Goal: Task Accomplishment & Management: Manage account settings

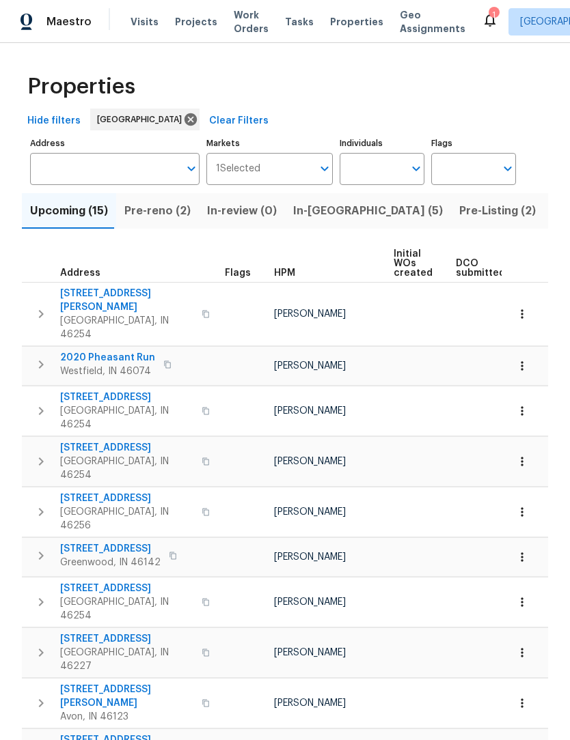
click at [145, 209] on span "Pre-reno (2)" at bounding box center [157, 210] width 66 height 19
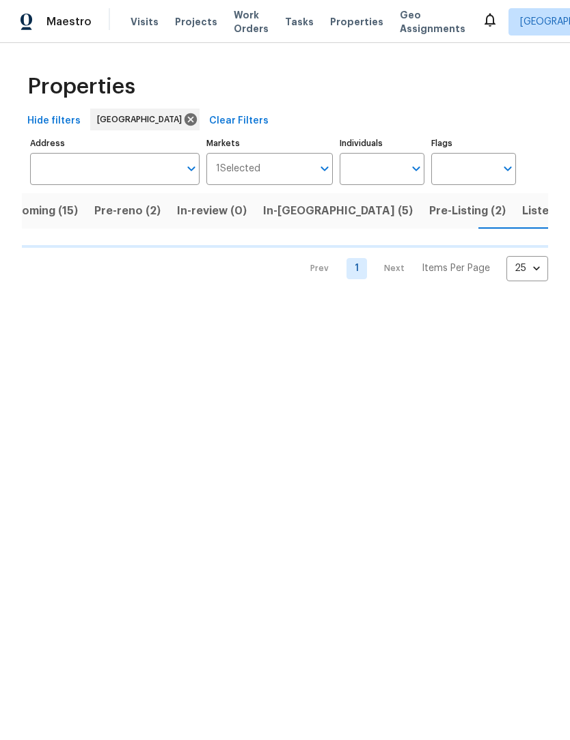
scroll to position [0, 33]
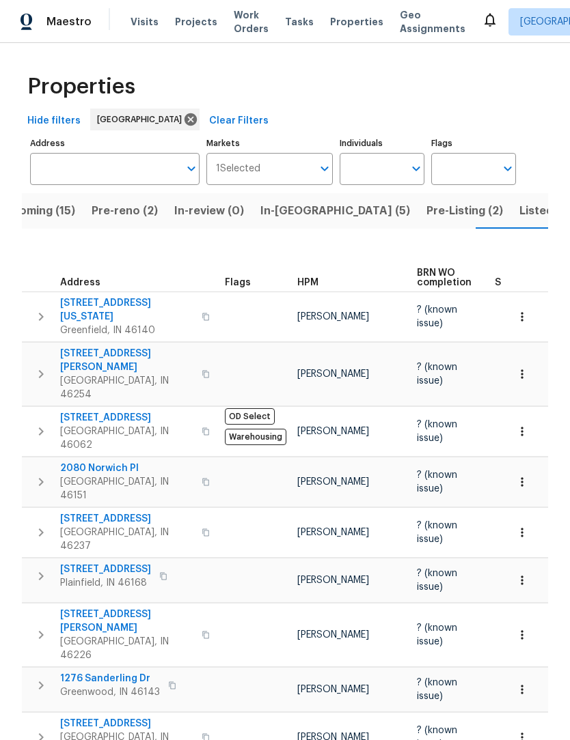
click at [519, 212] on span "Listed (41)" at bounding box center [547, 210] width 57 height 19
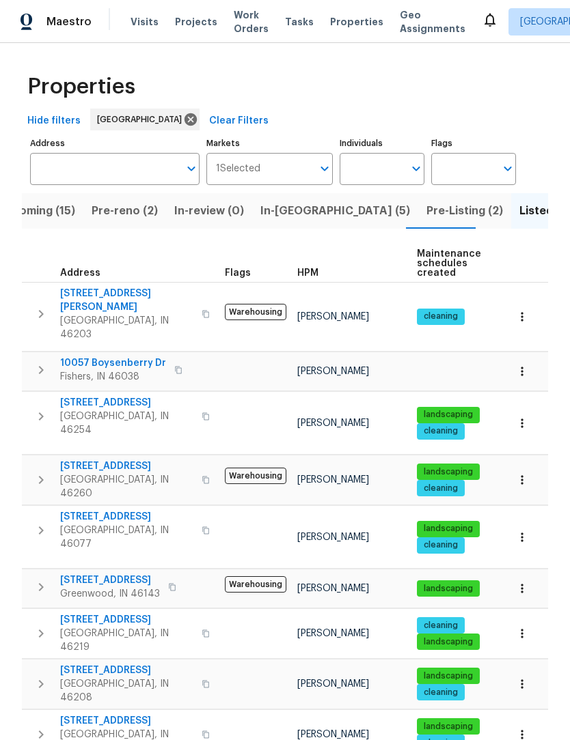
click at [426, 210] on span "Pre-Listing (2)" at bounding box center [464, 210] width 76 height 19
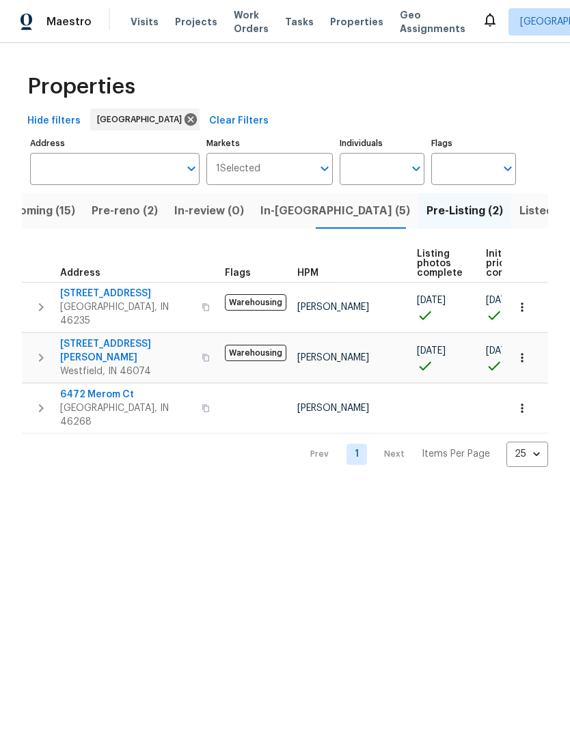
click at [294, 205] on span "In-reno (5)" at bounding box center [335, 210] width 150 height 19
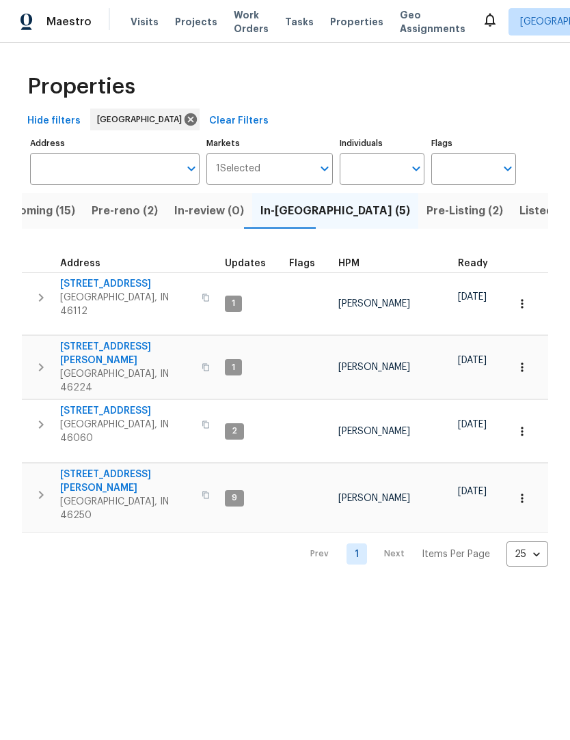
click at [113, 212] on span "Pre-reno (2)" at bounding box center [125, 210] width 66 height 19
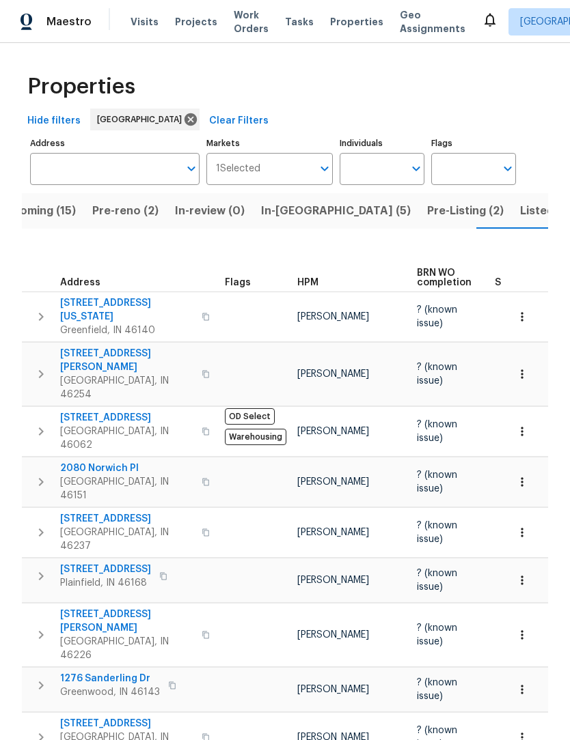
scroll to position [0, 33]
click at [519, 206] on span "Listed (41)" at bounding box center [547, 210] width 57 height 19
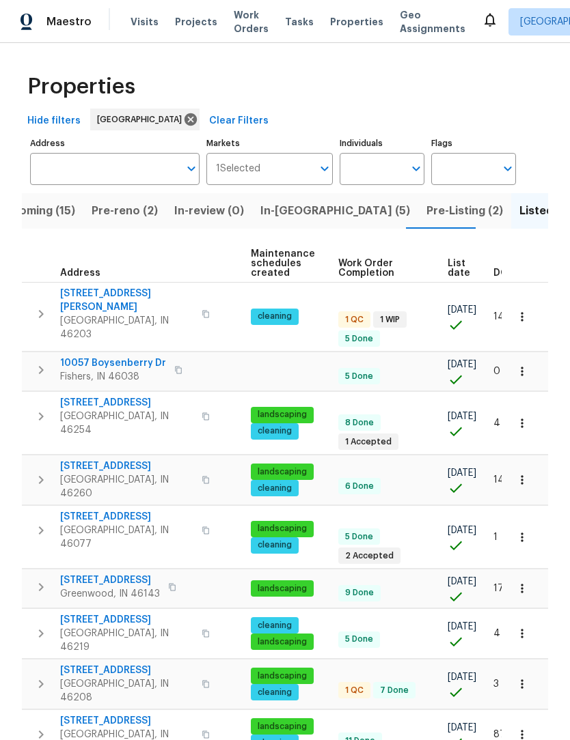
scroll to position [0, 158]
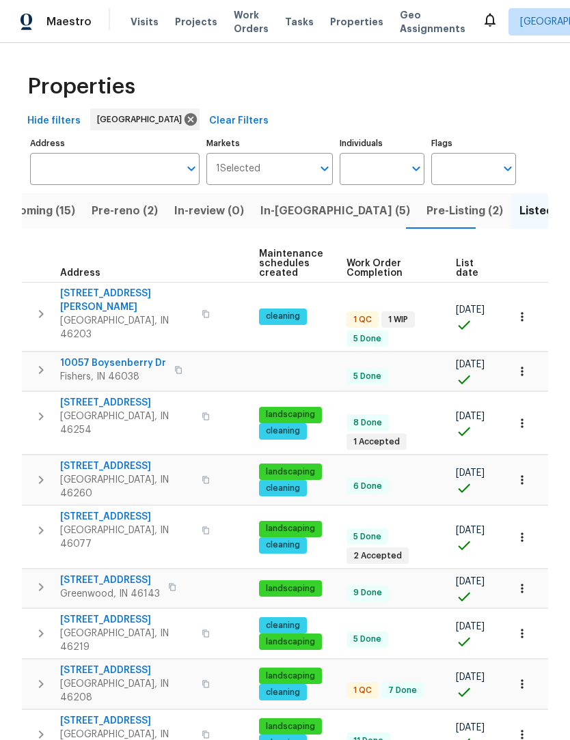
click at [464, 266] on span "List date" at bounding box center [466, 268] width 23 height 19
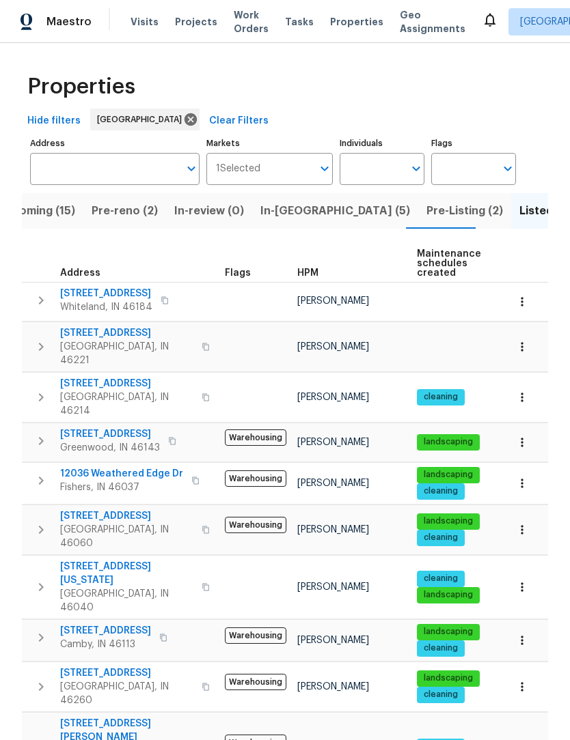
click at [119, 208] on span "Pre-reno (2)" at bounding box center [125, 210] width 66 height 19
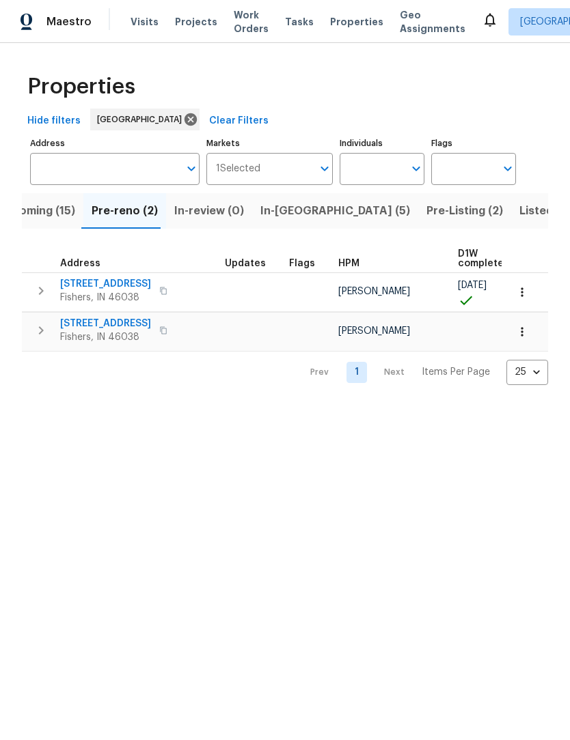
click at [55, 217] on span "Upcoming (15)" at bounding box center [36, 210] width 78 height 19
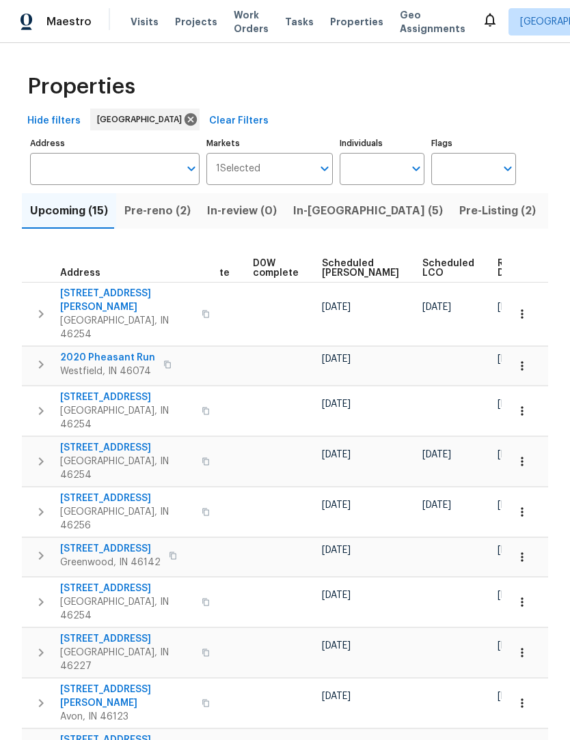
scroll to position [0, 343]
click at [498, 271] on span "Ready Date" at bounding box center [513, 268] width 30 height 19
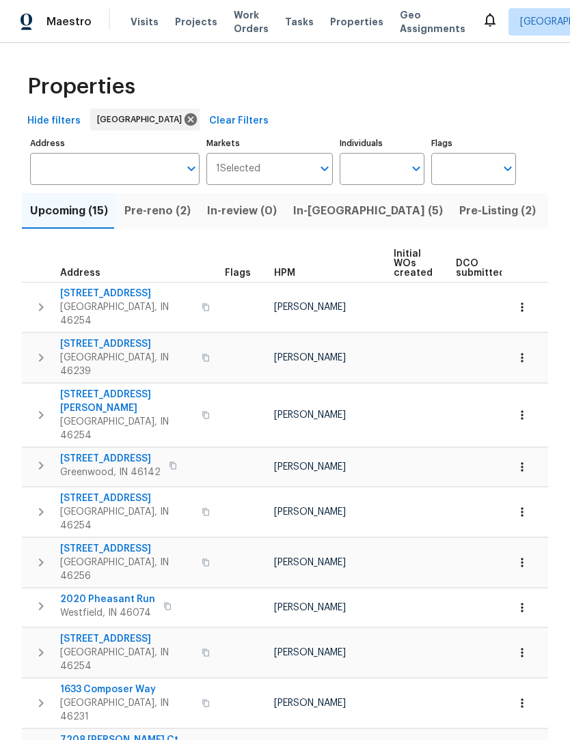
click at [318, 217] on span "In-reno (5)" at bounding box center [368, 210] width 150 height 19
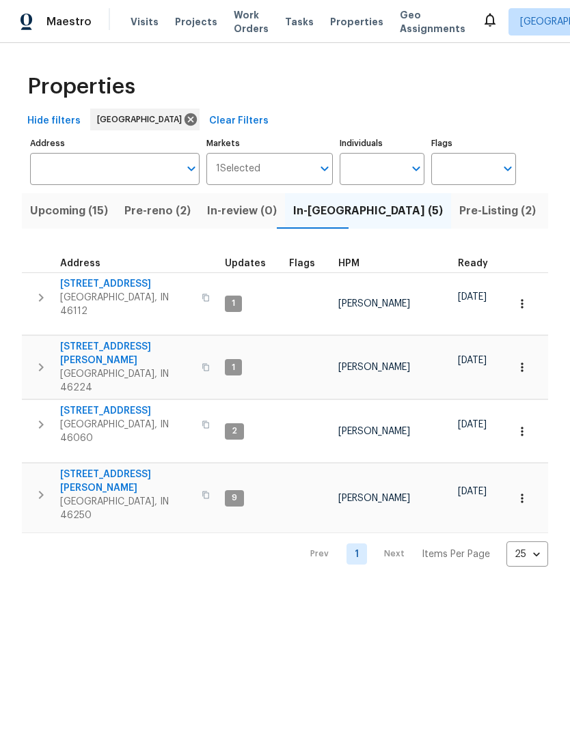
click at [459, 215] on span "Pre-Listing (2)" at bounding box center [497, 210] width 76 height 19
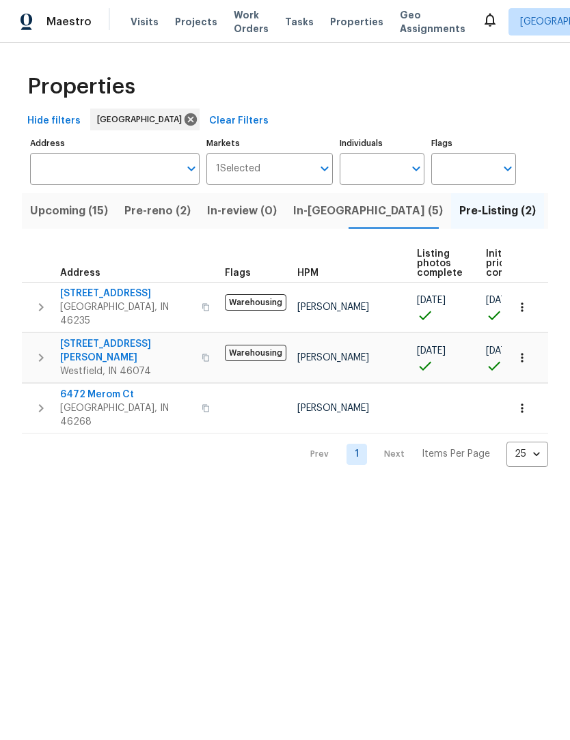
click at [109, 388] on span "6472 Merom Ct" at bounding box center [126, 395] width 133 height 14
click at [318, 221] on span "In-reno (5)" at bounding box center [368, 210] width 150 height 19
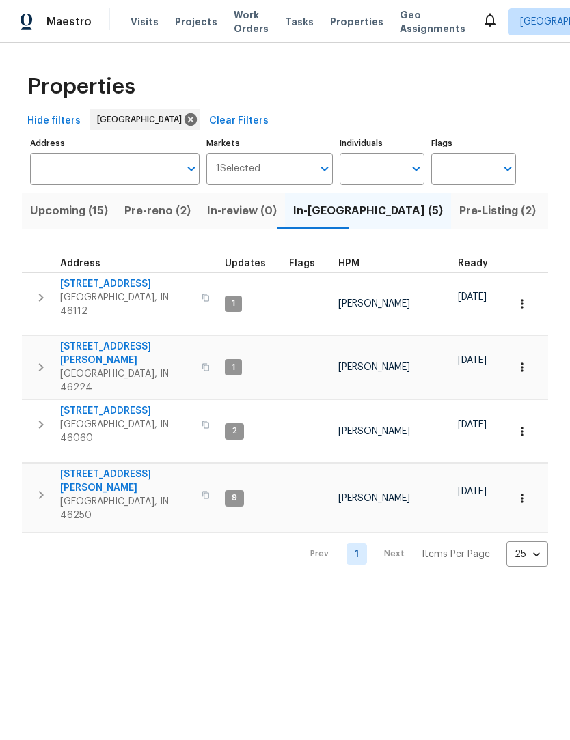
click at [79, 404] on span "11837 Wapiti Way" at bounding box center [126, 411] width 133 height 14
click at [72, 283] on span "27 Ashwood Cir" at bounding box center [126, 284] width 133 height 14
click at [68, 404] on span "11837 Wapiti Way" at bounding box center [126, 411] width 133 height 14
click at [110, 495] on span "Indianapolis, IN 46250" at bounding box center [126, 508] width 133 height 27
click at [459, 216] on span "Pre-Listing (2)" at bounding box center [497, 210] width 76 height 19
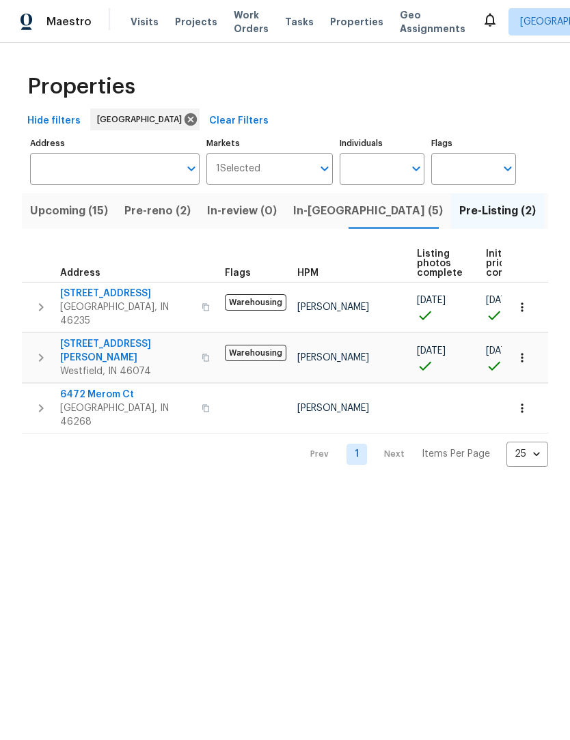
click at [108, 388] on span "6472 Merom Ct" at bounding box center [126, 395] width 133 height 14
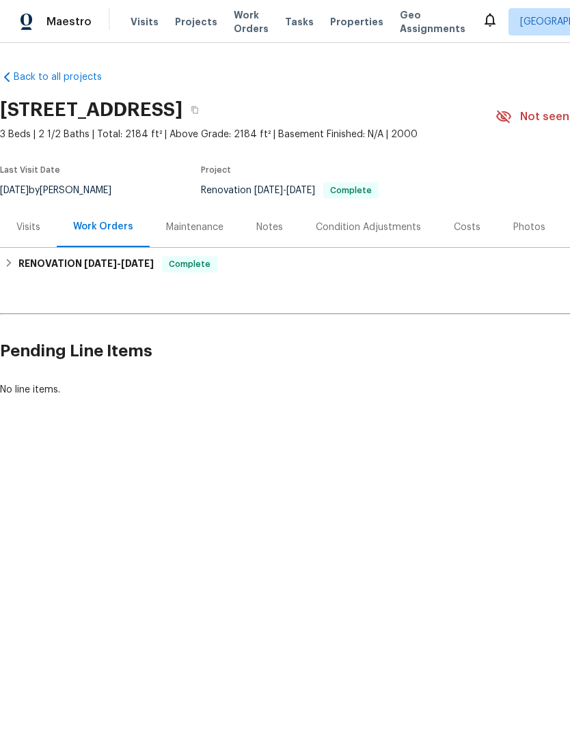
click at [242, 16] on span "Work Orders" at bounding box center [251, 21] width 35 height 27
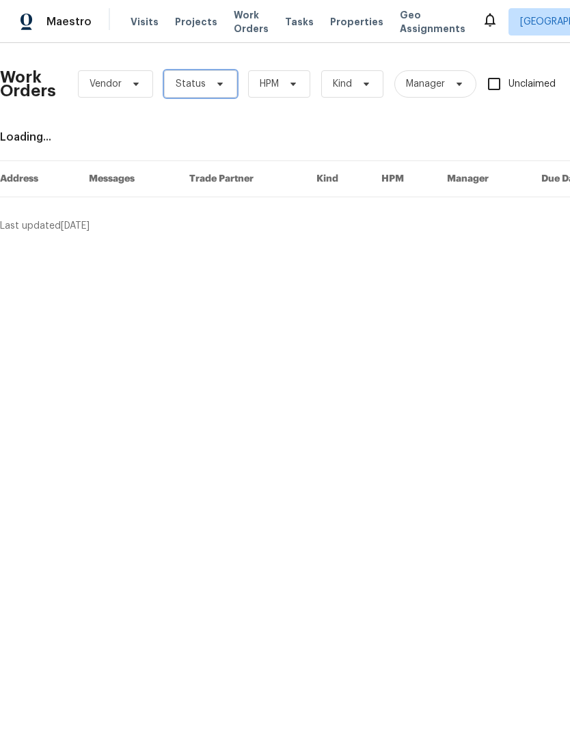
click at [194, 89] on span "Status" at bounding box center [191, 84] width 30 height 14
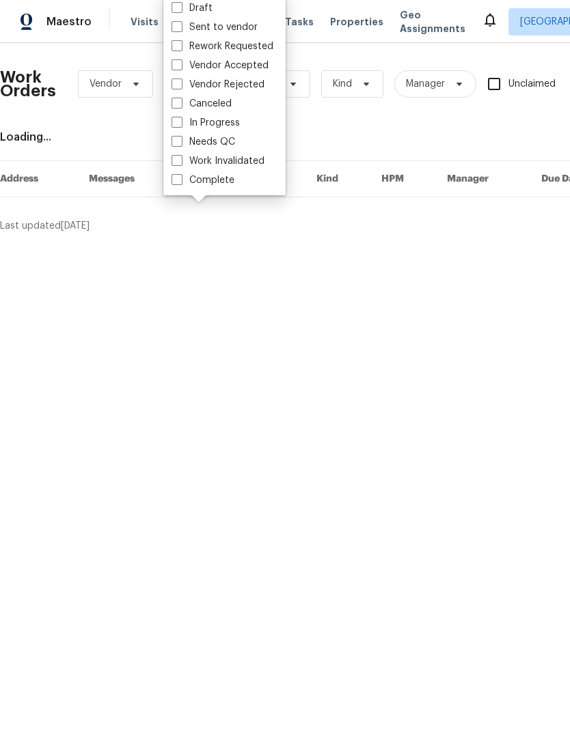
click at [181, 145] on span at bounding box center [176, 141] width 11 height 11
click at [180, 144] on input "Needs QC" at bounding box center [175, 139] width 9 height 9
checkbox input "true"
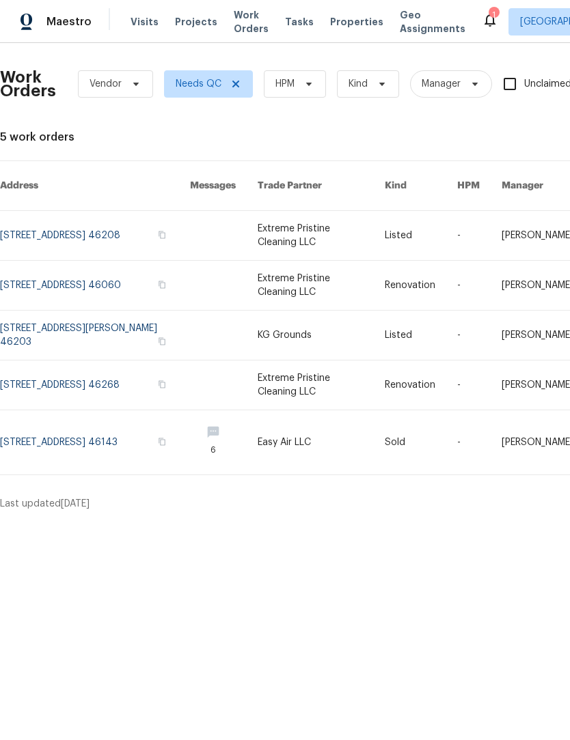
click at [41, 278] on link at bounding box center [95, 285] width 190 height 49
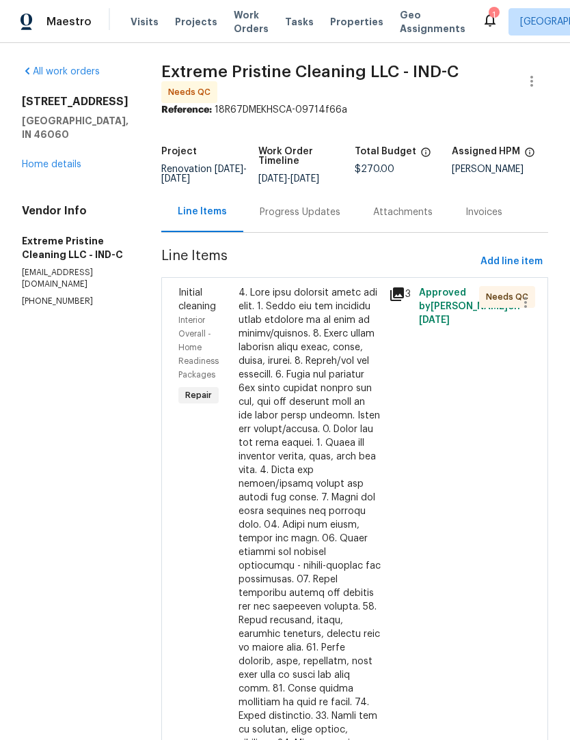
click at [285, 513] on div at bounding box center [309, 614] width 142 height 656
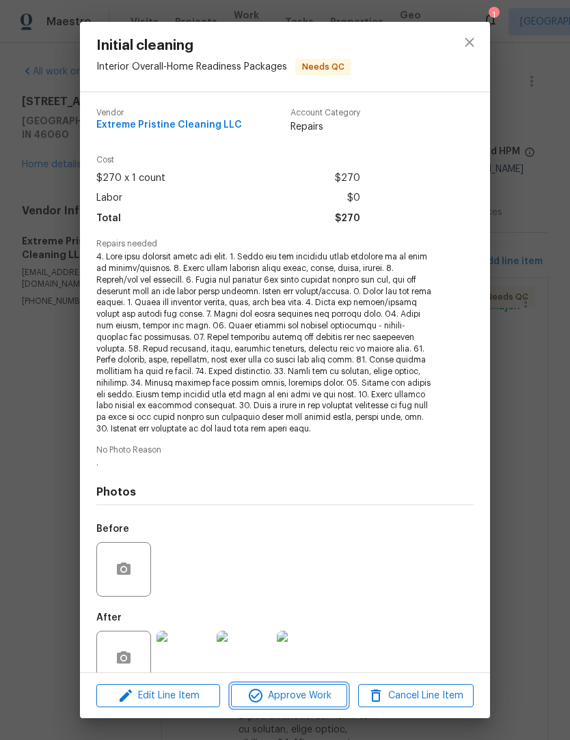
click at [285, 697] on span "Approve Work" at bounding box center [288, 696] width 107 height 17
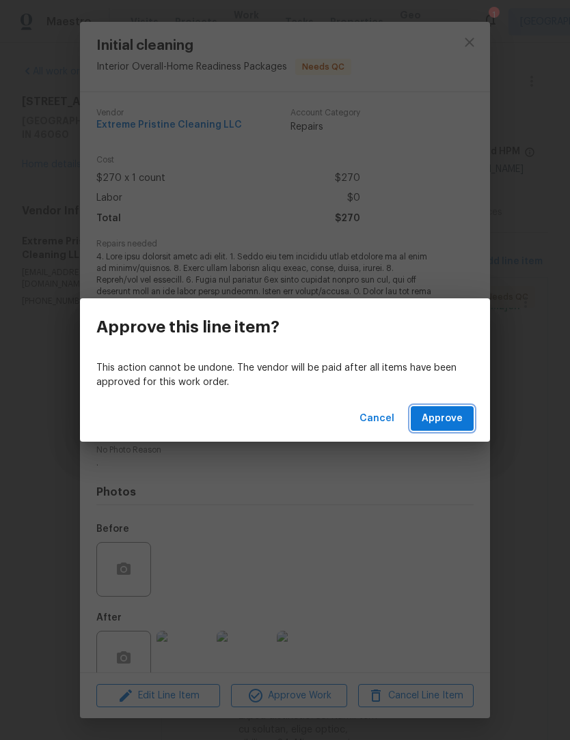
click at [450, 426] on span "Approve" at bounding box center [441, 418] width 41 height 17
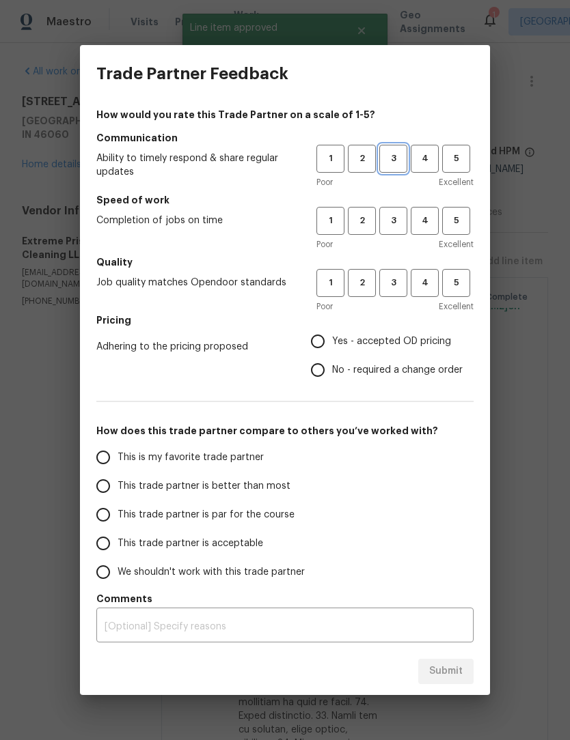
click at [393, 161] on span "3" at bounding box center [392, 159] width 25 height 16
click at [406, 211] on button "3" at bounding box center [393, 221] width 28 height 28
click at [395, 292] on button "3" at bounding box center [393, 283] width 28 height 28
click at [326, 339] on input "Yes - accepted OD pricing" at bounding box center [317, 341] width 29 height 29
radio input "true"
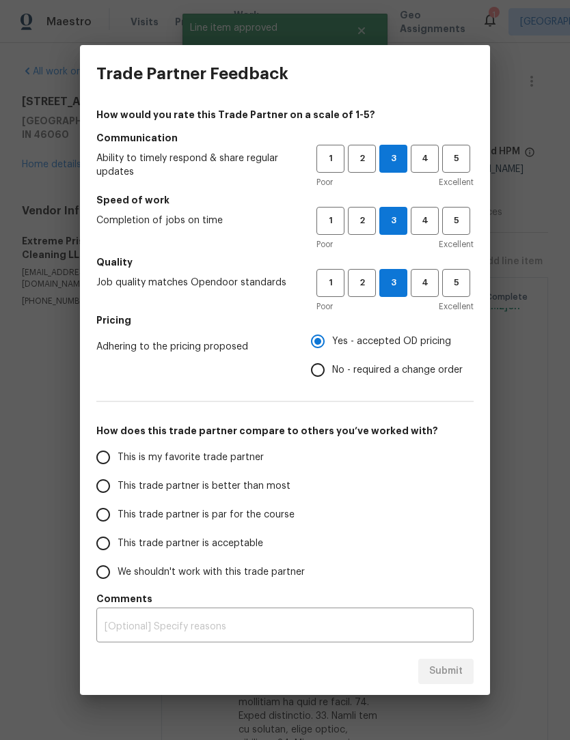
click at [108, 490] on input "This trade partner is better than most" at bounding box center [103, 486] width 29 height 29
click at [461, 674] on span "Submit" at bounding box center [445, 671] width 33 height 17
radio input "true"
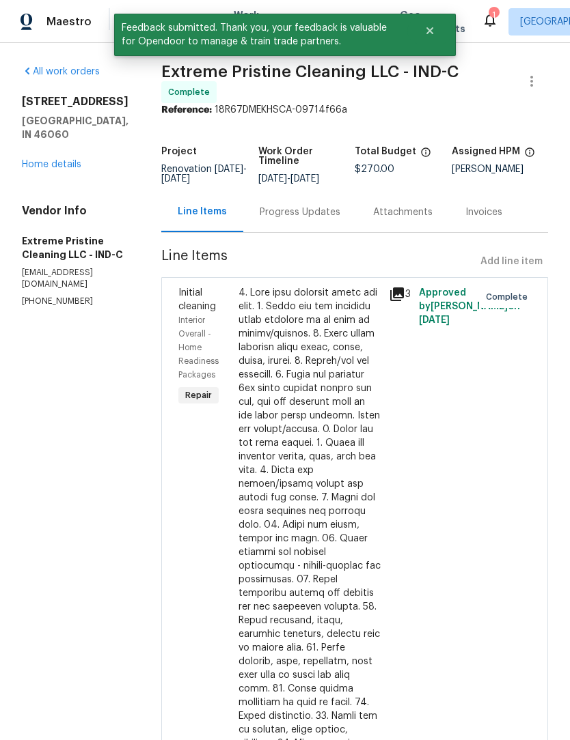
click at [42, 166] on link "Home details" at bounding box center [51, 165] width 59 height 10
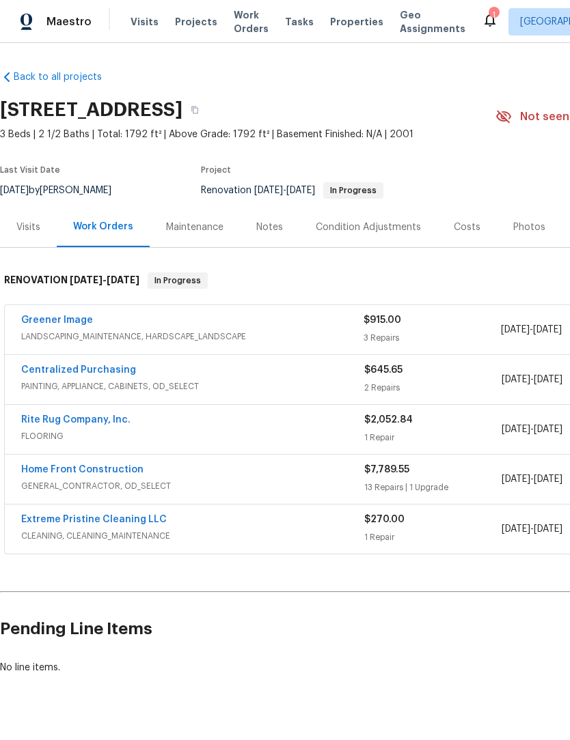
click at [249, 27] on span "Work Orders" at bounding box center [251, 21] width 35 height 27
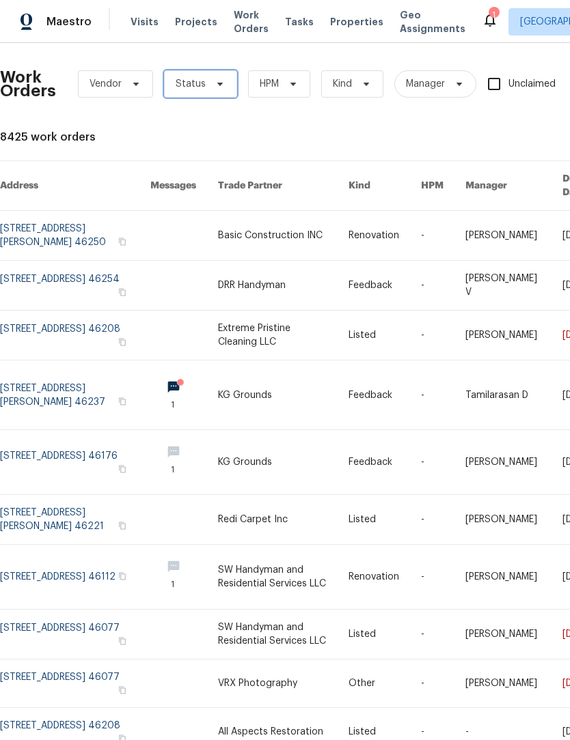
click at [214, 88] on icon at bounding box center [219, 84] width 11 height 11
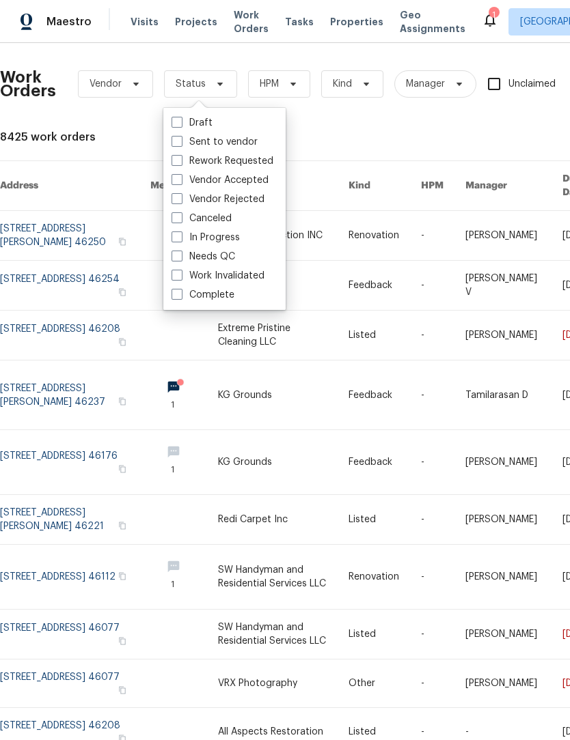
click at [178, 258] on span at bounding box center [176, 256] width 11 height 11
click at [178, 258] on input "Needs QC" at bounding box center [175, 254] width 9 height 9
checkbox input "true"
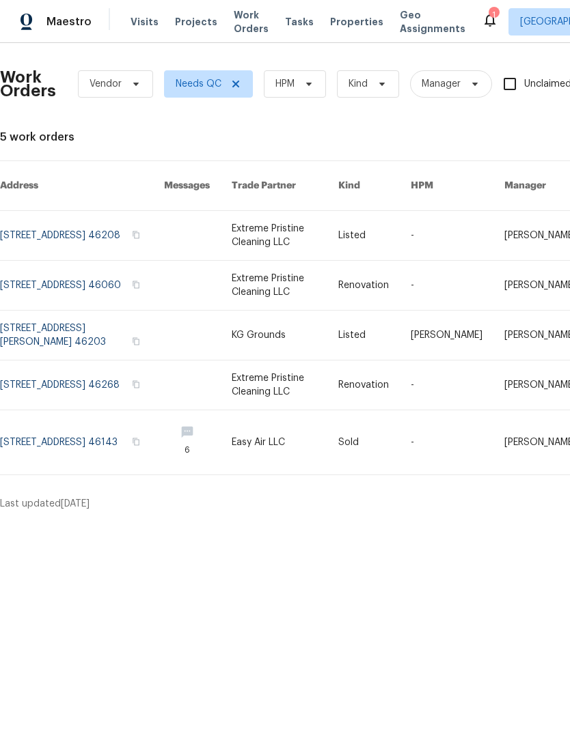
click at [46, 377] on link at bounding box center [82, 385] width 164 height 49
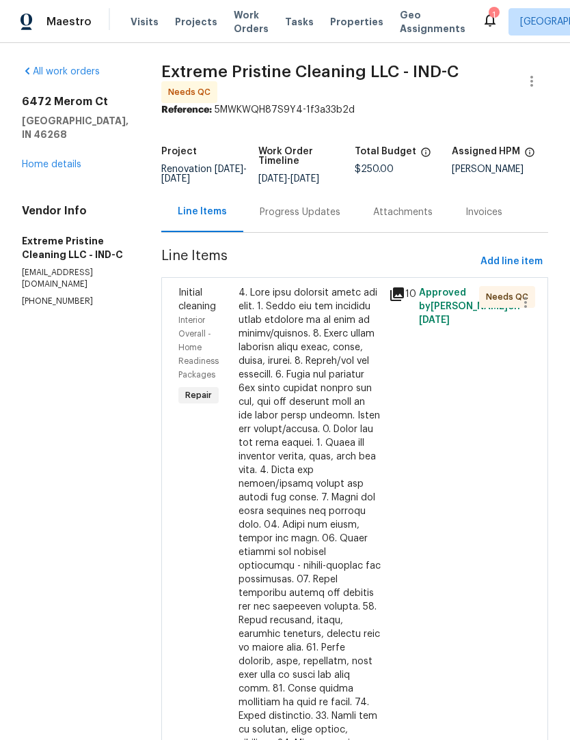
click at [273, 531] on div at bounding box center [309, 614] width 142 height 656
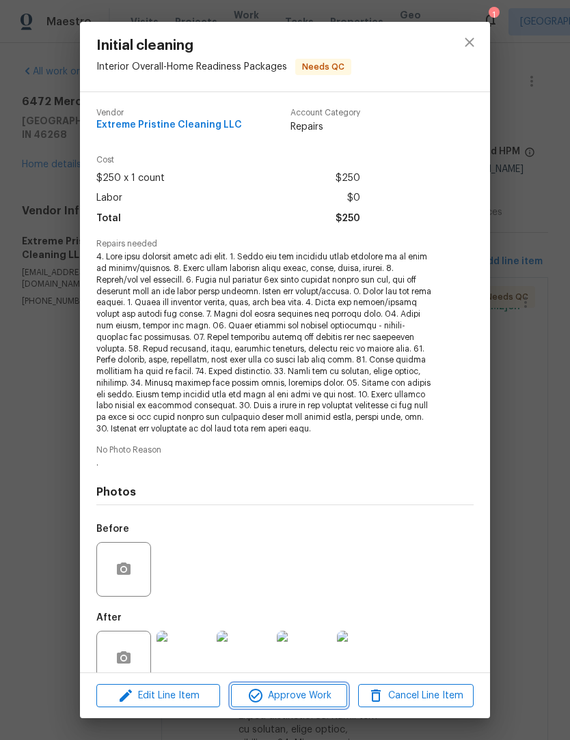
click at [307, 697] on span "Approve Work" at bounding box center [288, 696] width 107 height 17
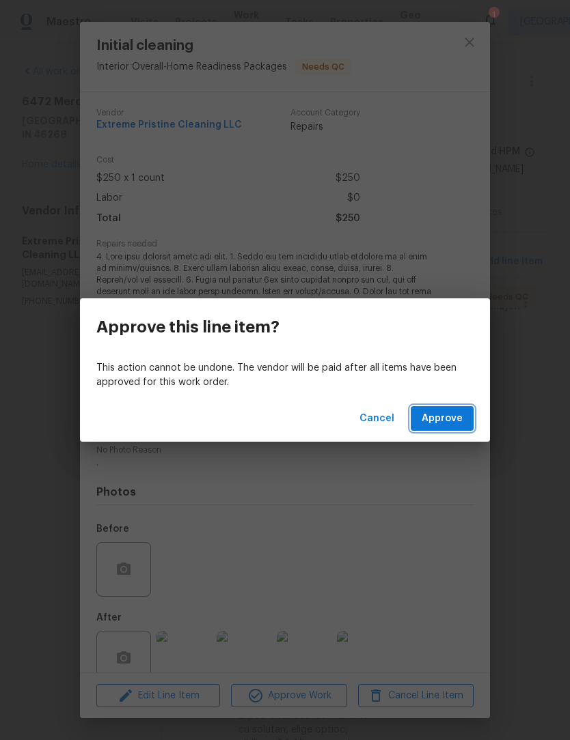
click at [460, 420] on span "Approve" at bounding box center [441, 418] width 41 height 17
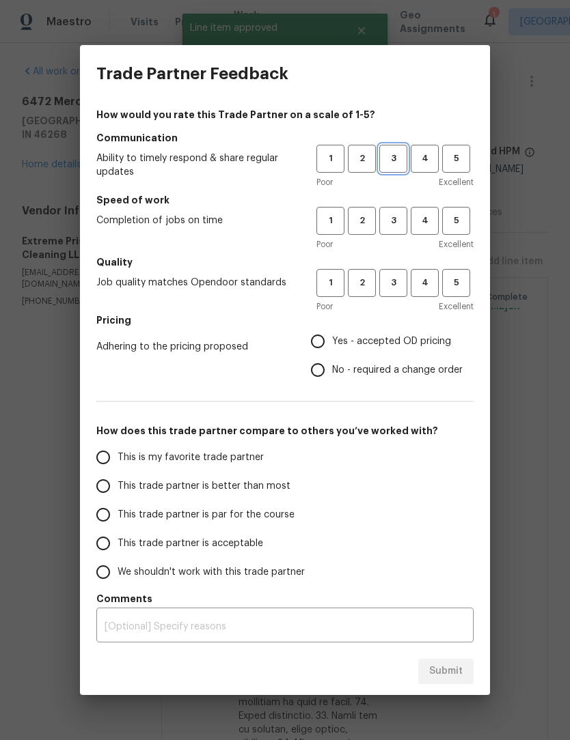
click at [400, 166] on span "3" at bounding box center [392, 159] width 25 height 16
click at [398, 215] on span "3" at bounding box center [392, 221] width 25 height 16
click at [391, 282] on span "3" at bounding box center [392, 283] width 25 height 16
click at [311, 348] on input "Yes - accepted OD pricing" at bounding box center [317, 341] width 29 height 29
radio input "true"
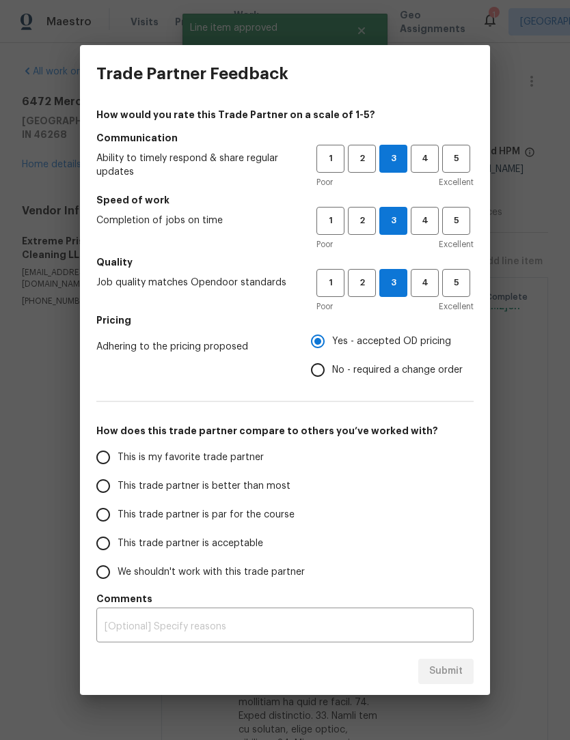
click at [100, 486] on input "This trade partner is better than most" at bounding box center [103, 486] width 29 height 29
click at [462, 668] on button "Submit" at bounding box center [445, 671] width 55 height 25
radio input "true"
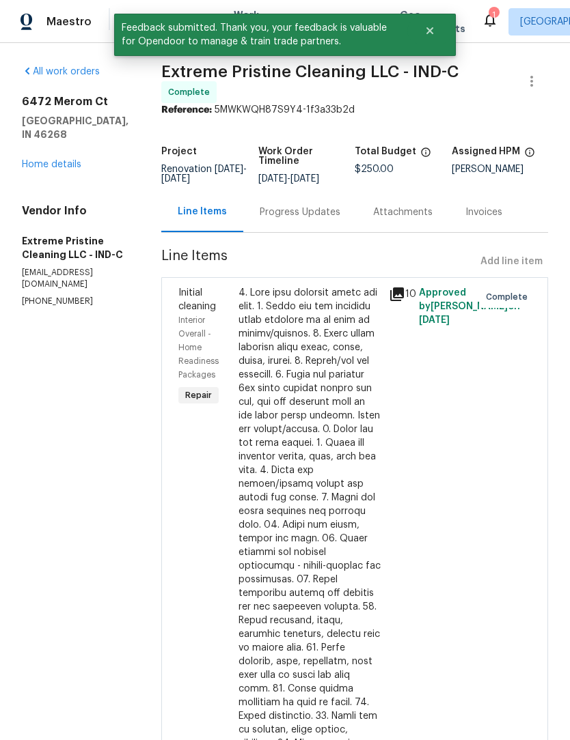
click at [44, 167] on link "Home details" at bounding box center [51, 165] width 59 height 10
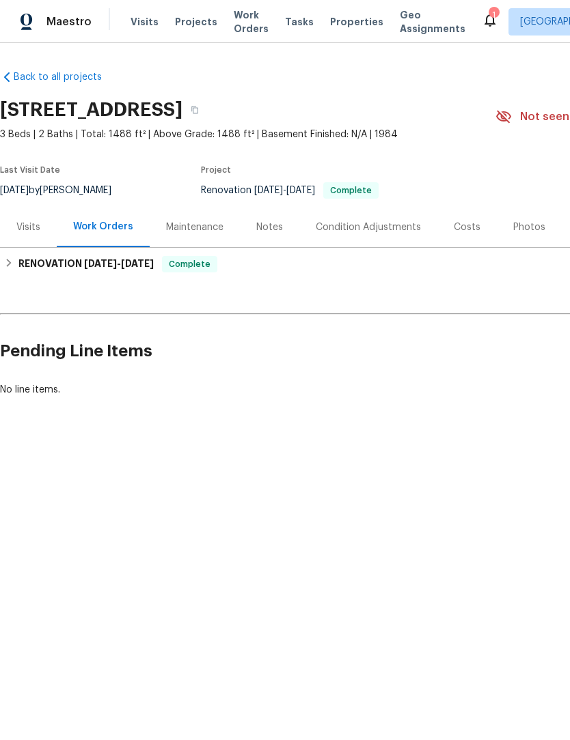
click at [234, 29] on span "Work Orders" at bounding box center [251, 21] width 35 height 27
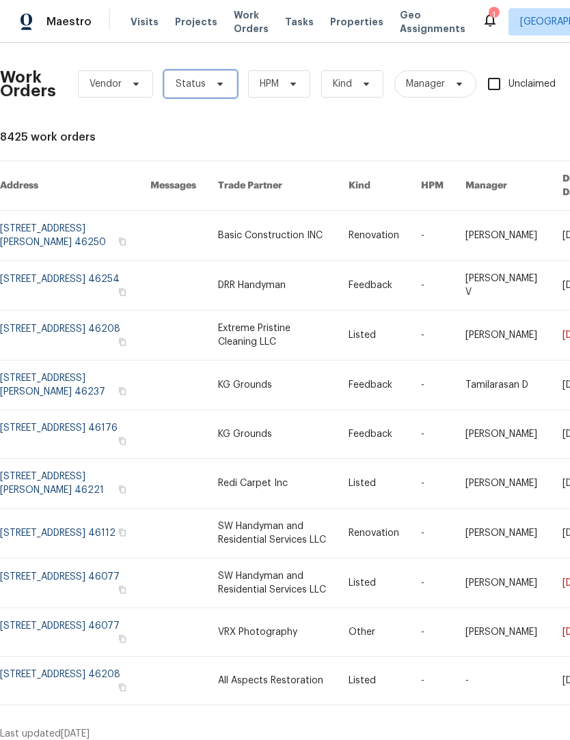
click at [187, 83] on span "Status" at bounding box center [191, 84] width 30 height 14
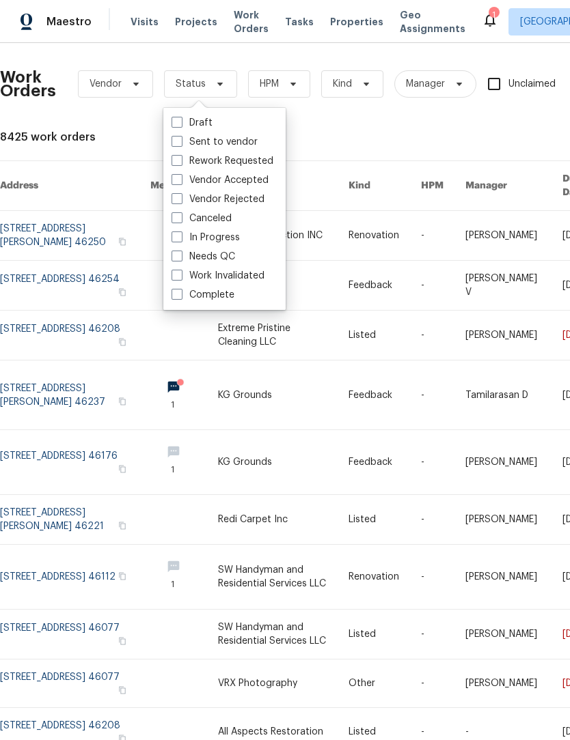
click at [168, 259] on div "Needs QC" at bounding box center [224, 256] width 114 height 19
click at [183, 262] on label "Needs QC" at bounding box center [203, 257] width 64 height 14
click at [180, 259] on input "Needs QC" at bounding box center [175, 254] width 9 height 9
checkbox input "true"
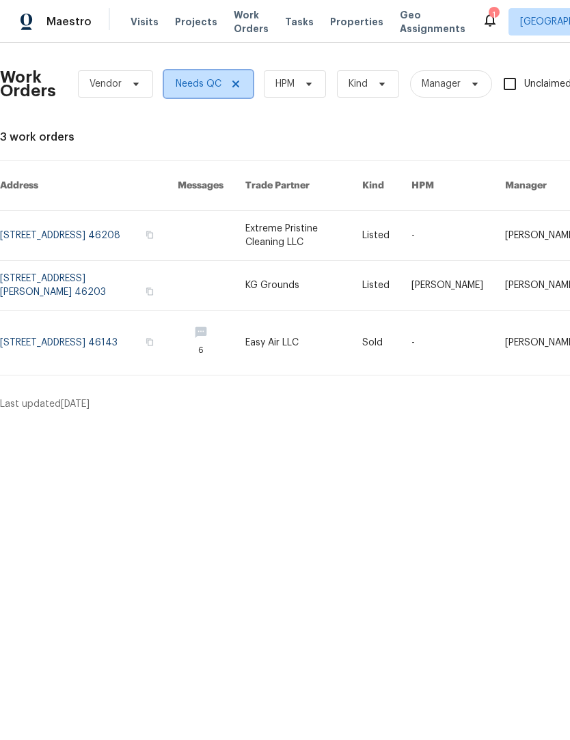
click at [227, 89] on span at bounding box center [233, 84] width 15 height 11
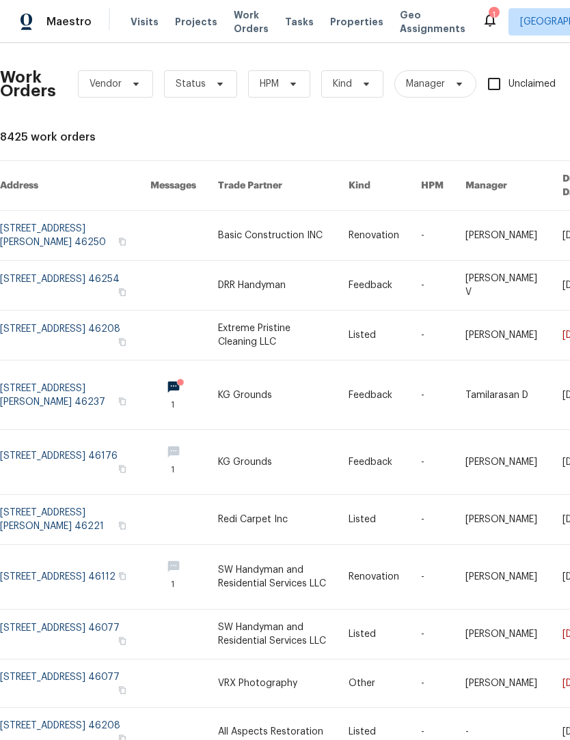
click at [43, 385] on link at bounding box center [75, 395] width 150 height 69
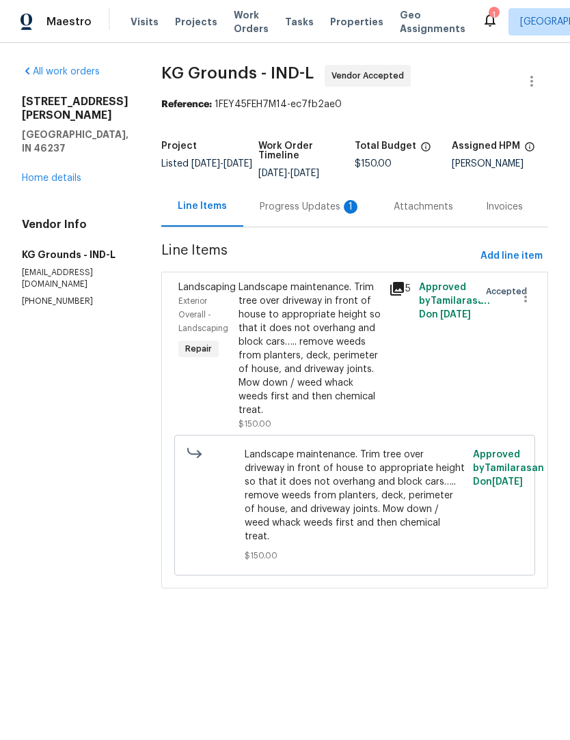
click at [296, 210] on div "Progress Updates 1" at bounding box center [309, 207] width 101 height 14
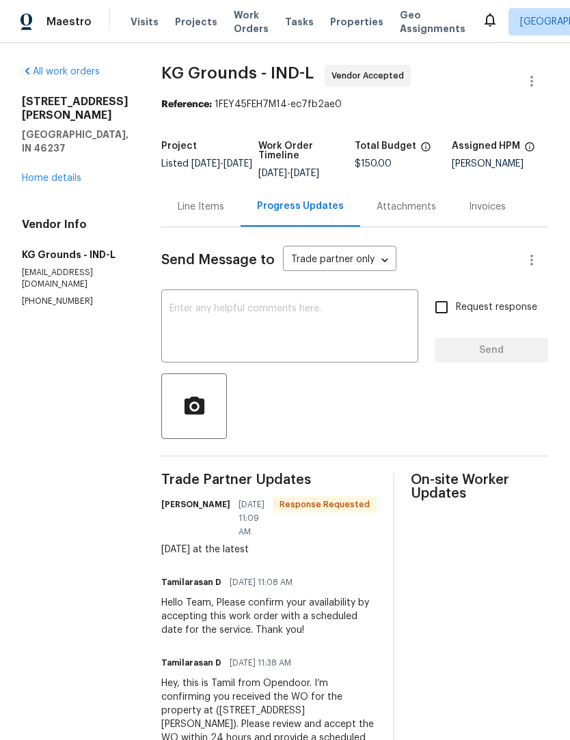
click at [176, 219] on div "Line Items" at bounding box center [200, 206] width 79 height 40
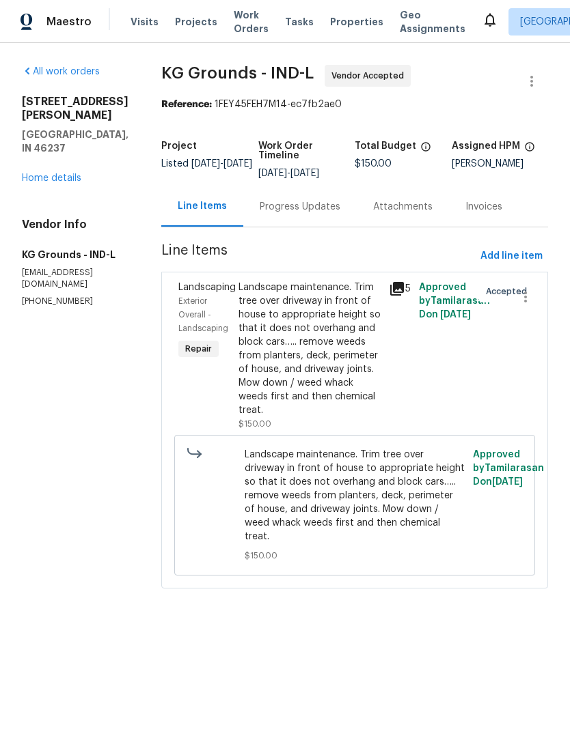
click at [234, 25] on span "Work Orders" at bounding box center [251, 21] width 35 height 27
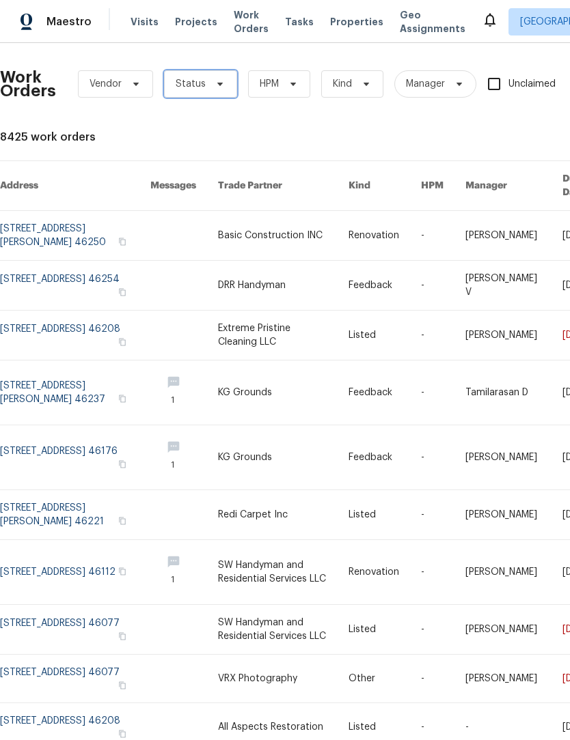
click at [193, 90] on span "Status" at bounding box center [191, 84] width 30 height 14
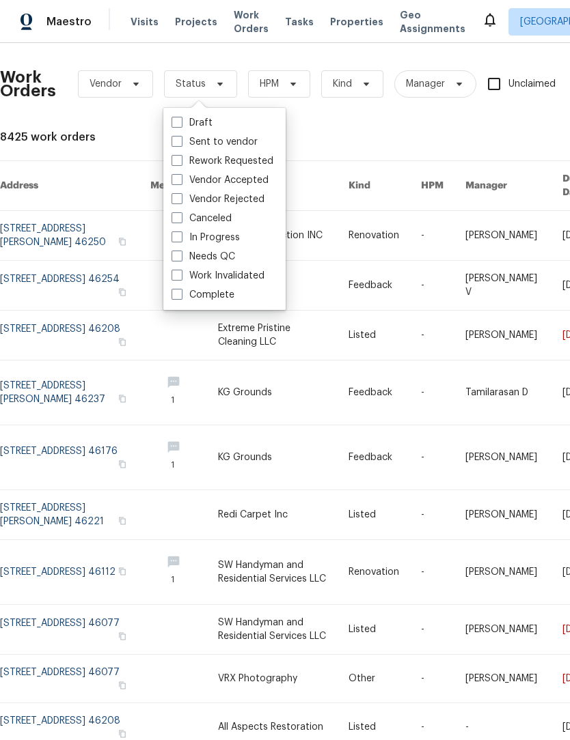
click at [176, 242] on label "In Progress" at bounding box center [205, 238] width 68 height 14
click at [176, 240] on input "In Progress" at bounding box center [175, 235] width 9 height 9
checkbox input "true"
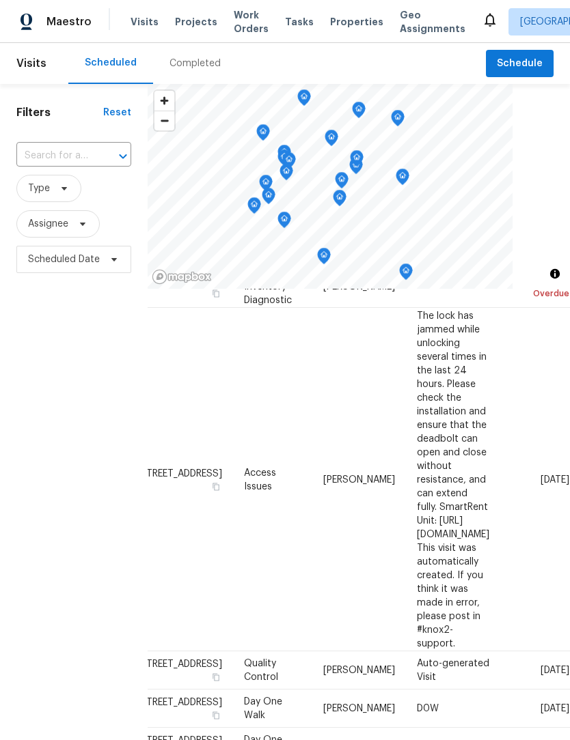
scroll to position [117, 118]
click at [0, 0] on icon at bounding box center [0, 0] width 0 height 0
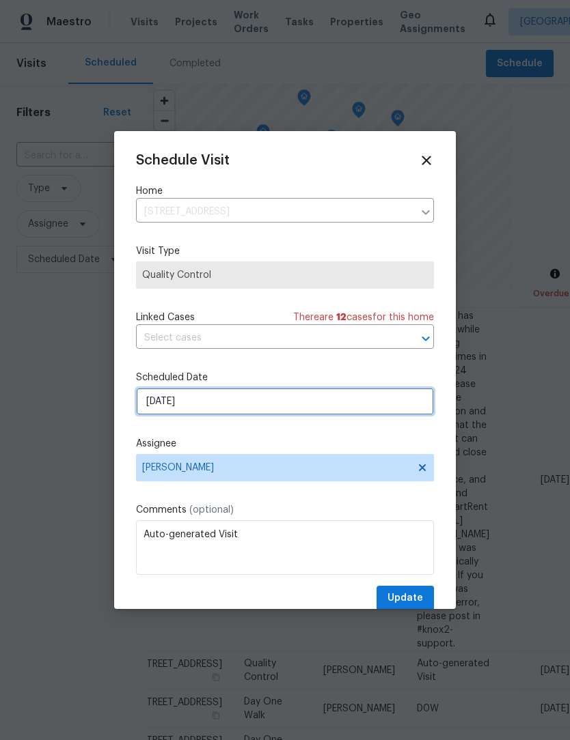
click at [160, 411] on input "[DATE]" at bounding box center [285, 401] width 298 height 27
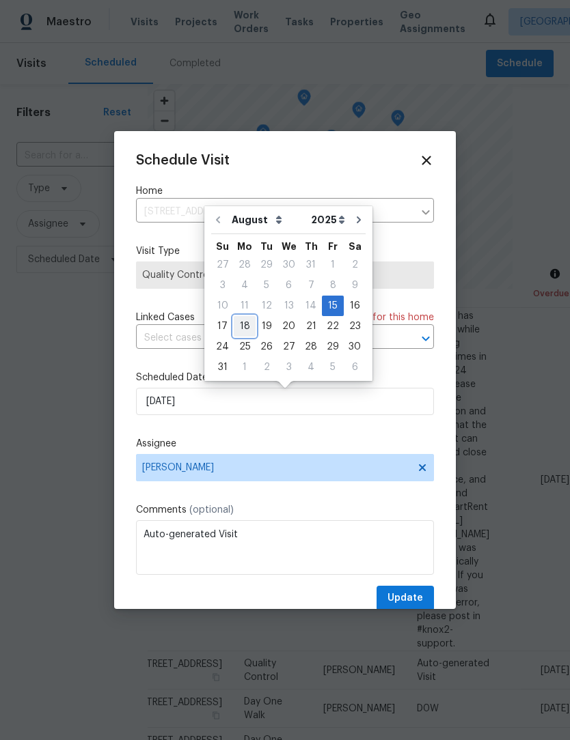
click at [237, 330] on div "18" at bounding box center [245, 326] width 22 height 19
type input "[DATE]"
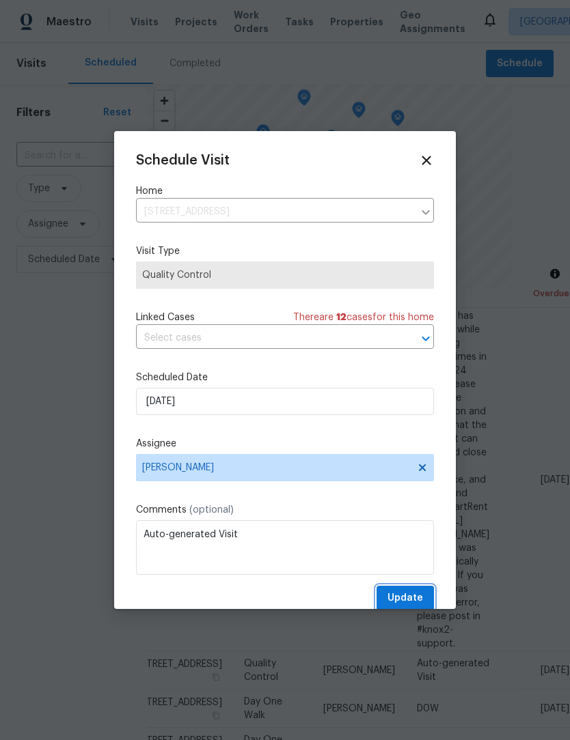
click at [417, 600] on span "Update" at bounding box center [405, 598] width 36 height 17
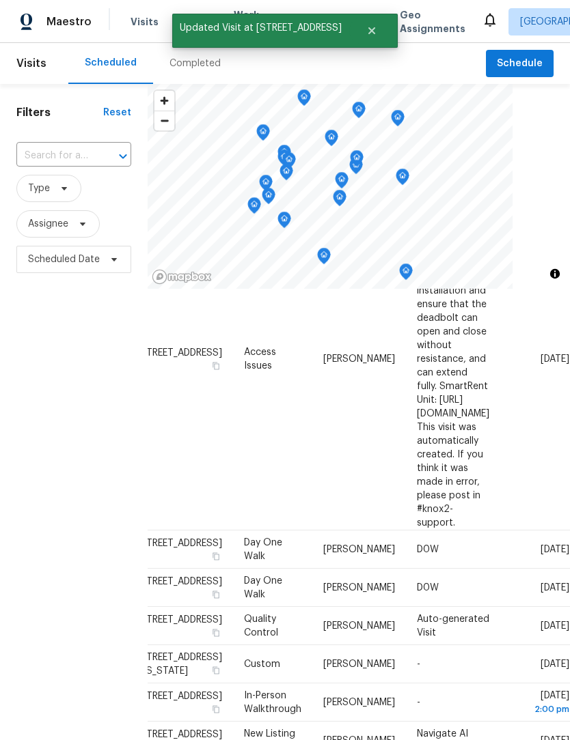
scroll to position [240, 118]
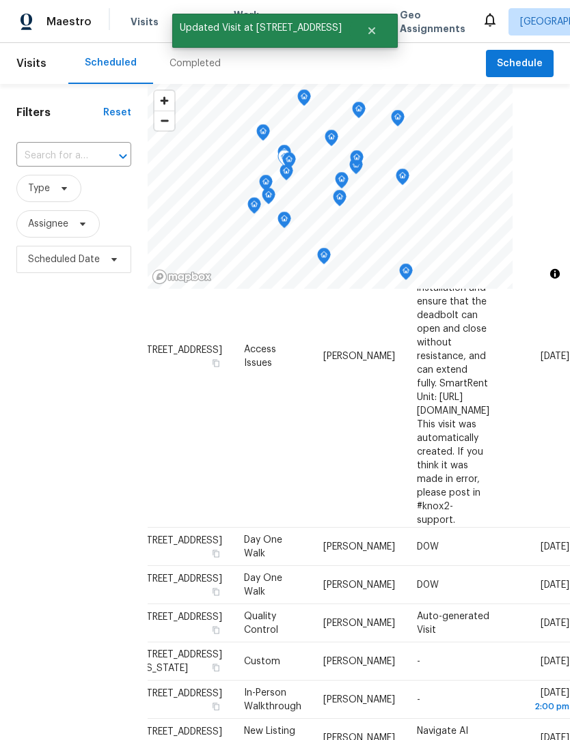
click at [0, 0] on icon at bounding box center [0, 0] width 0 height 0
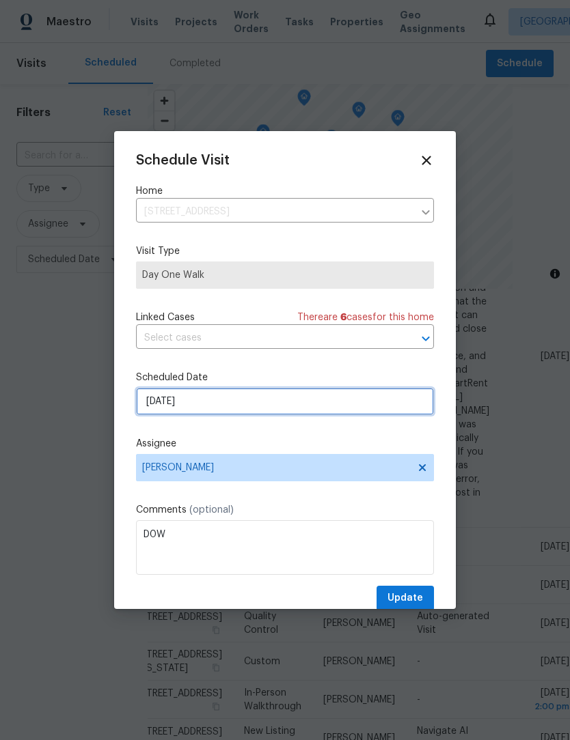
click at [150, 408] on input "[DATE]" at bounding box center [285, 401] width 298 height 27
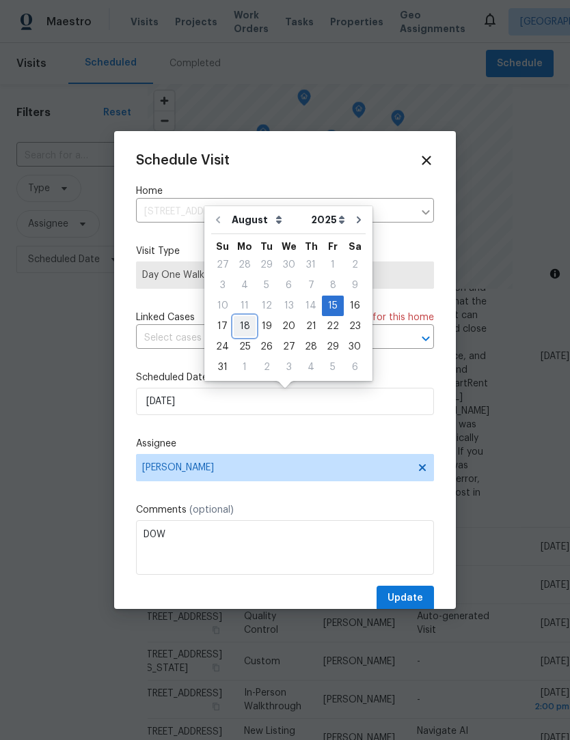
click at [240, 328] on div "18" at bounding box center [245, 326] width 22 height 19
type input "8/18/2025"
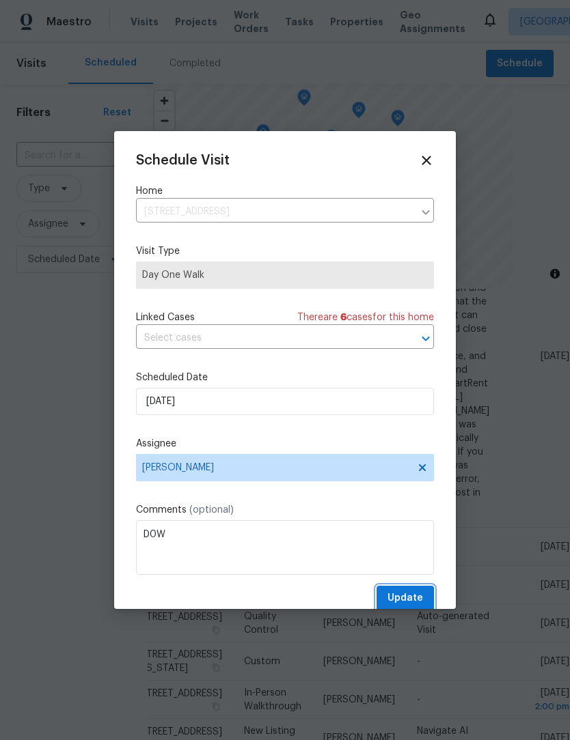
click at [421, 595] on span "Update" at bounding box center [405, 598] width 36 height 17
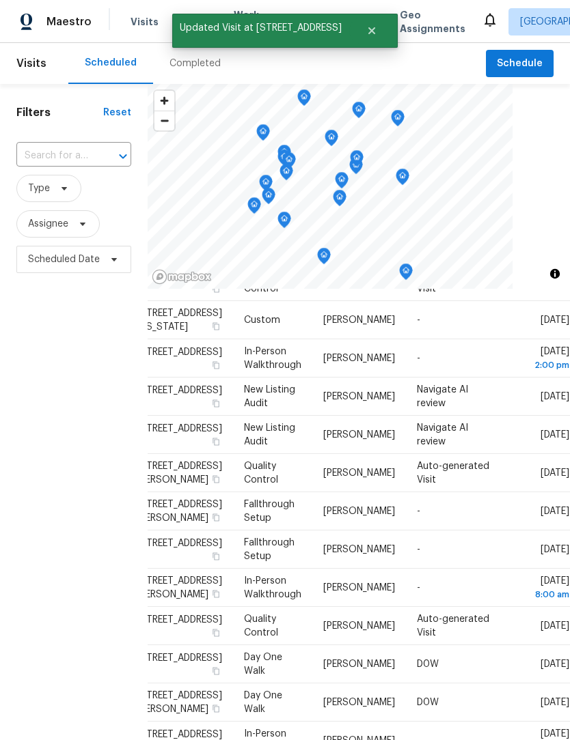
scroll to position [548, 118]
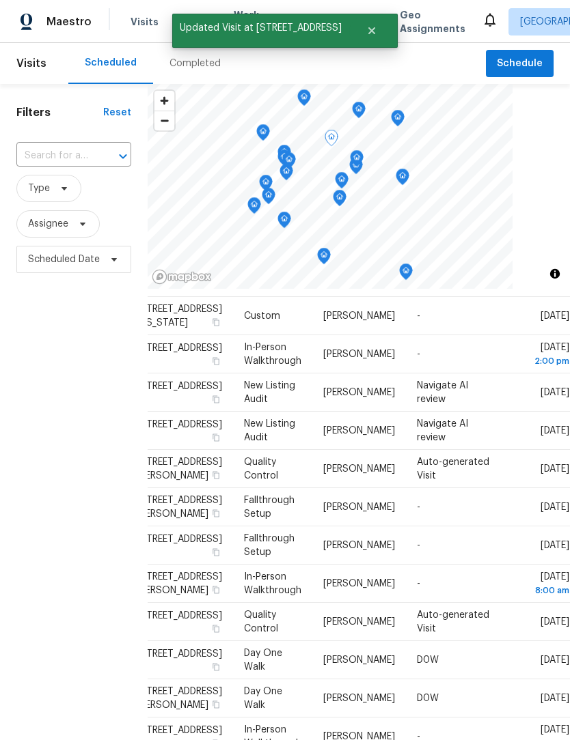
click at [0, 0] on icon at bounding box center [0, 0] width 0 height 0
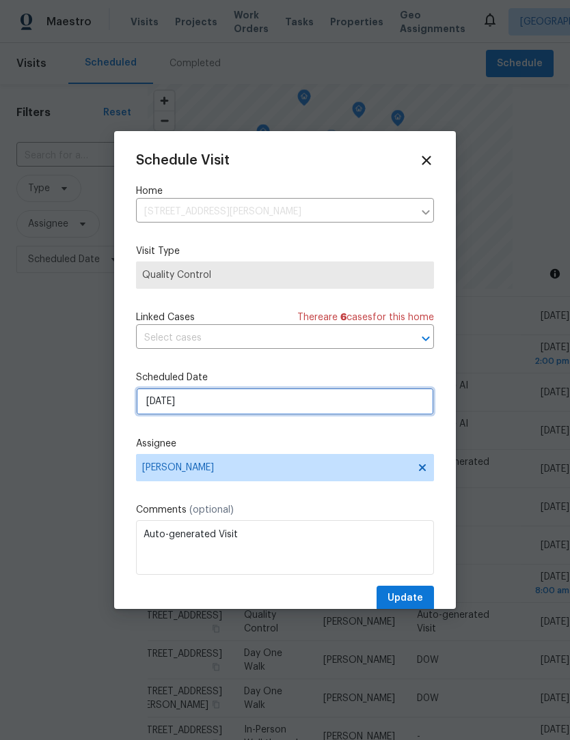
click at [152, 413] on input "[DATE]" at bounding box center [285, 401] width 298 height 27
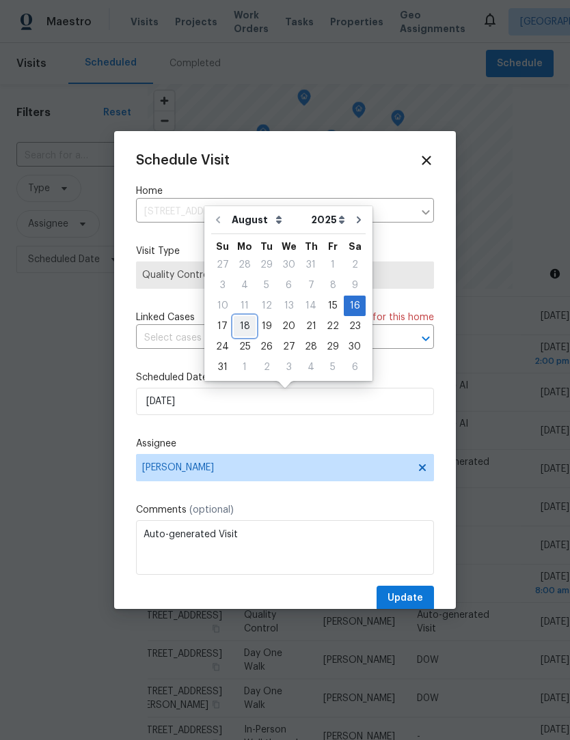
click at [237, 328] on div "18" at bounding box center [245, 326] width 22 height 19
type input "8/18/2025"
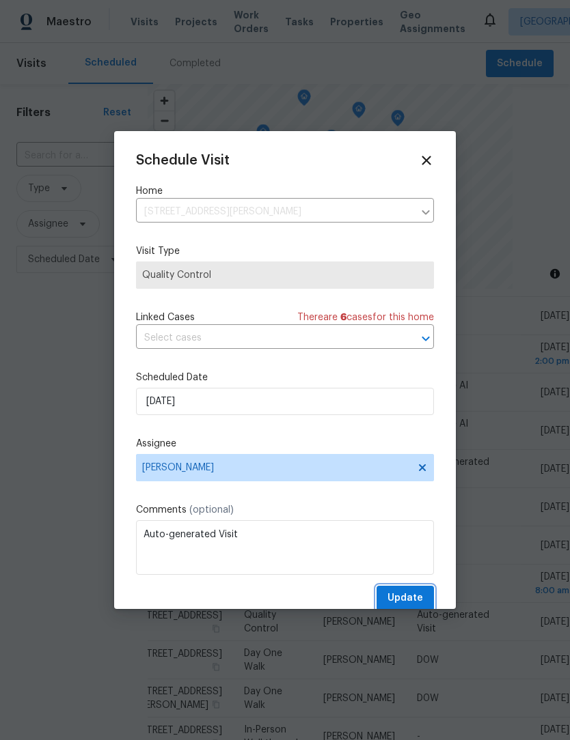
click at [423, 592] on button "Update" at bounding box center [404, 598] width 57 height 25
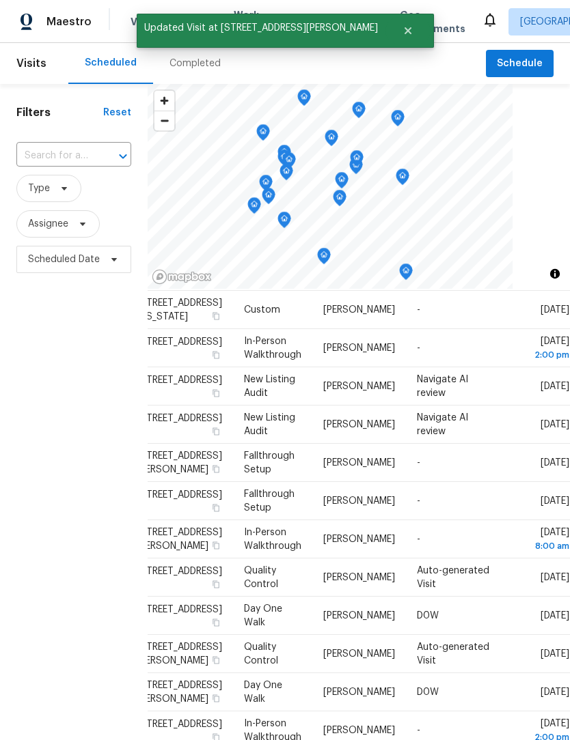
scroll to position [554, 118]
click at [0, 0] on icon at bounding box center [0, 0] width 0 height 0
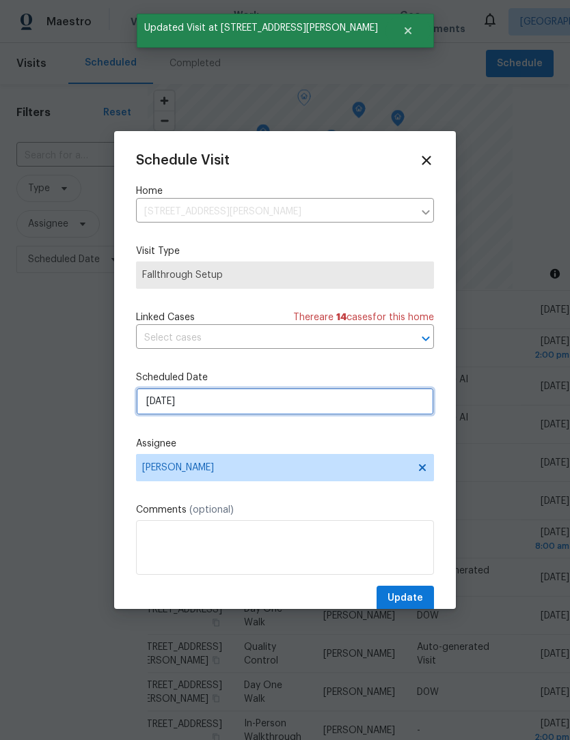
click at [154, 412] on input "[DATE]" at bounding box center [285, 401] width 298 height 27
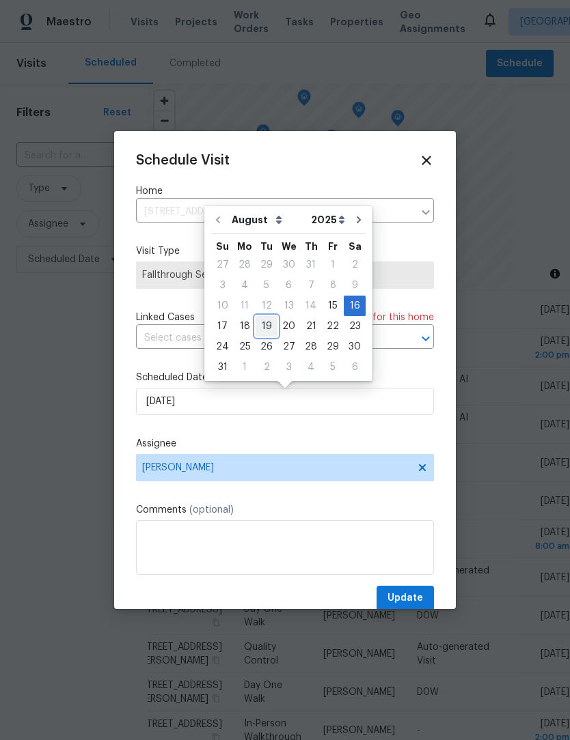
click at [256, 331] on div "19" at bounding box center [266, 326] width 22 height 19
type input "8/19/2025"
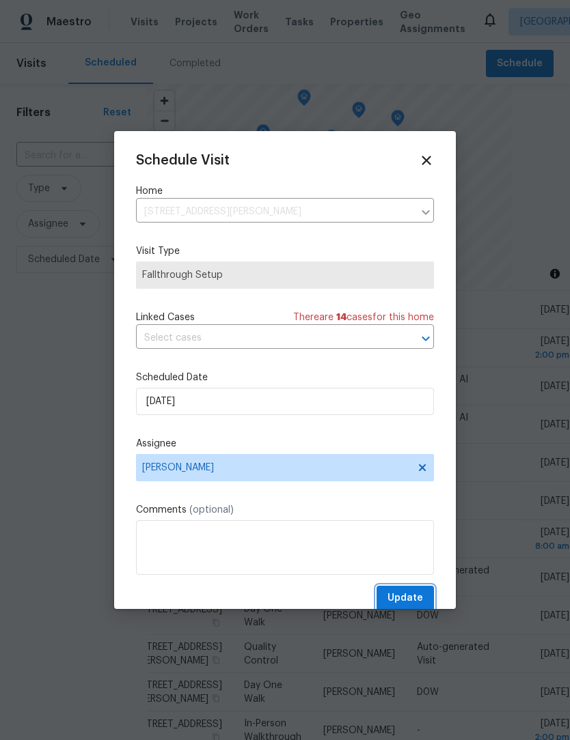
click at [419, 595] on span "Update" at bounding box center [405, 598] width 36 height 17
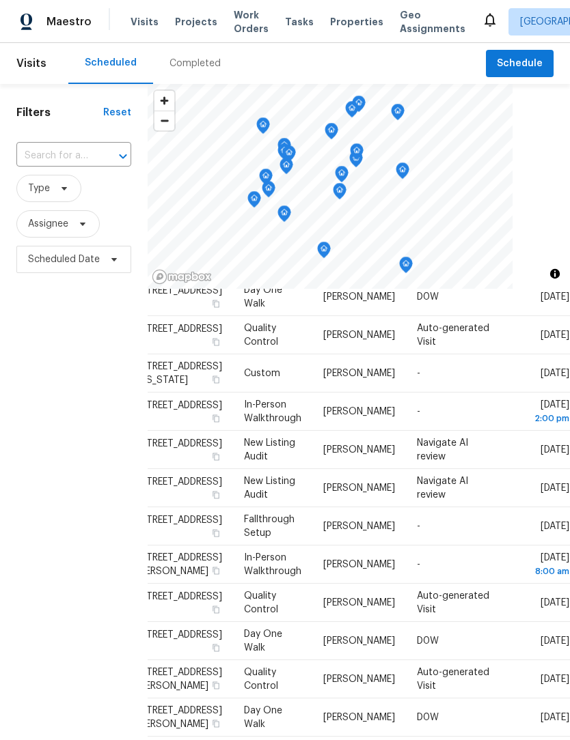
scroll to position [490, 118]
click at [0, 0] on icon at bounding box center [0, 0] width 0 height 0
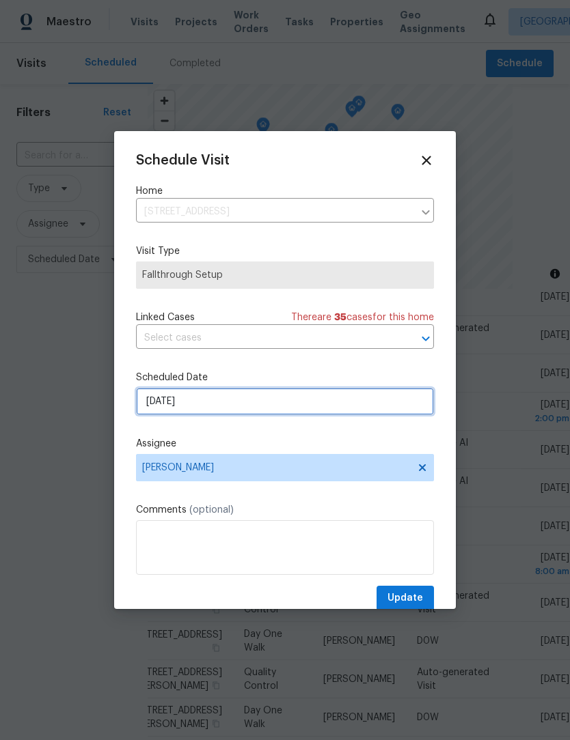
click at [163, 402] on input "[DATE]" at bounding box center [285, 401] width 298 height 27
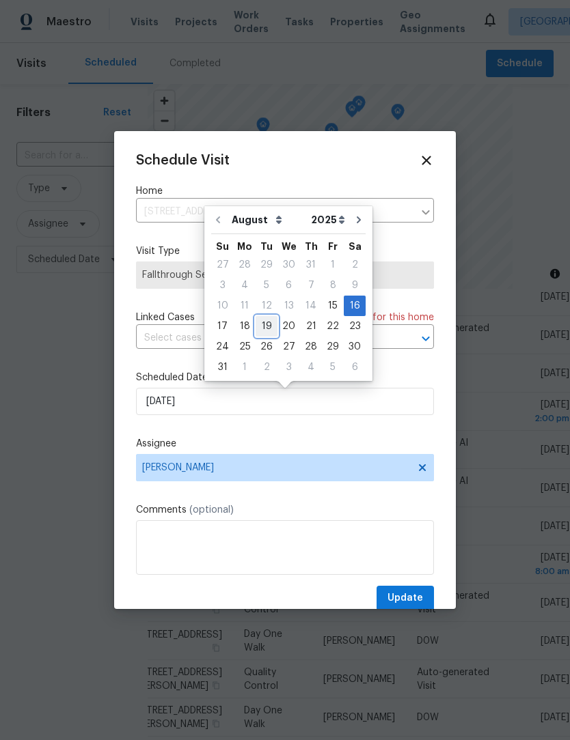
click at [256, 326] on div "19" at bounding box center [266, 326] width 22 height 19
type input "8/19/2025"
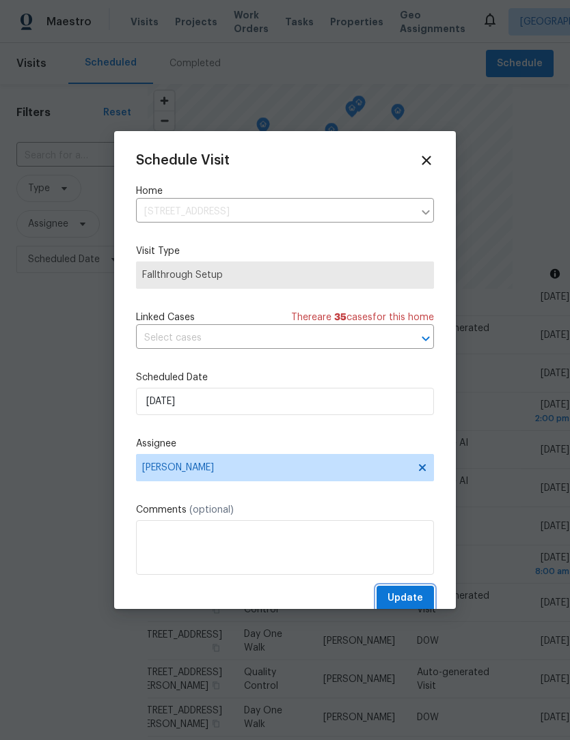
click at [416, 592] on button "Update" at bounding box center [404, 598] width 57 height 25
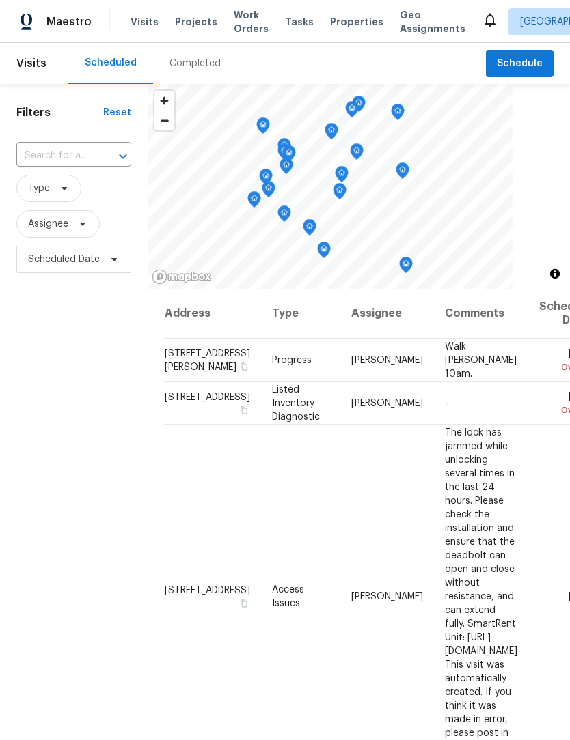
scroll to position [0, 0]
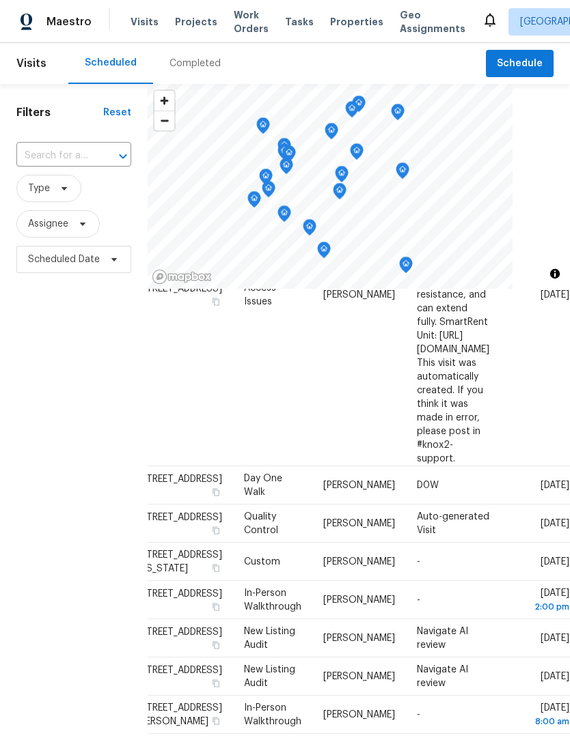
scroll to position [302, 119]
click at [0, 0] on icon at bounding box center [0, 0] width 0 height 0
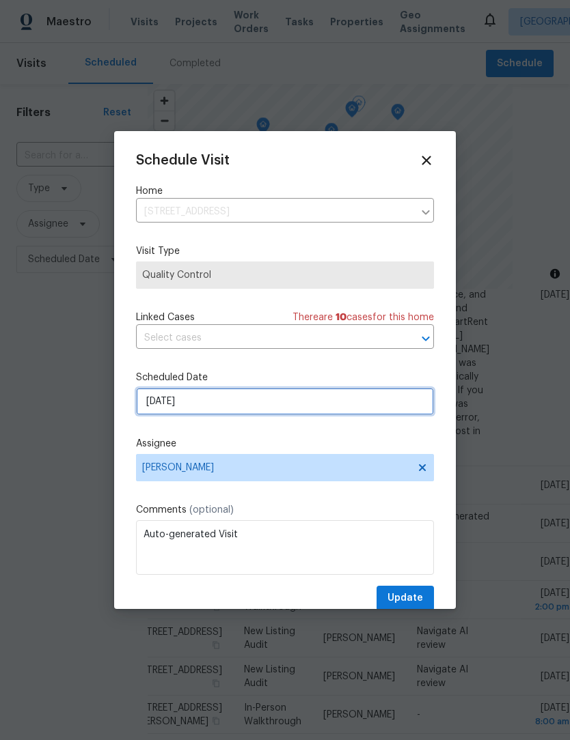
click at [156, 405] on input "[DATE]" at bounding box center [285, 401] width 298 height 27
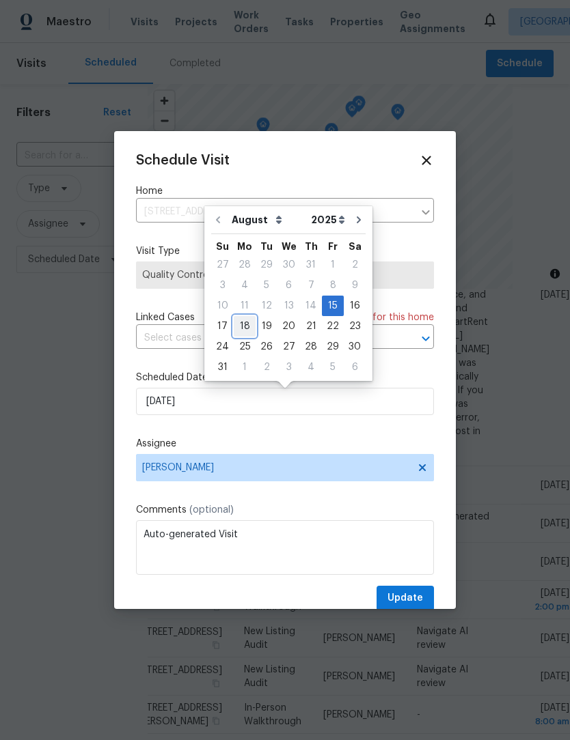
click at [240, 327] on div "18" at bounding box center [245, 326] width 22 height 19
type input "8/18/2025"
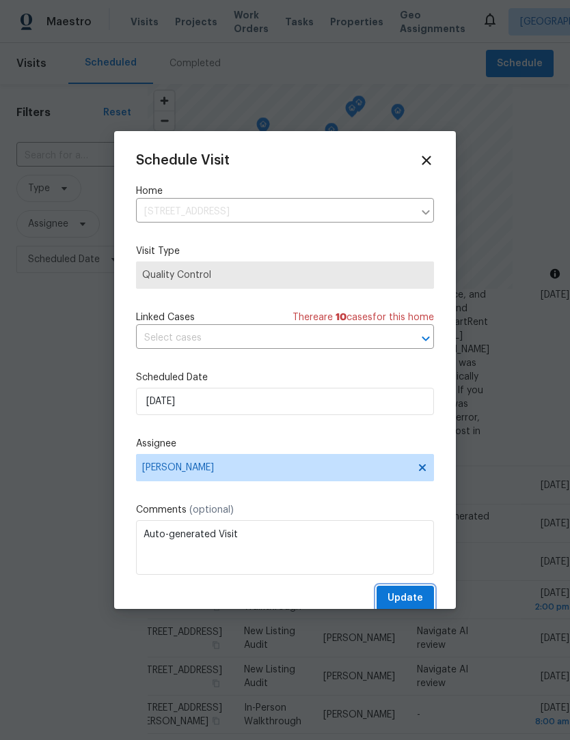
click at [424, 594] on button "Update" at bounding box center [404, 598] width 57 height 25
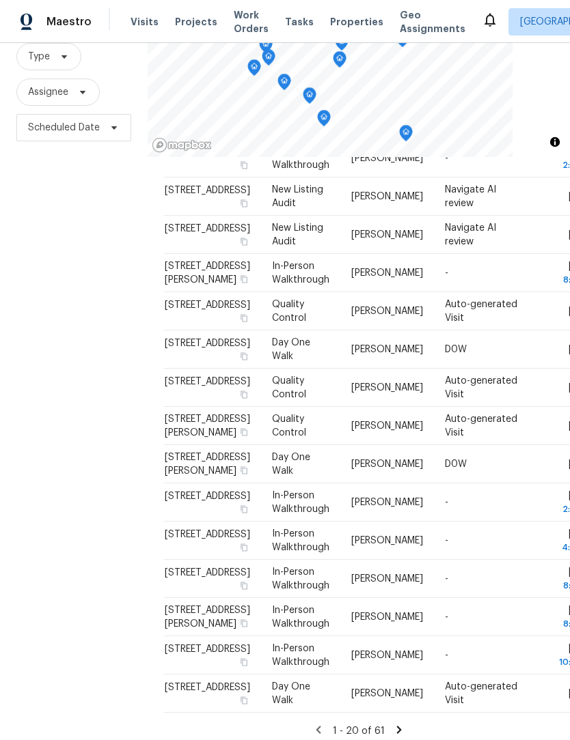
scroll to position [0, 0]
click at [76, 492] on div "Filters Reset ​ Type Assignee Scheduled Date" at bounding box center [74, 350] width 148 height 797
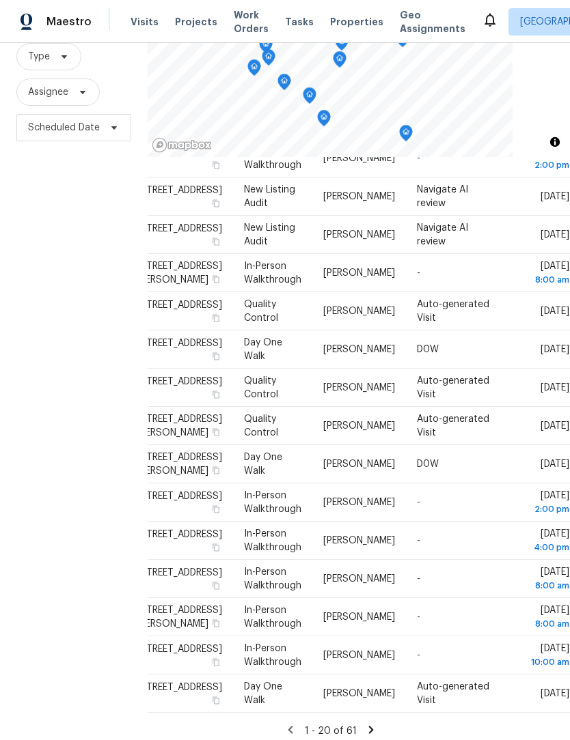
click at [65, 499] on div "Filters Reset ​ Type Assignee Scheduled Date" at bounding box center [74, 350] width 148 height 797
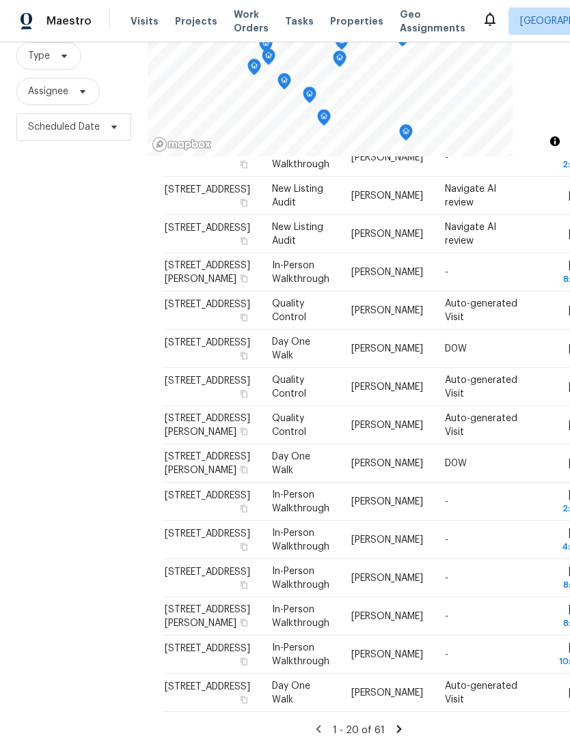
click at [399, 724] on icon at bounding box center [399, 730] width 12 height 12
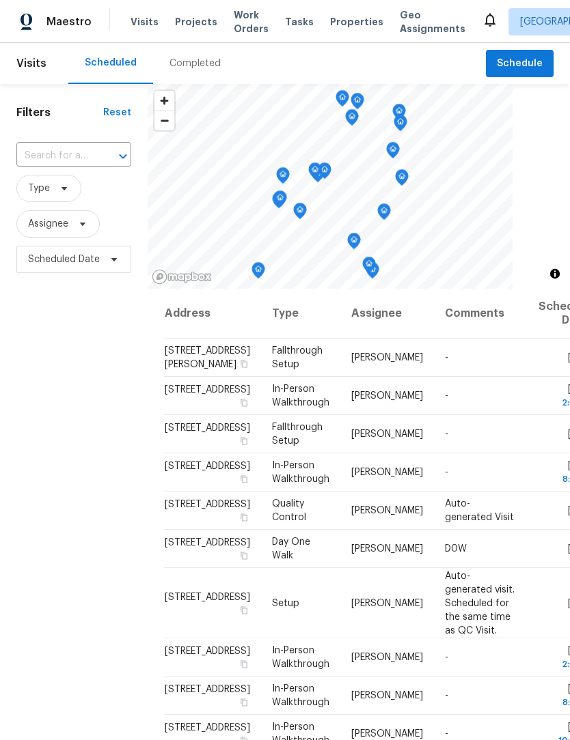
click at [126, 445] on div "Filters Reset ​ Type Assignee Scheduled Date" at bounding box center [74, 482] width 148 height 797
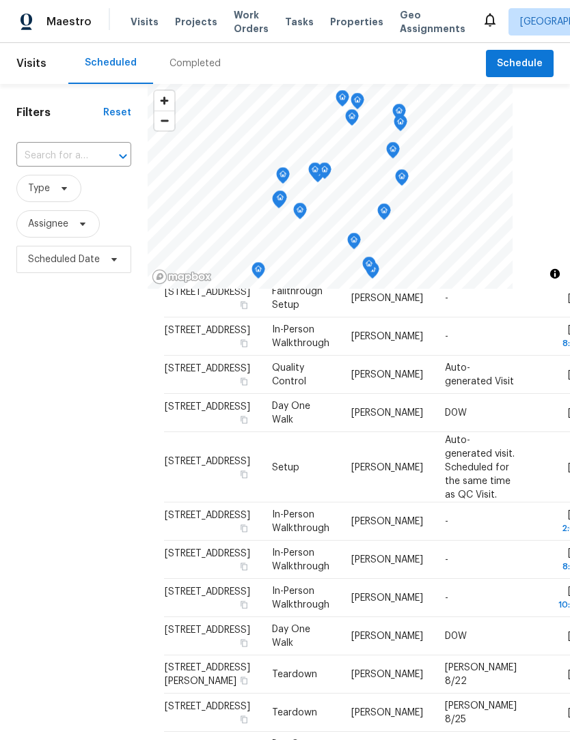
click at [88, 461] on div "Filters Reset ​ Type Assignee Scheduled Date" at bounding box center [74, 482] width 148 height 797
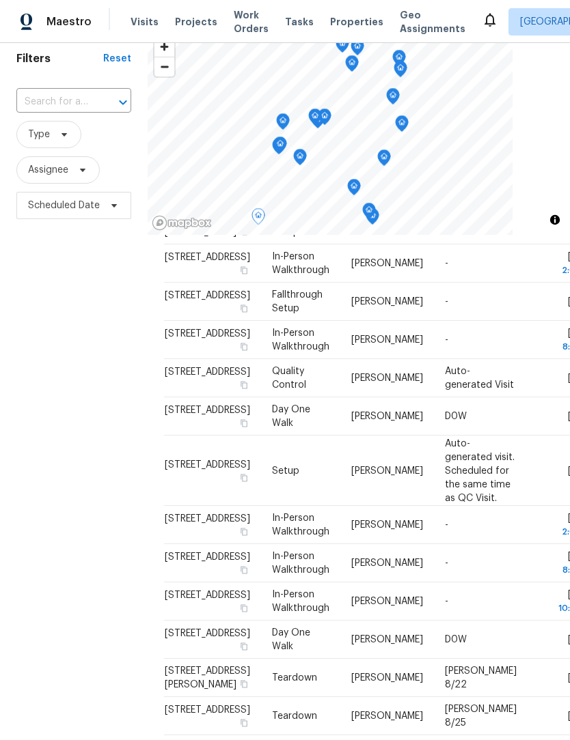
click at [100, 504] on div "Filters Reset ​ Type Assignee Scheduled Date" at bounding box center [74, 428] width 148 height 797
click at [124, 556] on div "Filters Reset ​ Type Assignee Scheduled Date" at bounding box center [74, 428] width 148 height 797
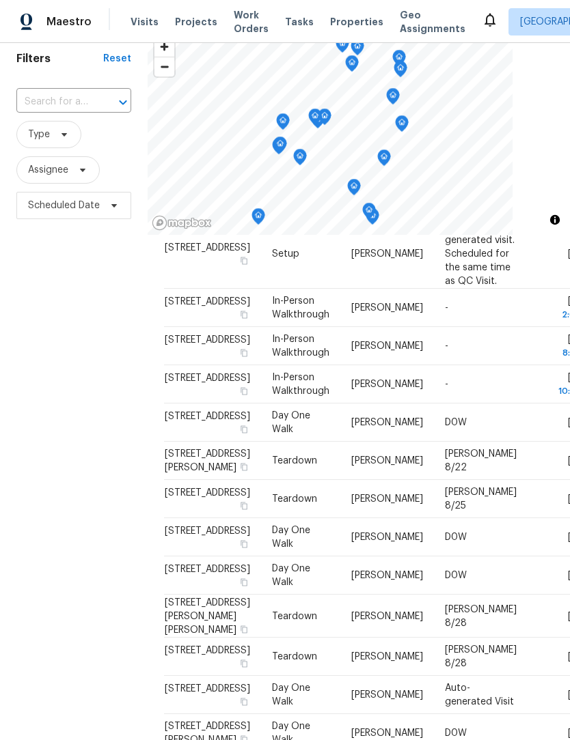
scroll to position [324, 0]
click at [120, 525] on div "Filters Reset ​ Type Assignee Scheduled Date" at bounding box center [74, 428] width 148 height 797
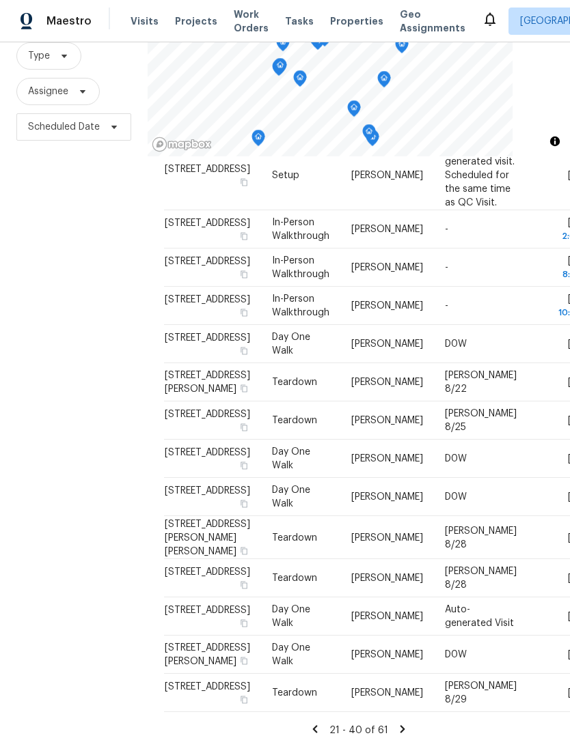
scroll to position [45, 0]
click at [402, 724] on icon at bounding box center [402, 730] width 12 height 12
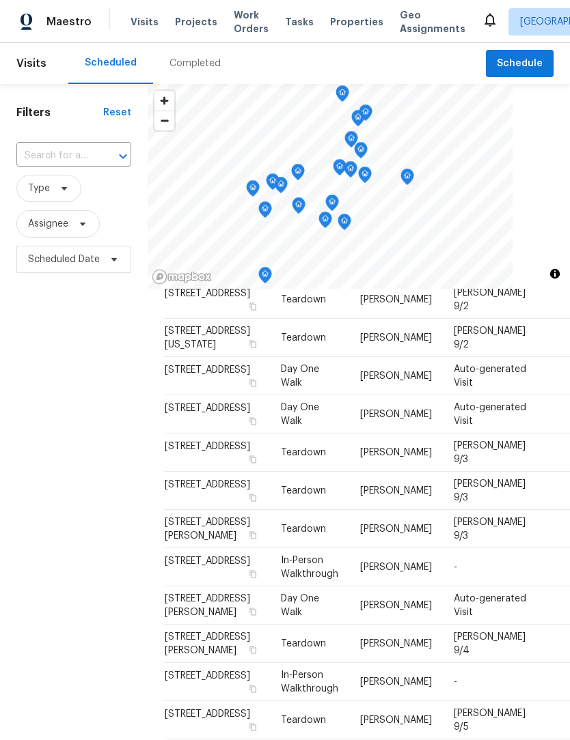
scroll to position [946, 0]
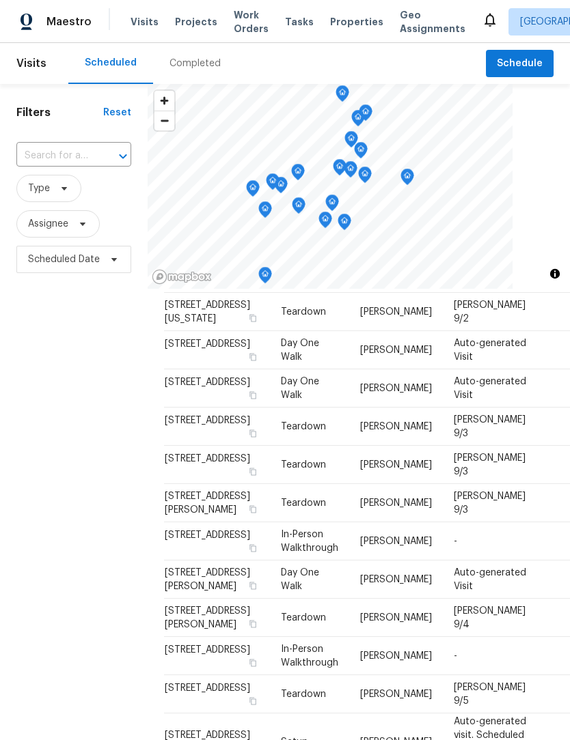
click at [89, 486] on div "Filters Reset ​ Type Assignee Scheduled Date" at bounding box center [74, 482] width 148 height 797
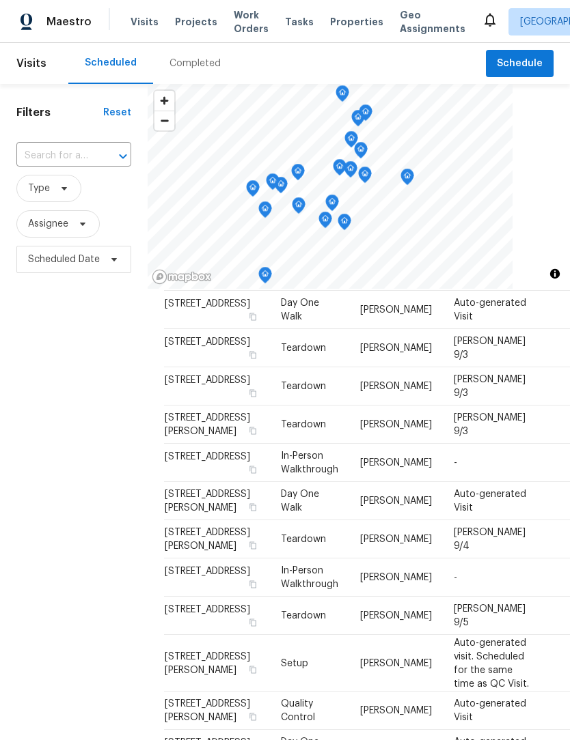
click at [79, 466] on div "Filters Reset ​ Type Assignee Scheduled Date" at bounding box center [74, 482] width 148 height 797
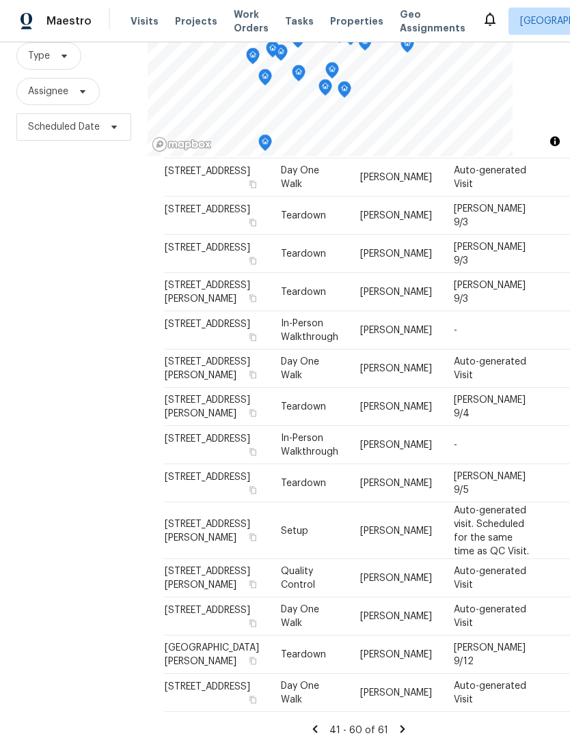
scroll to position [45, 0]
click at [402, 724] on icon at bounding box center [402, 730] width 12 height 12
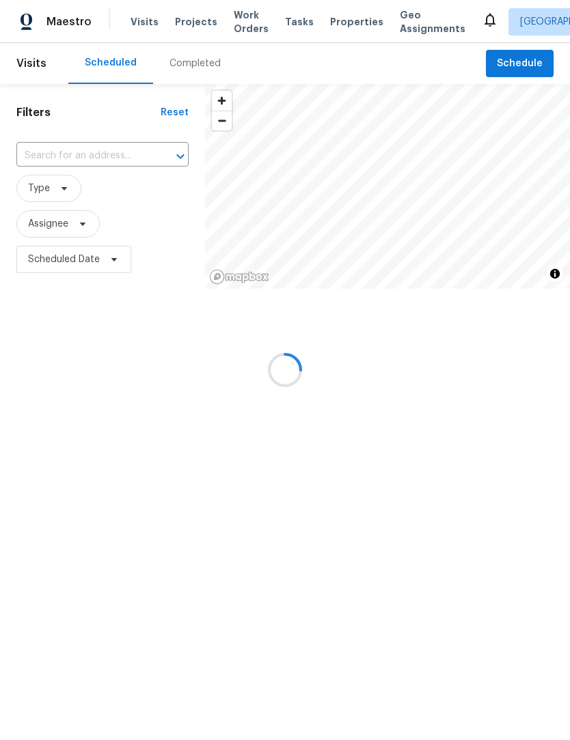
scroll to position [0, 0]
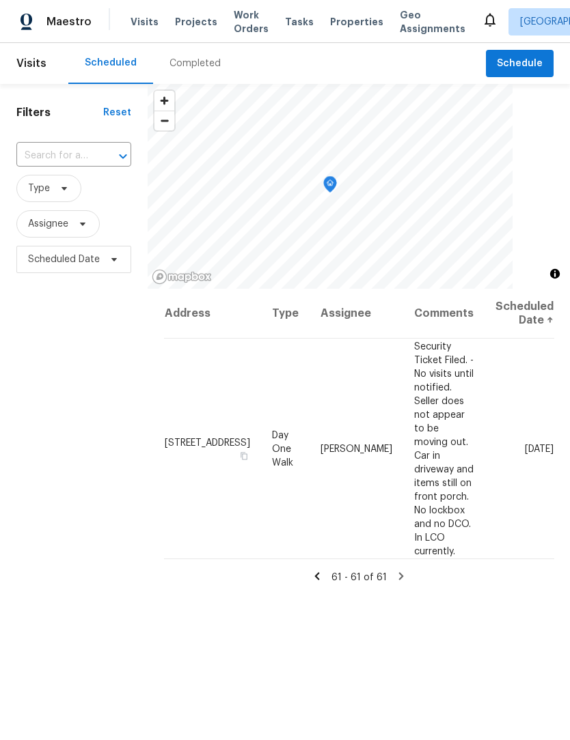
click at [322, 570] on icon at bounding box center [317, 576] width 12 height 12
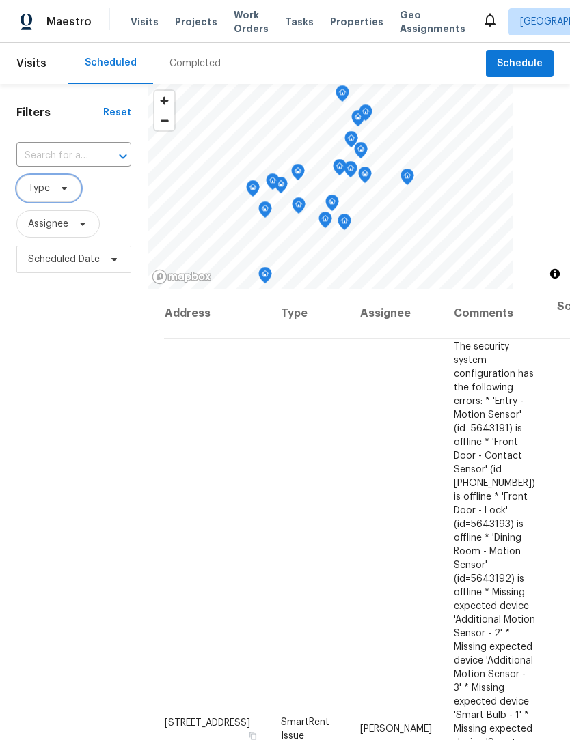
click at [25, 187] on span "Type" at bounding box center [48, 188] width 65 height 27
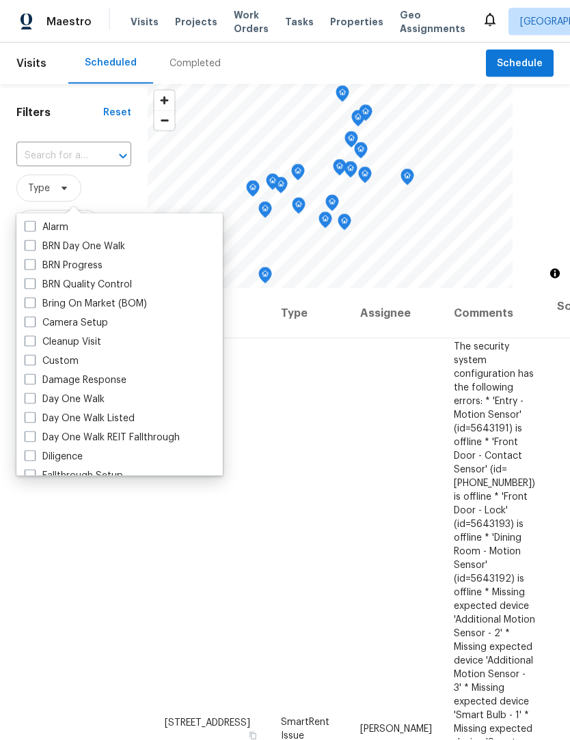
scroll to position [76, 0]
click at [32, 395] on span at bounding box center [30, 397] width 11 height 11
click at [32, 395] on input "Day One Walk" at bounding box center [29, 395] width 9 height 9
checkbox input "true"
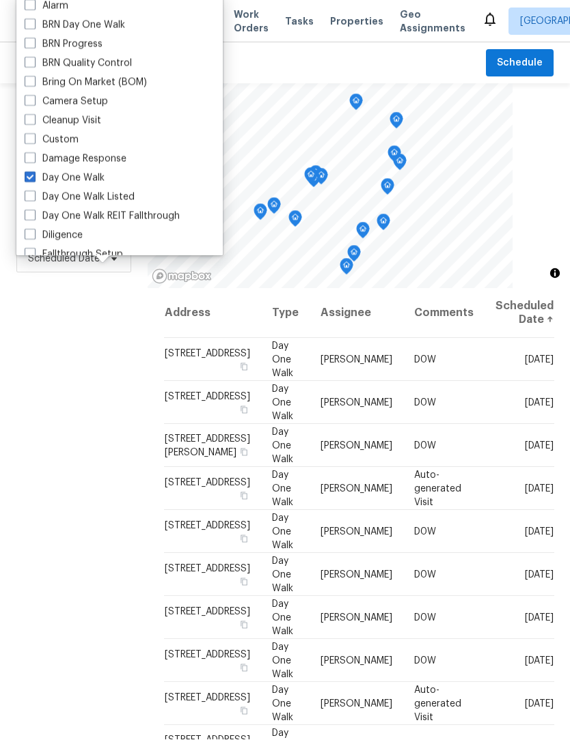
scroll to position [1, 0]
click at [36, 568] on div "Filters Reset ​ Day One Walk Assignee Scheduled Date" at bounding box center [74, 482] width 148 height 797
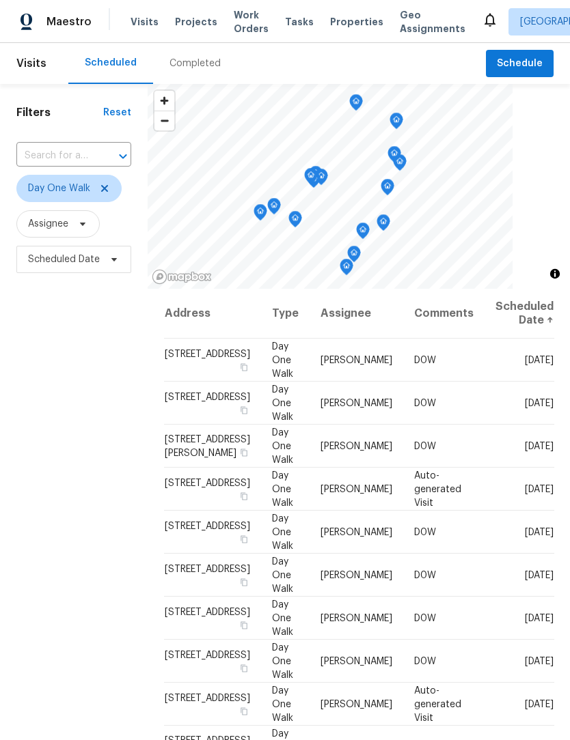
scroll to position [0, 0]
click at [102, 188] on icon at bounding box center [104, 188] width 11 height 11
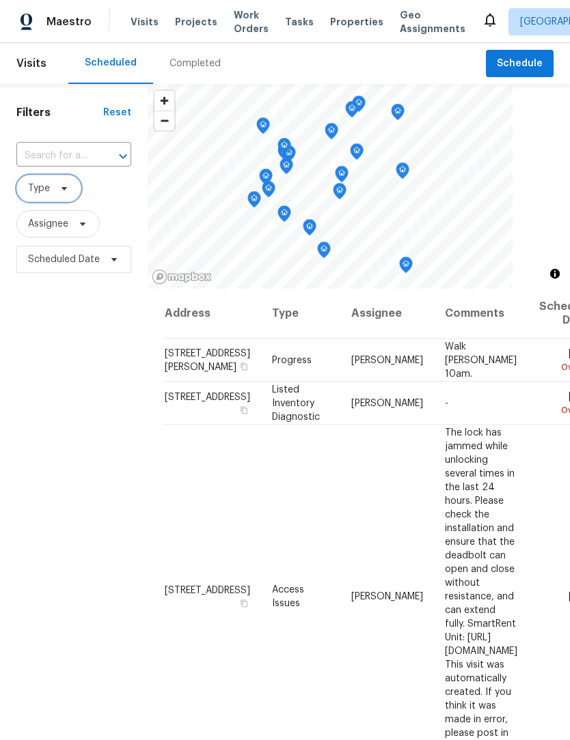
click at [31, 191] on span "Type" at bounding box center [39, 189] width 22 height 14
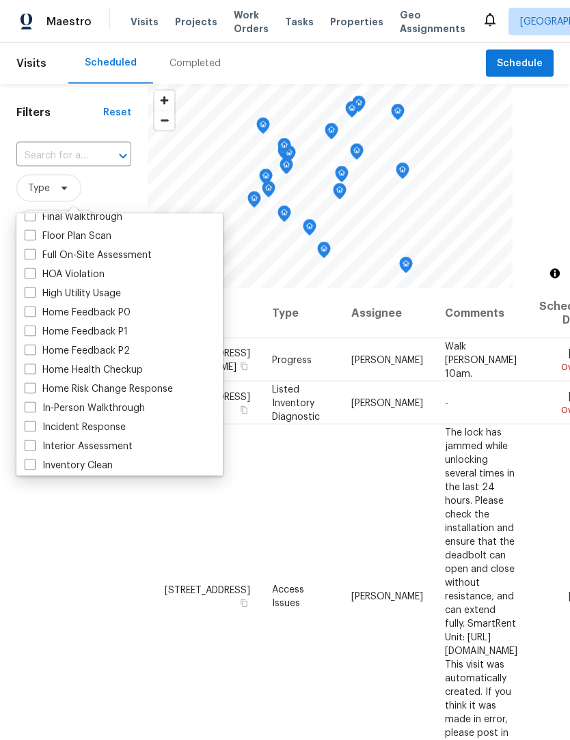
scroll to position [354, 0]
click at [31, 407] on span at bounding box center [30, 407] width 11 height 11
click at [31, 407] on input "In-Person Walkthrough" at bounding box center [29, 405] width 9 height 9
checkbox input "true"
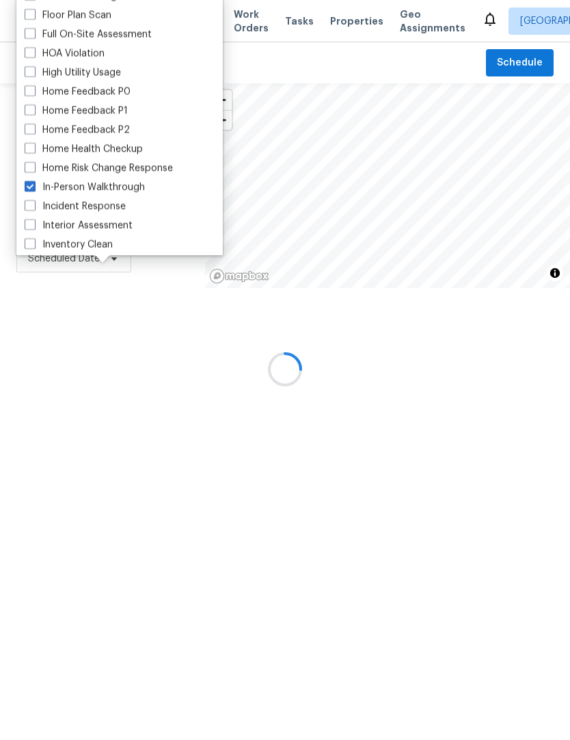
scroll to position [1, 0]
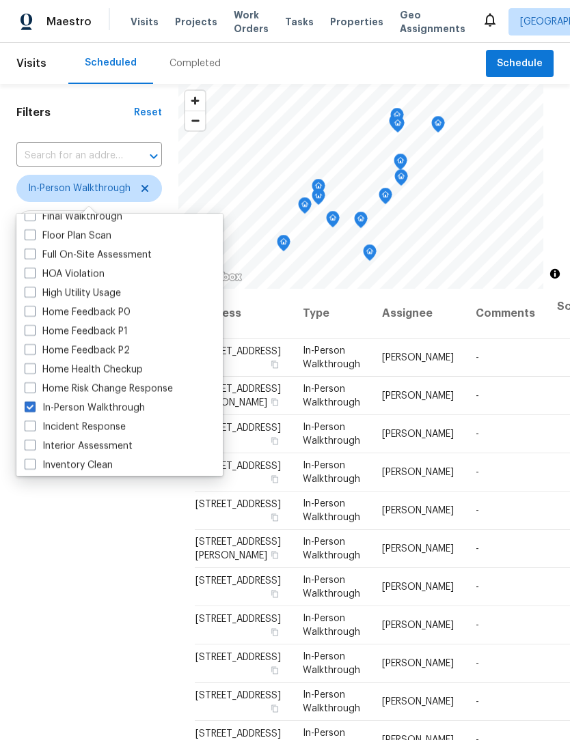
click at [55, 529] on div "Filters Reset ​ In-Person Walkthrough Assignee Scheduled Date" at bounding box center [89, 482] width 178 height 797
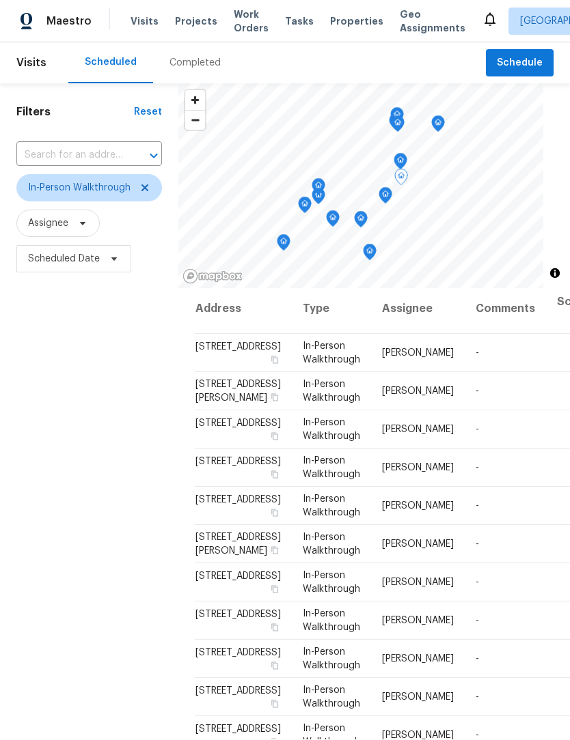
scroll to position [0, 0]
click at [135, 183] on span at bounding box center [142, 188] width 15 height 11
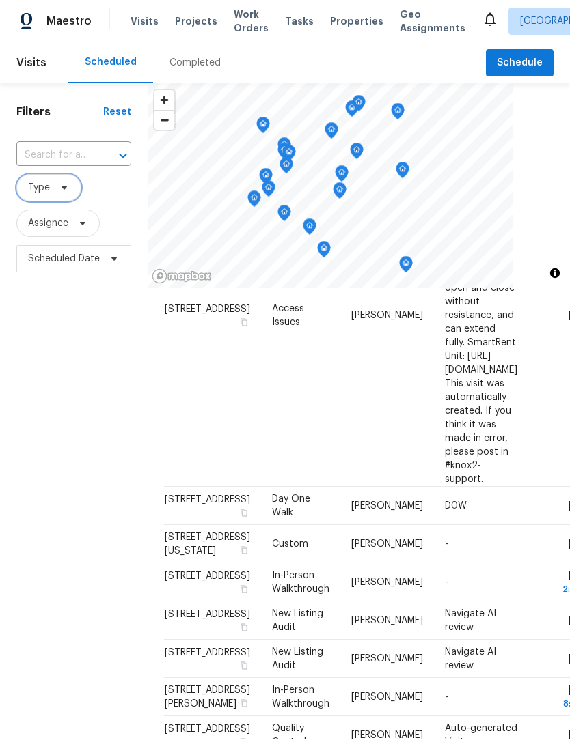
scroll to position [1, 0]
click at [34, 182] on span "Type" at bounding box center [48, 188] width 65 height 27
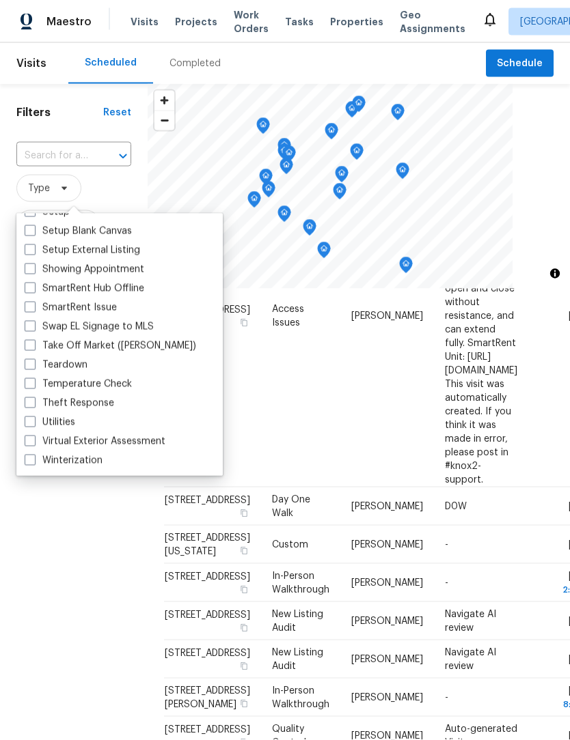
scroll to position [1161, 0]
click at [31, 364] on span at bounding box center [30, 364] width 11 height 11
click at [31, 364] on input "Teardown" at bounding box center [29, 363] width 9 height 9
checkbox input "true"
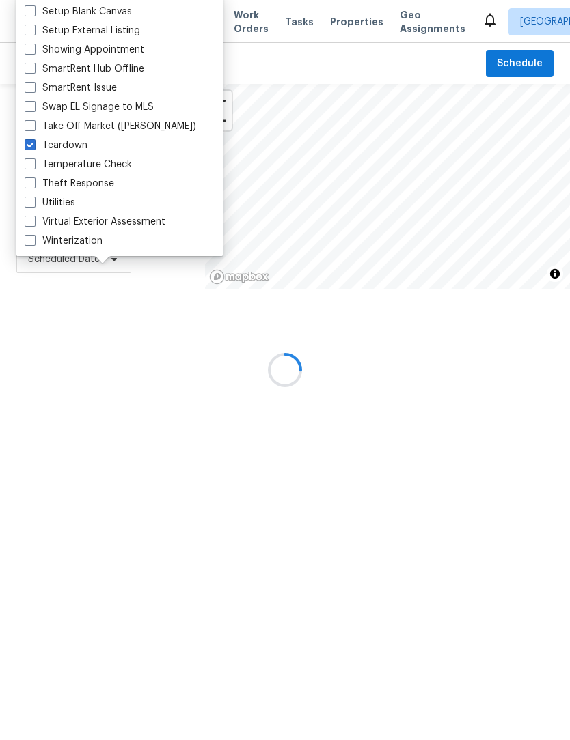
scroll to position [267, 0]
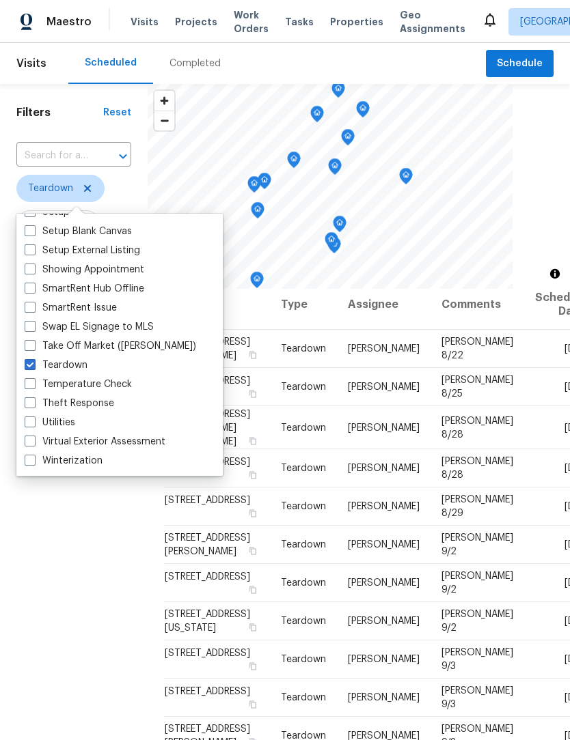
click at [47, 555] on div "Filters Reset ​ Teardown Assignee Scheduled Date" at bounding box center [74, 482] width 148 height 797
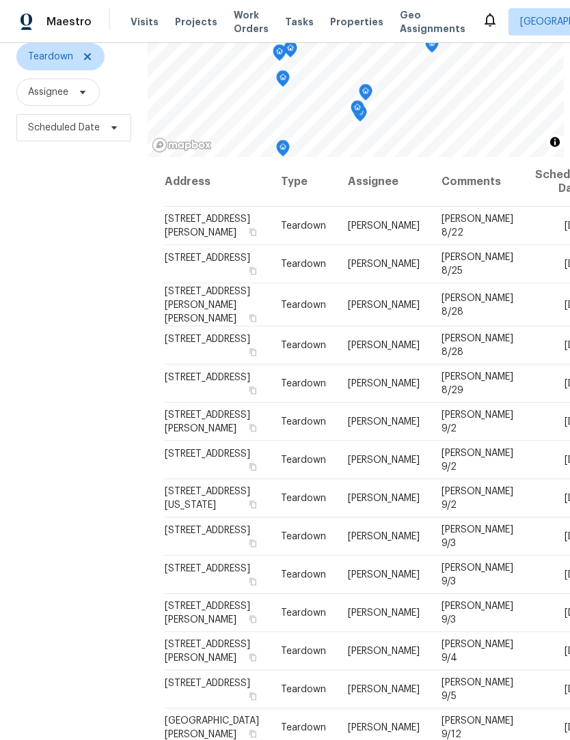
scroll to position [-1, 0]
click at [74, 429] on div "Filters Reset ​ Teardown Assignee Scheduled Date" at bounding box center [74, 350] width 148 height 797
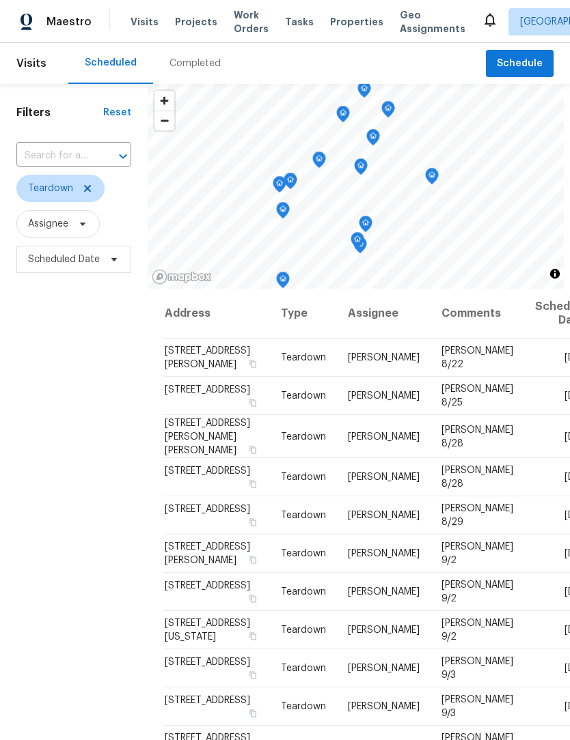
scroll to position [0, 0]
click at [89, 194] on icon at bounding box center [87, 188] width 11 height 11
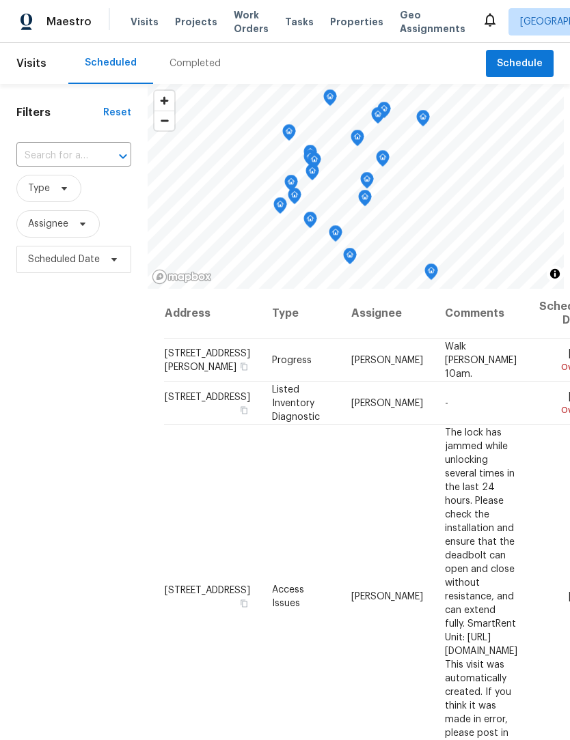
click at [103, 493] on div "Filters Reset ​ Type Assignee Scheduled Date" at bounding box center [74, 482] width 148 height 797
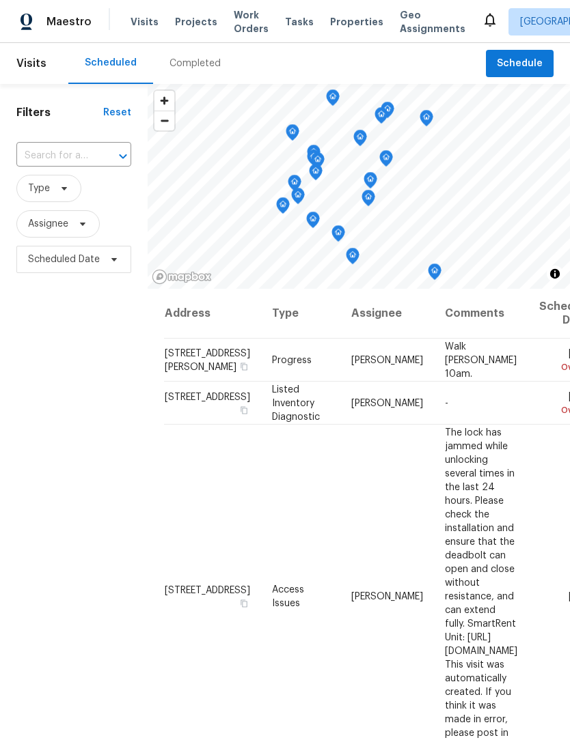
click at [201, 69] on div "Completed" at bounding box center [194, 64] width 51 height 14
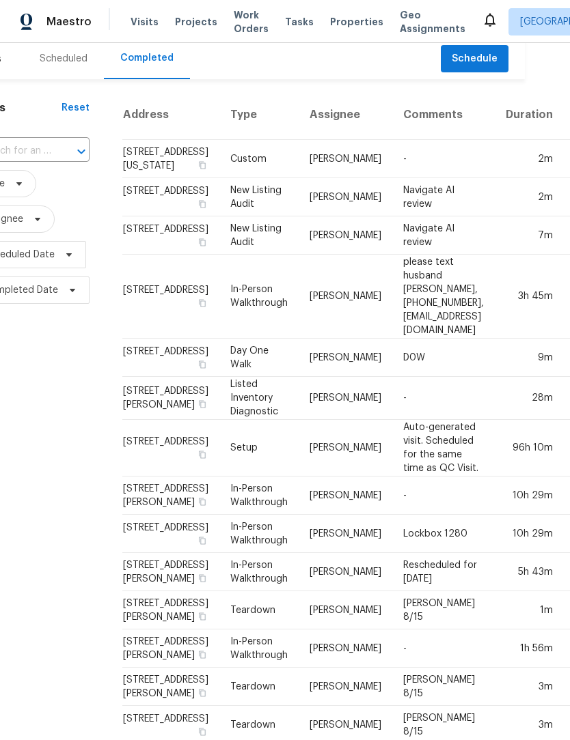
scroll to position [5, 56]
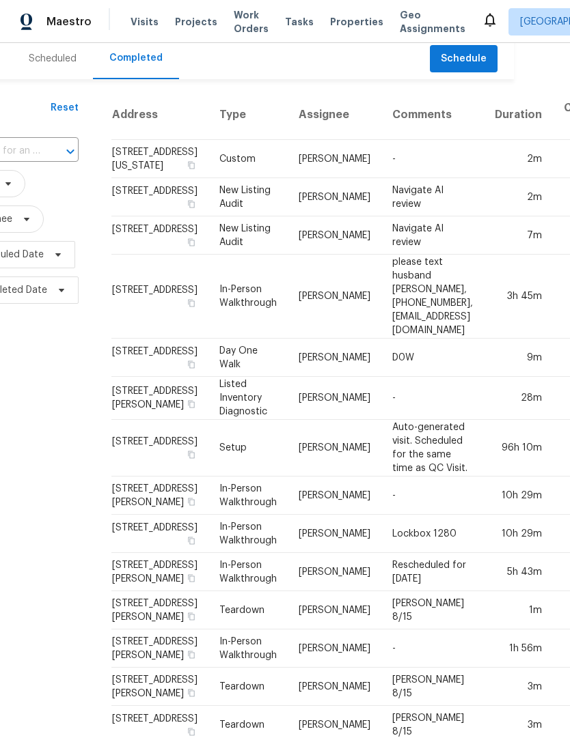
click at [121, 377] on td "[STREET_ADDRESS]" at bounding box center [159, 358] width 97 height 38
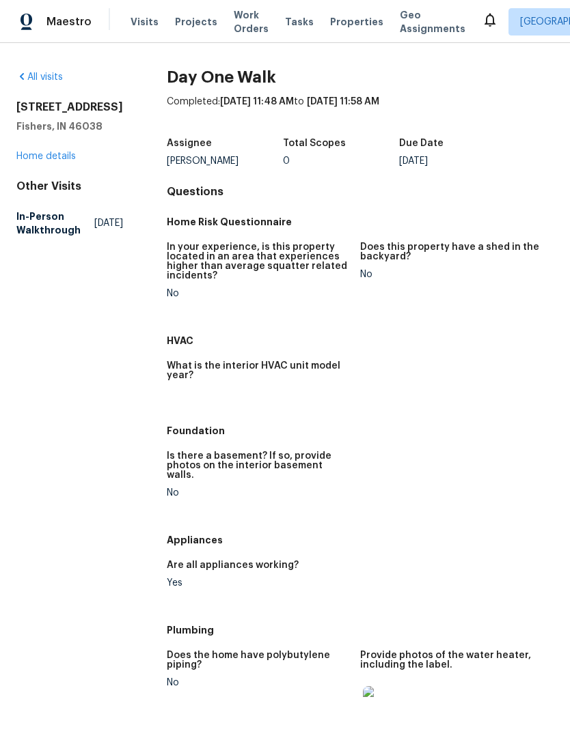
click at [18, 161] on link "Home details" at bounding box center [45, 157] width 59 height 10
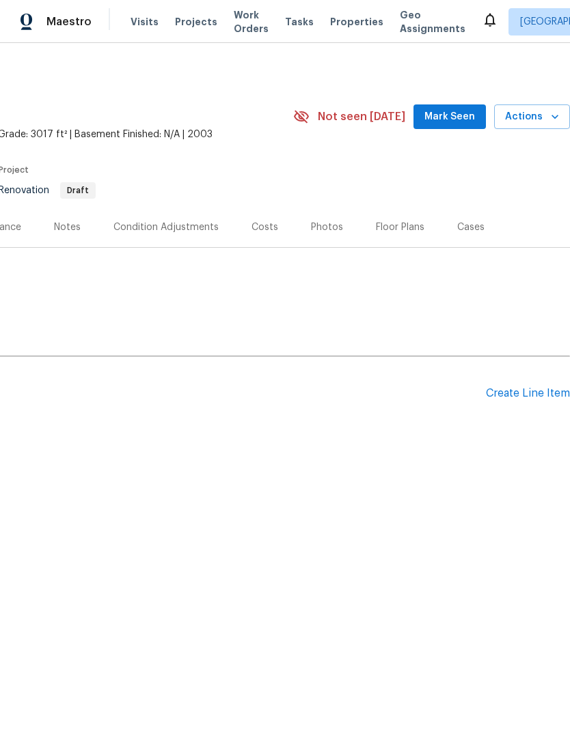
scroll to position [0, 202]
click at [399, 233] on div "Floor Plans" at bounding box center [400, 228] width 48 height 14
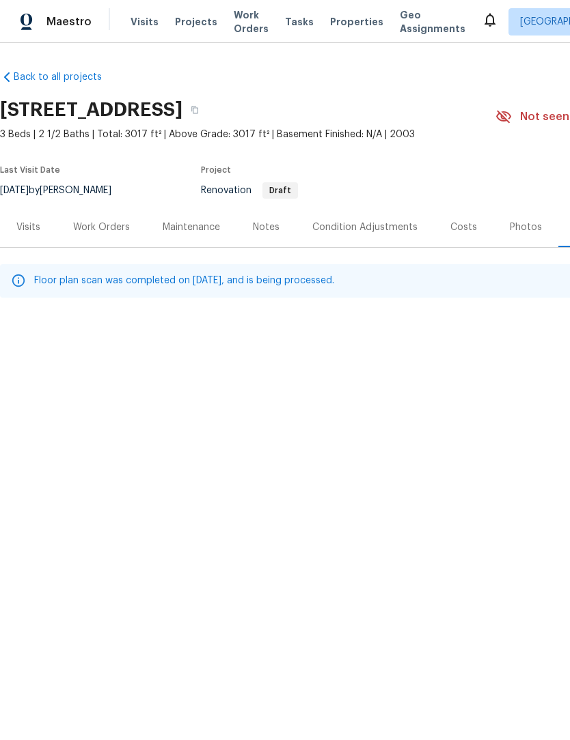
click at [119, 227] on div "Work Orders" at bounding box center [101, 228] width 57 height 14
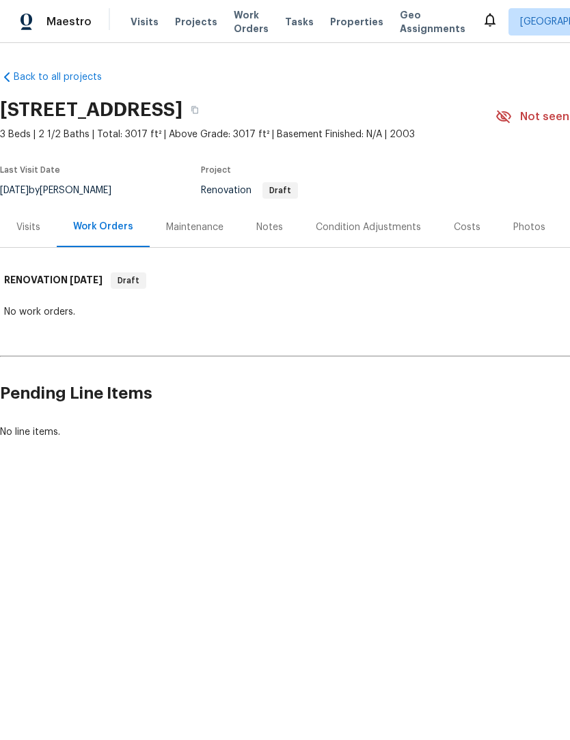
click at [371, 232] on div "Condition Adjustments" at bounding box center [367, 228] width 105 height 14
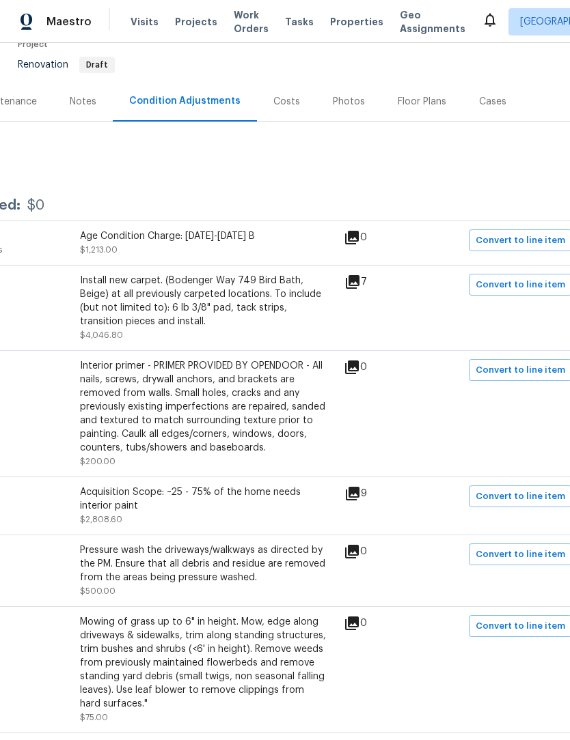
scroll to position [124, 181]
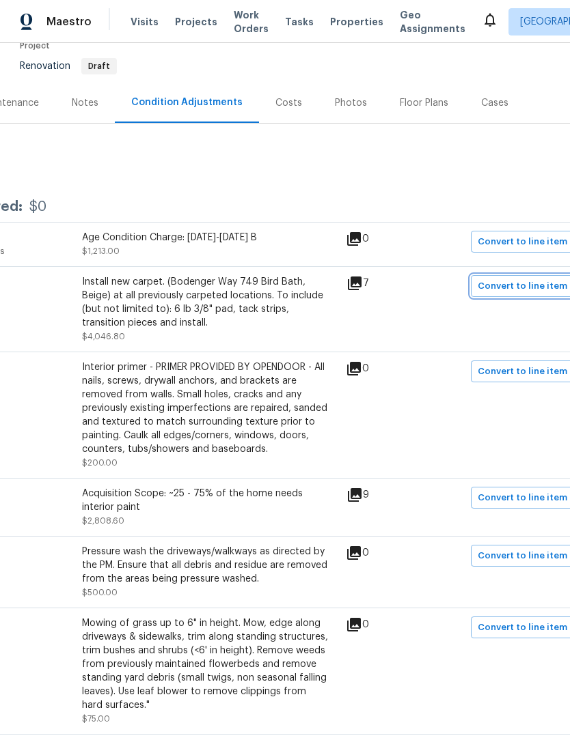
click at [535, 284] on span "Convert to line item" at bounding box center [521, 287] width 89 height 16
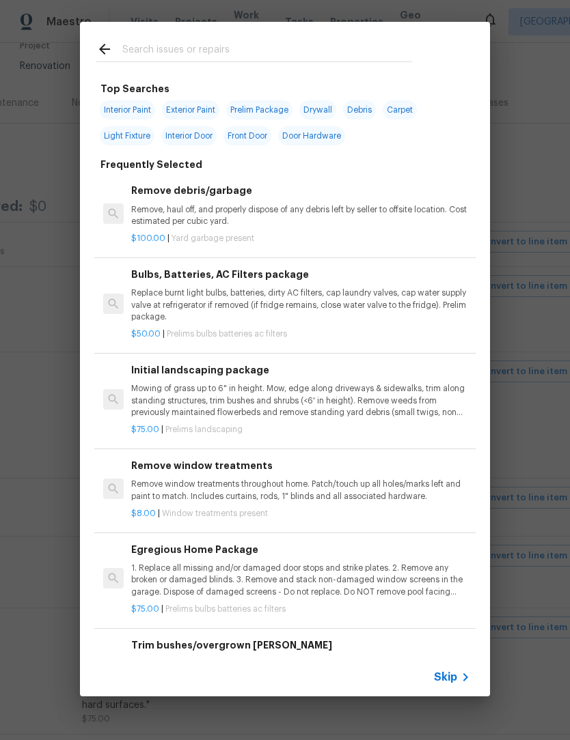
click at [456, 677] on span "Skip" at bounding box center [445, 678] width 23 height 14
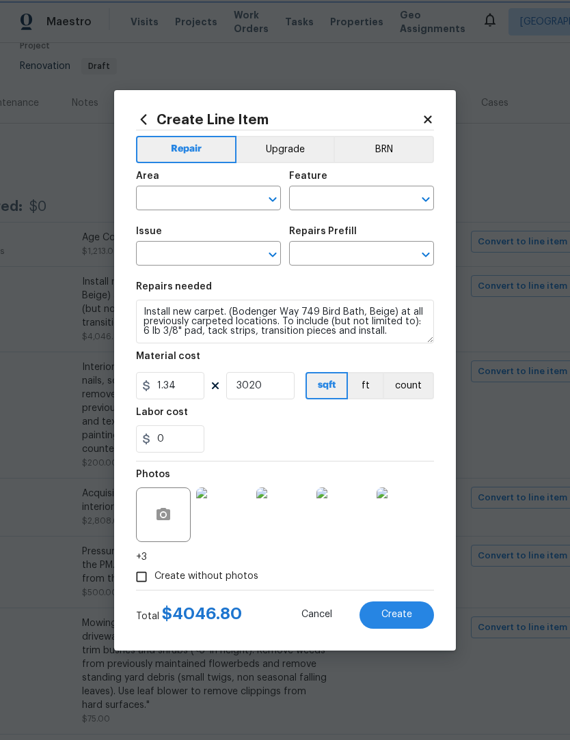
type input "Interior Overall"
type input "Overall Flooring"
type input "Flooring General"
click at [333, 254] on input "text" at bounding box center [342, 254] width 107 height 21
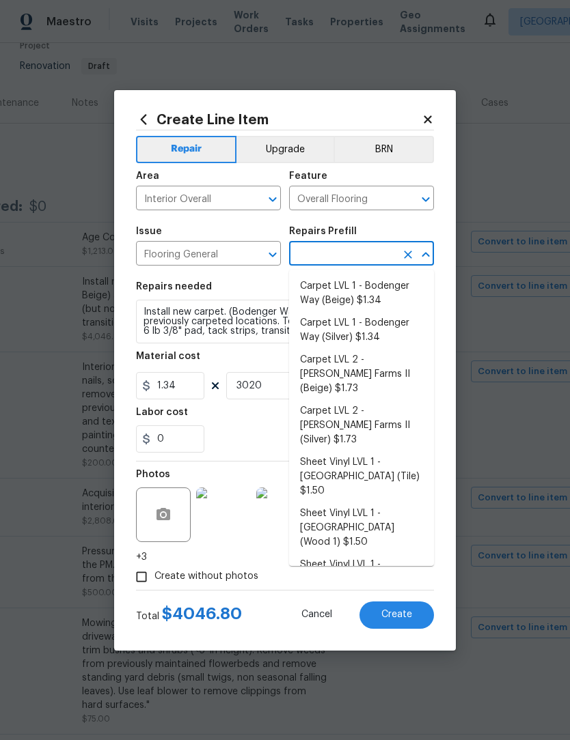
click at [381, 328] on li "Carpet LVL 1 - Bodenger Way (Silver) $1.34" at bounding box center [361, 330] width 145 height 37
type input "Carpet LVL 1 - Bodenger Way (Silver) $1.34"
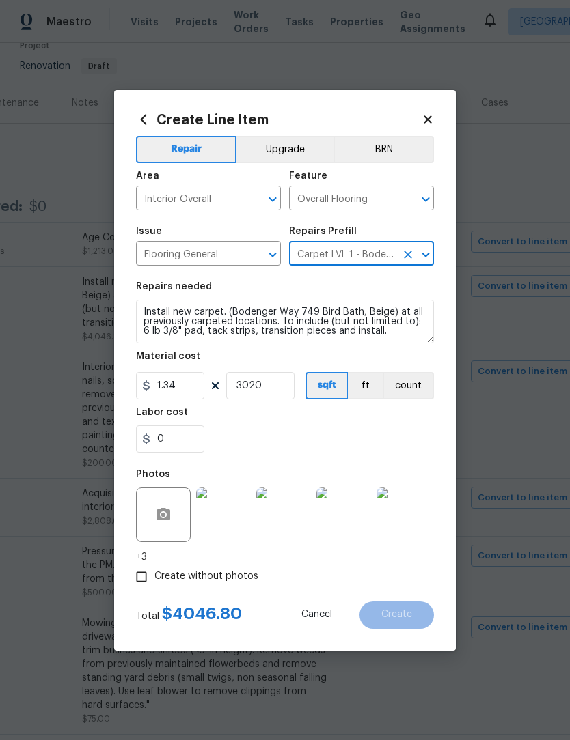
type textarea "Install new carpet. (Bodenger Way 945 Winter Ash, Silver) at all previously car…"
type input "Carpet LVL 1 - Bodenger Way (Silver) $1.34"
click at [380, 281] on section "Repairs needed Install new carpet. (Bodenger Way 945 Winter Ash, Silver) at all…" at bounding box center [285, 367] width 298 height 187
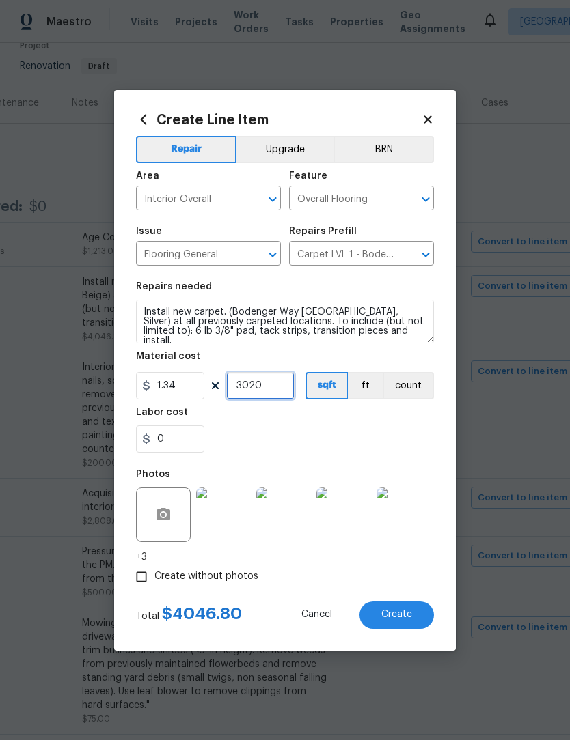
click at [272, 387] on input "3020" at bounding box center [260, 385] width 68 height 27
type input "2000"
click at [374, 420] on div "Labor cost" at bounding box center [285, 417] width 298 height 18
click at [375, 429] on div "0" at bounding box center [285, 438] width 298 height 27
click at [410, 610] on button "Create" at bounding box center [396, 615] width 74 height 27
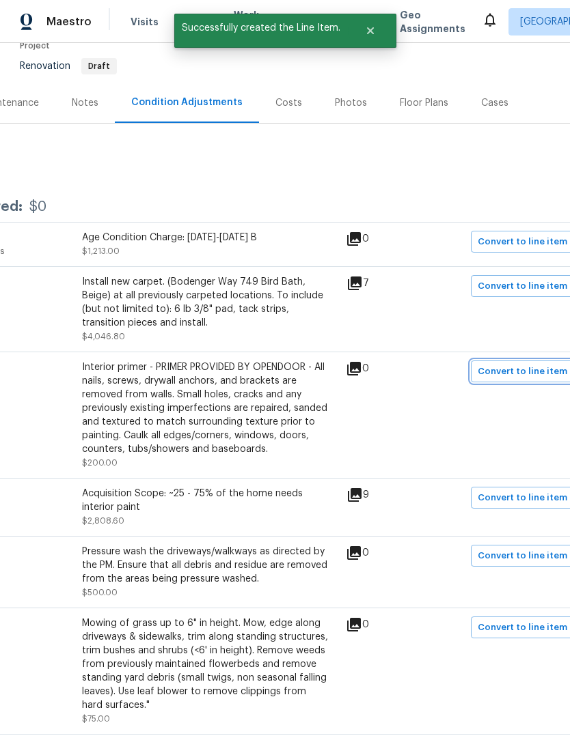
click at [534, 371] on span "Convert to line item" at bounding box center [521, 372] width 89 height 16
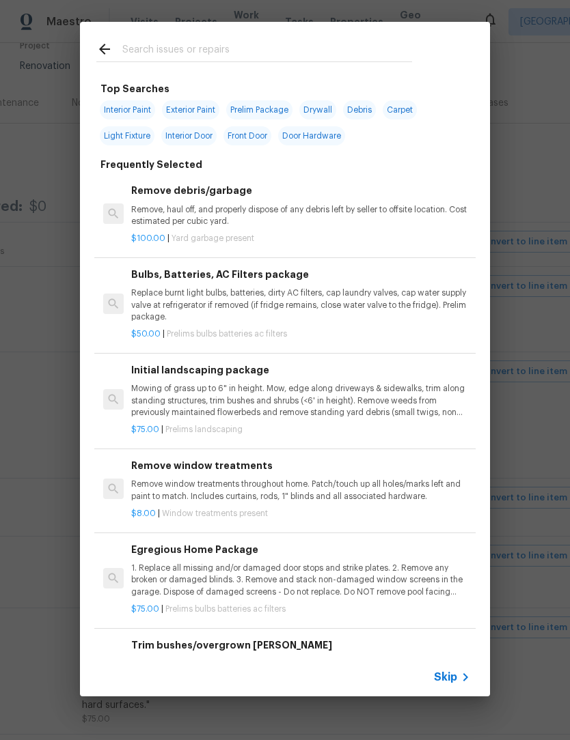
click at [442, 672] on span "Skip" at bounding box center [445, 678] width 23 height 14
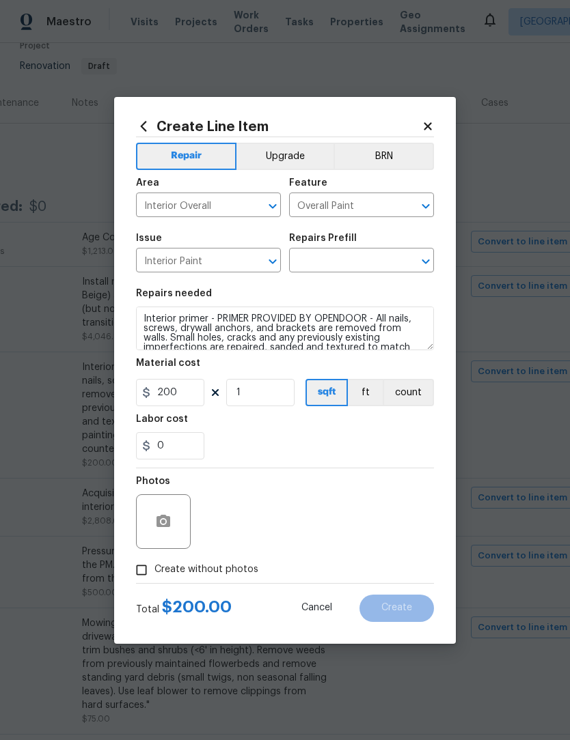
click at [327, 266] on input "text" at bounding box center [342, 261] width 107 height 21
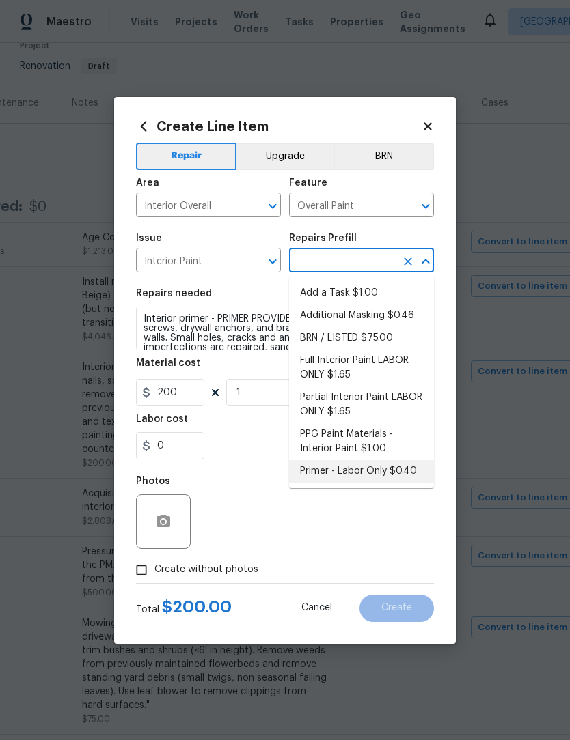
click at [403, 476] on li "Primer - Labor Only $0.40" at bounding box center [361, 471] width 145 height 23
type input "Primer - Labor Only $0.40"
type input "0.4"
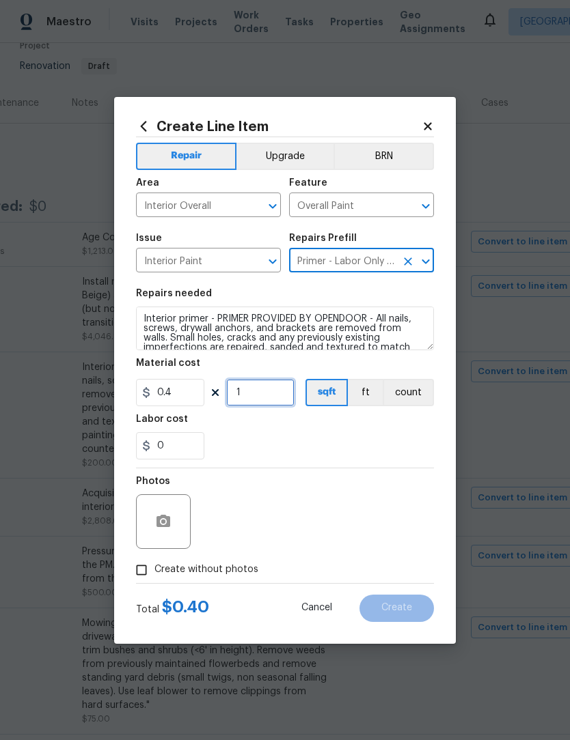
click at [262, 400] on input "1" at bounding box center [260, 392] width 68 height 27
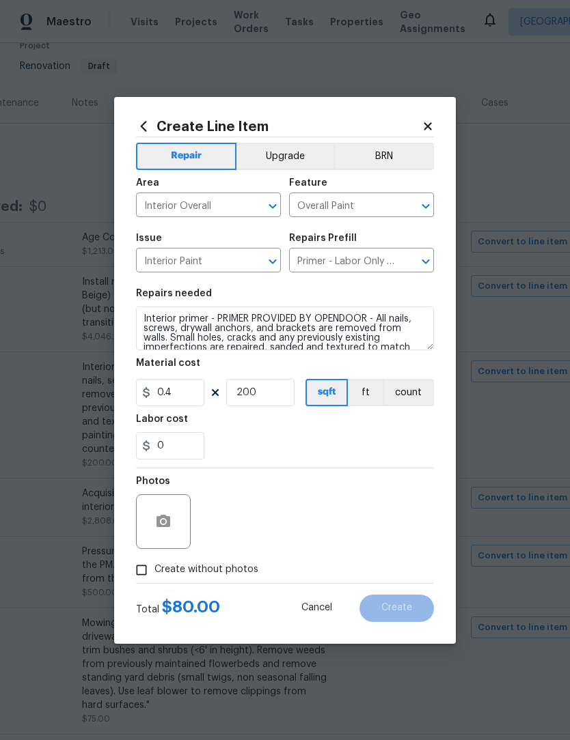
click at [375, 441] on div "0" at bounding box center [285, 445] width 298 height 27
click at [275, 388] on input "200" at bounding box center [260, 392] width 68 height 27
click at [397, 449] on div "0" at bounding box center [285, 445] width 298 height 27
click at [285, 397] on input "200" at bounding box center [260, 392] width 68 height 27
click at [167, 392] on input "0.4" at bounding box center [170, 392] width 68 height 27
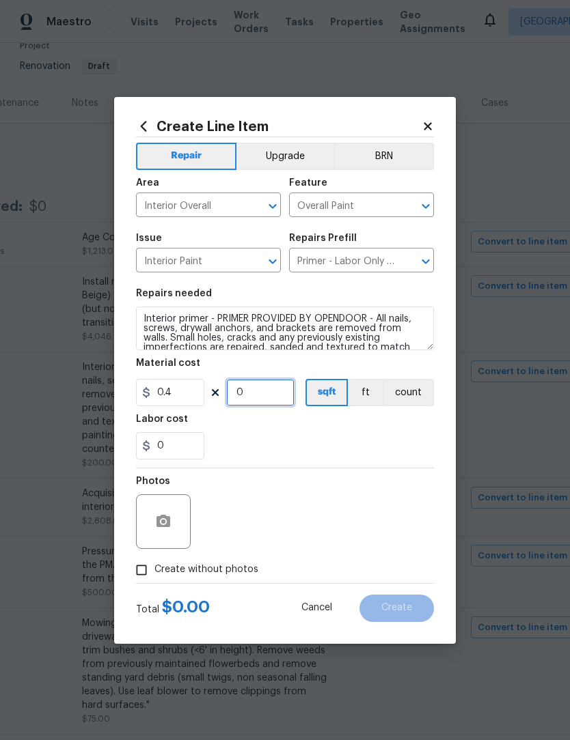
click at [270, 406] on input "0" at bounding box center [260, 392] width 68 height 27
click at [367, 444] on div "0" at bounding box center [285, 445] width 298 height 27
click at [280, 399] on input "450" at bounding box center [260, 392] width 68 height 27
click at [348, 446] on div "0" at bounding box center [285, 445] width 298 height 27
click at [292, 389] on input "475" at bounding box center [260, 392] width 68 height 27
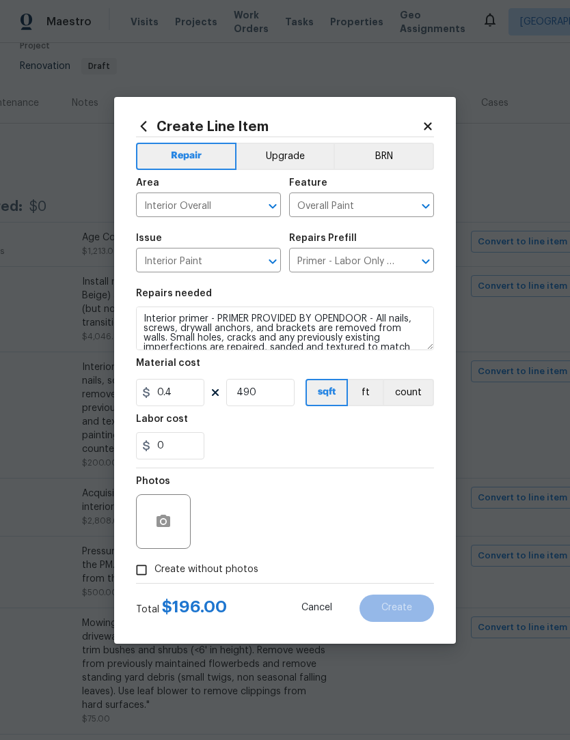
click at [357, 445] on div "0" at bounding box center [285, 445] width 298 height 27
click at [276, 399] on input "490" at bounding box center [260, 392] width 68 height 27
type input "500"
click at [379, 453] on div "0" at bounding box center [285, 445] width 298 height 27
click at [167, 527] on icon "button" at bounding box center [163, 521] width 14 height 12
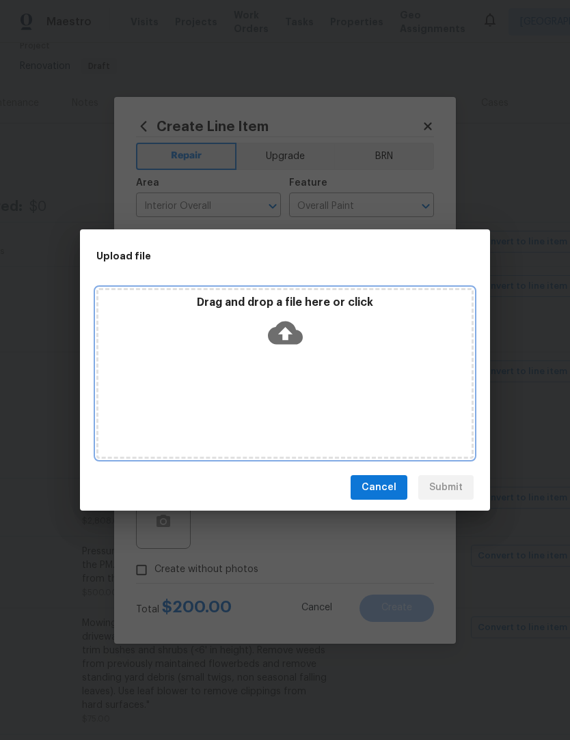
click at [292, 326] on icon at bounding box center [285, 333] width 35 height 23
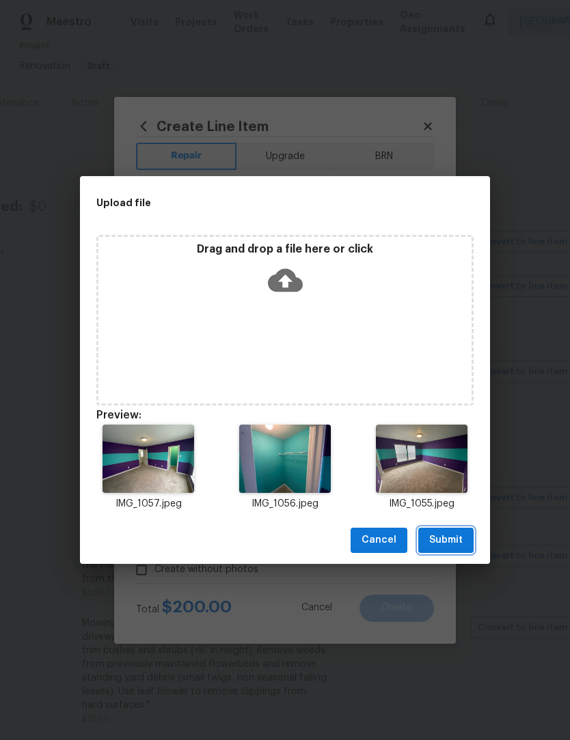
click at [463, 539] on button "Submit" at bounding box center [445, 540] width 55 height 25
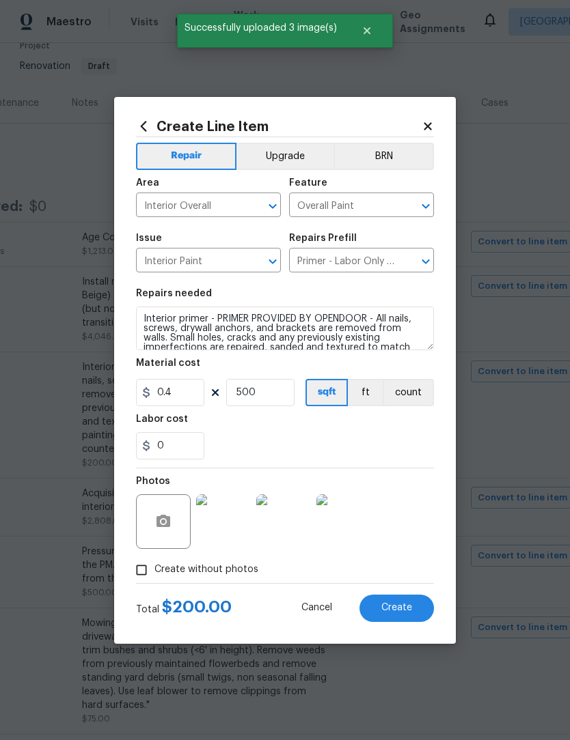
click at [410, 602] on button "Create" at bounding box center [396, 608] width 74 height 27
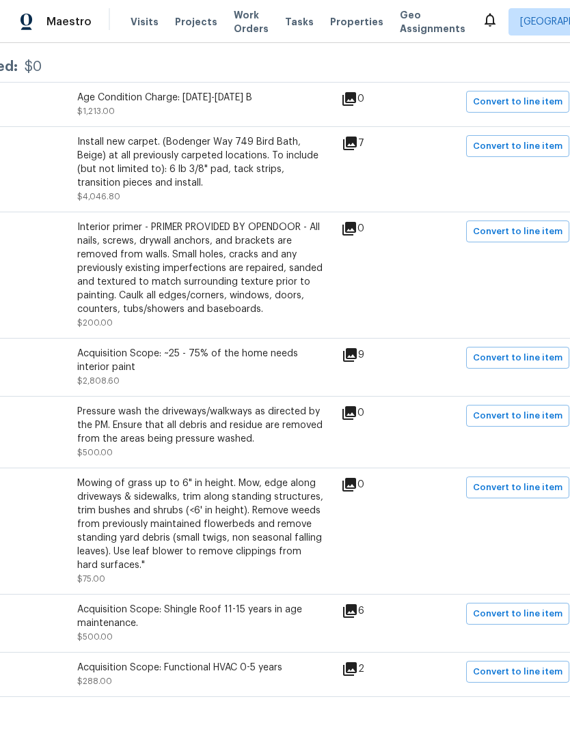
scroll to position [264, 186]
click at [529, 353] on span "Convert to line item" at bounding box center [517, 359] width 89 height 16
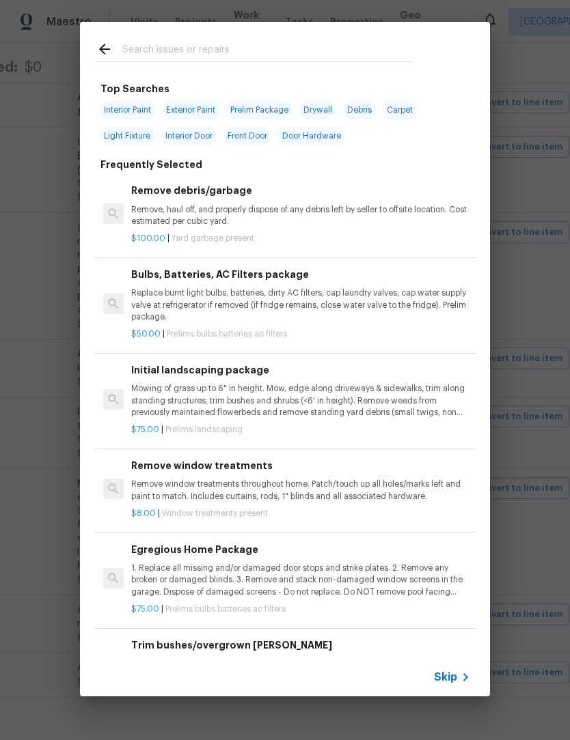
click at [460, 673] on icon at bounding box center [465, 677] width 16 height 16
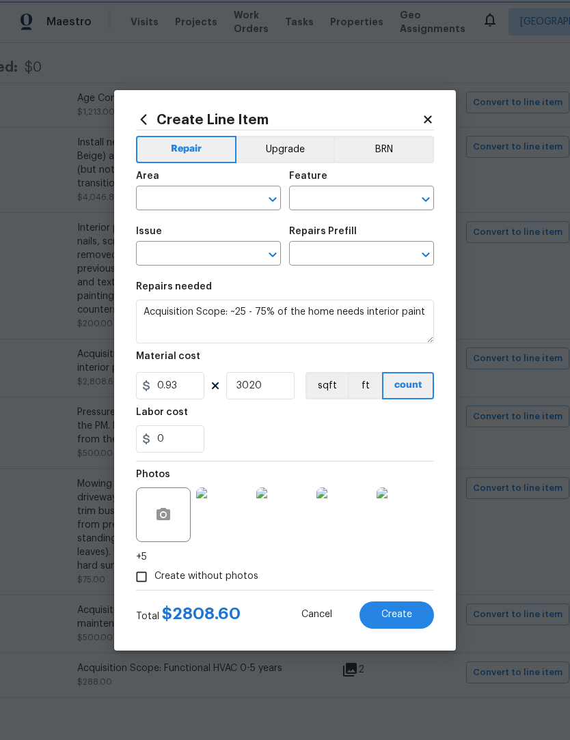
type input "Interior Overall"
type input "Acquisition"
type input "ACQ: Paint"
click at [354, 251] on input "text" at bounding box center [342, 254] width 107 height 21
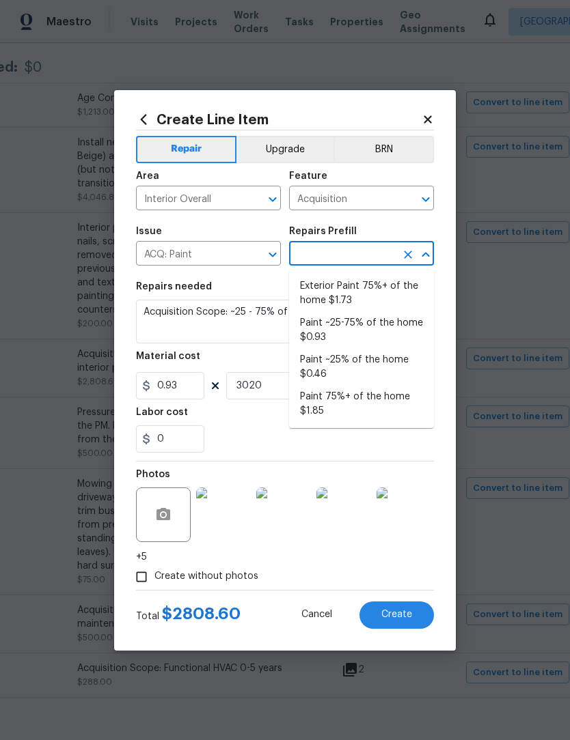
click at [337, 197] on input "Acquisition" at bounding box center [342, 199] width 107 height 21
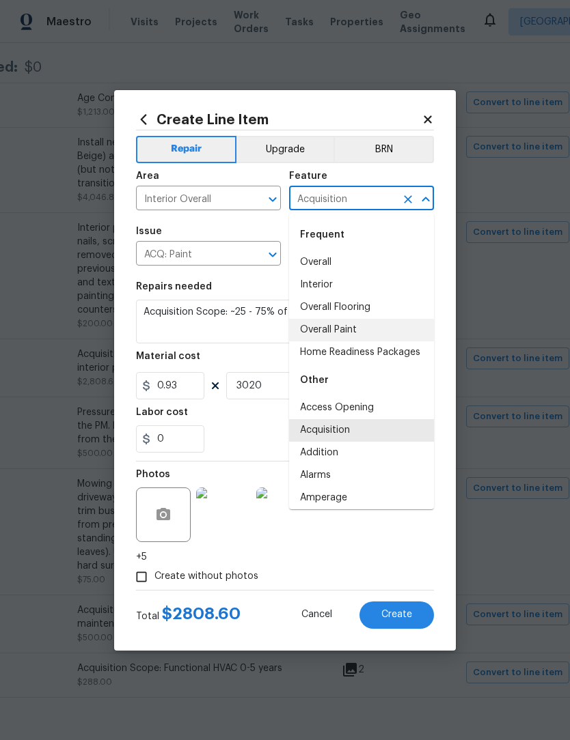
click at [341, 336] on li "Overall Paint" at bounding box center [361, 330] width 145 height 23
type input "Overall Paint"
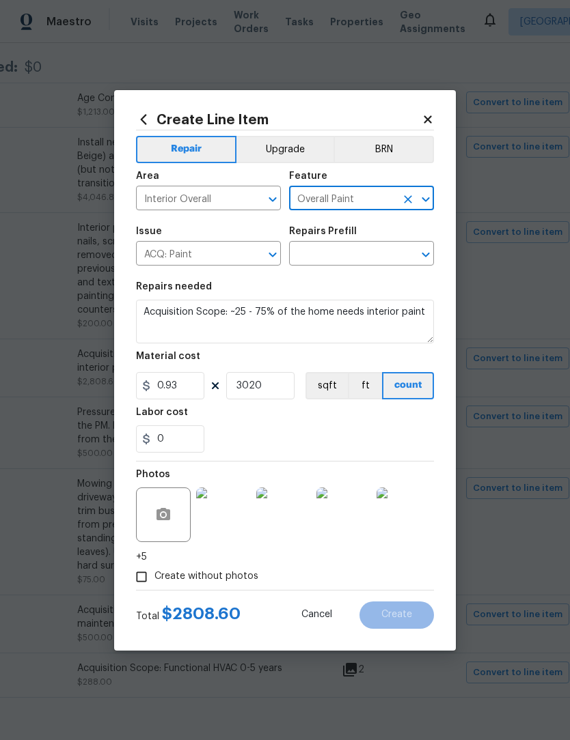
click at [194, 249] on input "ACQ: Paint" at bounding box center [189, 254] width 107 height 21
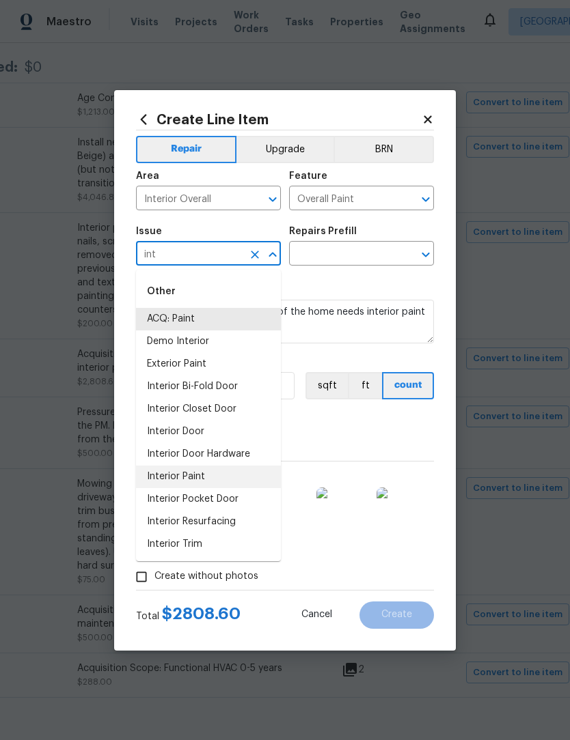
click at [197, 481] on li "Interior Paint" at bounding box center [208, 477] width 145 height 23
type input "Interior Paint"
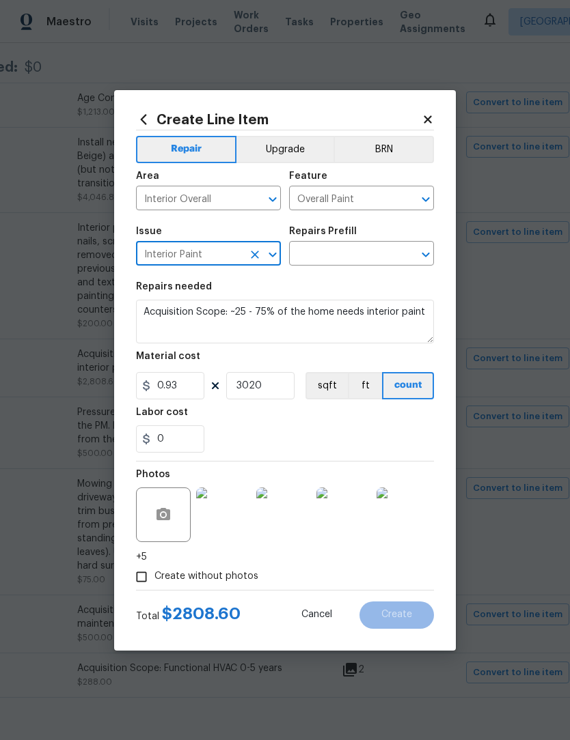
click at [358, 257] on input "text" at bounding box center [342, 254] width 107 height 21
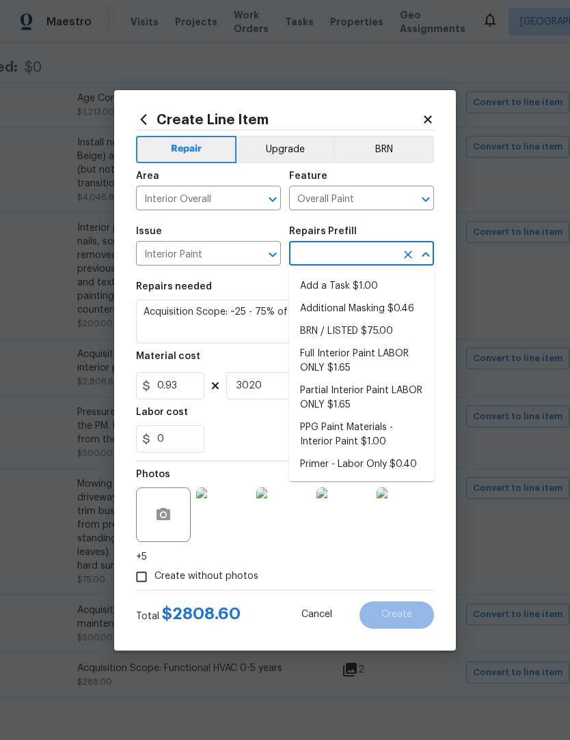
click at [386, 399] on li "Partial Interior Paint LABOR ONLY $1.65" at bounding box center [361, 398] width 145 height 37
type input "Partial Interior Paint LABOR ONLY $1.65"
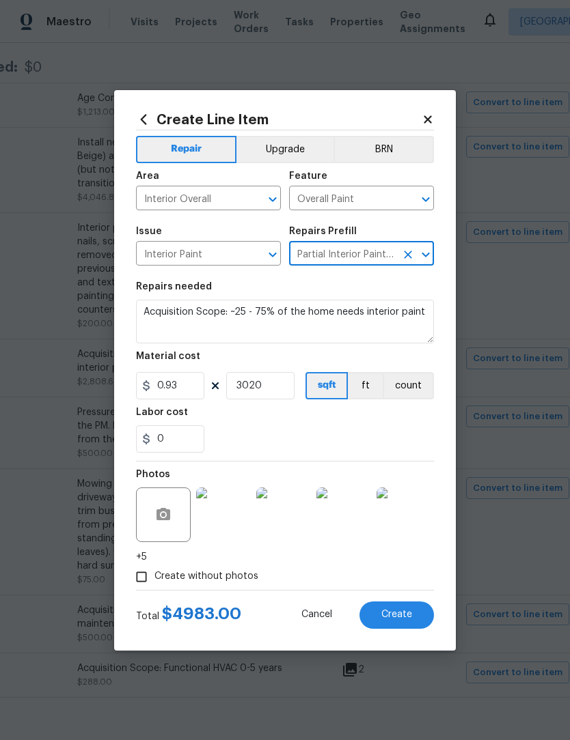
type textarea "Partial Interior paint - Prep, mask, and paint specified interior areas. Ensure…"
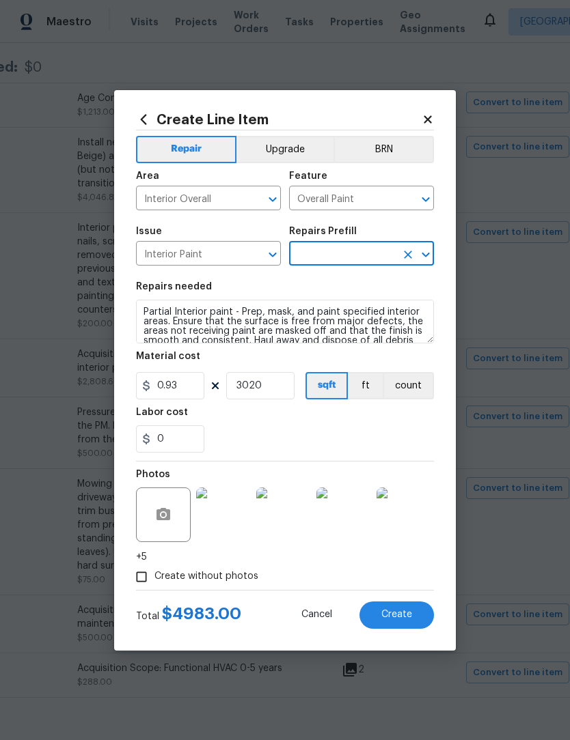
type input "Partial Interior Paint LABOR ONLY $1.65"
type input "1.65"
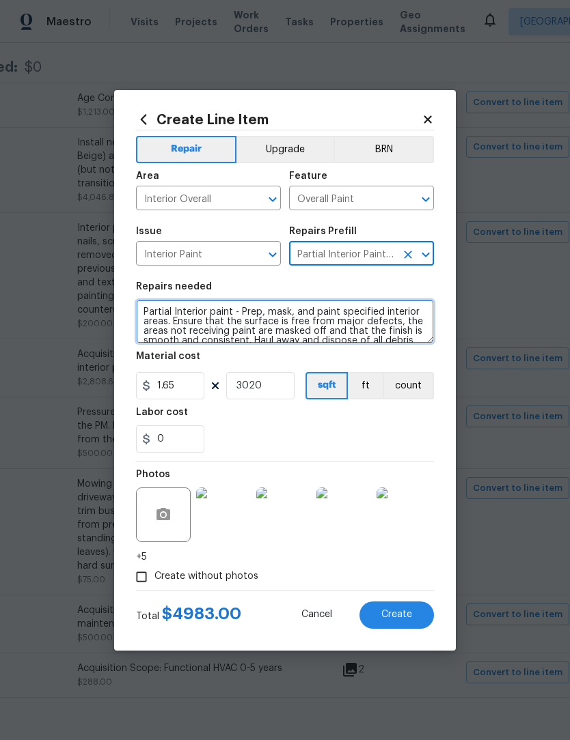
click at [142, 311] on textarea "Partial Interior paint - Prep, mask, and paint specified interior areas. Ensure…" at bounding box center [285, 322] width 298 height 44
click at [178, 304] on textarea "Partial Interior paint - Prep, mask, and paint specified interior areas. Ensure…" at bounding box center [285, 322] width 298 height 44
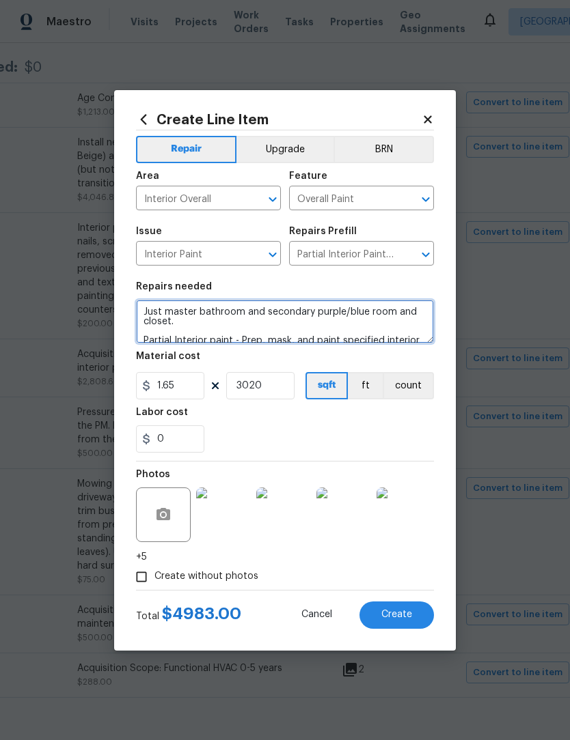
type textarea "Just master bathroom and secondary purple/blue room and closet. Partial Interio…"
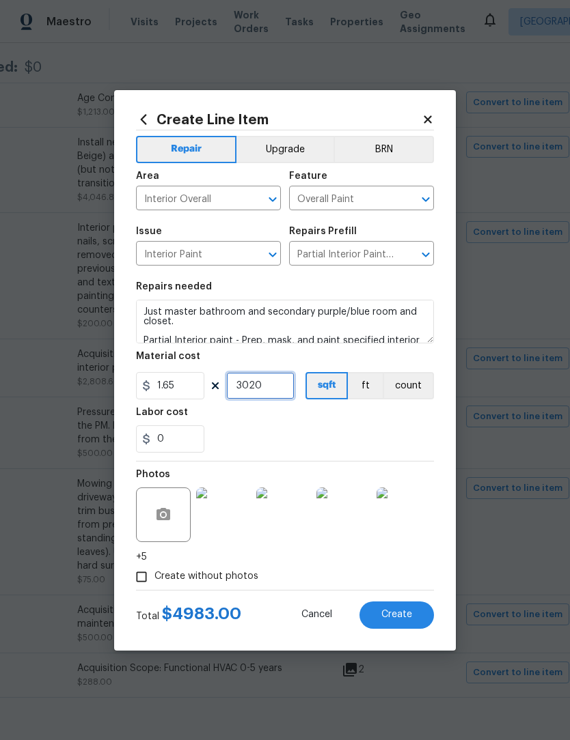
click at [280, 399] on input "3020" at bounding box center [260, 385] width 68 height 27
click at [286, 391] on input "3020" at bounding box center [260, 385] width 68 height 27
type input "500"
click at [368, 436] on div "0" at bounding box center [285, 438] width 298 height 27
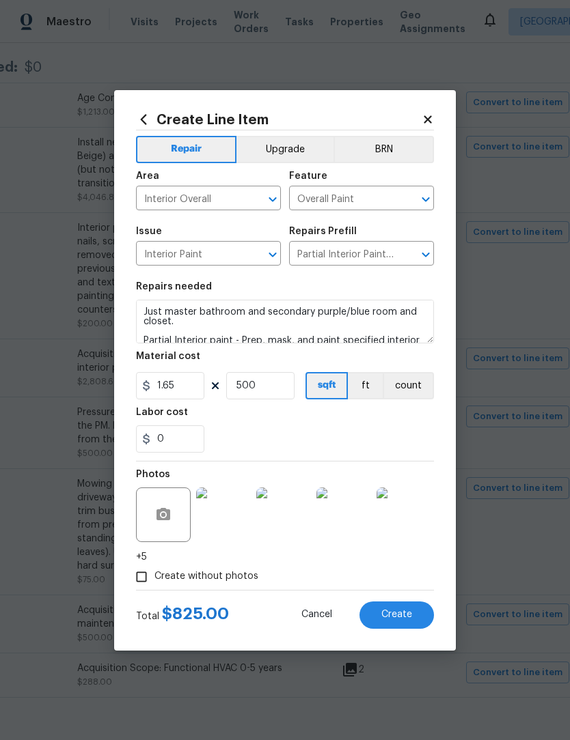
click at [412, 616] on button "Create" at bounding box center [396, 615] width 74 height 27
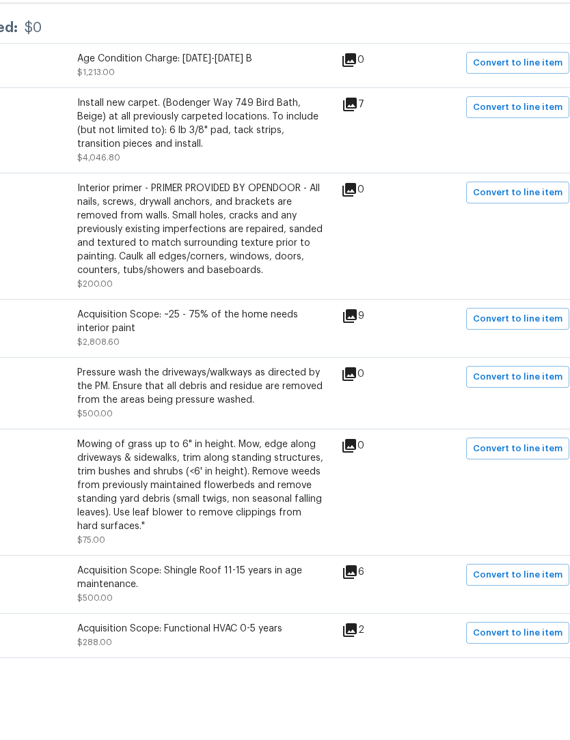
scroll to position [32, 0]
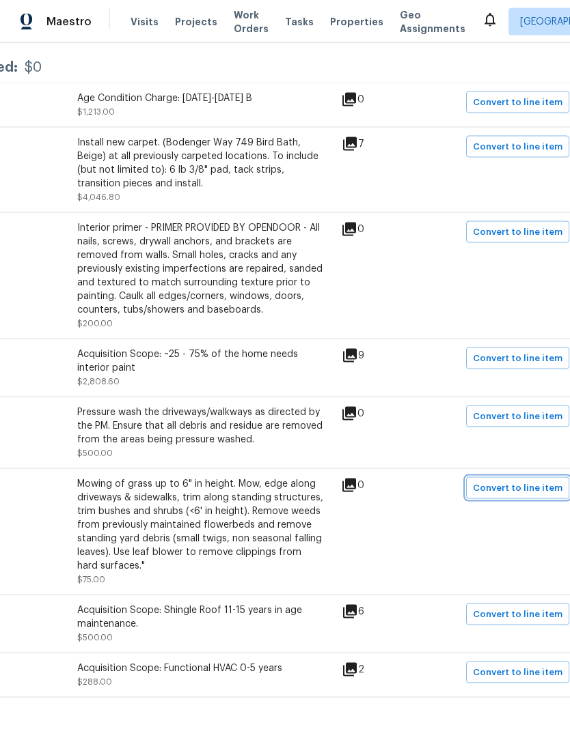
click at [531, 490] on span "Convert to line item" at bounding box center [517, 489] width 89 height 16
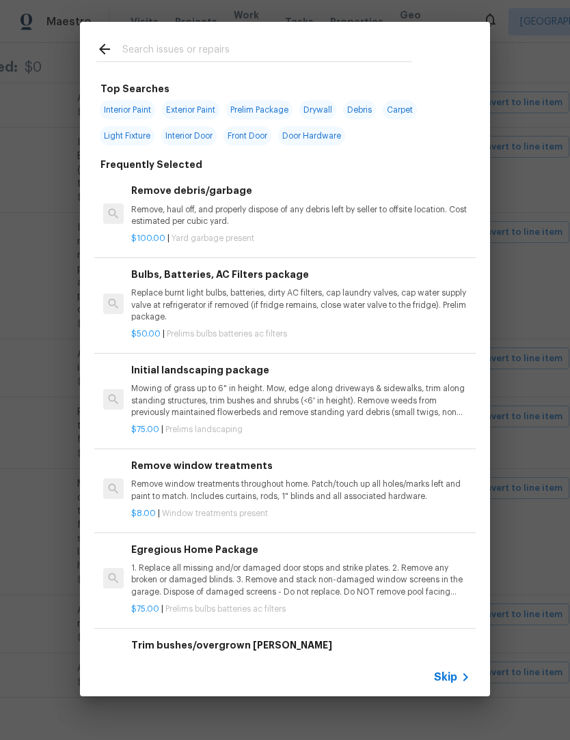
click at [460, 686] on icon at bounding box center [465, 677] width 16 height 16
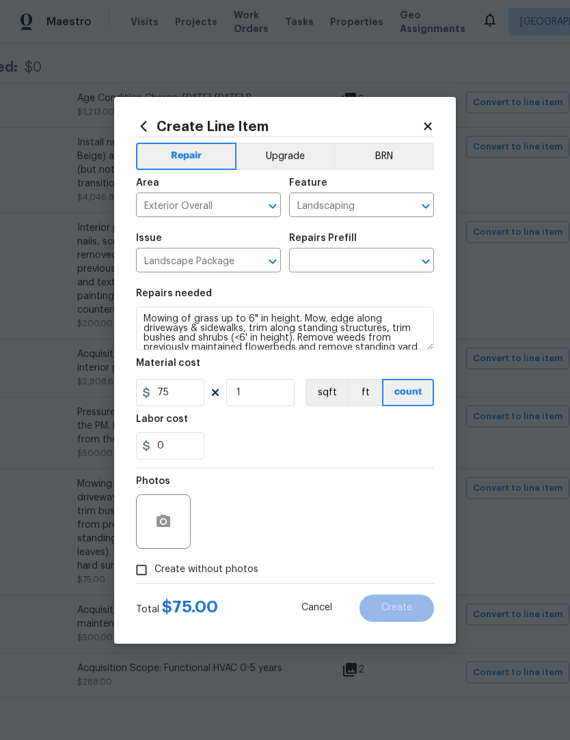
click at [209, 577] on span "Create without photos" at bounding box center [206, 570] width 104 height 14
click at [154, 583] on input "Create without photos" at bounding box center [141, 570] width 26 height 26
checkbox input "true"
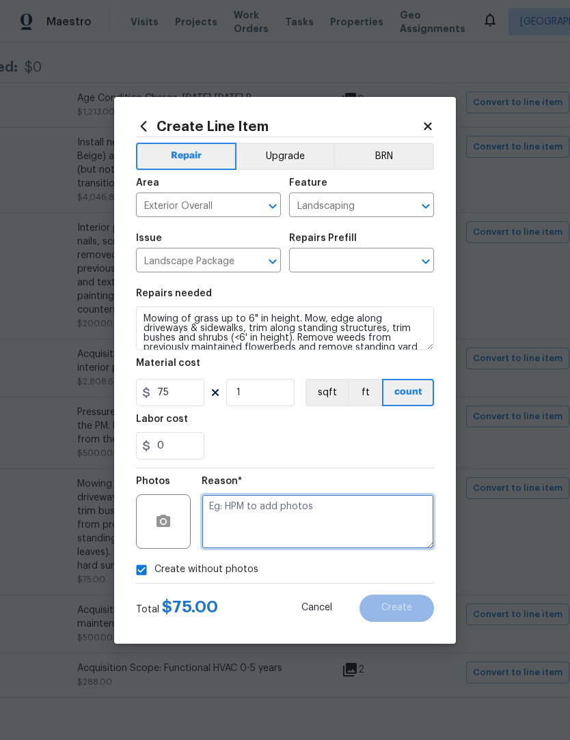
click at [287, 534] on textarea at bounding box center [317, 521] width 232 height 55
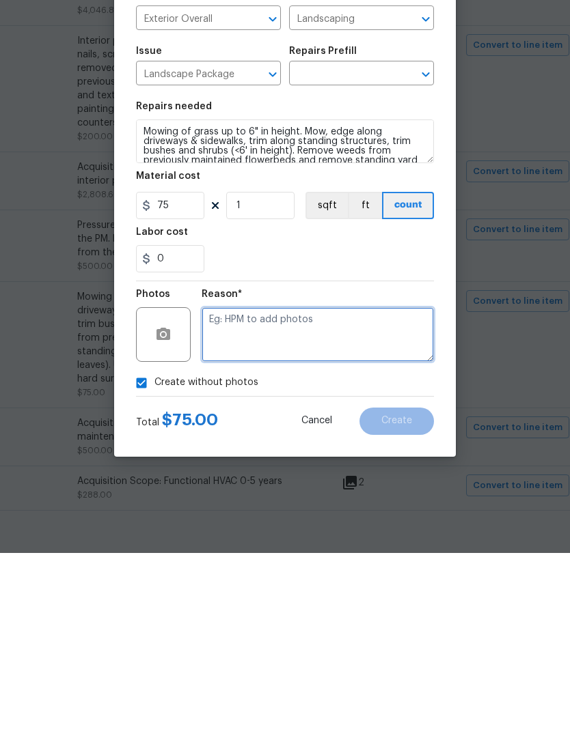
type textarea "."
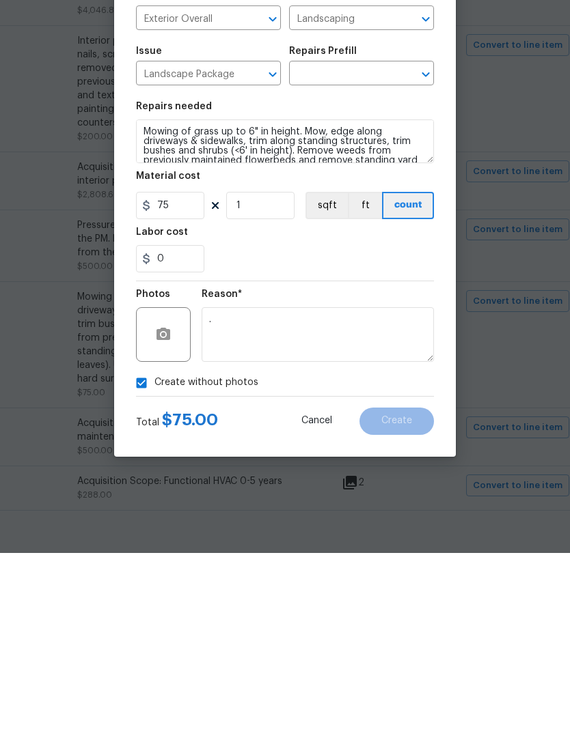
click at [195, 563] on span "Create without photos" at bounding box center [206, 570] width 104 height 14
click at [154, 557] on input "Create without photos" at bounding box center [141, 570] width 26 height 26
checkbox input "false"
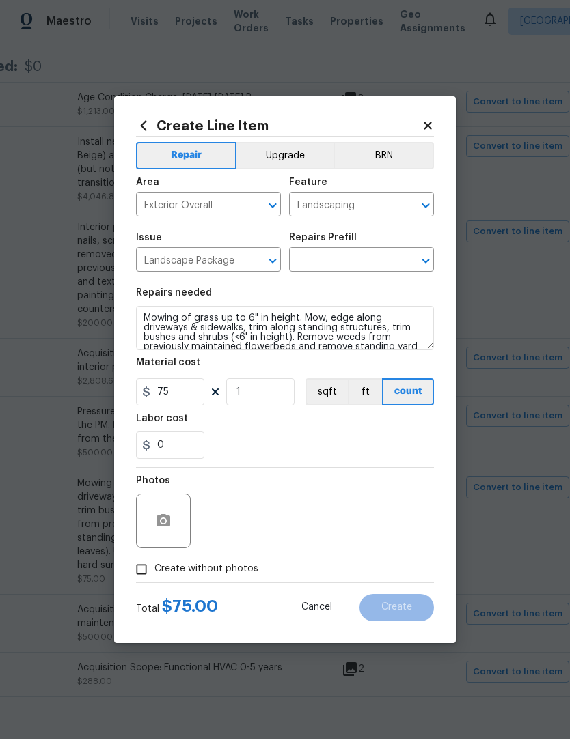
click at [347, 272] on input "text" at bounding box center [342, 261] width 107 height 21
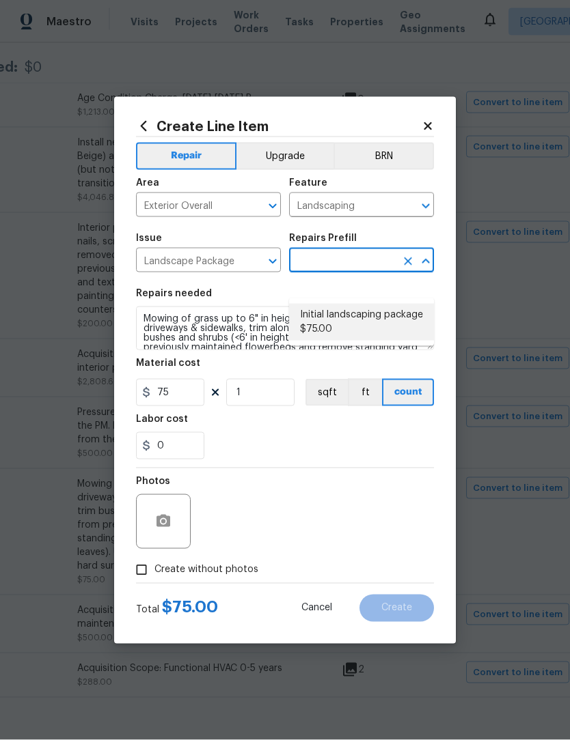
click at [361, 319] on li "Initial landscaping package $75.00" at bounding box center [361, 322] width 145 height 37
type input "Initial landscaping package $75.00"
type input "Home Readiness Packages"
type input "Initial landscaping package $75.00"
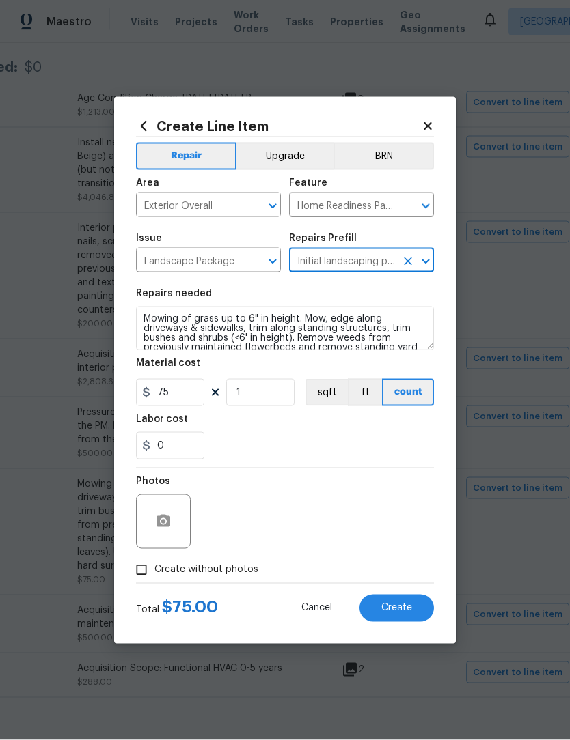
click at [406, 460] on div "0" at bounding box center [285, 445] width 298 height 27
click at [410, 613] on span "Create" at bounding box center [396, 608] width 31 height 10
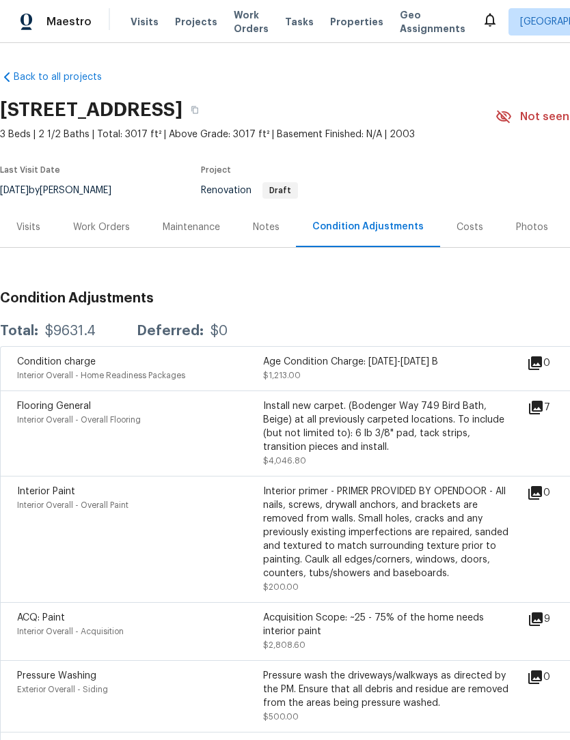
click at [111, 225] on div "Work Orders" at bounding box center [101, 228] width 57 height 14
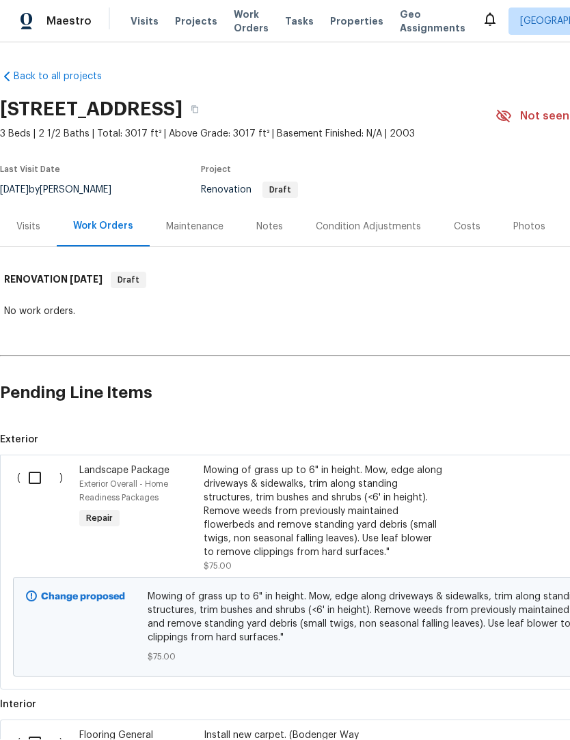
scroll to position [1, 0]
click at [33, 474] on input "checkbox" at bounding box center [39, 478] width 39 height 29
checkbox input "true"
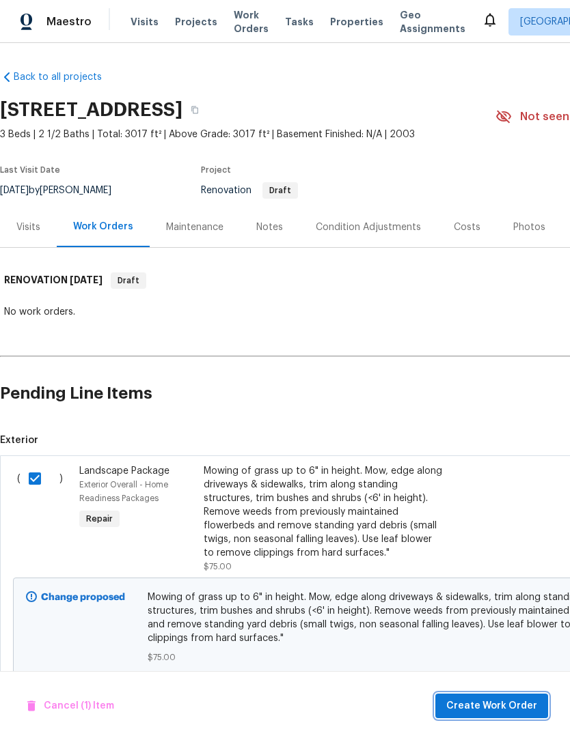
click at [516, 707] on span "Create Work Order" at bounding box center [491, 706] width 91 height 17
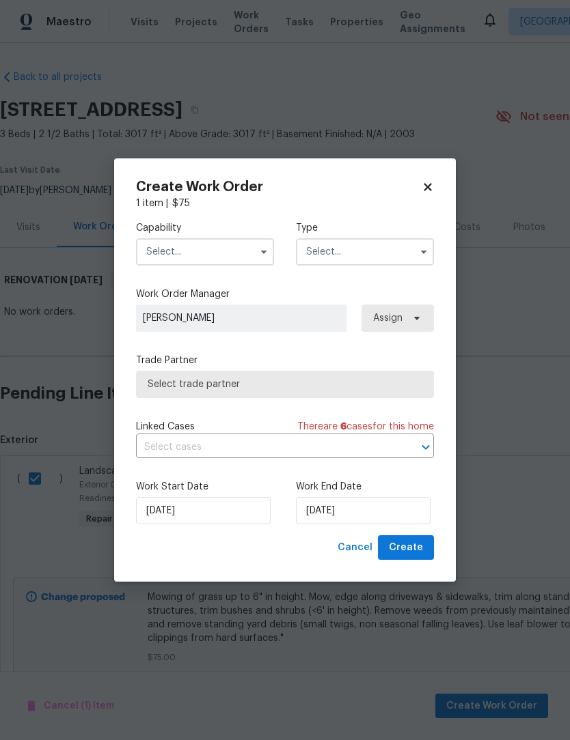
click at [229, 245] on input "text" at bounding box center [205, 251] width 138 height 27
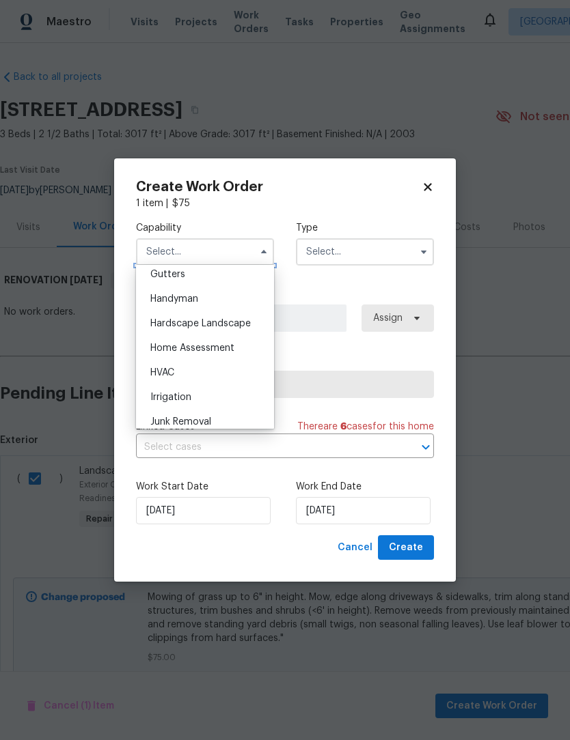
scroll to position [744, 0]
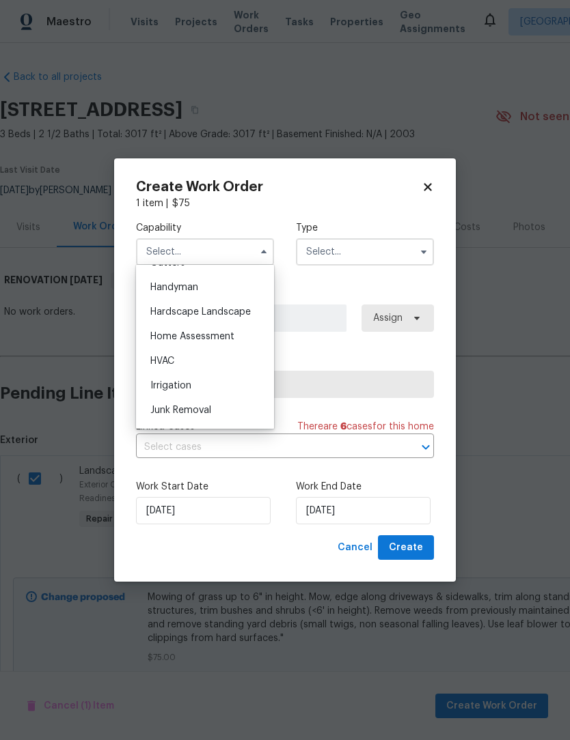
click at [232, 309] on span "Hardscape Landscape" at bounding box center [200, 312] width 100 height 10
type input "Hardscape Landscape"
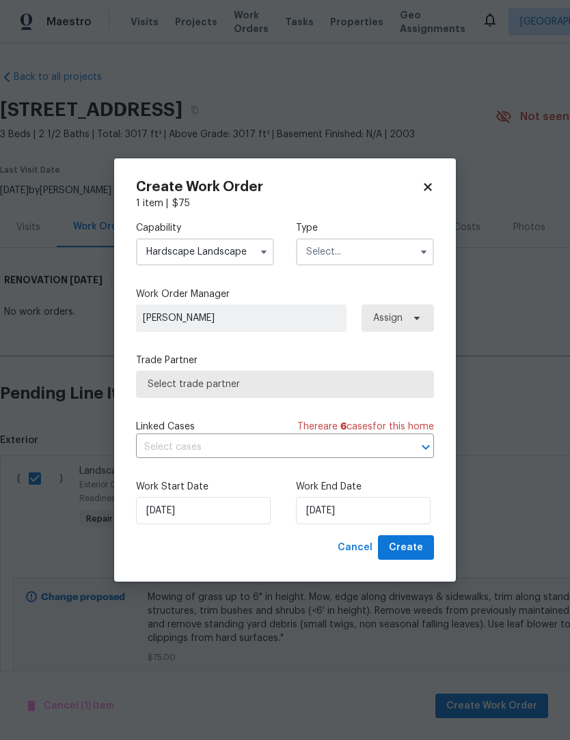
click at [362, 252] on input "text" at bounding box center [365, 251] width 138 height 27
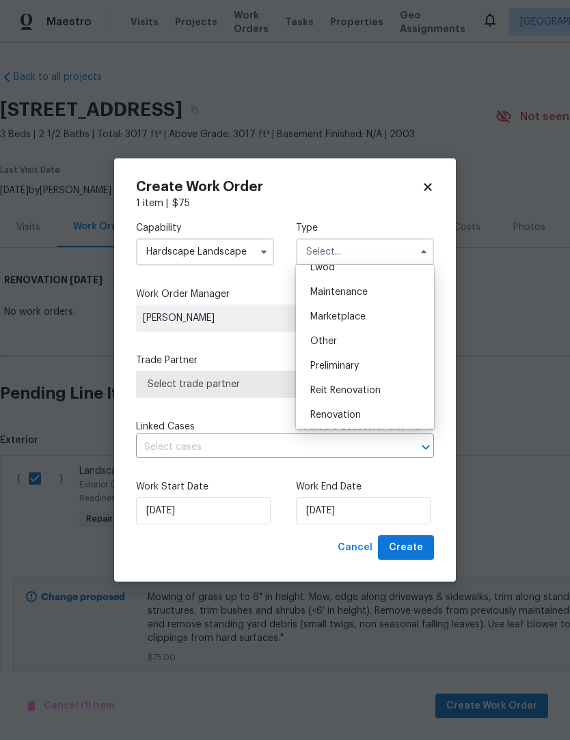
scroll to position [225, 0]
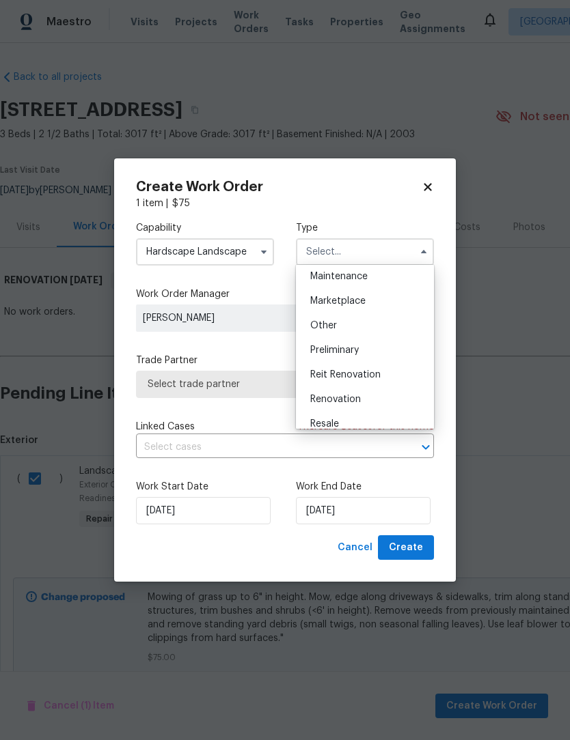
click at [378, 403] on div "Renovation" at bounding box center [364, 399] width 131 height 25
type input "Renovation"
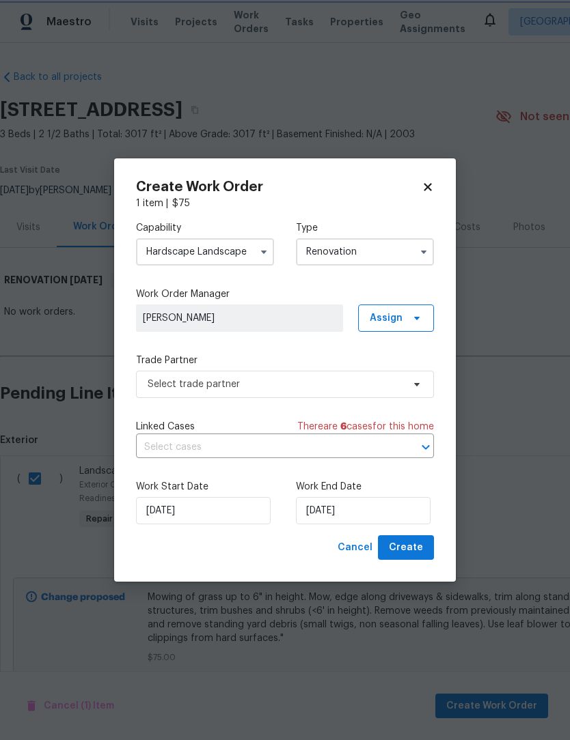
scroll to position [0, 0]
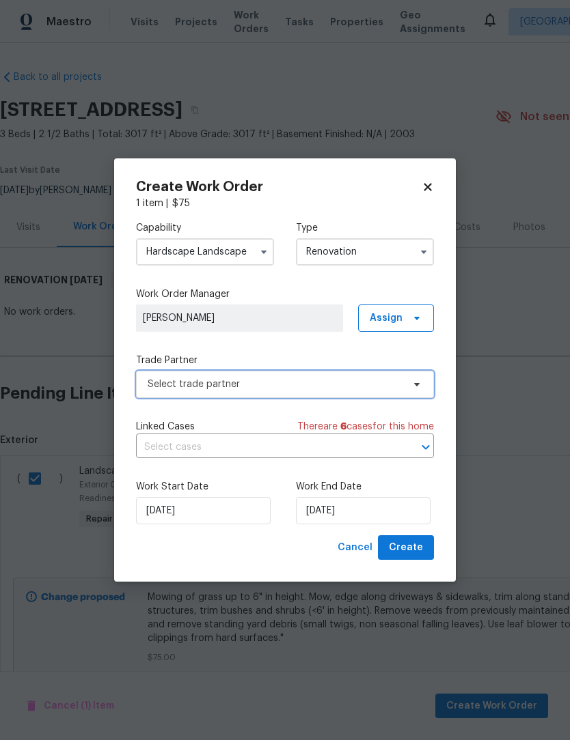
click at [378, 382] on span "Select trade partner" at bounding box center [275, 385] width 255 height 14
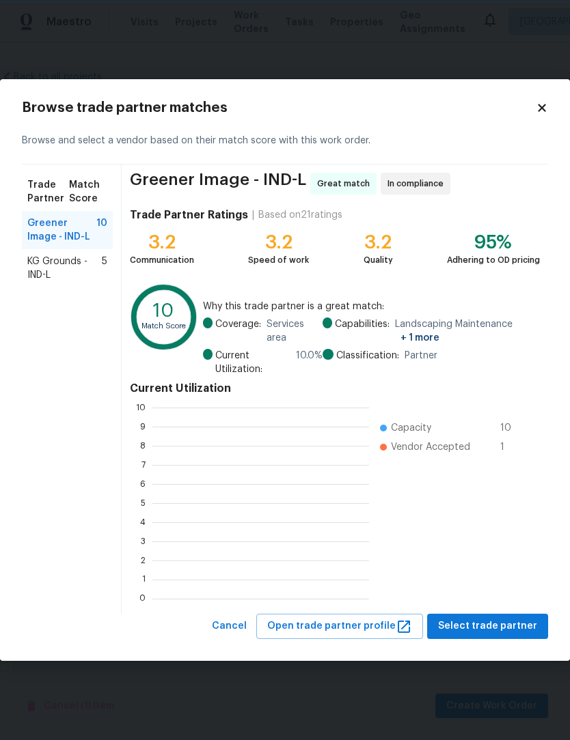
scroll to position [1, 1]
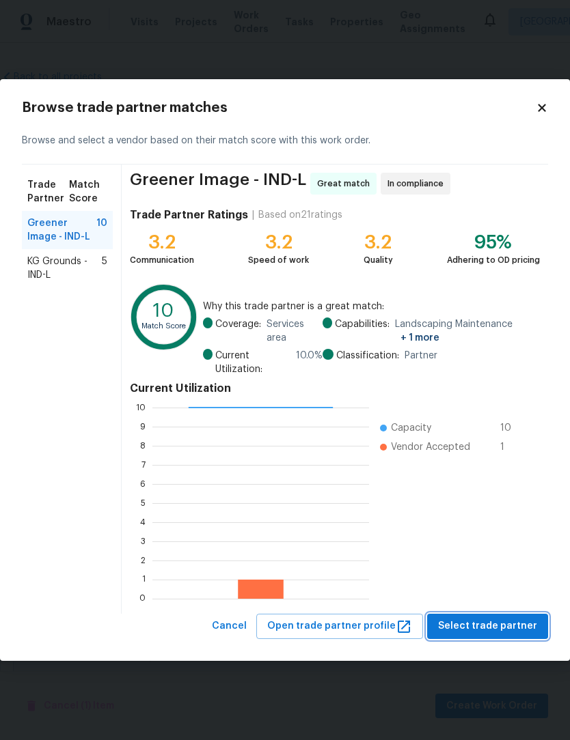
click at [515, 629] on span "Select trade partner" at bounding box center [487, 626] width 99 height 17
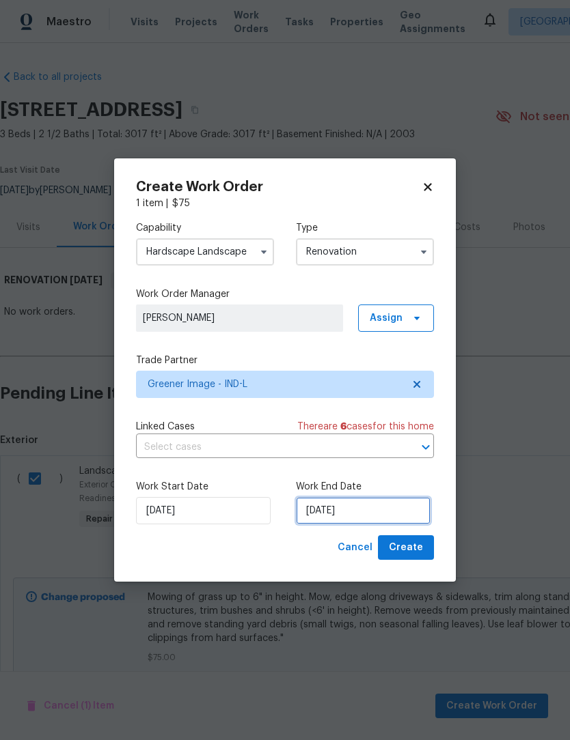
click at [379, 512] on input "[DATE]" at bounding box center [363, 510] width 135 height 27
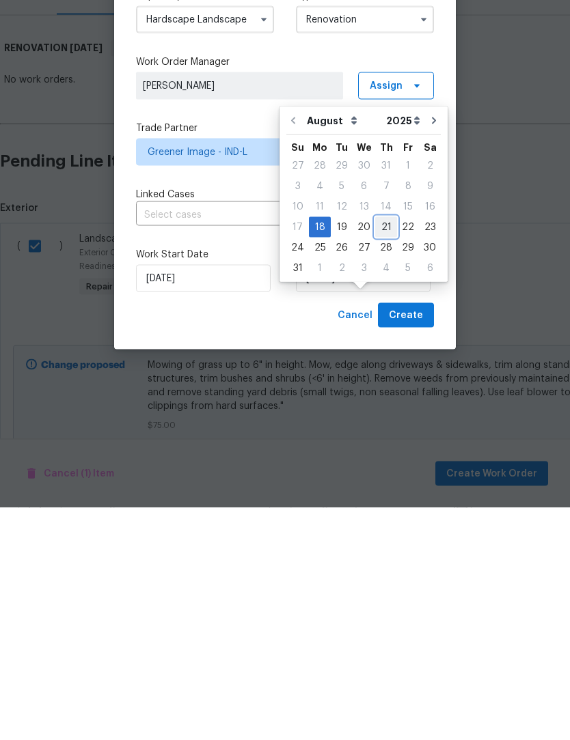
click at [375, 450] on div "21" at bounding box center [386, 459] width 22 height 19
type input "[DATE]"
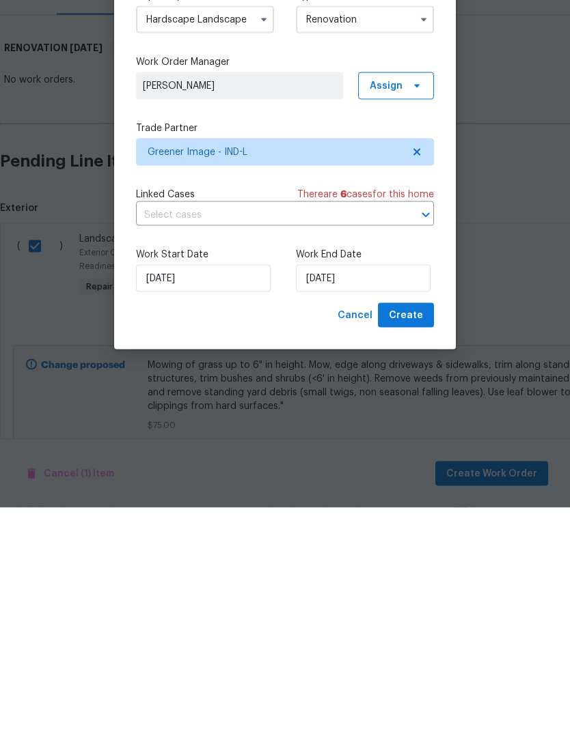
scroll to position [45, 0]
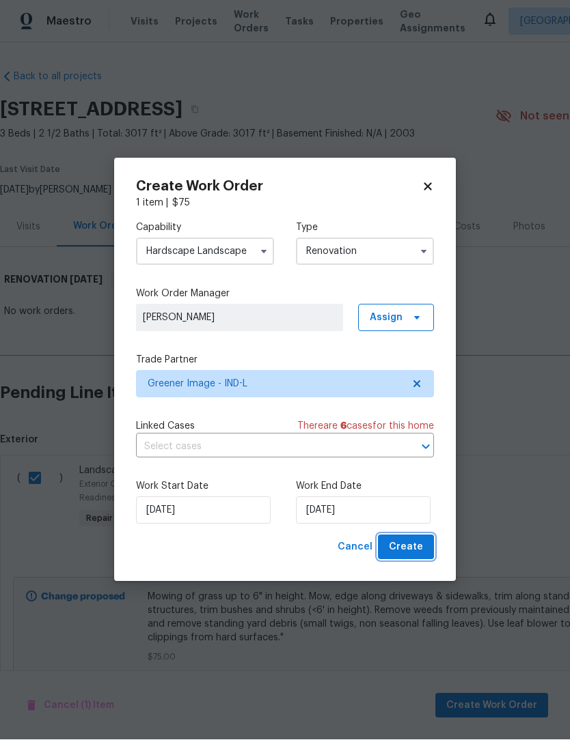
click at [415, 548] on span "Create" at bounding box center [406, 547] width 34 height 17
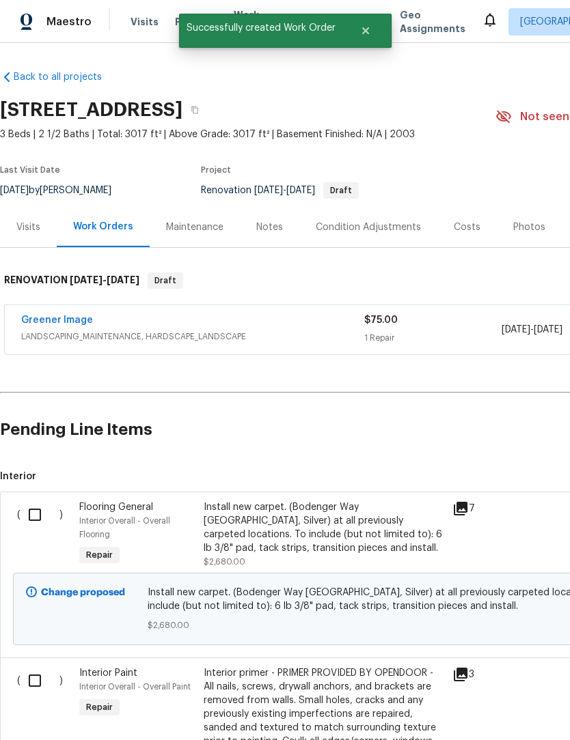
scroll to position [0, 0]
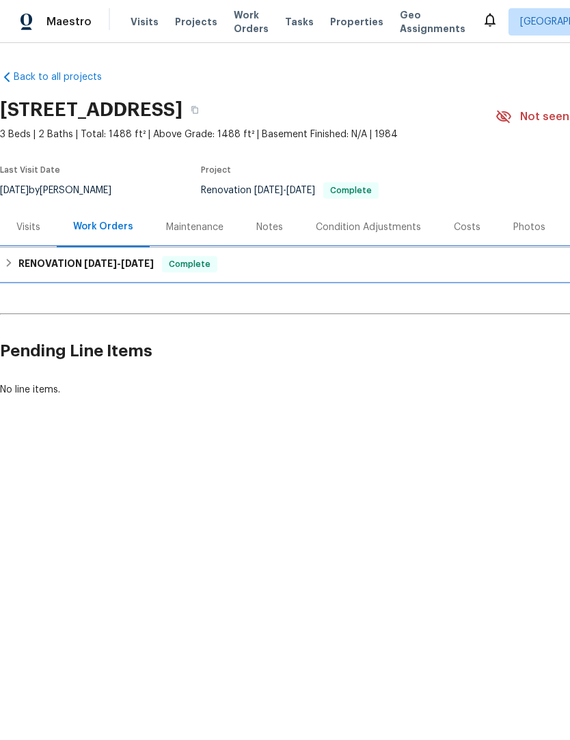
click at [17, 264] on div "RENOVATION [DATE] - [DATE] Complete" at bounding box center [385, 264] width 763 height 16
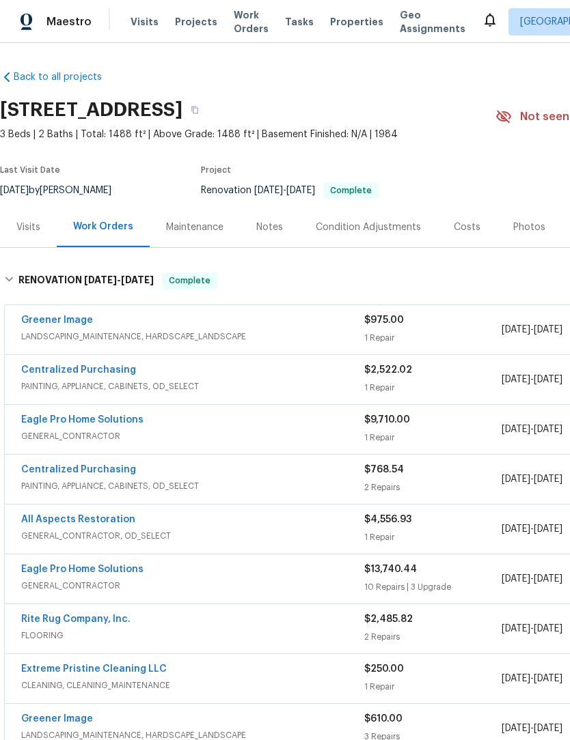
click at [122, 423] on link "Eagle Pro Home Solutions" at bounding box center [82, 420] width 122 height 10
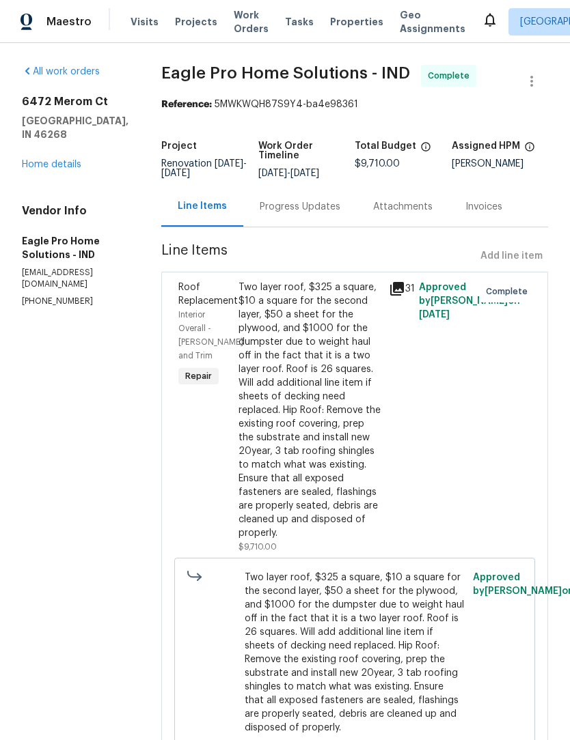
click at [314, 214] on div "Progress Updates" at bounding box center [299, 207] width 81 height 14
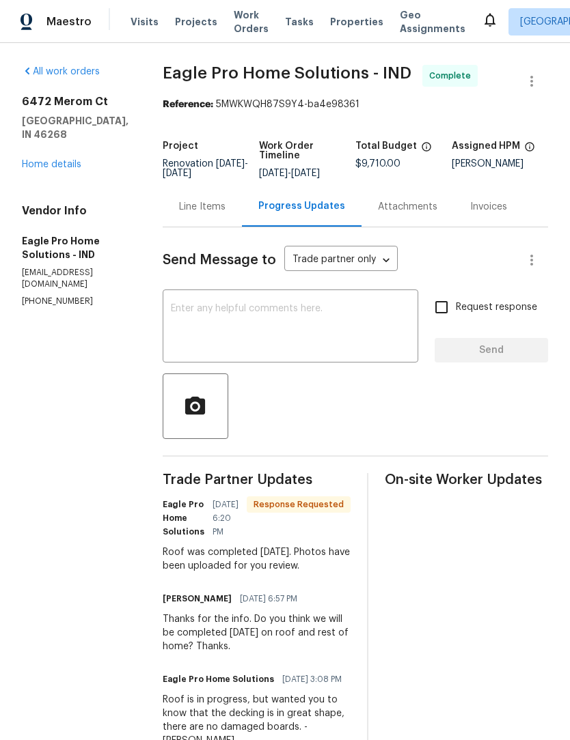
click at [319, 324] on textarea at bounding box center [290, 328] width 239 height 48
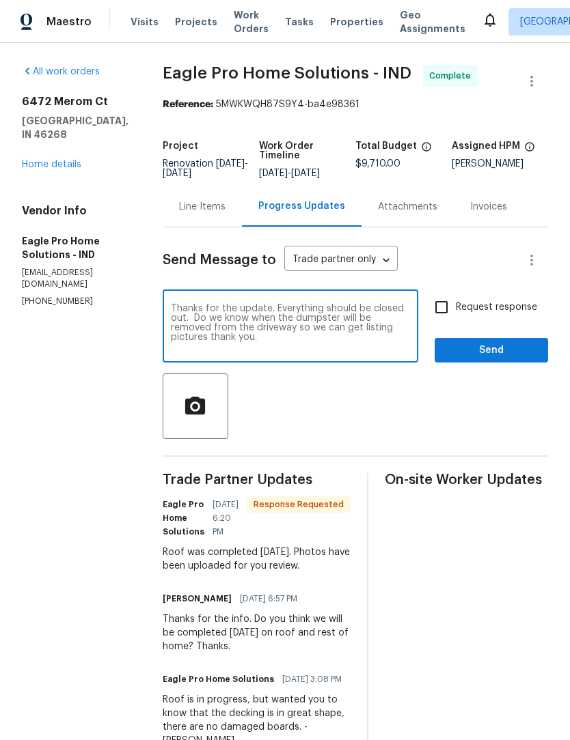
click at [290, 346] on textarea "Thanks for the update. Everything should be closed out. Do we know when the dum…" at bounding box center [290, 328] width 239 height 48
click at [380, 346] on textarea "Thanks for the update. Everything should be closed out. Do we know when the dum…" at bounding box center [290, 328] width 239 height 48
type textarea "Thanks for the update. Everything should be closed out. Do we know when the dum…"
click at [510, 359] on span "Send" at bounding box center [491, 350] width 92 height 17
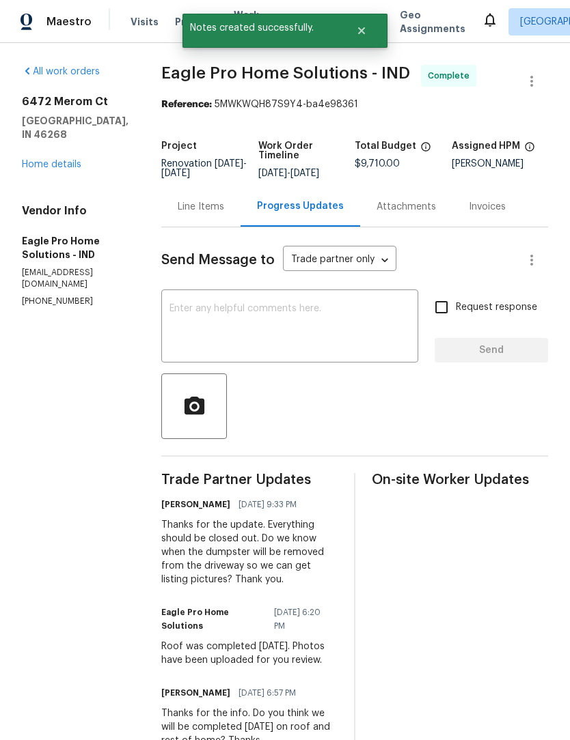
click at [33, 160] on link "Home details" at bounding box center [51, 165] width 59 height 10
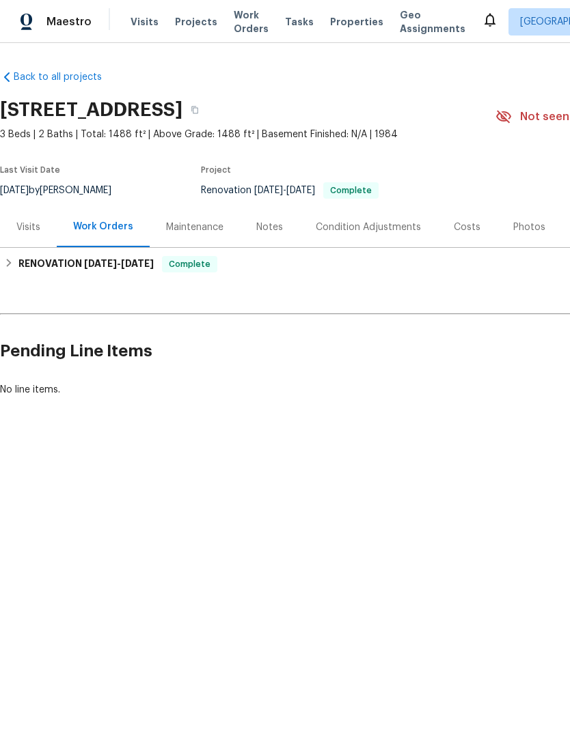
click at [244, 18] on span "Work Orders" at bounding box center [251, 21] width 35 height 27
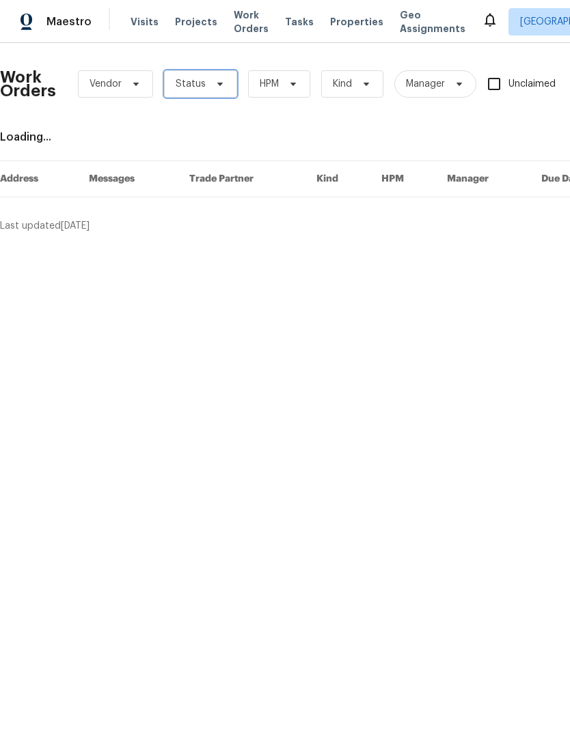
click at [198, 86] on span "Status" at bounding box center [191, 84] width 30 height 14
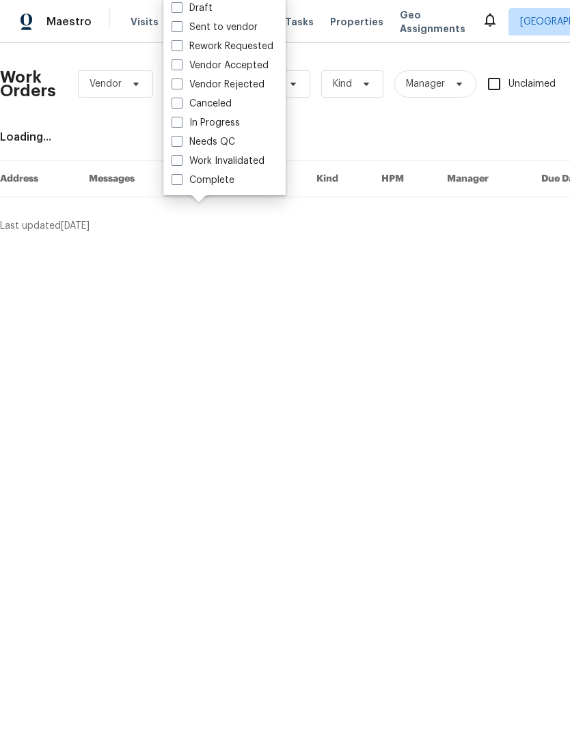
click at [351, 130] on div "Loading..." at bounding box center [386, 137] width 772 height 14
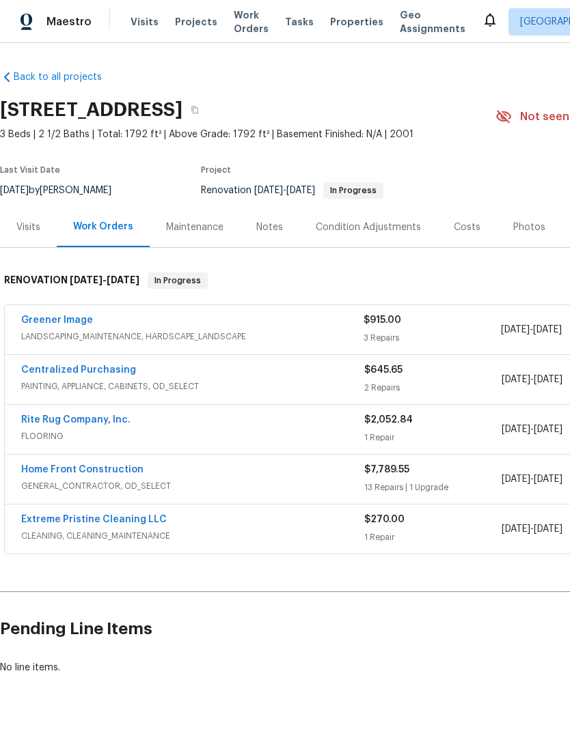
click at [78, 320] on link "Greener Image" at bounding box center [57, 320] width 72 height 10
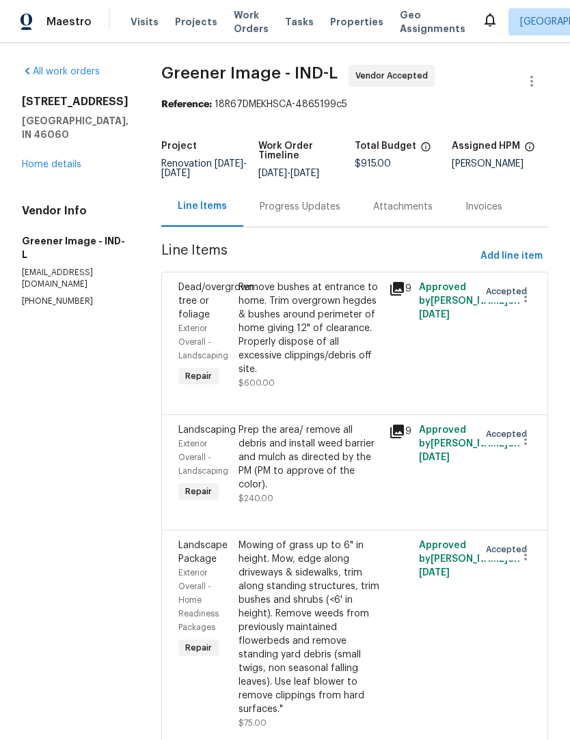
click at [290, 215] on div "Progress Updates" at bounding box center [299, 206] width 113 height 40
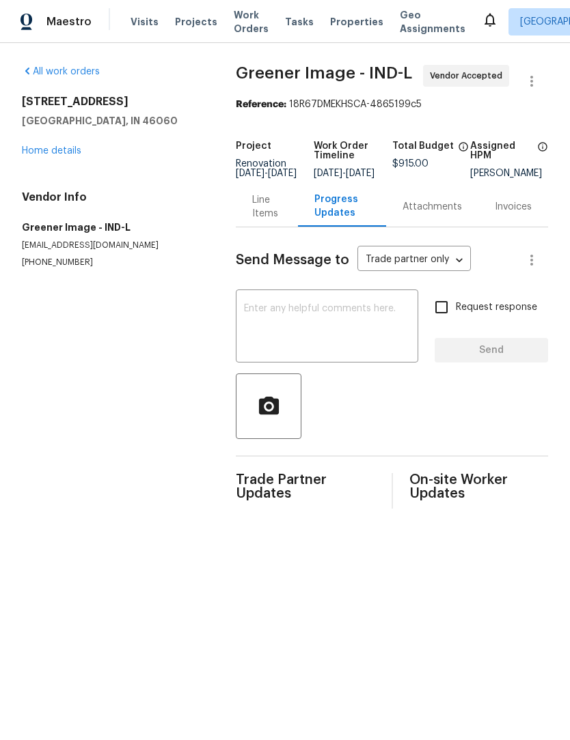
click at [315, 318] on textarea at bounding box center [327, 328] width 166 height 48
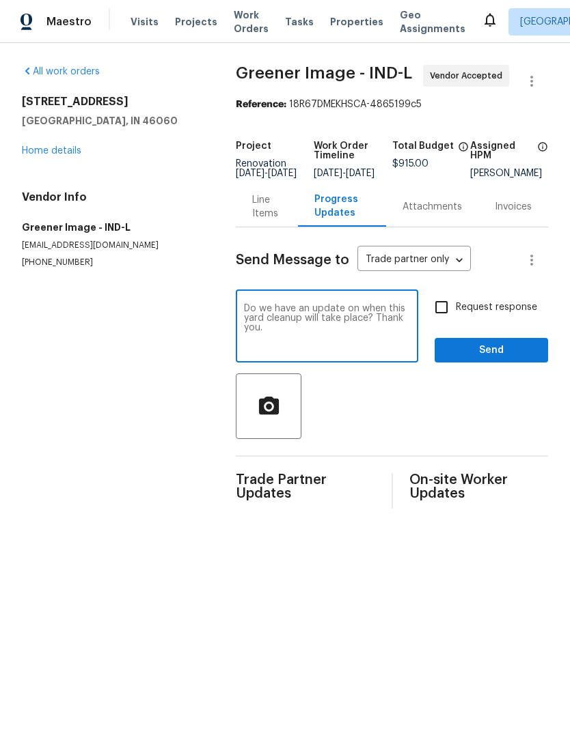
type textarea "Do we have an update on when this yard cleanup will take place? Thank you."
click at [526, 359] on span "Send" at bounding box center [491, 350] width 92 height 17
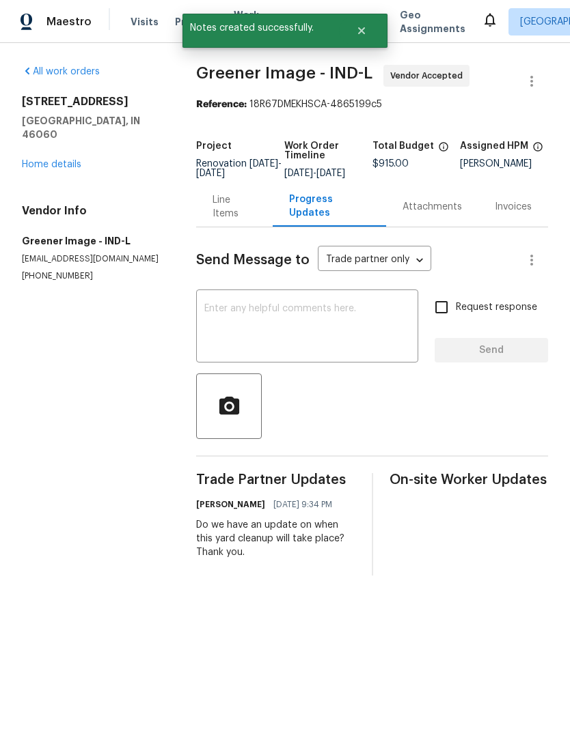
click at [219, 221] on div "Line Items" at bounding box center [233, 206] width 43 height 27
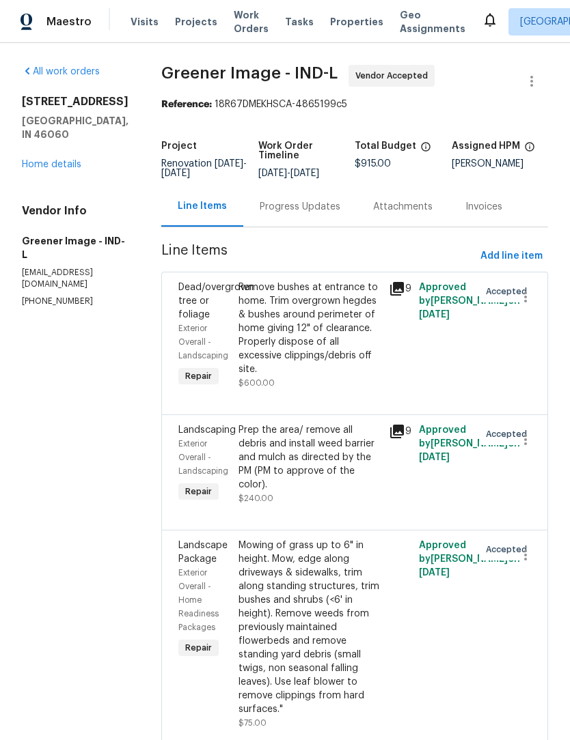
click at [37, 162] on link "Home details" at bounding box center [51, 165] width 59 height 10
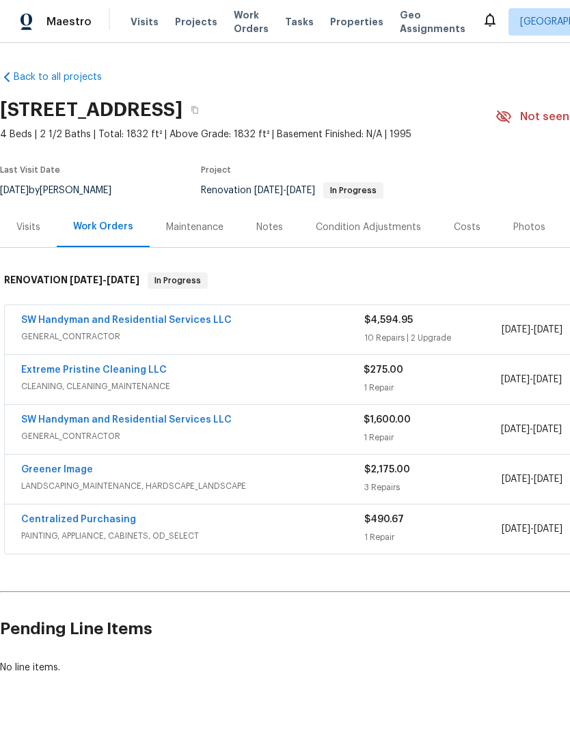
click at [267, 226] on div "Notes" at bounding box center [269, 228] width 27 height 14
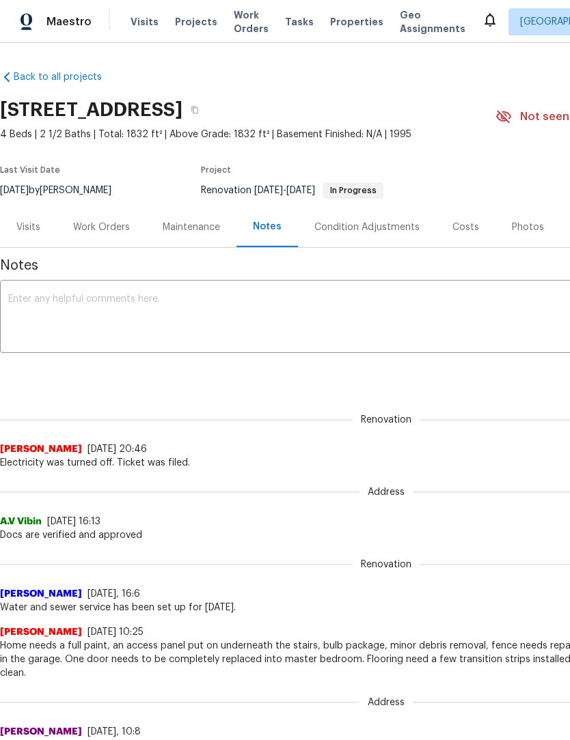
click at [234, 313] on textarea at bounding box center [385, 318] width 755 height 48
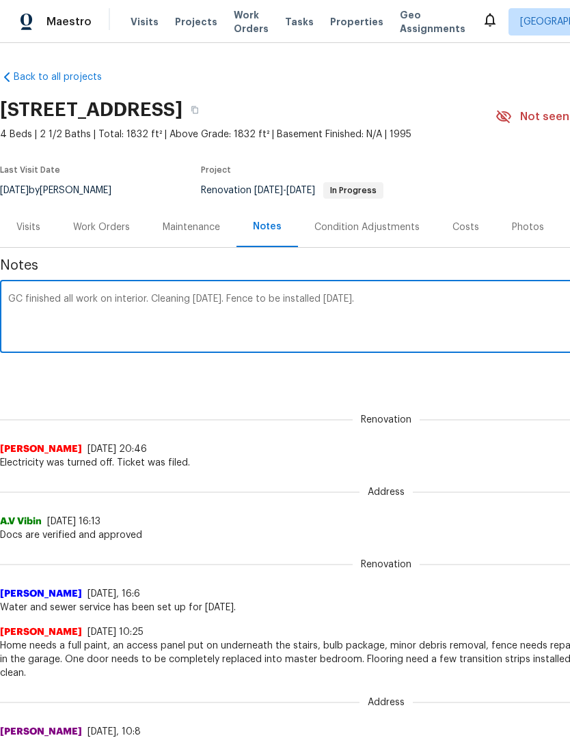
type textarea "GC finished all work on interior. Cleaning [DATE]. Fence to be installed [DATE]."
click at [527, 402] on div "Renovation [PERSON_NAME] [DATE] 20:46 Electricity was turned off. Ticket was fi…" at bounding box center [386, 433] width 772 height 72
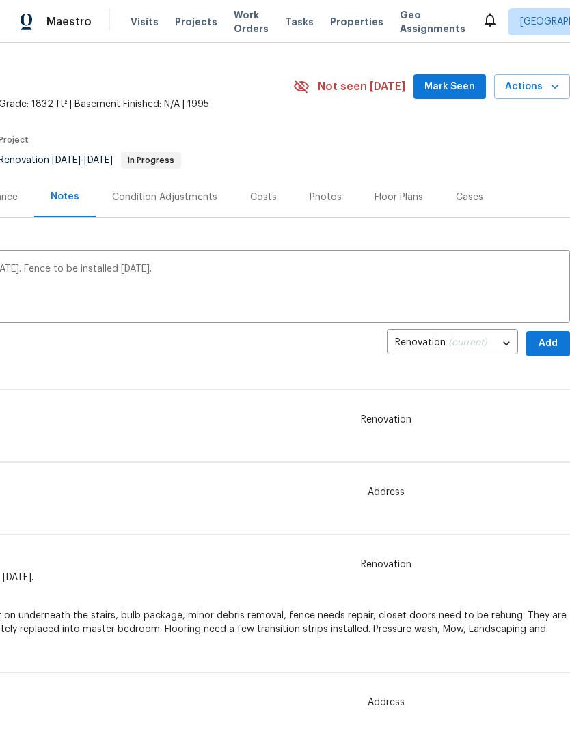
scroll to position [30, 202]
click at [550, 339] on span "Add" at bounding box center [548, 343] width 22 height 17
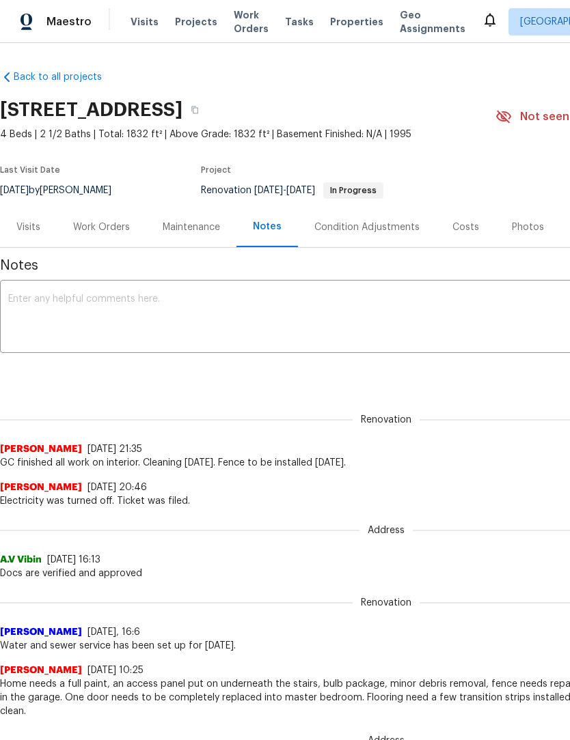
scroll to position [0, 0]
click at [91, 223] on div "Work Orders" at bounding box center [101, 228] width 57 height 14
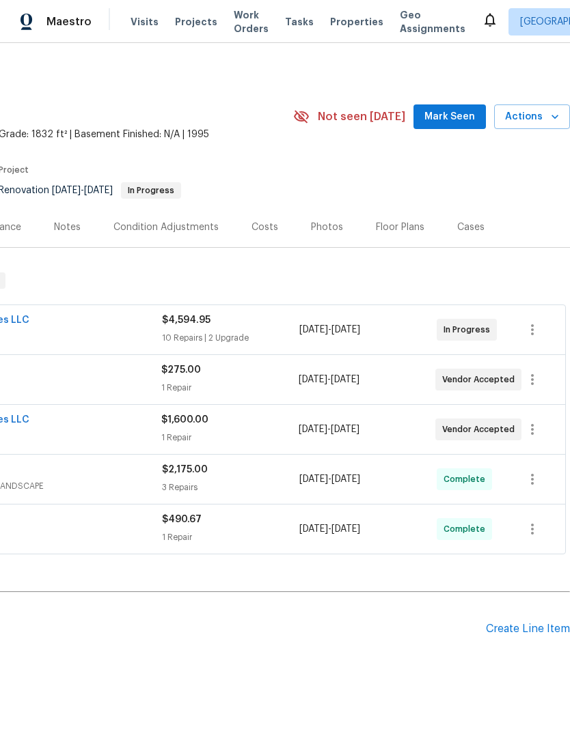
scroll to position [0, 202]
click at [538, 431] on icon "button" at bounding box center [532, 429] width 16 height 16
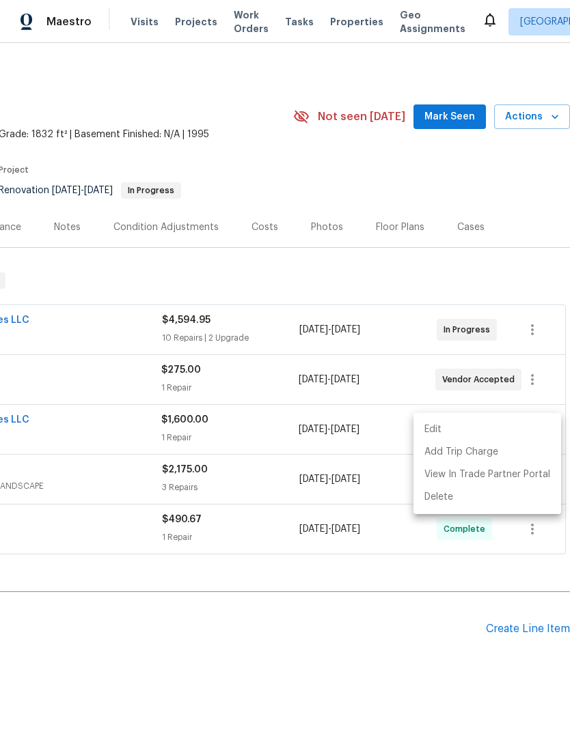
click at [505, 429] on li "Edit" at bounding box center [487, 430] width 148 height 23
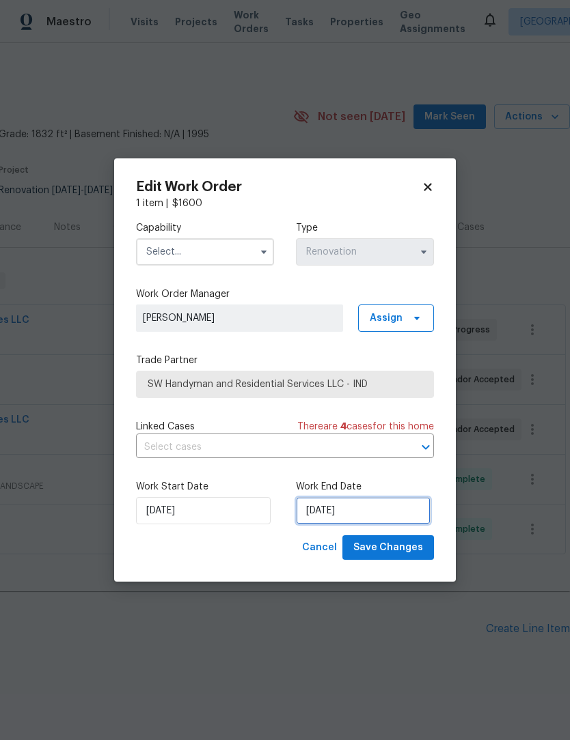
click at [400, 507] on input "8/20/2025" at bounding box center [363, 510] width 135 height 27
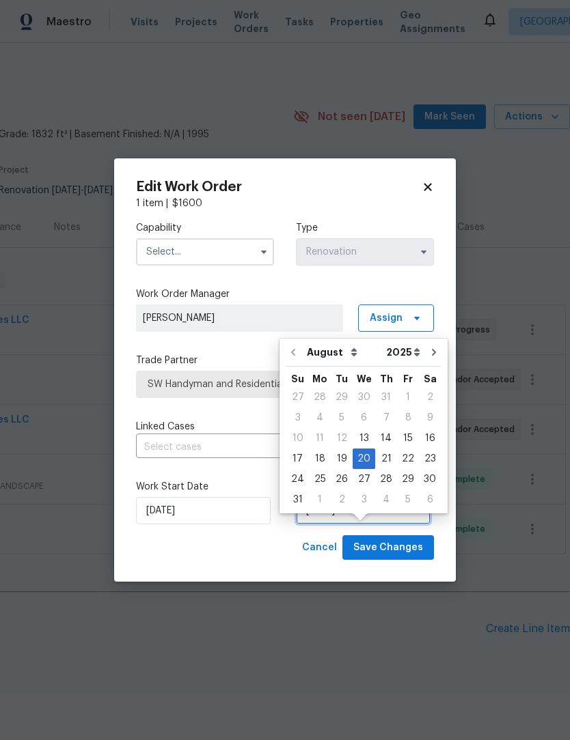
scroll to position [25, 0]
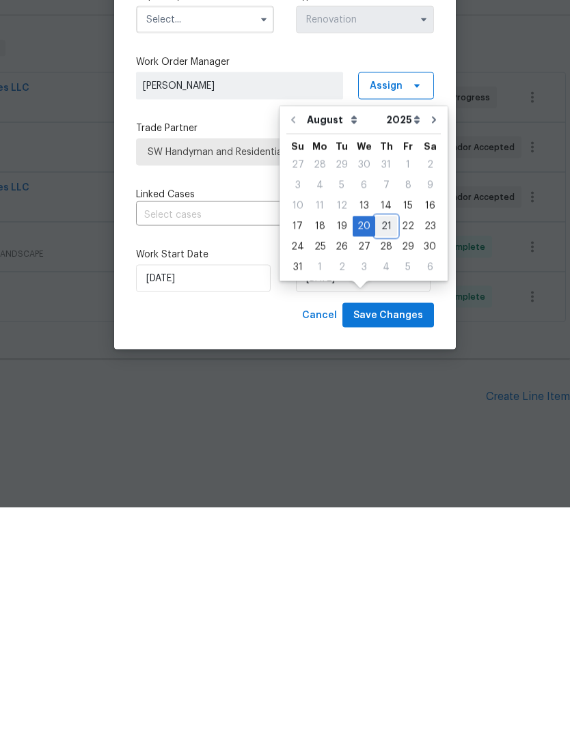
click at [384, 449] on div "21" at bounding box center [386, 458] width 22 height 19
type input "8/21/2025"
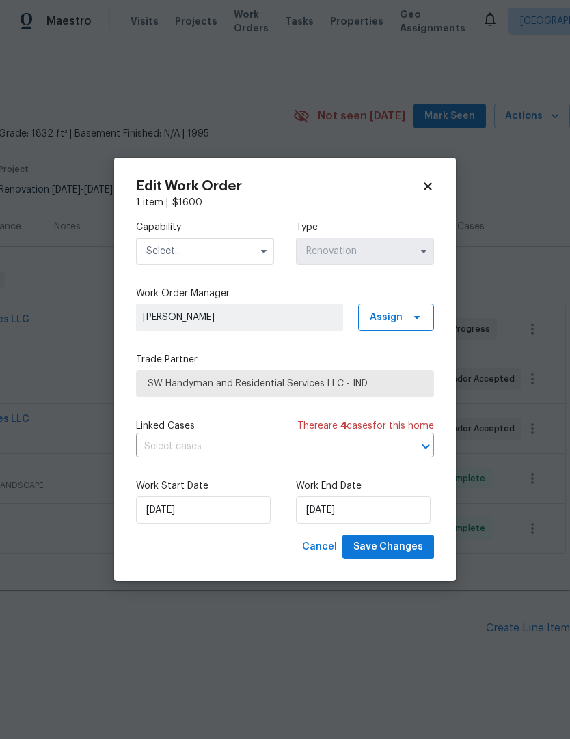
click at [148, 249] on input "text" at bounding box center [205, 251] width 138 height 27
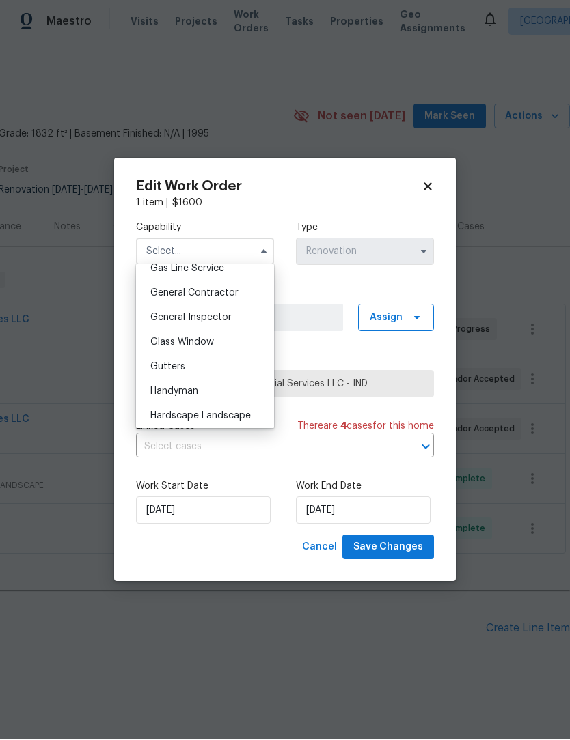
scroll to position [630, 0]
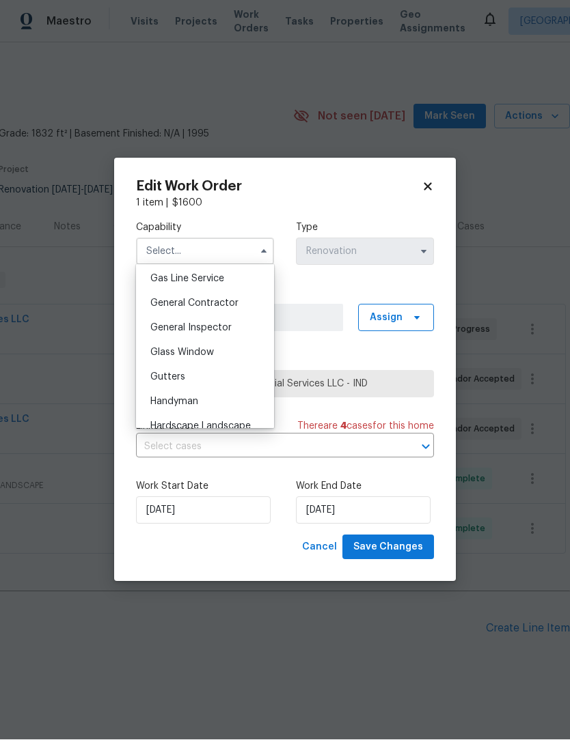
click at [145, 307] on div "General Contractor" at bounding box center [204, 304] width 131 height 25
type input "General Contractor"
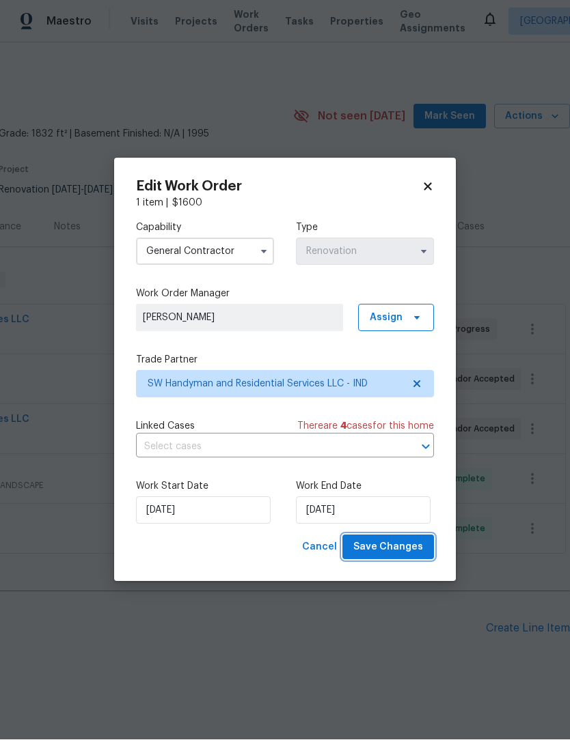
click at [413, 550] on span "Save Changes" at bounding box center [388, 547] width 70 height 17
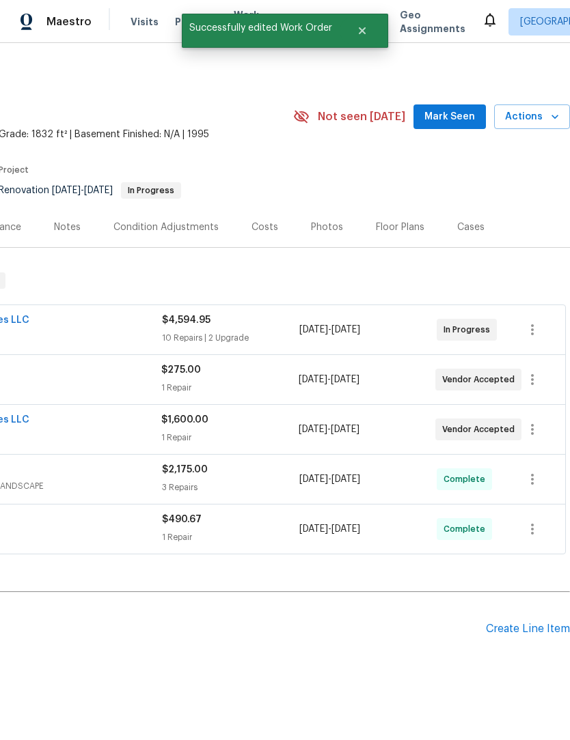
scroll to position [0, 0]
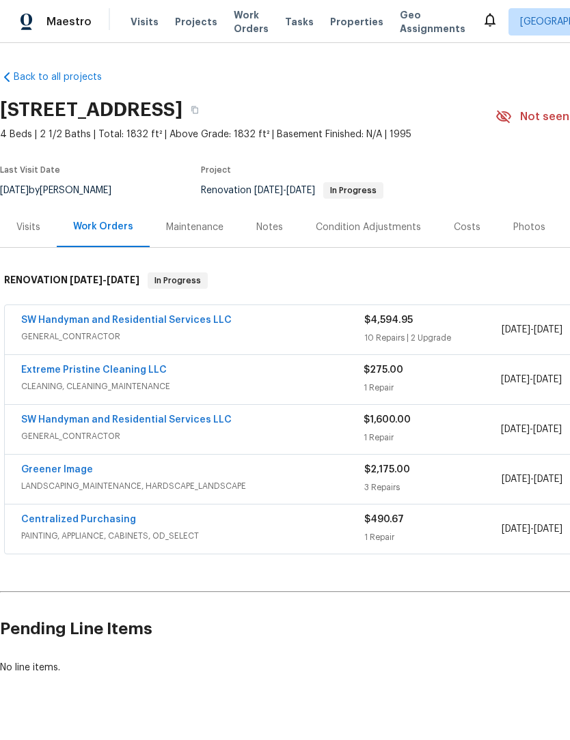
click at [464, 234] on div "Costs" at bounding box center [466, 227] width 59 height 40
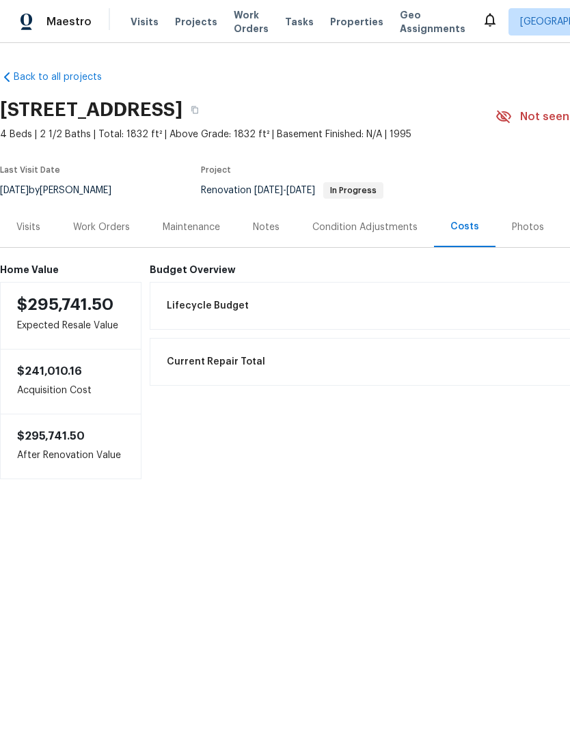
click at [85, 227] on div "Work Orders" at bounding box center [101, 228] width 57 height 14
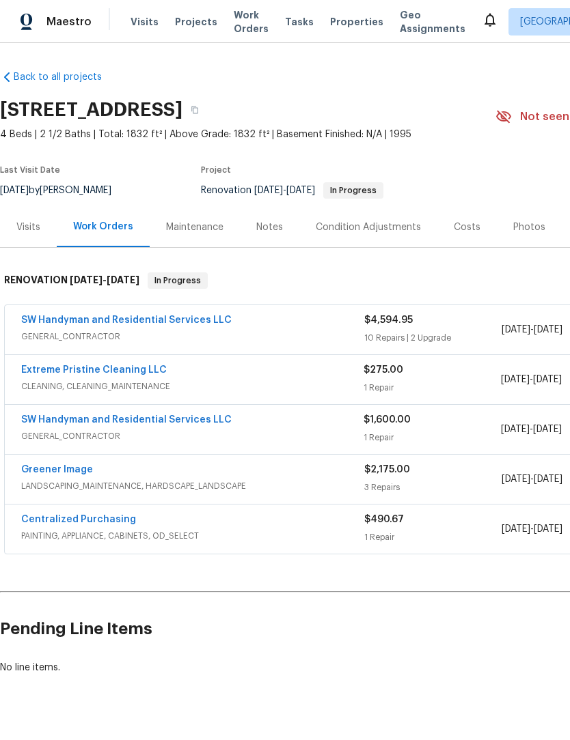
click at [177, 228] on div "Maintenance" at bounding box center [194, 228] width 57 height 14
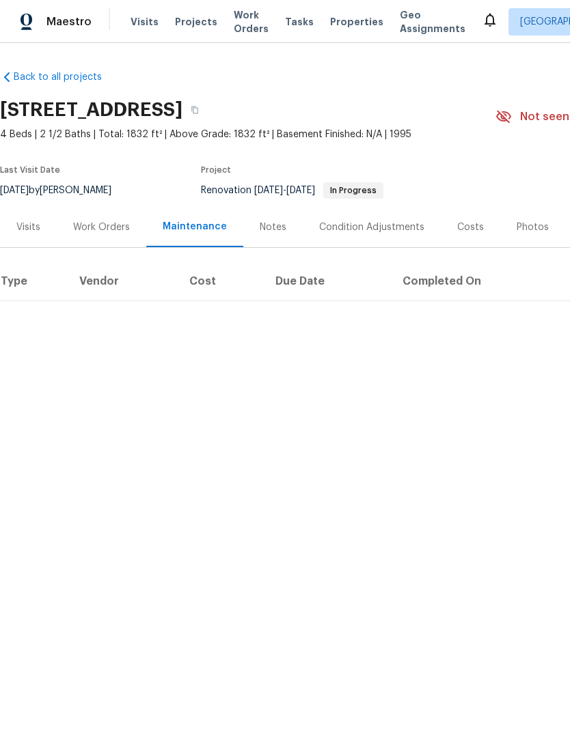
click at [91, 227] on div "Work Orders" at bounding box center [101, 228] width 57 height 14
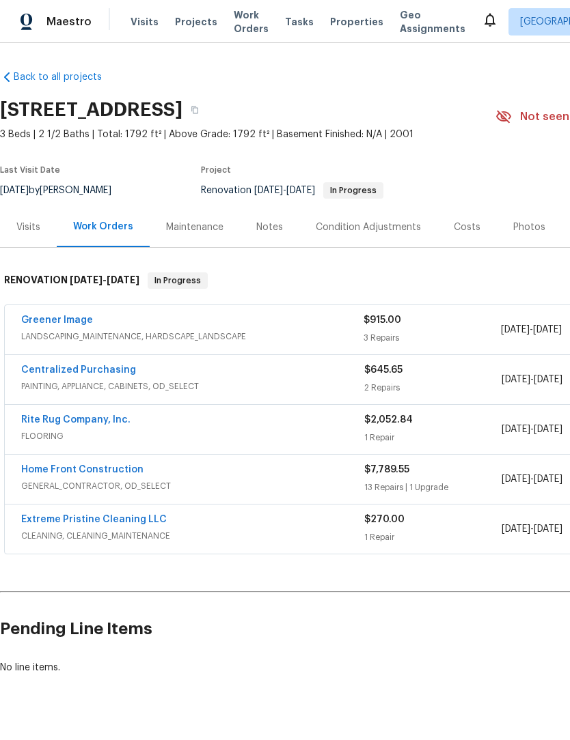
click at [270, 232] on div "Notes" at bounding box center [269, 228] width 27 height 14
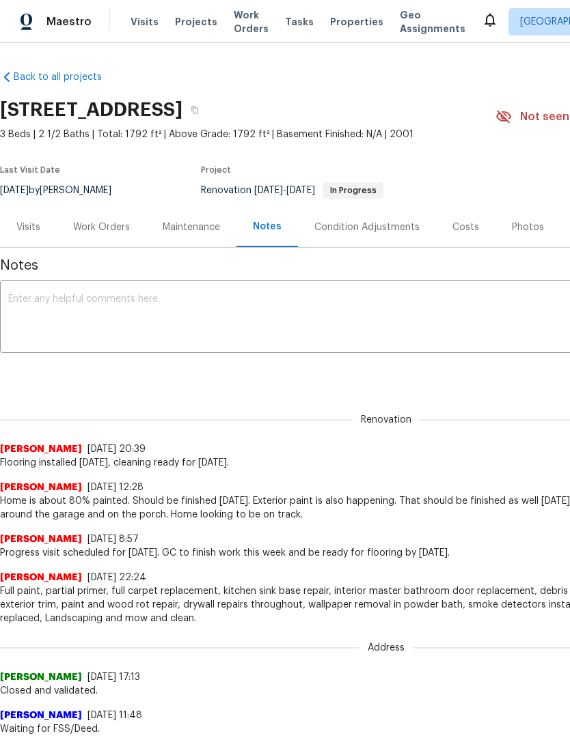
click at [189, 303] on textarea at bounding box center [385, 318] width 755 height 48
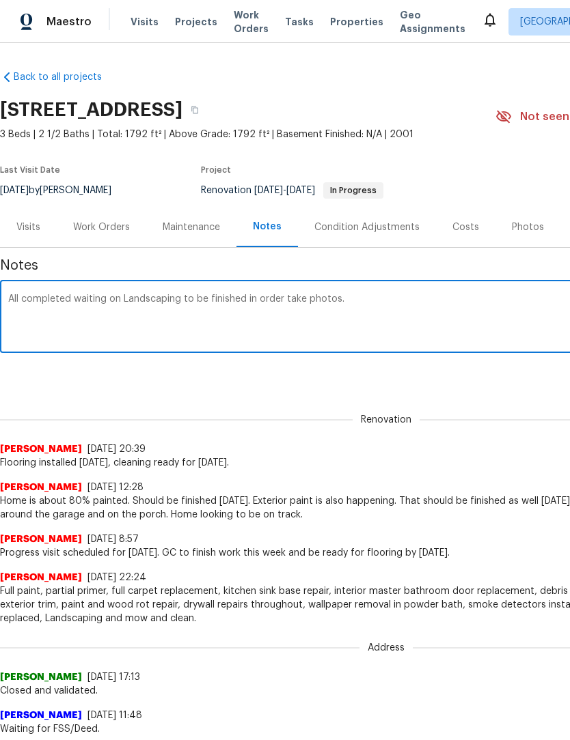
click at [283, 299] on textarea "All completed waiting on Landscaping to be finished in order take photos." at bounding box center [385, 318] width 755 height 48
click at [43, 305] on textarea "All completed waiting on Landscaping to be finished in order to take photos." at bounding box center [385, 318] width 755 height 48
click at [52, 300] on textarea "All completed waiting on Landscaping to be finished in order to take photos." at bounding box center [385, 318] width 755 height 48
click at [303, 327] on textarea "All work completed waiting on Landscaping to be finished in order to take photo…" at bounding box center [385, 318] width 755 height 48
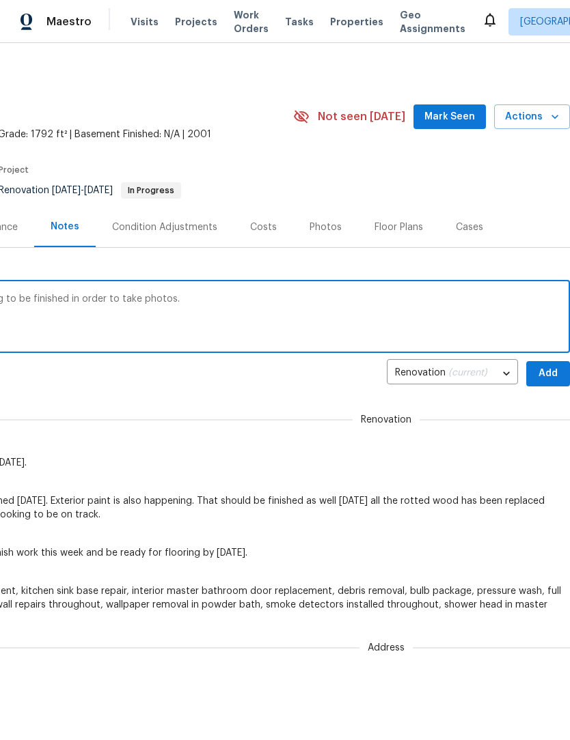
scroll to position [0, 202]
type textarea "All work completed waiting on Landscaping to be finished in order to take photo…"
click at [552, 372] on span "Add" at bounding box center [548, 373] width 22 height 17
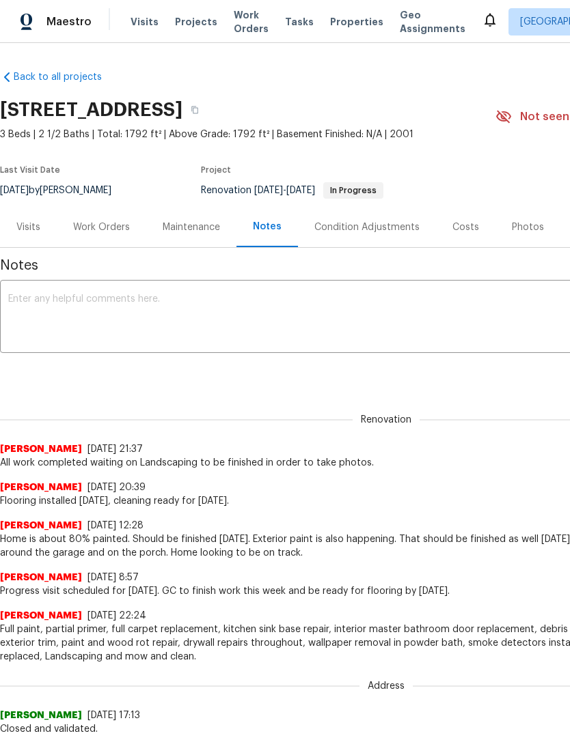
scroll to position [0, 0]
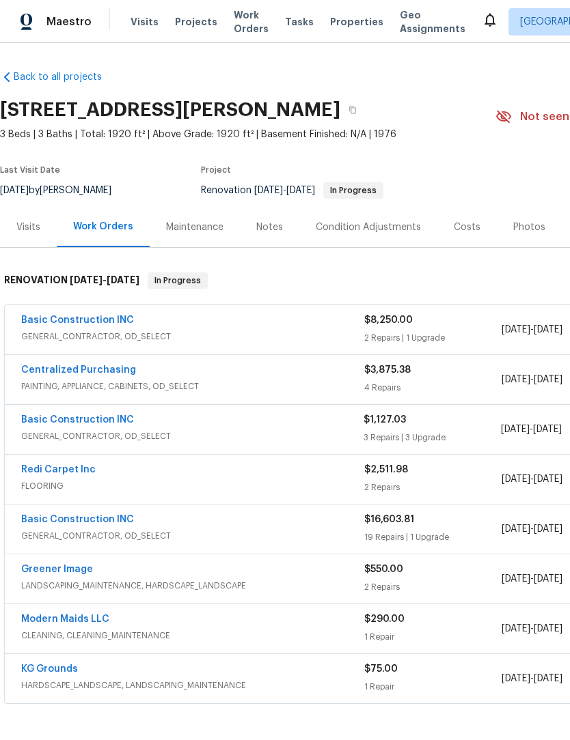
click at [270, 242] on div "Notes" at bounding box center [269, 227] width 59 height 40
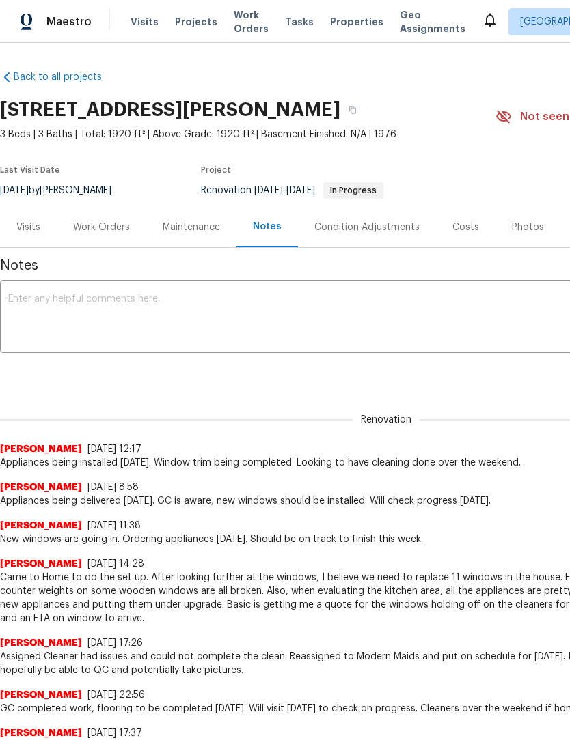
click at [274, 299] on textarea at bounding box center [385, 318] width 755 height 48
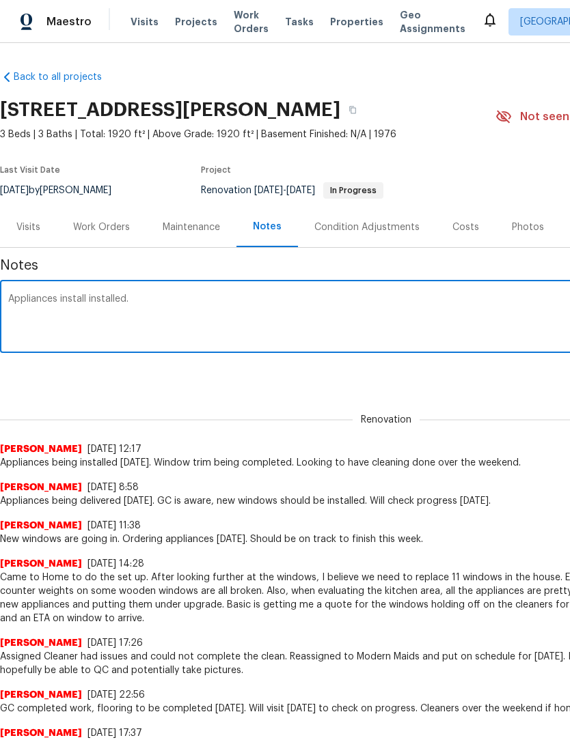
click at [83, 297] on textarea "Appliances install installed." at bounding box center [385, 318] width 755 height 48
click at [114, 304] on textarea "Appliances installed." at bounding box center [385, 318] width 755 height 48
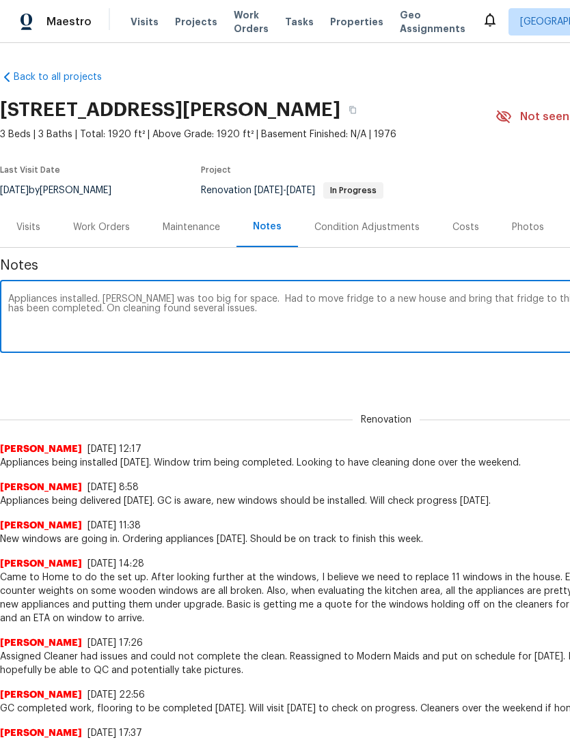
click at [74, 309] on textarea "Appliances installed. [PERSON_NAME] was too big for space. Had to move fridge t…" at bounding box center [385, 318] width 755 height 48
click at [178, 313] on textarea "Appliances installed. [PERSON_NAME] was too big for space. Had to move fridge t…" at bounding box center [385, 318] width 755 height 48
click at [263, 313] on textarea "Appliances installed. [PERSON_NAME] was too big for space. Had to move fridge t…" at bounding box center [385, 318] width 755 height 48
click at [197, 306] on textarea "Appliances installed. [PERSON_NAME] was too big for space. Had to move fridge t…" at bounding box center [385, 318] width 755 height 48
click at [303, 307] on textarea "Appliances installed. [PERSON_NAME] was too big for space. Had to move fridge t…" at bounding box center [385, 318] width 755 height 48
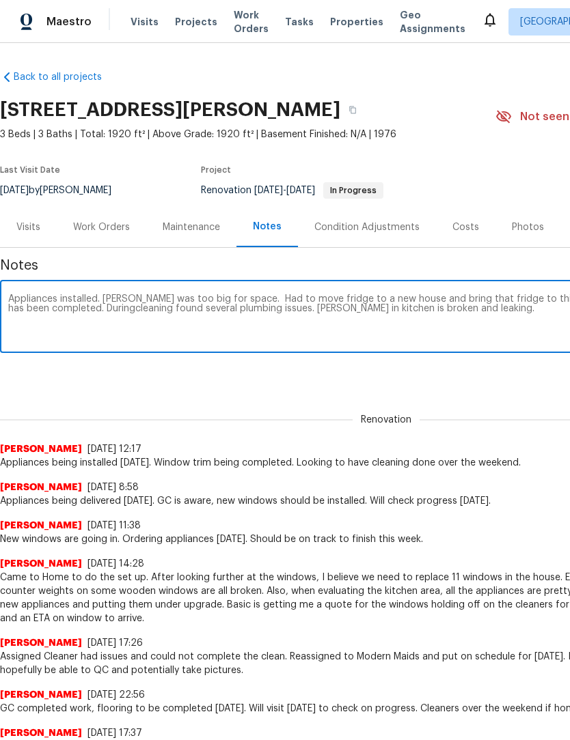
click at [292, 309] on textarea "Appliances installed. [PERSON_NAME] was too big for space. Had to move fridge t…" at bounding box center [385, 318] width 755 height 48
click at [94, 311] on textarea "Appliances installed. [PERSON_NAME] was too big for space. Had to move fridge t…" at bounding box center [385, 318] width 755 height 48
click at [171, 314] on textarea "Appliances installed. [PERSON_NAME] was too big for space. Had to move fridge t…" at bounding box center [385, 318] width 755 height 48
click at [161, 305] on textarea "Appliances installed. [PERSON_NAME] was too big for space. Had to move fridge t…" at bounding box center [385, 318] width 755 height 48
click at [274, 313] on textarea "Appliances installed. [PERSON_NAME] was too big for space. Had to move fridge t…" at bounding box center [385, 318] width 755 height 48
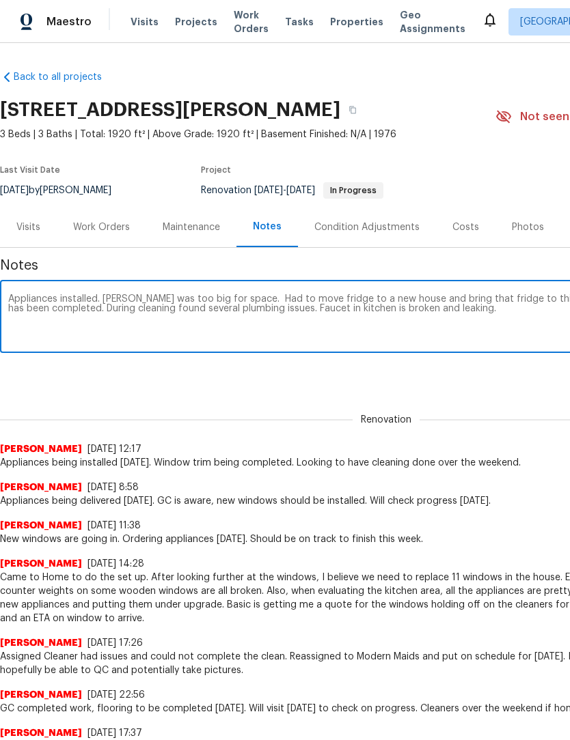
click at [137, 302] on textarea "Appliances installed. [PERSON_NAME] was too big for space. Had to move fridge t…" at bounding box center [385, 318] width 755 height 48
click at [206, 309] on textarea "Appliances installed. [PERSON_NAME] was too big for space. Had to move fridge t…" at bounding box center [385, 318] width 755 height 48
click at [135, 309] on textarea "Appliances installed. [PERSON_NAME] was too big for space. Had to move fridge t…" at bounding box center [385, 318] width 755 height 48
click at [115, 310] on textarea "Appliances installed. [PERSON_NAME] was too big for space. Had to move fridge t…" at bounding box center [385, 318] width 755 height 48
click at [488, 318] on textarea "Appliances installed. [PERSON_NAME] was too big for space. Had to move fridge t…" at bounding box center [385, 318] width 755 height 48
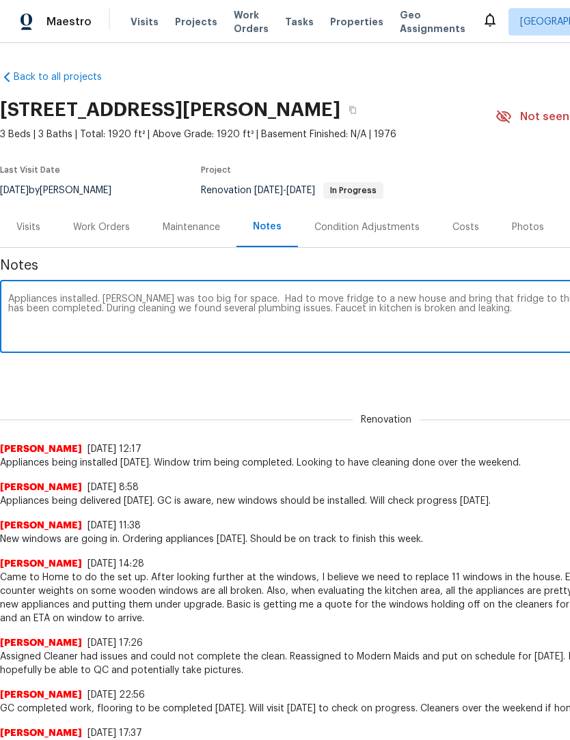
click at [364, 305] on textarea "Appliances installed. Fridge was too big for space. Had to move fridge to a new…" at bounding box center [385, 318] width 755 height 48
click at [530, 321] on textarea "Appliances installed. Fridge was too big for space. Had to move fridge to a new…" at bounding box center [385, 318] width 755 height 48
click at [55, 324] on textarea "Appliances installed. Fridge was too big for space. Had to move fridge to a new…" at bounding box center [385, 318] width 755 height 48
click at [61, 317] on textarea "Appliances installed. Fridge was too big for space. Had to move fridge to a new…" at bounding box center [385, 318] width 755 height 48
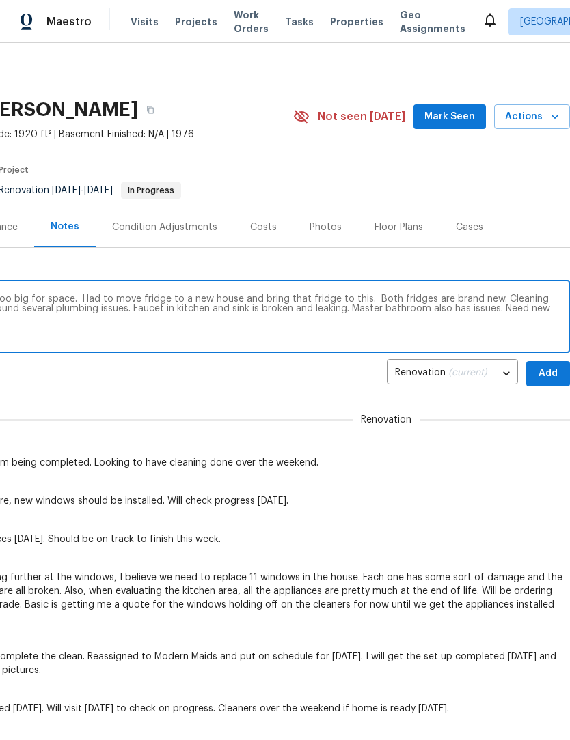
scroll to position [0, 202]
click at [523, 307] on textarea "Appliances installed. Fridge was too big for space. Had to move fridge to a new…" at bounding box center [183, 318] width 755 height 48
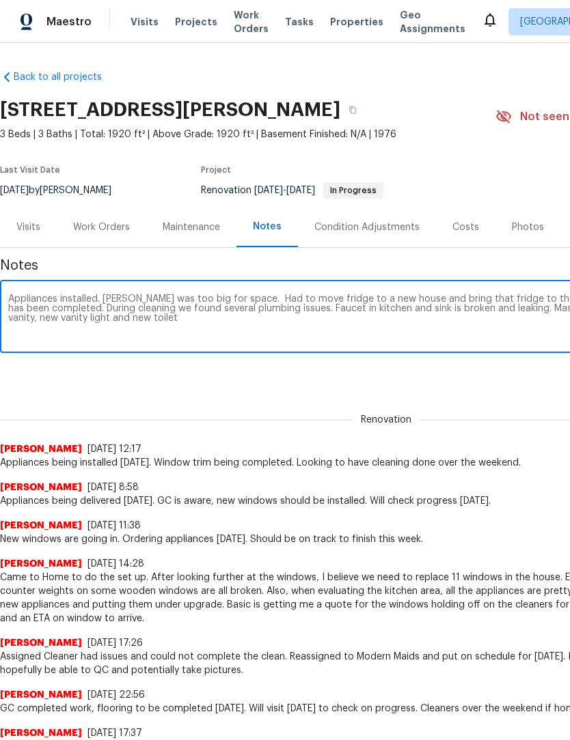
scroll to position [0, 0]
click at [176, 328] on textarea "Appliances installed. Fridge was too big for space. Had to move fridge to a new…" at bounding box center [385, 318] width 755 height 48
type textarea "Appliances installed. Fridge was too big for space. Had to move fridge to a new…"
click at [494, 372] on div "Renovation (current) 3b3f6416-6ab6-404e-97b7-21d53bed2397 ​ Add" at bounding box center [386, 373] width 772 height 25
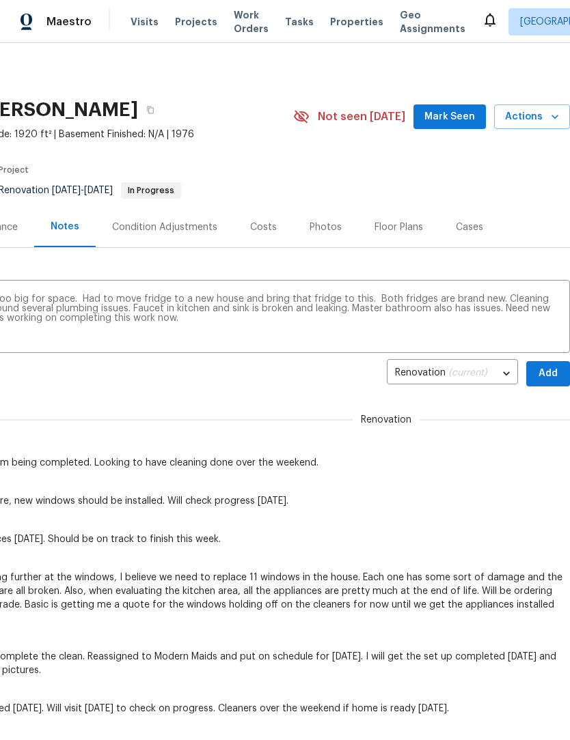
scroll to position [0, 202]
click at [550, 372] on span "Add" at bounding box center [548, 373] width 22 height 17
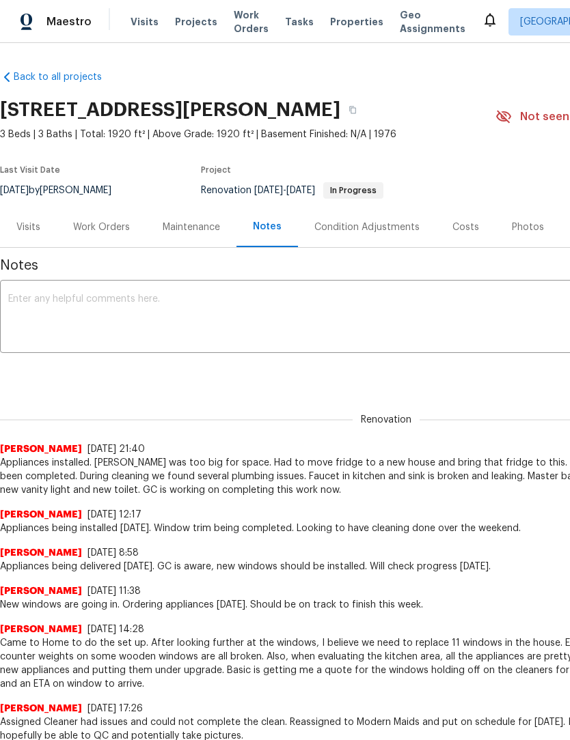
scroll to position [0, 0]
click at [112, 229] on div "Work Orders" at bounding box center [101, 228] width 57 height 14
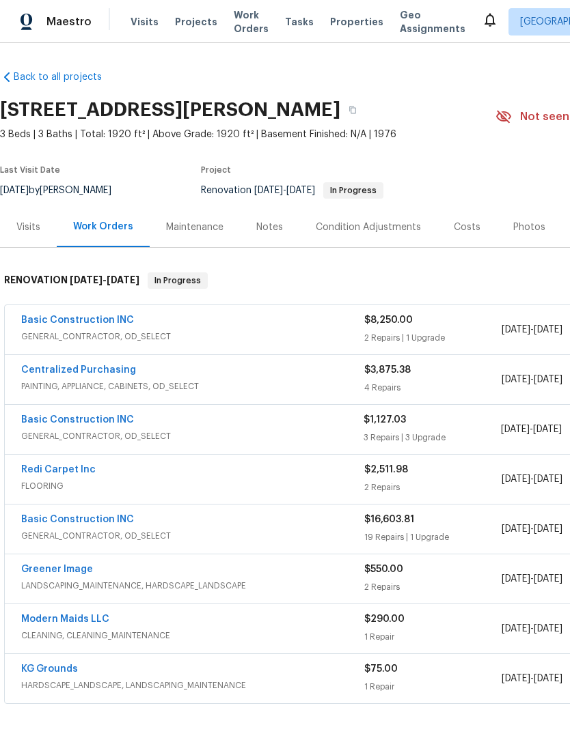
click at [305, 340] on span "GENERAL_CONTRACTOR, OD_SELECT" at bounding box center [192, 337] width 343 height 14
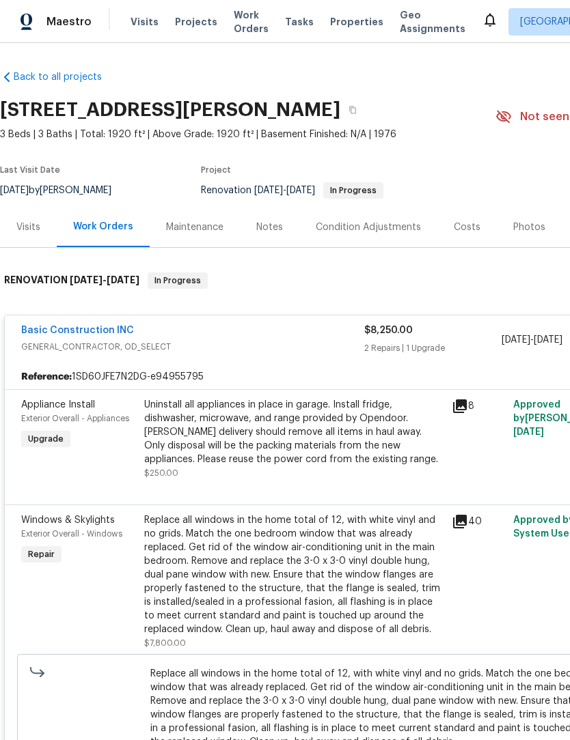
click at [309, 343] on span "GENERAL_CONTRACTOR, OD_SELECT" at bounding box center [192, 347] width 343 height 14
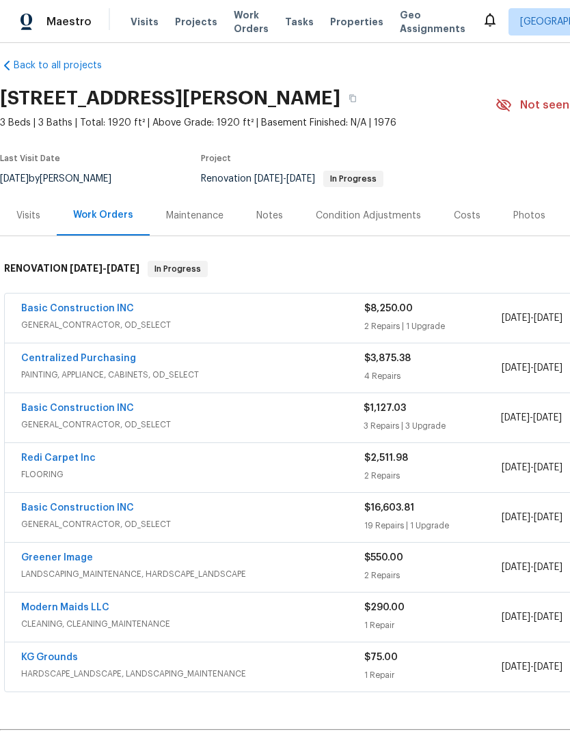
scroll to position [12, 0]
click at [288, 421] on span "GENERAL_CONTRACTOR, OD_SELECT" at bounding box center [192, 425] width 342 height 14
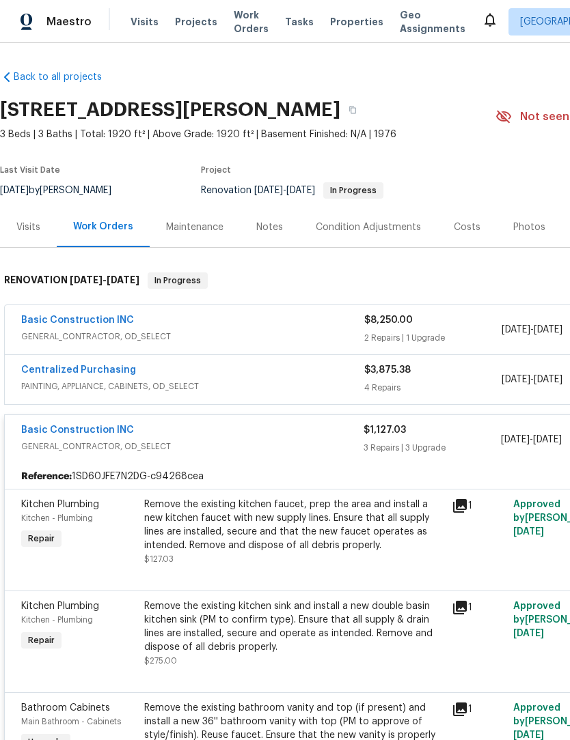
scroll to position [0, 0]
click at [285, 429] on div "Basic Construction INC" at bounding box center [192, 431] width 342 height 16
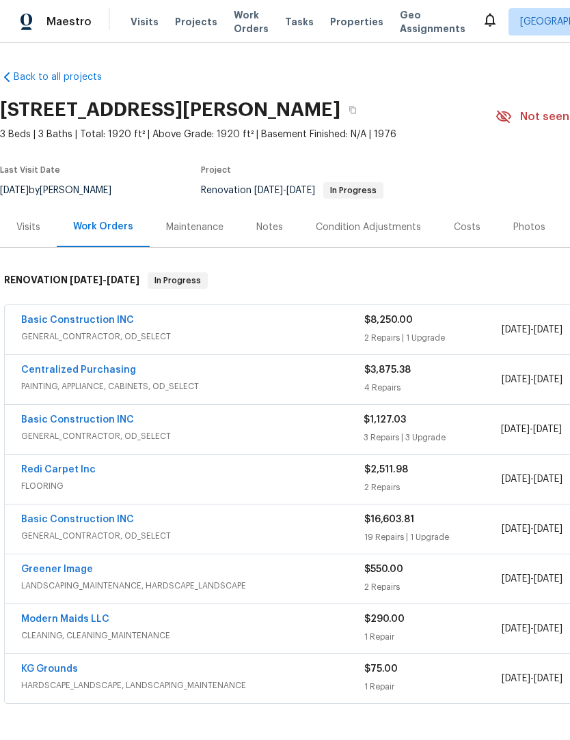
click at [238, 18] on span "Work Orders" at bounding box center [251, 21] width 35 height 27
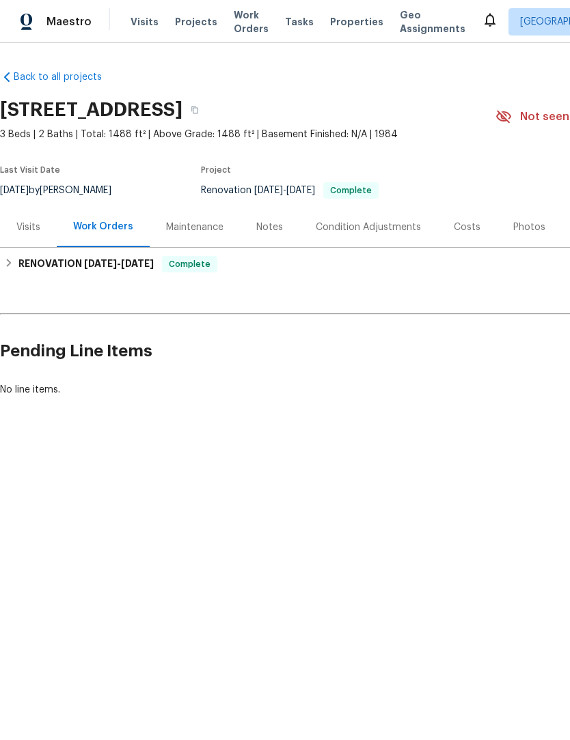
click at [264, 236] on div "Notes" at bounding box center [269, 227] width 59 height 40
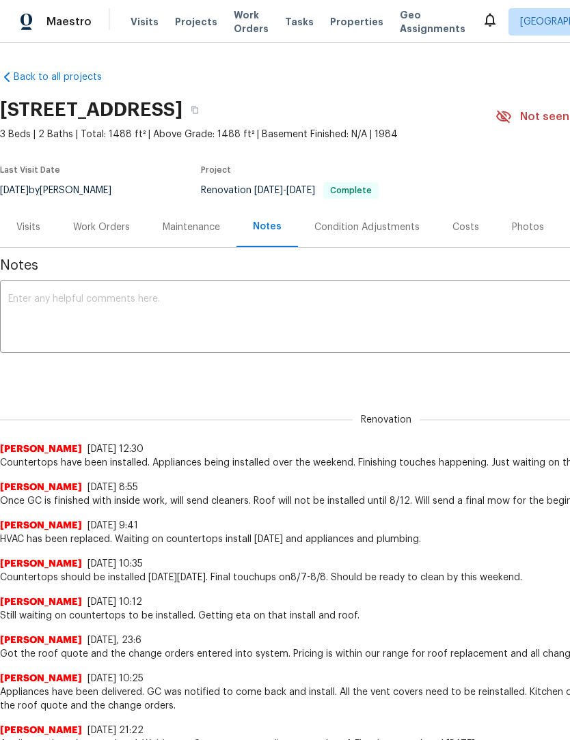
click at [245, 305] on textarea at bounding box center [385, 318] width 755 height 48
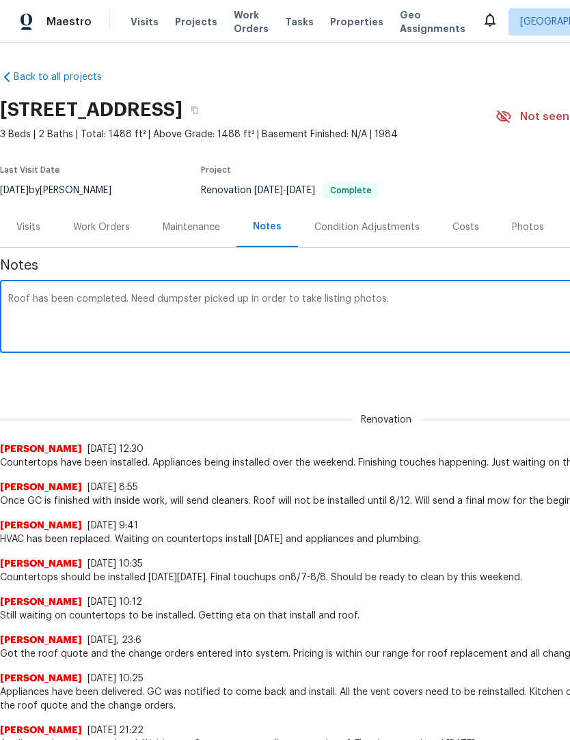
click at [140, 295] on textarea "Roof has been completed. Need dumpster picked up in order to take listing photo…" at bounding box center [385, 318] width 755 height 48
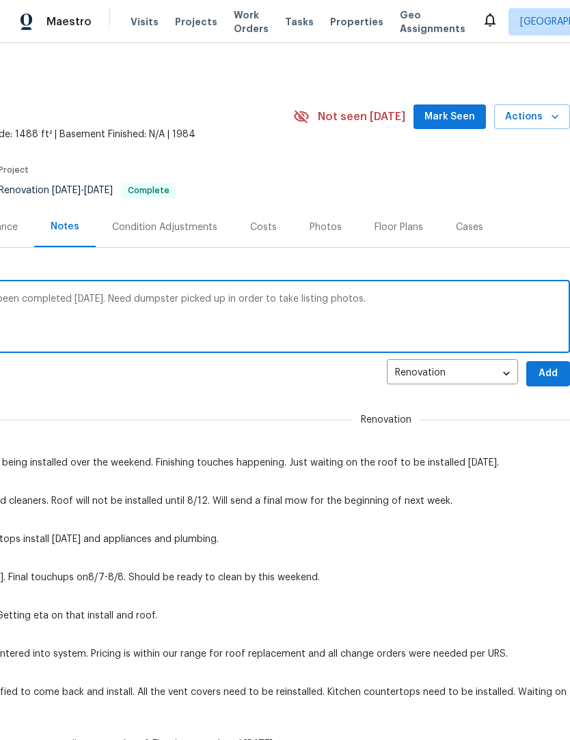
scroll to position [0, 202]
type textarea "Roof has been completed. Clean has also been completed today. Need dumpster pic…"
click at [551, 374] on span "Add" at bounding box center [548, 373] width 22 height 17
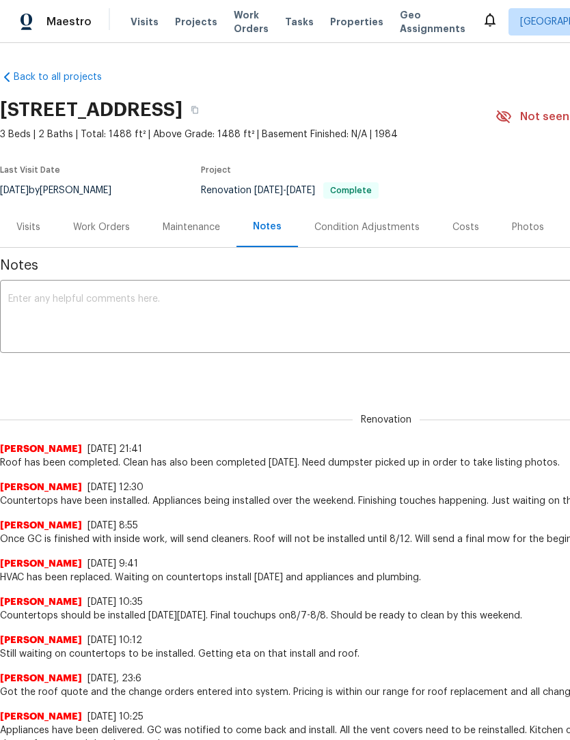
scroll to position [0, 0]
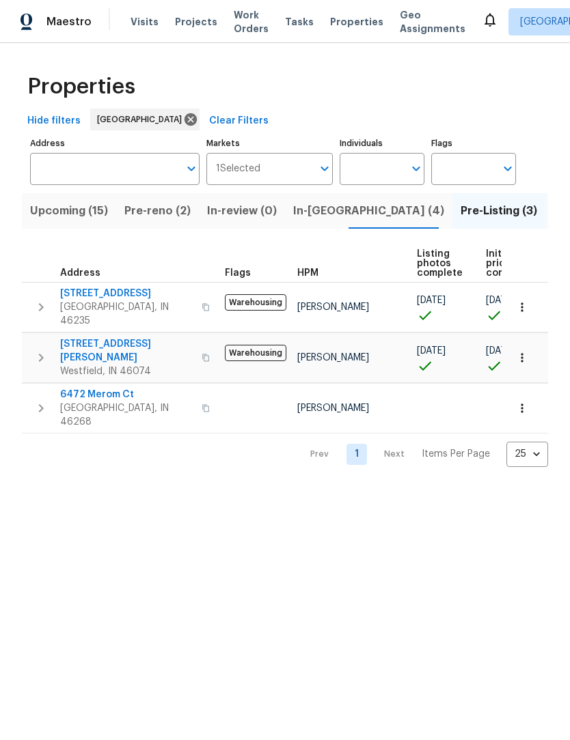
click at [72, 221] on button "Upcoming (15)" at bounding box center [69, 211] width 94 height 36
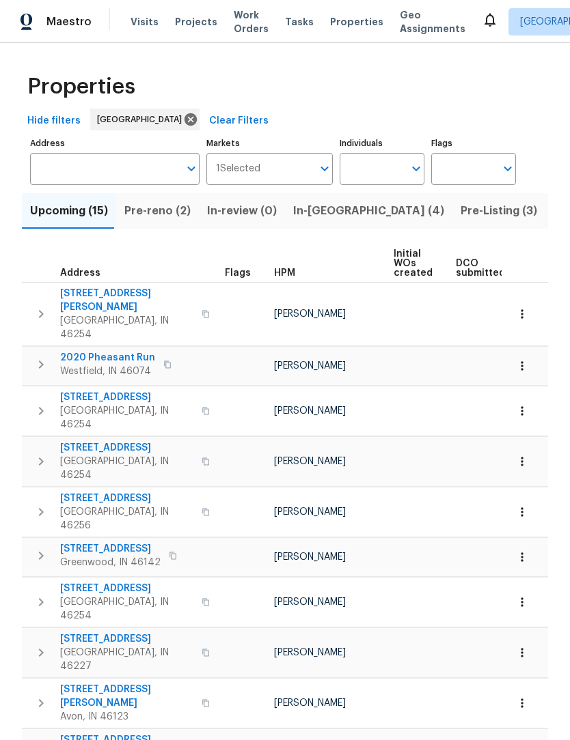
click at [132, 214] on span "Pre-reno (2)" at bounding box center [157, 210] width 66 height 19
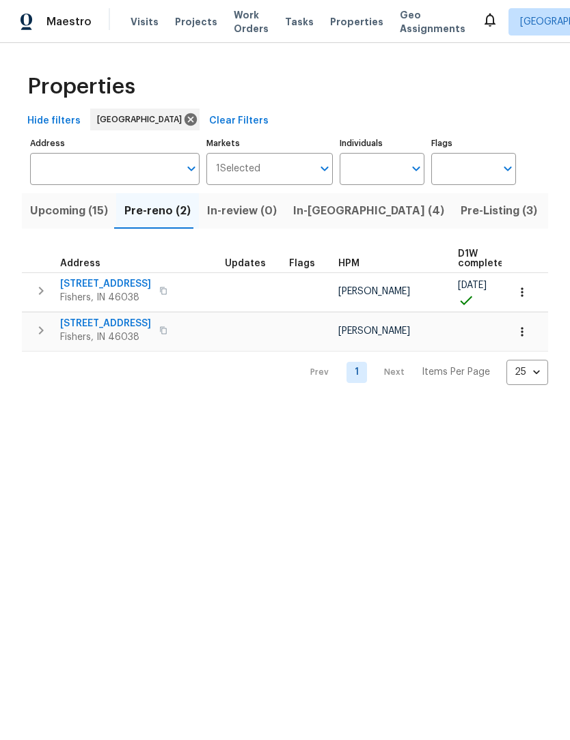
click at [70, 216] on span "Upcoming (15)" at bounding box center [69, 210] width 78 height 19
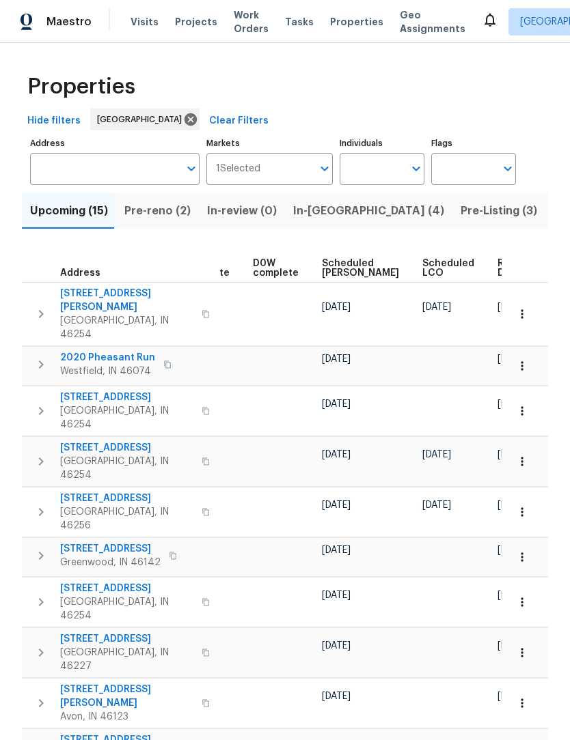
scroll to position [0, 343]
click at [498, 268] on span "Ready Date" at bounding box center [513, 268] width 30 height 19
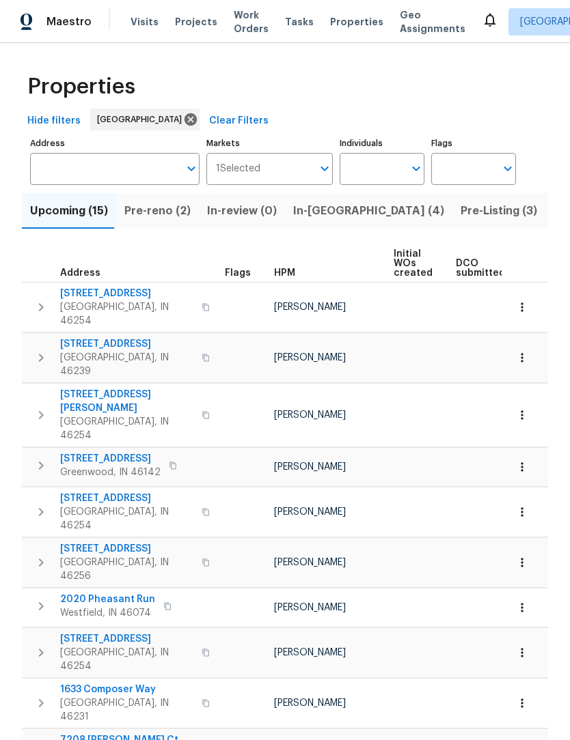
click at [135, 296] on span "5765 Liberty Creek Dr E" at bounding box center [126, 294] width 133 height 14
click at [156, 208] on span "Pre-reno (2)" at bounding box center [157, 210] width 66 height 19
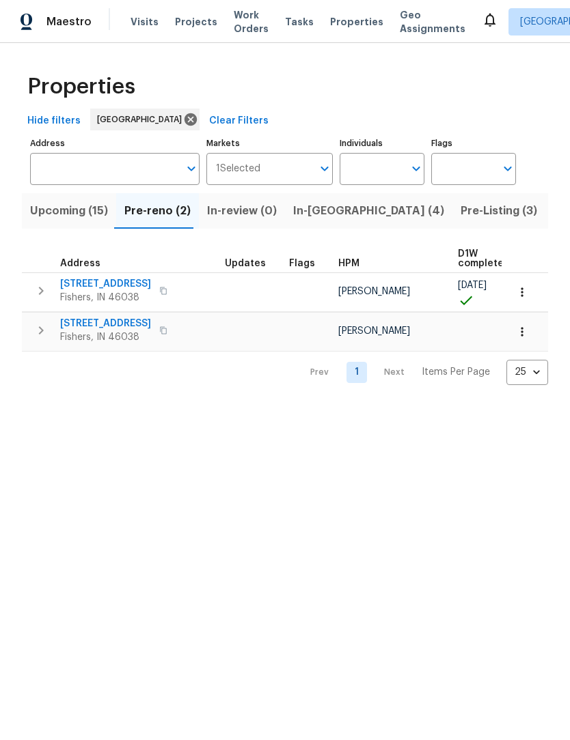
click at [531, 292] on button "button" at bounding box center [522, 292] width 30 height 30
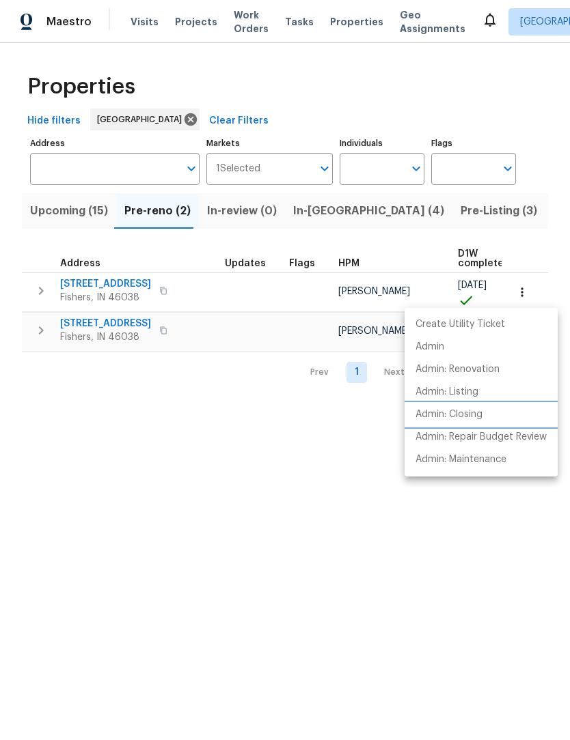
click at [477, 417] on p "Admin: Closing" at bounding box center [448, 415] width 67 height 14
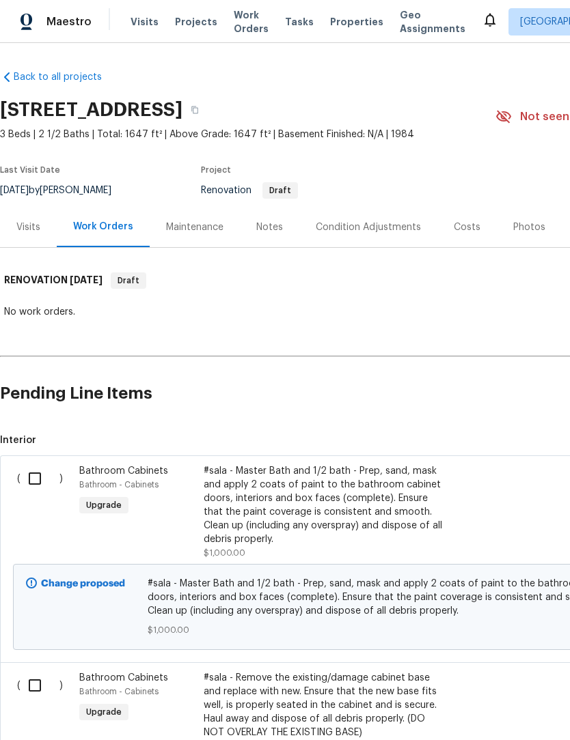
click at [267, 231] on div "Notes" at bounding box center [269, 228] width 27 height 14
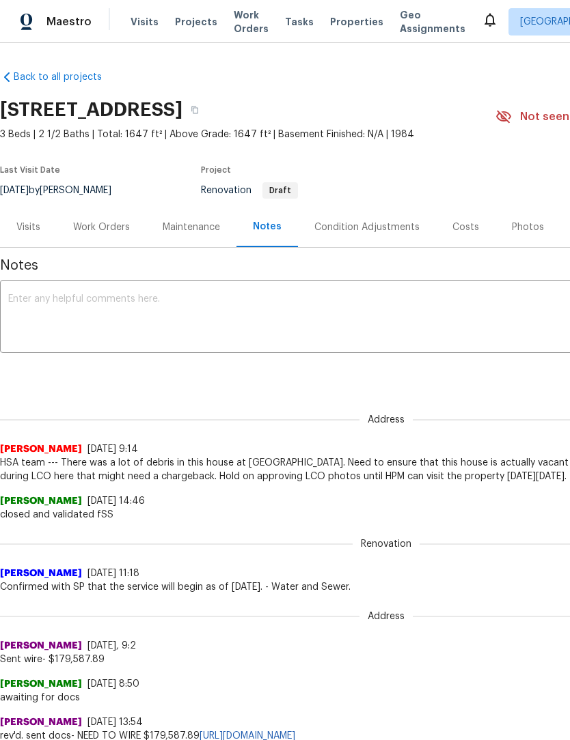
click at [195, 312] on textarea at bounding box center [385, 318] width 755 height 48
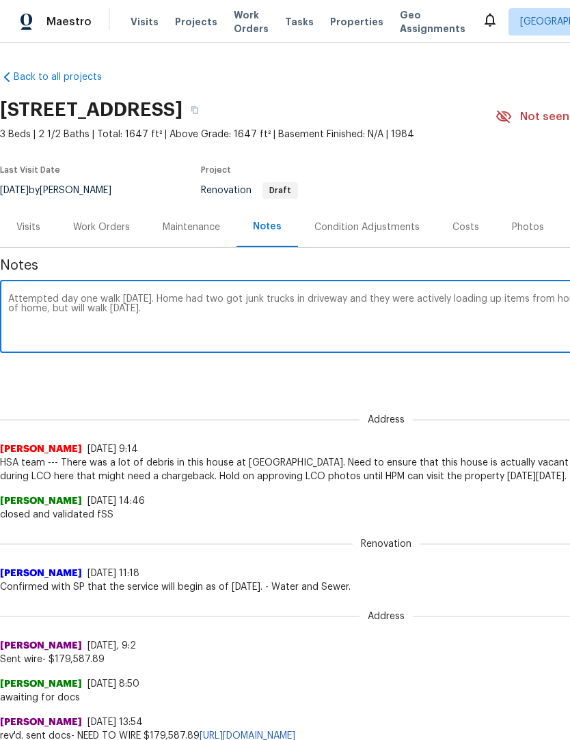
type textarea "Attempted day one walk [DATE]. Home had two got junk trucks in driveway and the…"
click at [502, 388] on div "Notes Attempted day one walk [DATE]. Home had two got junk trucks in driveway a…" at bounding box center [386, 711] width 772 height 927
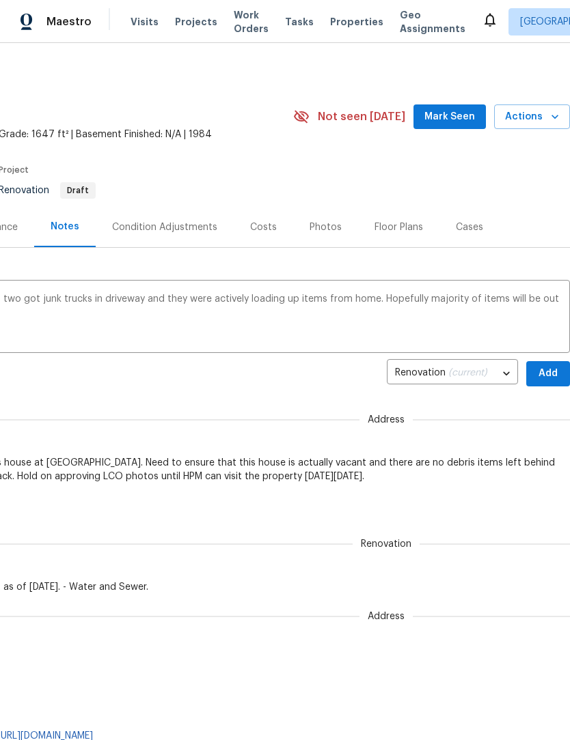
scroll to position [0, 202]
click at [550, 376] on span "Add" at bounding box center [548, 373] width 22 height 17
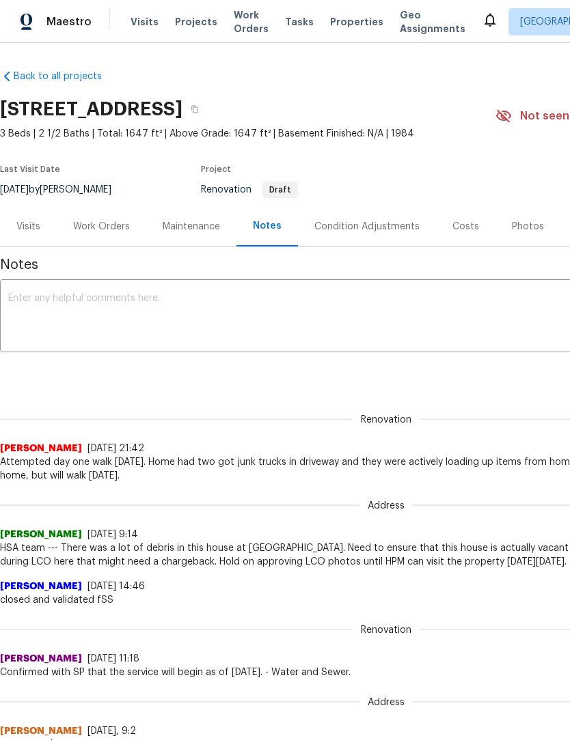
scroll to position [1, 0]
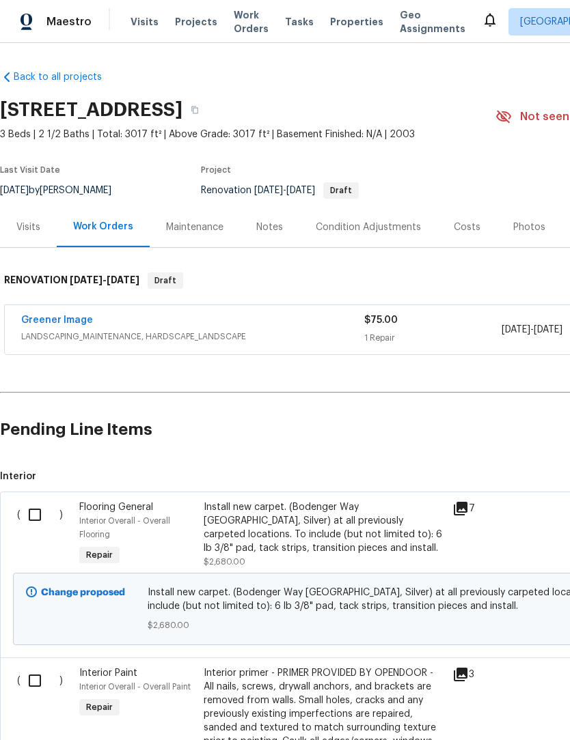
click at [37, 514] on input "checkbox" at bounding box center [39, 515] width 39 height 29
checkbox input "true"
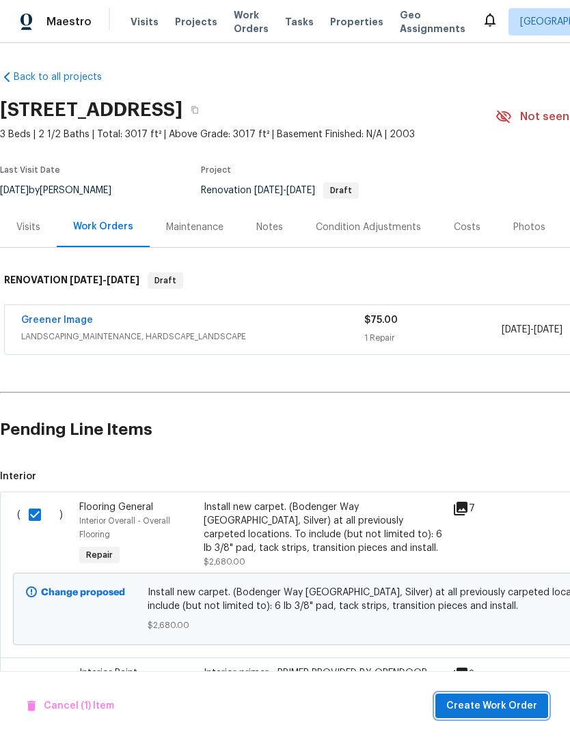
click at [522, 704] on span "Create Work Order" at bounding box center [491, 706] width 91 height 17
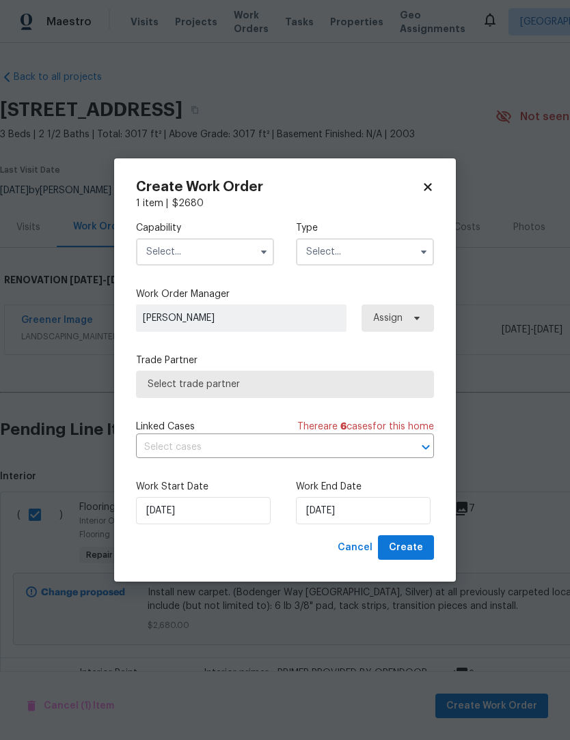
click at [229, 244] on input "text" at bounding box center [205, 251] width 138 height 27
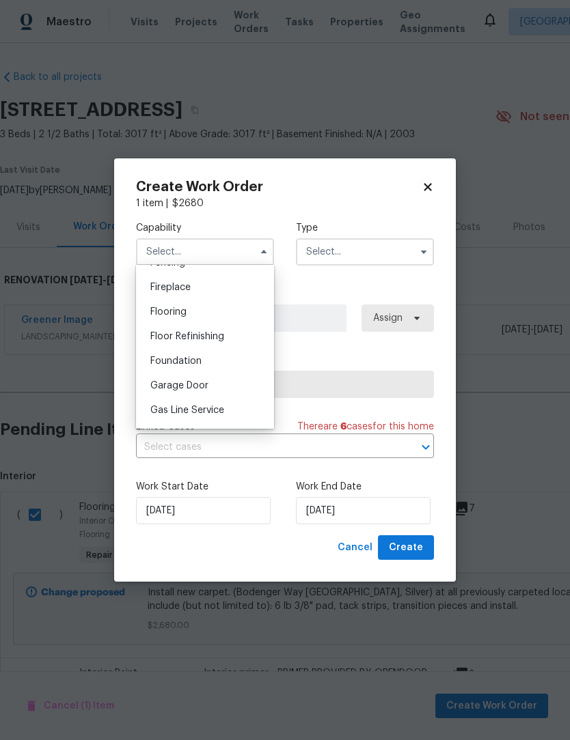
scroll to position [496, 0]
click at [219, 318] on div "Flooring" at bounding box center [204, 314] width 131 height 25
type input "Flooring"
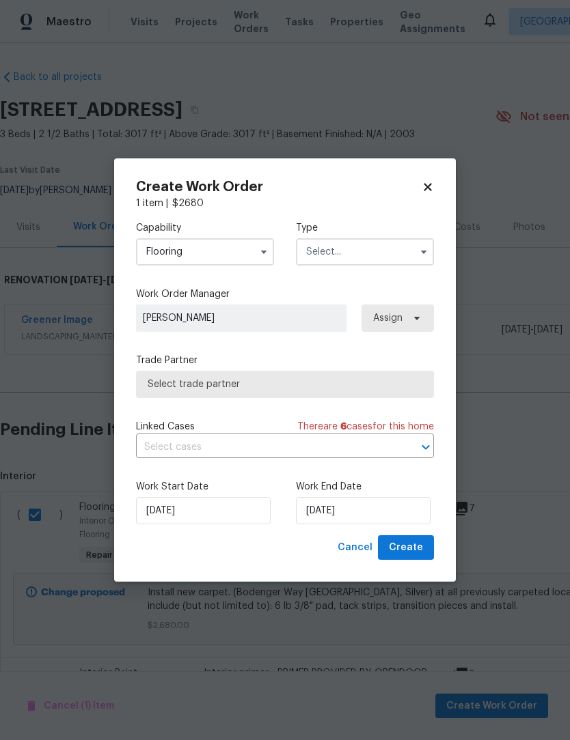
click at [383, 252] on input "text" at bounding box center [365, 251] width 138 height 27
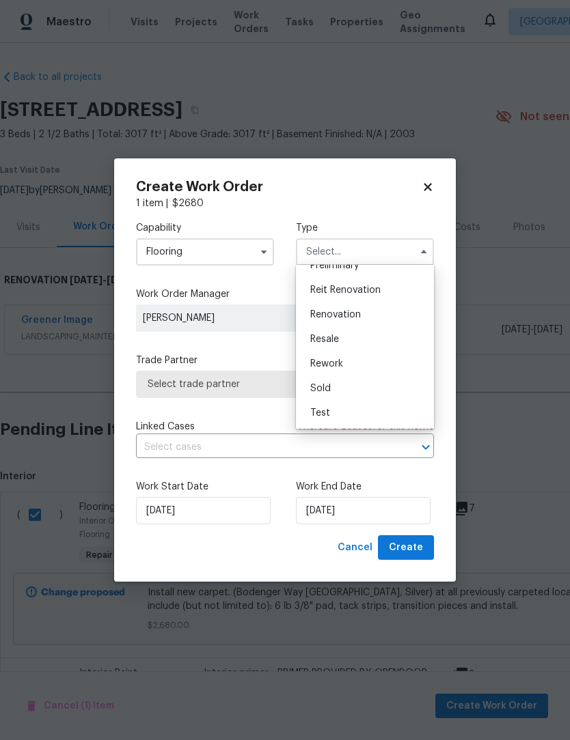
scroll to position [310, 0]
click at [341, 317] on span "Renovation" at bounding box center [335, 315] width 51 height 10
type input "Renovation"
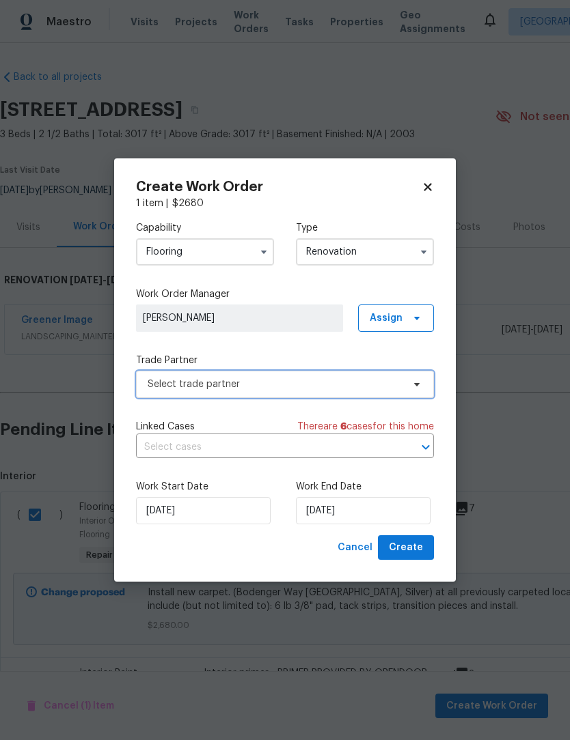
click at [348, 383] on span "Select trade partner" at bounding box center [275, 385] width 255 height 14
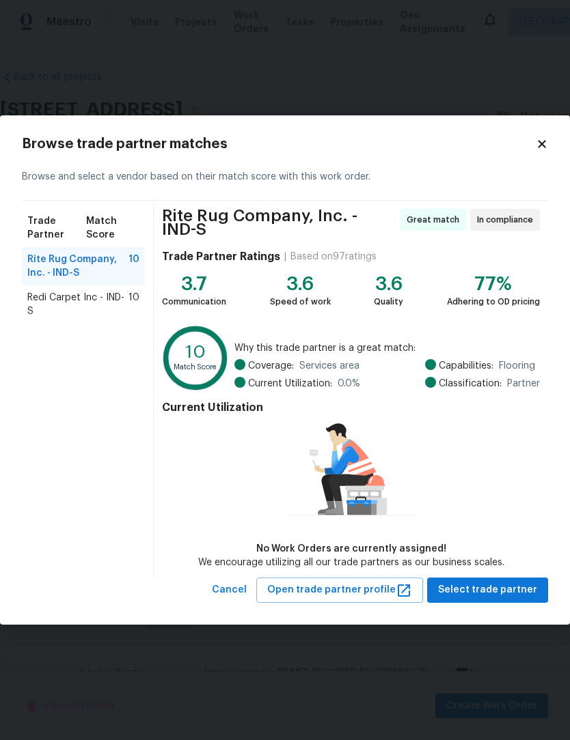
click at [42, 307] on span "Redi Carpet Inc - IND-S" at bounding box center [77, 304] width 101 height 27
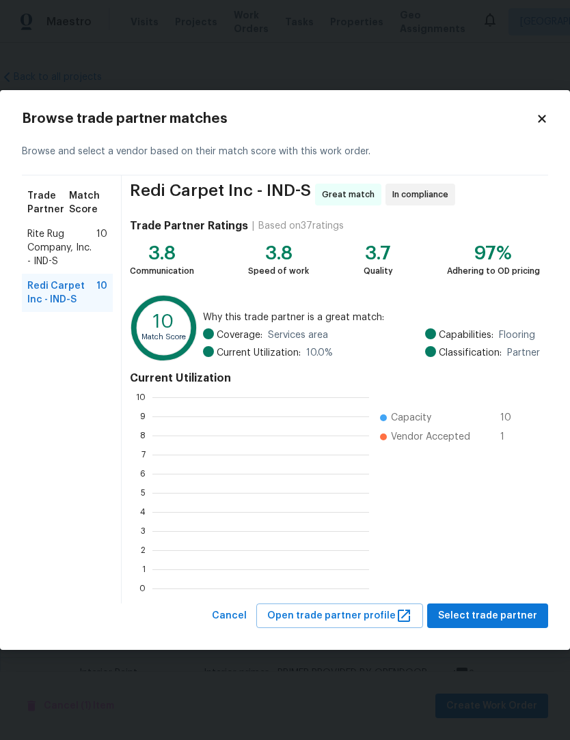
scroll to position [1, 1]
click at [520, 613] on span "Select trade partner" at bounding box center [487, 616] width 99 height 17
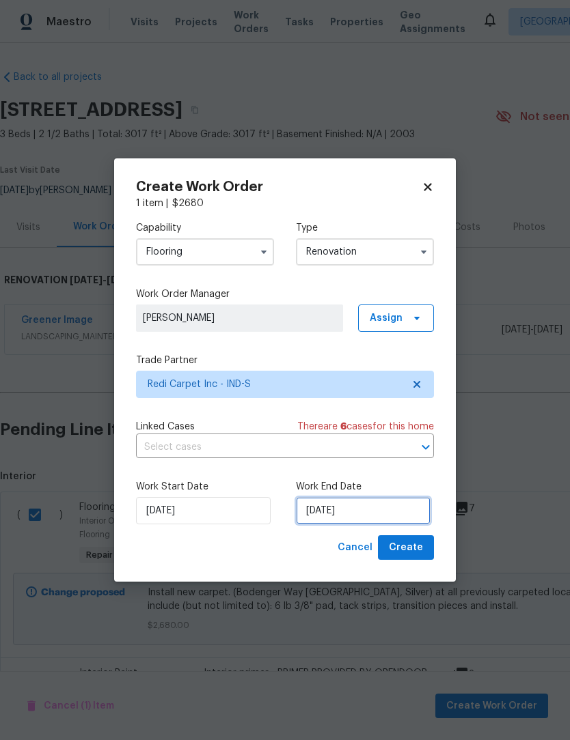
click at [362, 507] on input "[DATE]" at bounding box center [363, 510] width 135 height 27
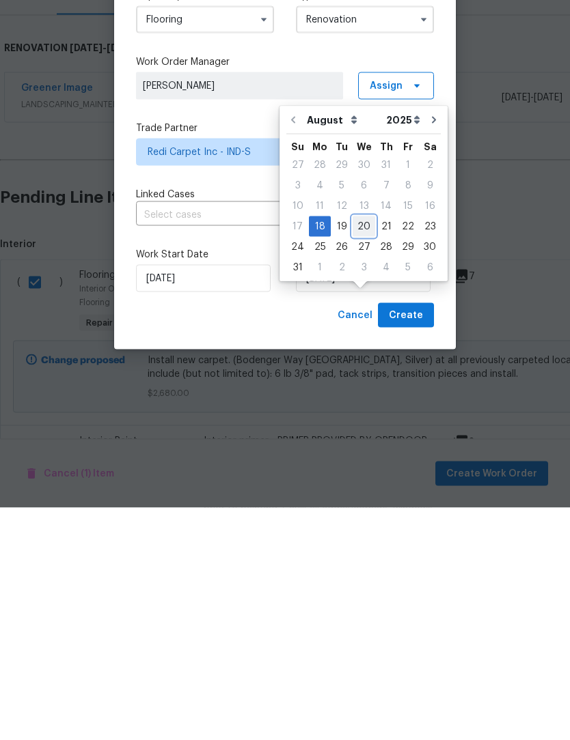
click at [356, 449] on div "20" at bounding box center [363, 458] width 23 height 19
type input "[DATE]"
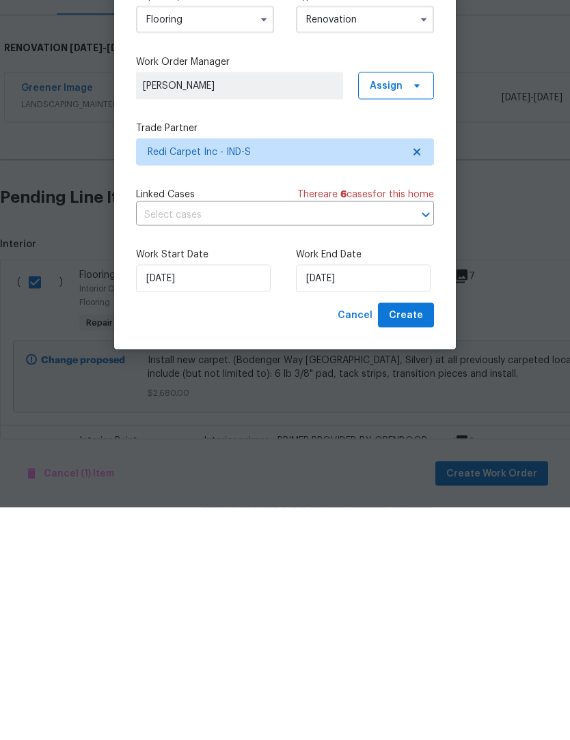
scroll to position [45, 0]
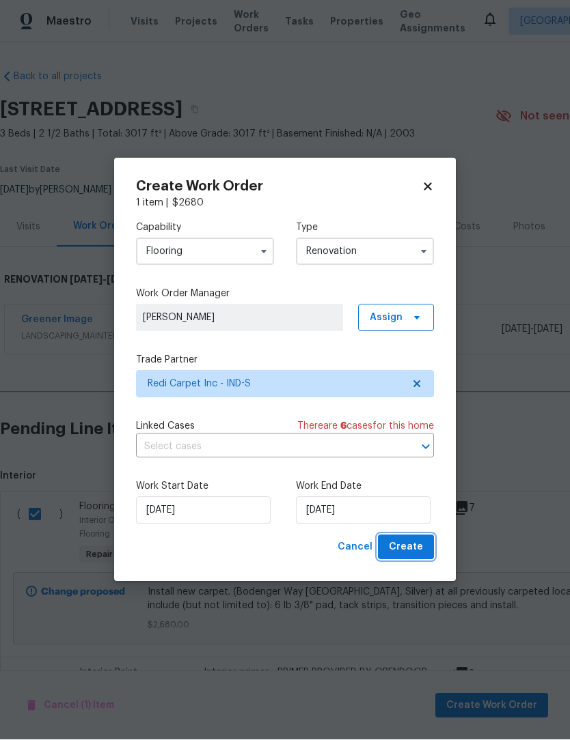
click at [426, 546] on button "Create" at bounding box center [406, 547] width 56 height 25
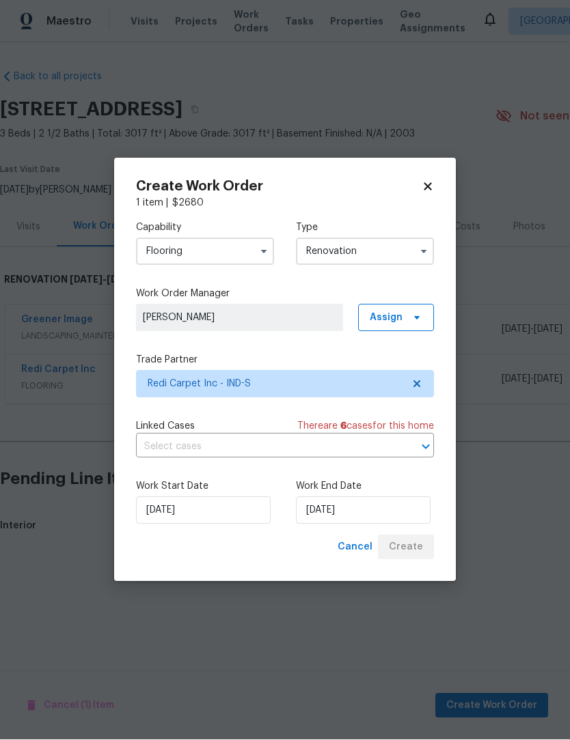
scroll to position [1, 0]
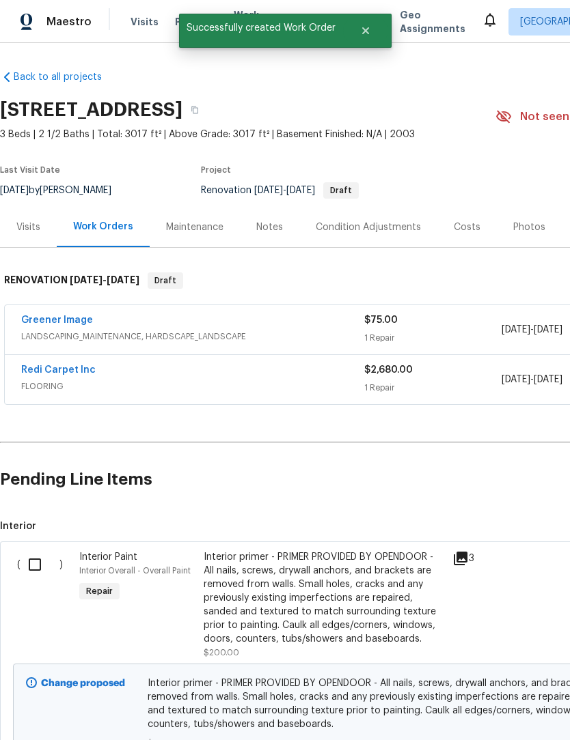
click at [40, 566] on input "checkbox" at bounding box center [39, 564] width 39 height 29
checkbox input "true"
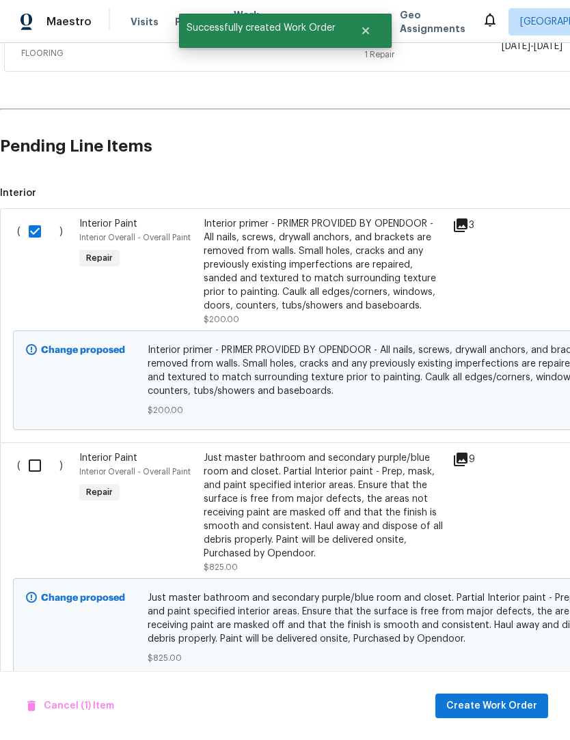
scroll to position [333, 0]
click at [31, 469] on input "checkbox" at bounding box center [39, 466] width 39 height 29
checkbox input "true"
click at [515, 703] on span "Create Work Order" at bounding box center [491, 706] width 91 height 17
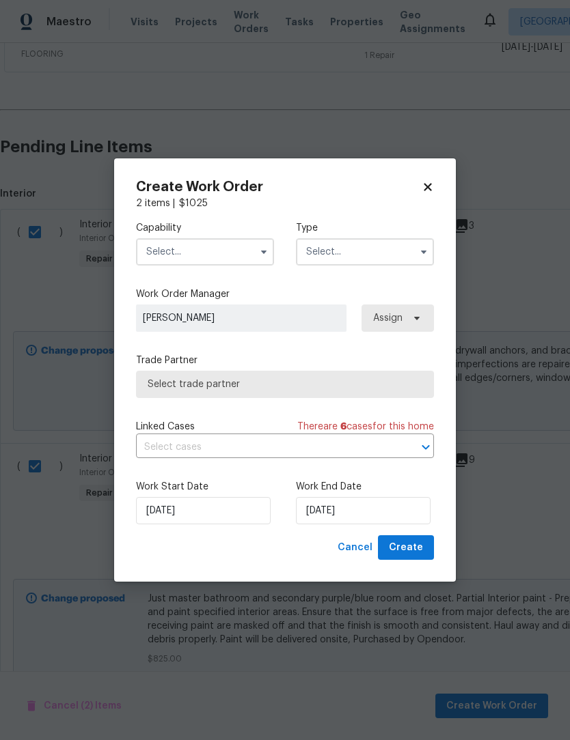
click at [231, 241] on input "text" at bounding box center [205, 251] width 138 height 27
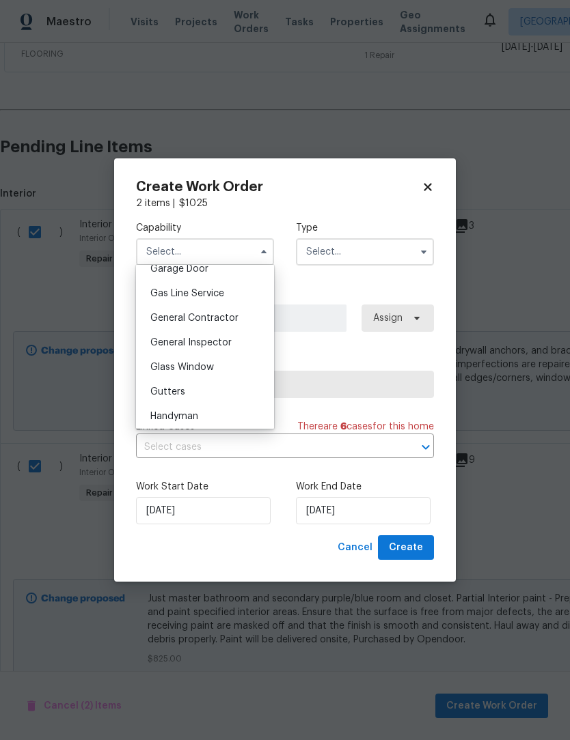
scroll to position [617, 0]
click at [227, 318] on span "General Contractor" at bounding box center [194, 317] width 88 height 10
type input "General Contractor"
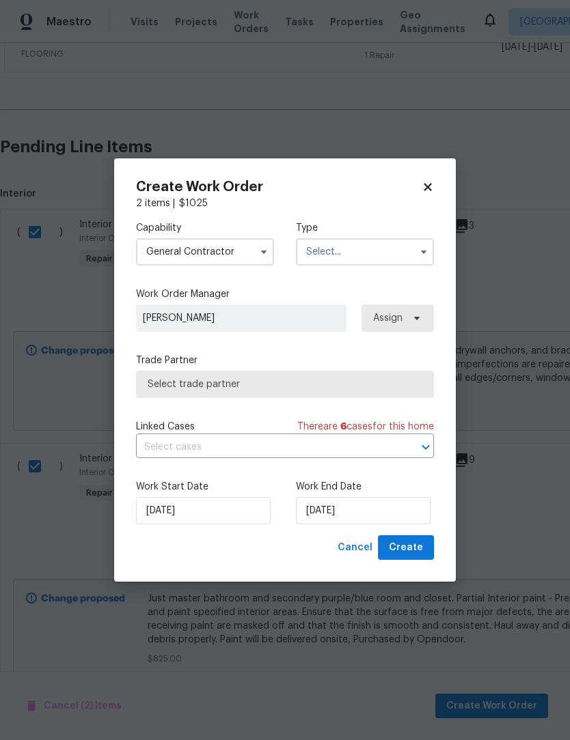
click at [350, 249] on input "text" at bounding box center [365, 251] width 138 height 27
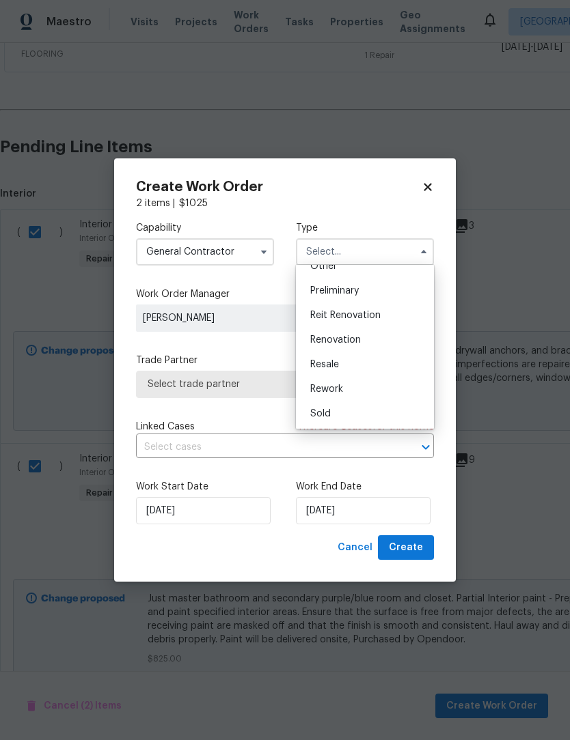
scroll to position [284, 0]
click at [373, 339] on div "Renovation" at bounding box center [364, 340] width 131 height 25
type input "Renovation"
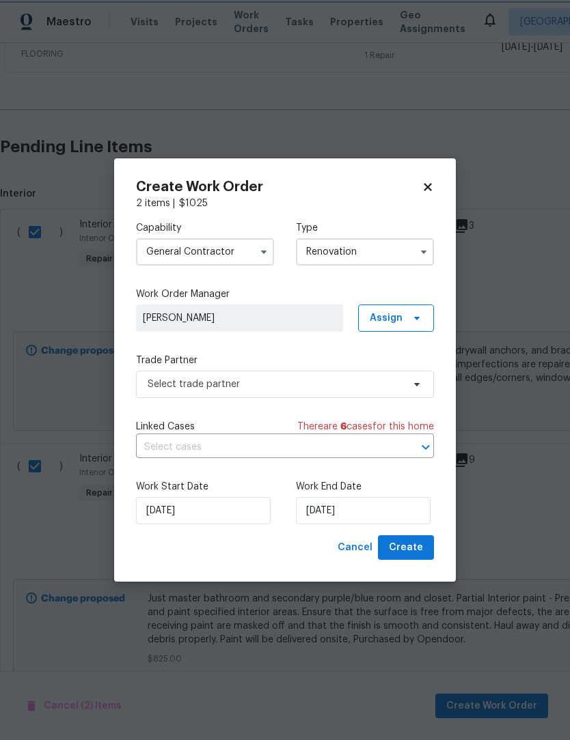
scroll to position [0, 0]
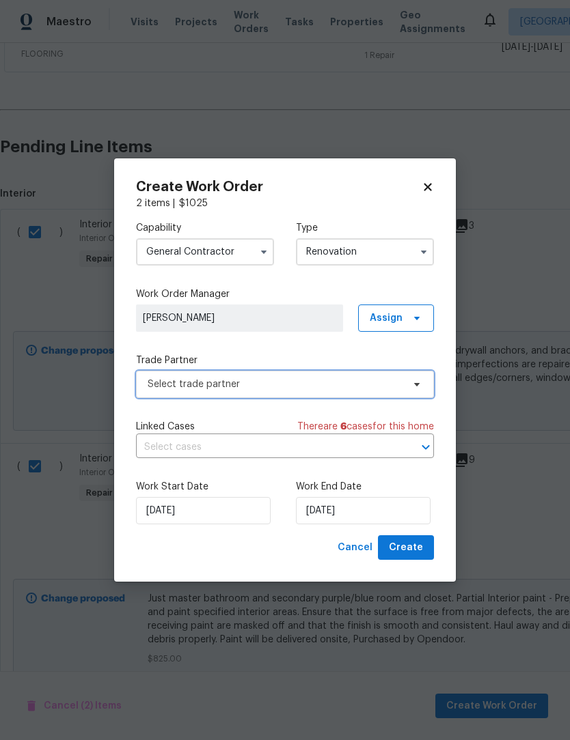
click at [326, 389] on span "Select trade partner" at bounding box center [275, 385] width 255 height 14
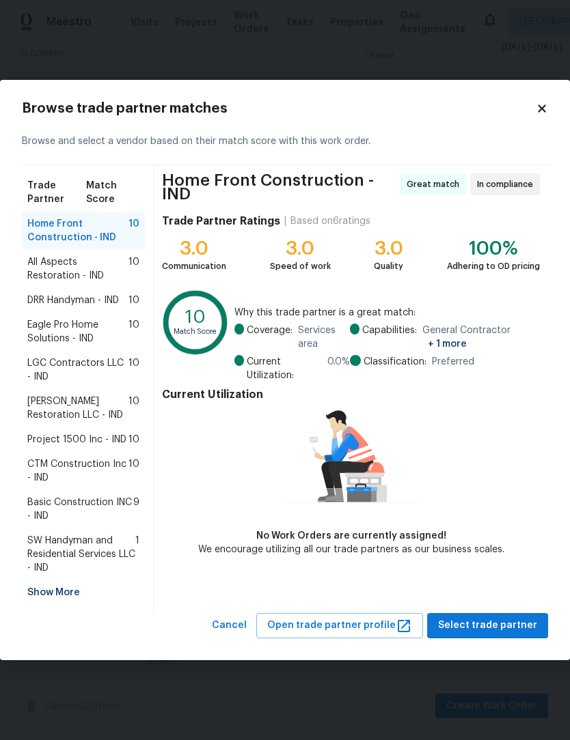
click at [40, 273] on span "All Aspects Restoration - IND" at bounding box center [77, 268] width 101 height 27
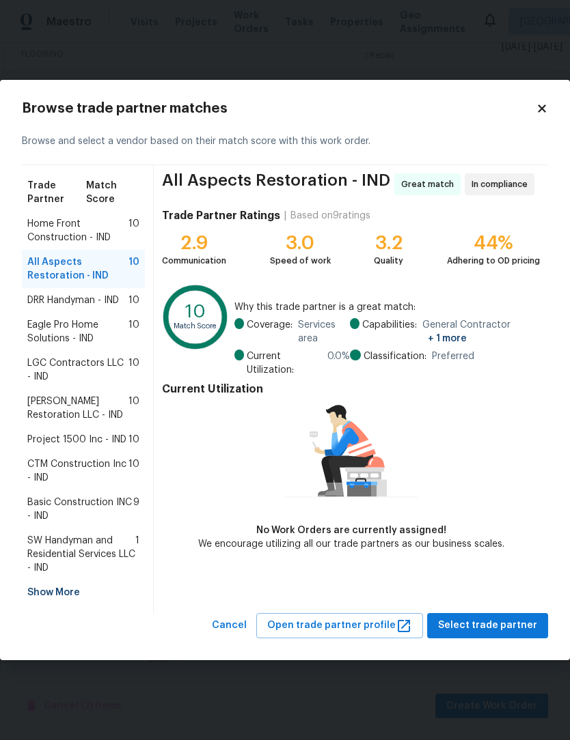
click at [47, 507] on span "Basic Construction INC - IND" at bounding box center [80, 509] width 106 height 27
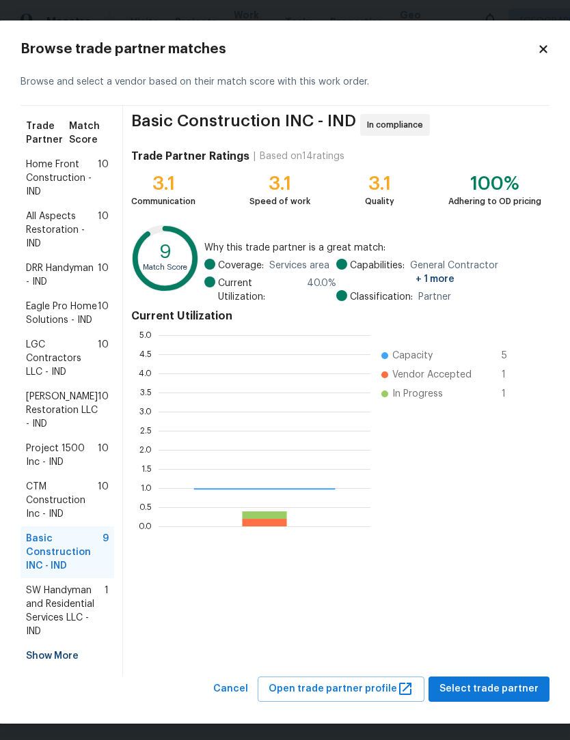
scroll to position [191, 212]
click at [44, 232] on span "All Aspects Restoration - IND" at bounding box center [62, 230] width 72 height 41
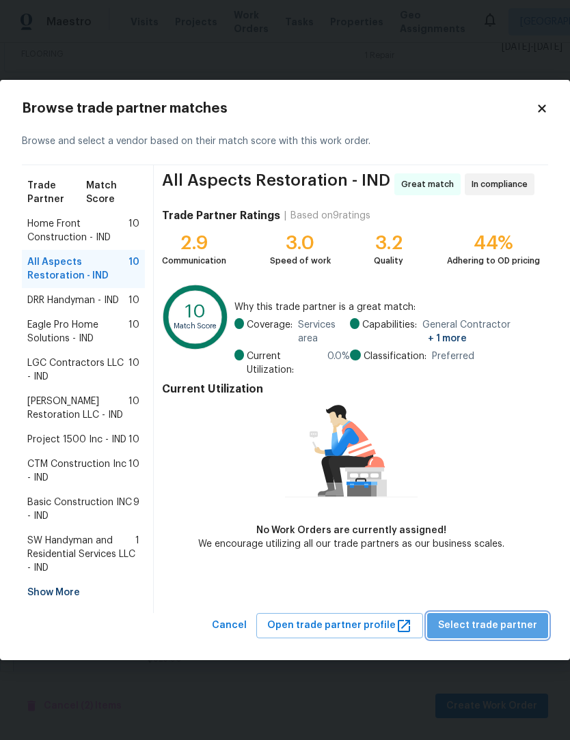
click at [518, 622] on span "Select trade partner" at bounding box center [487, 625] width 99 height 17
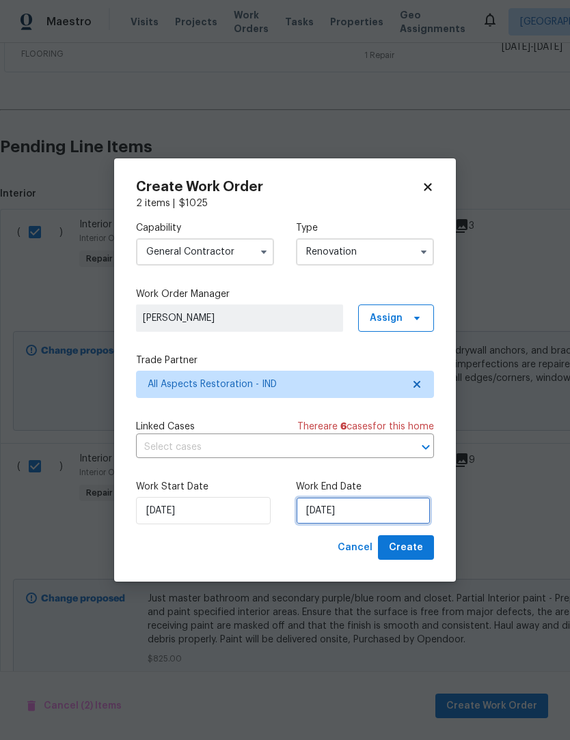
click at [371, 514] on input "[DATE]" at bounding box center [363, 510] width 135 height 27
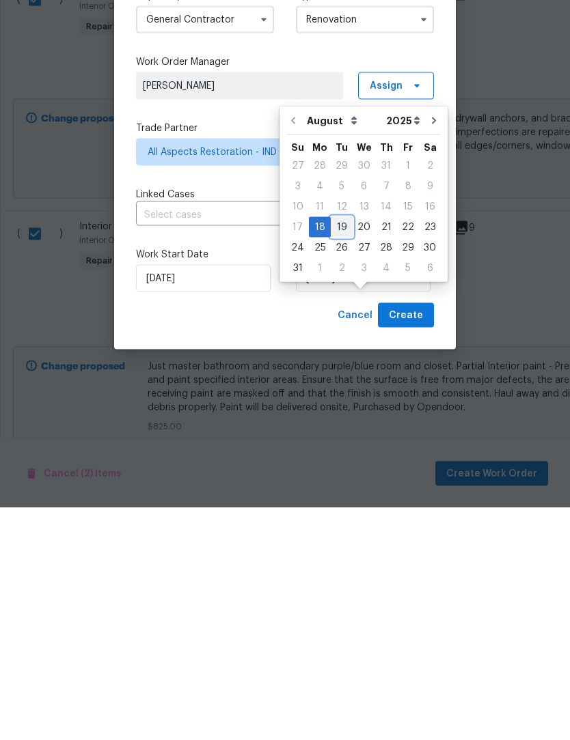
click at [339, 450] on div "19" at bounding box center [342, 459] width 22 height 19
type input "[DATE]"
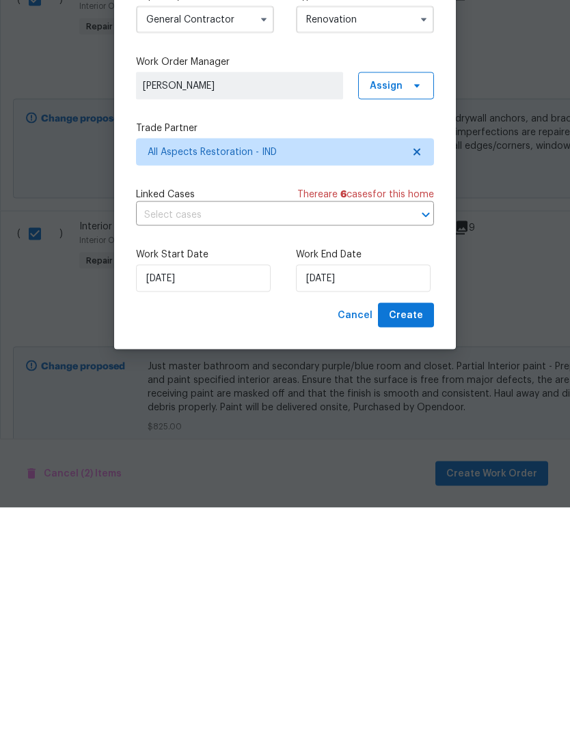
scroll to position [45, 0]
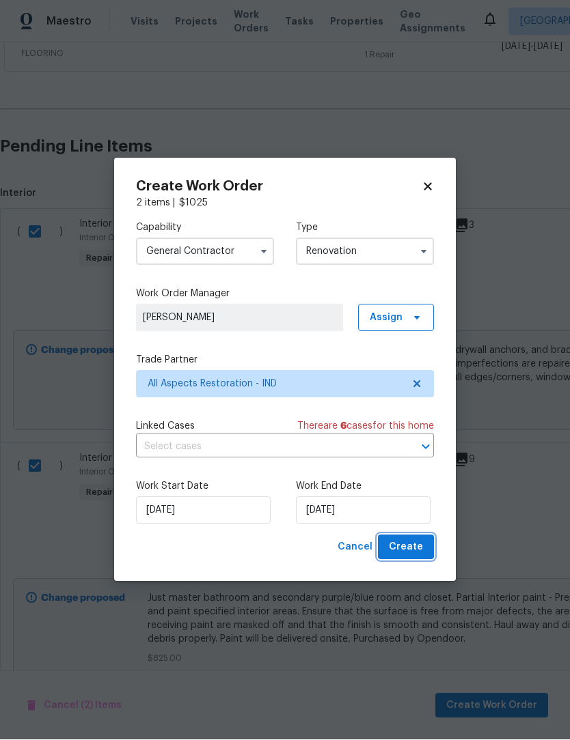
click at [422, 546] on span "Create" at bounding box center [406, 547] width 34 height 17
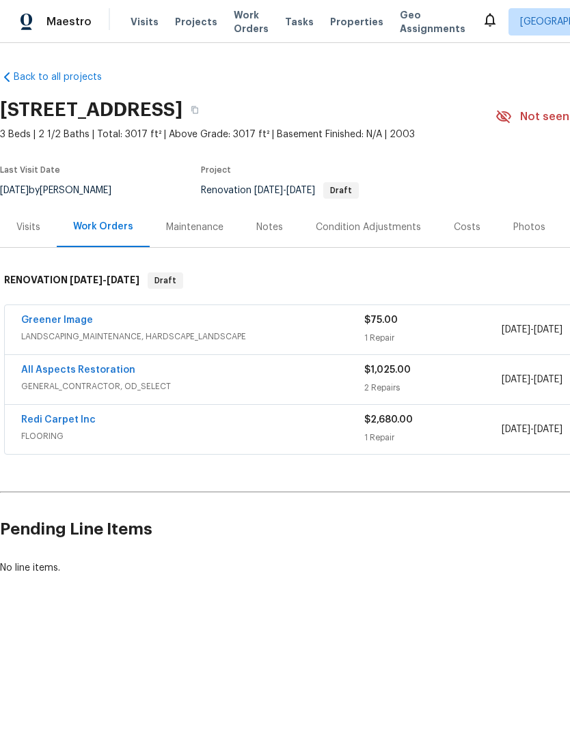
scroll to position [0, 0]
click at [42, 373] on link "All Aspects Restoration" at bounding box center [78, 370] width 114 height 10
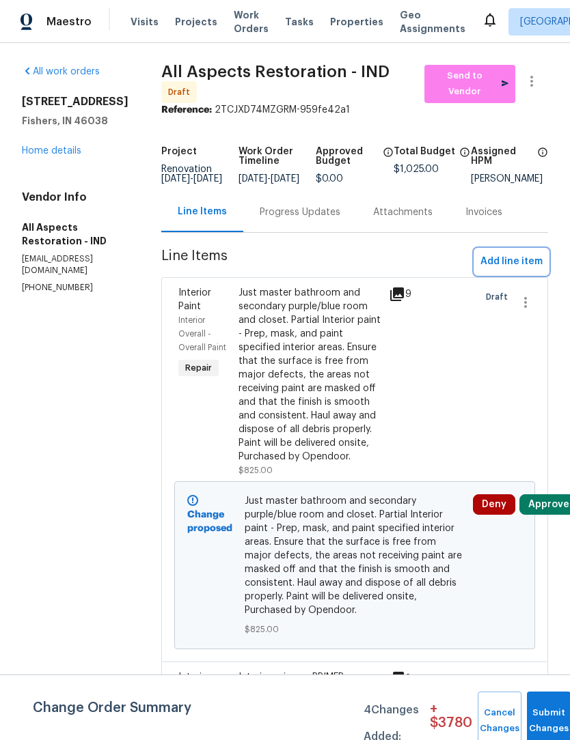
click at [516, 269] on span "Add line item" at bounding box center [511, 261] width 62 height 17
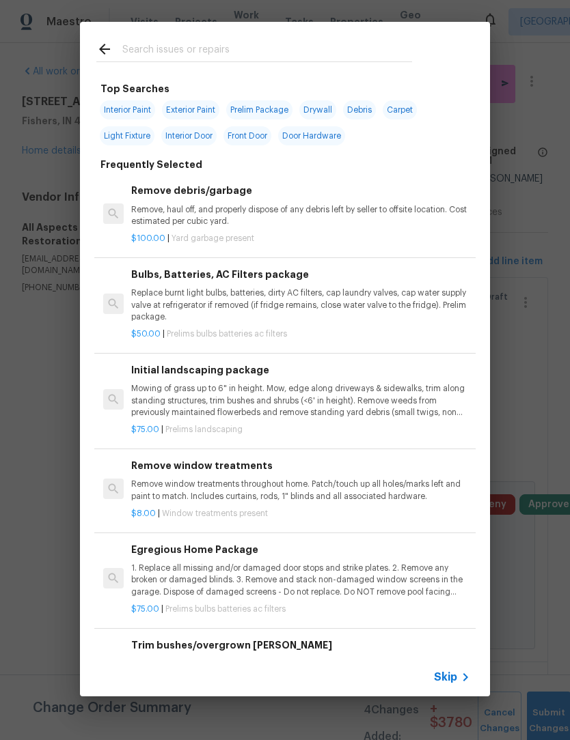
click at [323, 110] on span "Drywall" at bounding box center [317, 109] width 37 height 19
type input "Drywall"
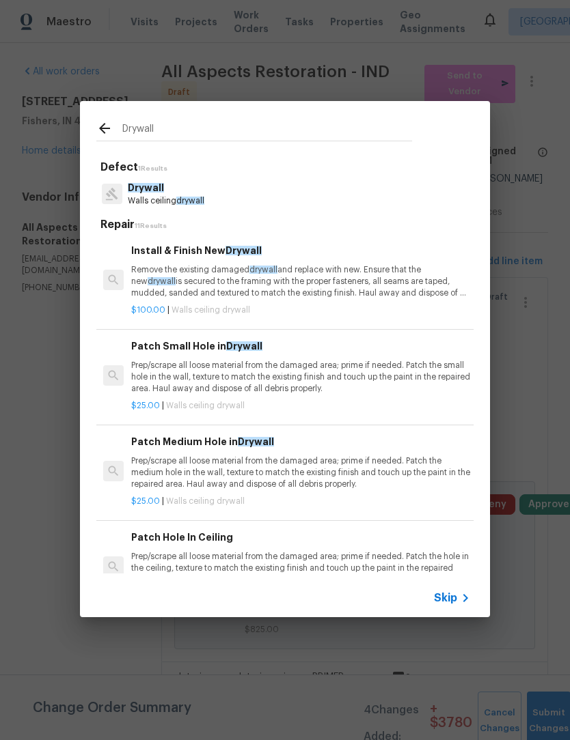
click at [326, 371] on p "Prep/scrape all loose material from the damaged area; prime if needed. Patch th…" at bounding box center [300, 377] width 339 height 35
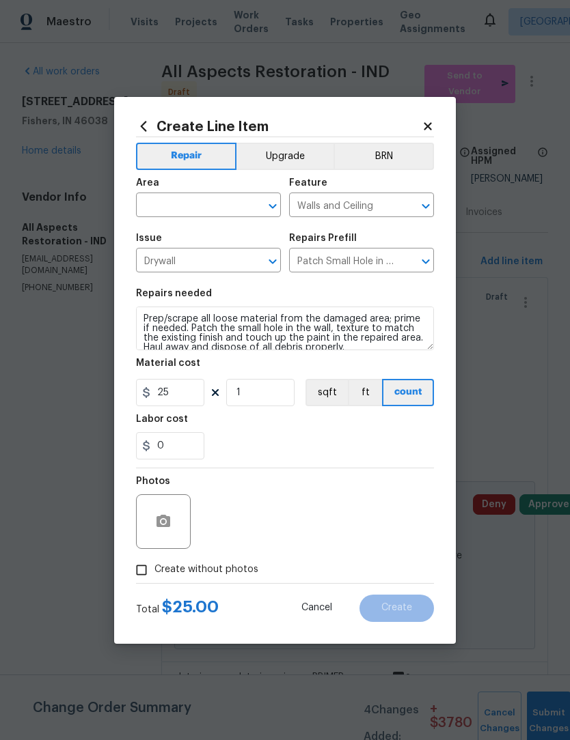
click at [183, 202] on input "text" at bounding box center [189, 206] width 107 height 21
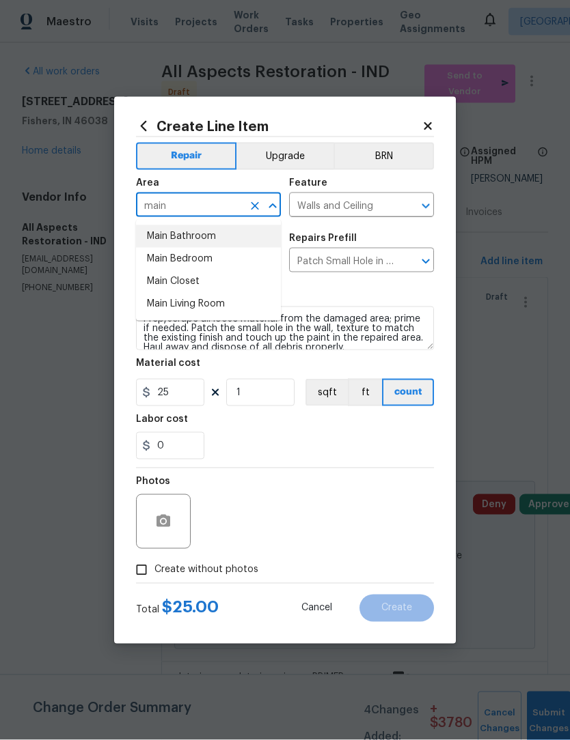
click at [206, 236] on li "Main Bathroom" at bounding box center [208, 236] width 145 height 23
type input "Main Bathroom"
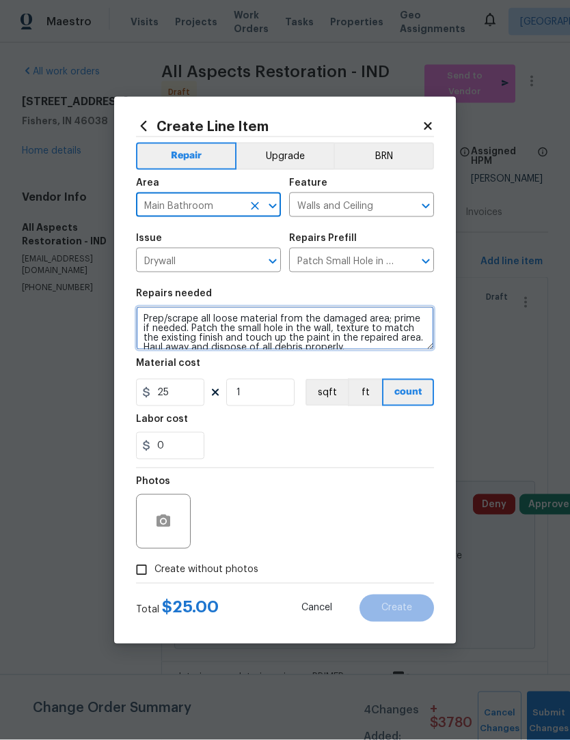
click at [152, 315] on textarea "Prep/scrape all loose material from the damaged area; prime if needed. Patch th…" at bounding box center [285, 329] width 298 height 44
click at [149, 320] on textarea "Prep/scrape all loose material from the damaged area; prime if needed. Patch th…" at bounding box center [285, 329] width 298 height 44
click at [391, 347] on textarea "Prep/scrape all loose material from the damaged area; prime if needed. Patch th…" at bounding box center [285, 329] width 298 height 44
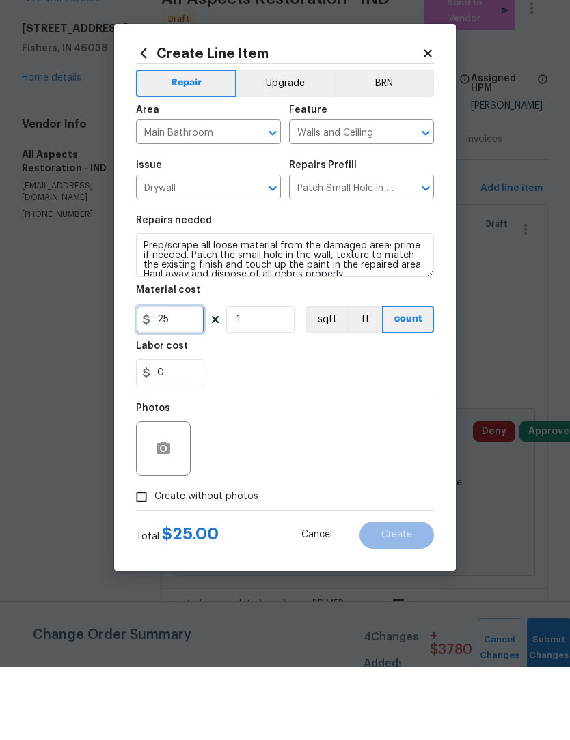
click at [186, 379] on input "25" at bounding box center [170, 392] width 68 height 27
type input "150"
click at [328, 432] on div "0" at bounding box center [285, 445] width 298 height 27
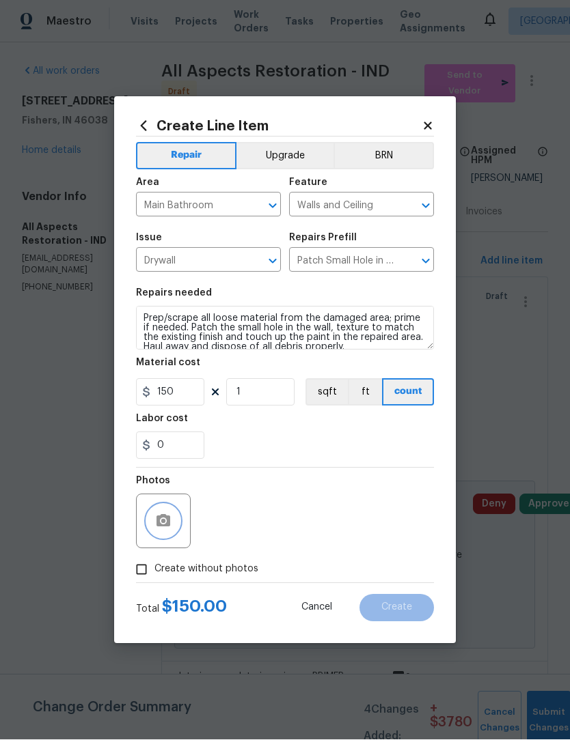
click at [173, 522] on button "button" at bounding box center [163, 521] width 33 height 33
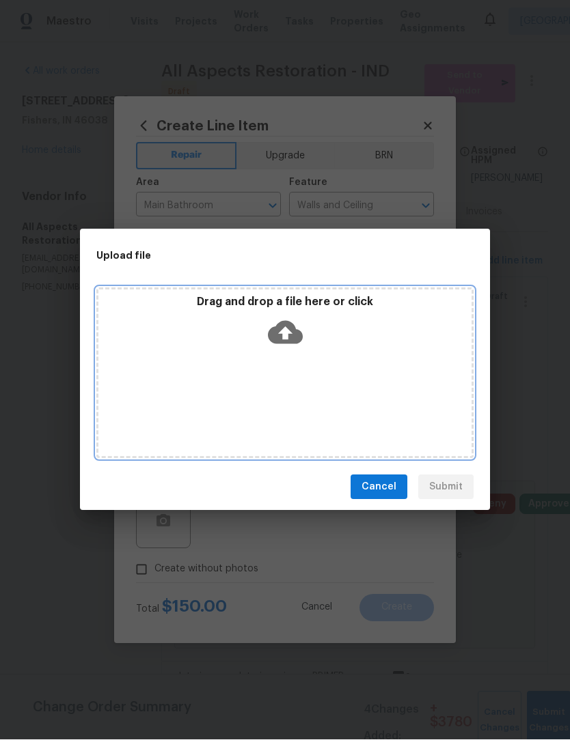
click at [294, 331] on icon at bounding box center [285, 333] width 35 height 23
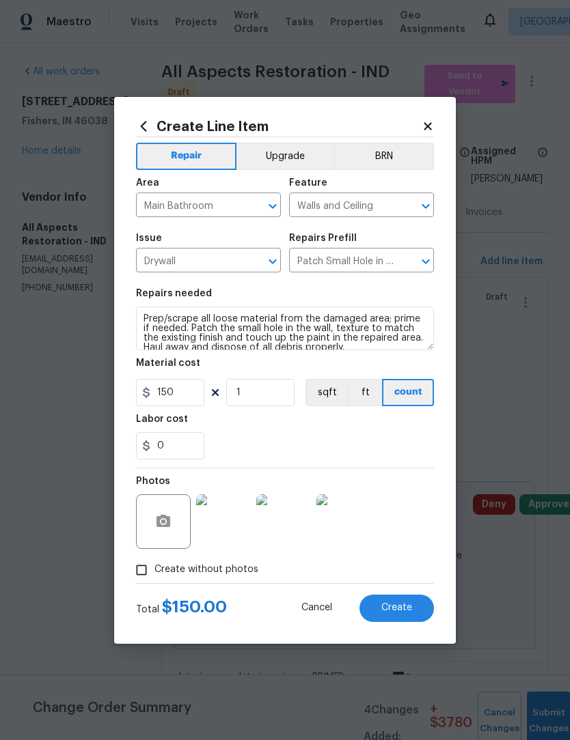
scroll to position [46, 0]
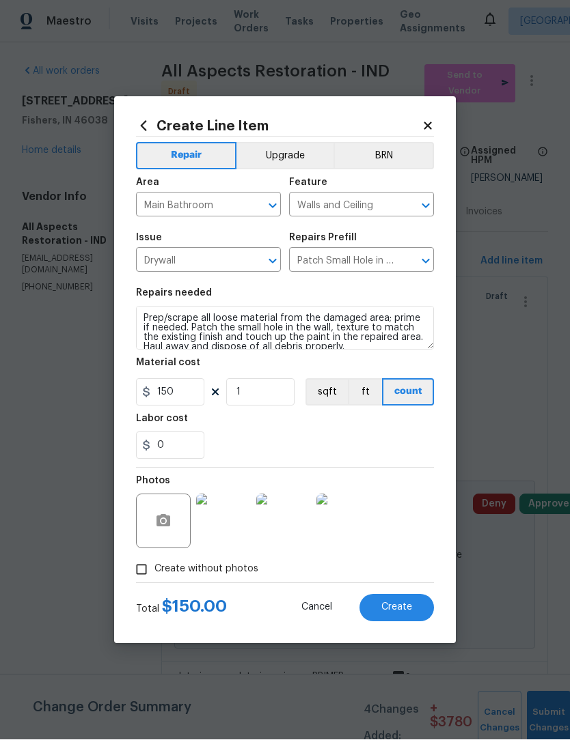
click at [413, 607] on button "Create" at bounding box center [396, 608] width 74 height 27
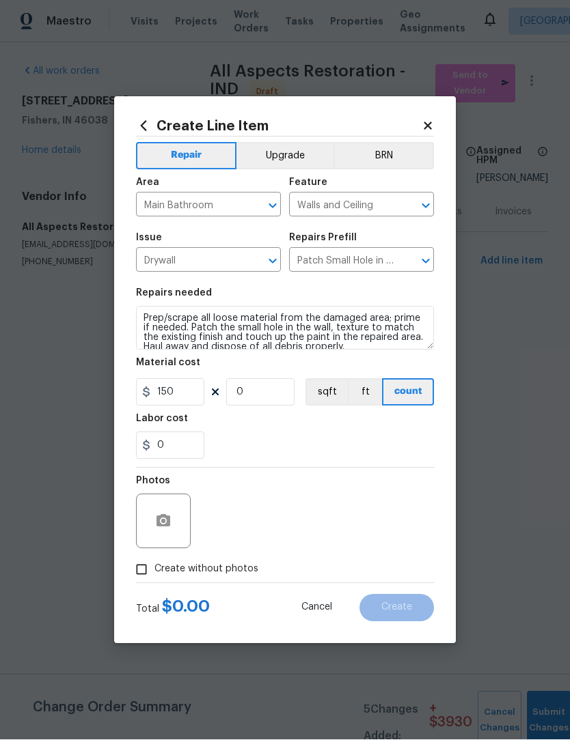
type input "0"
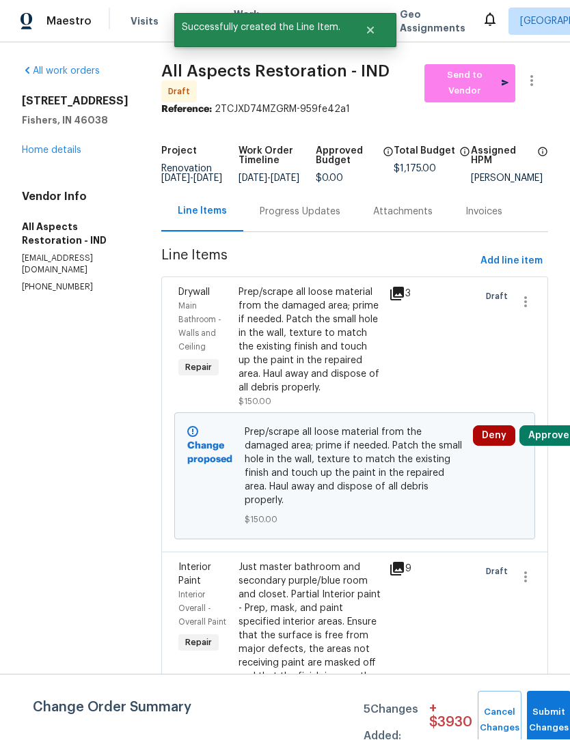
scroll to position [1, 0]
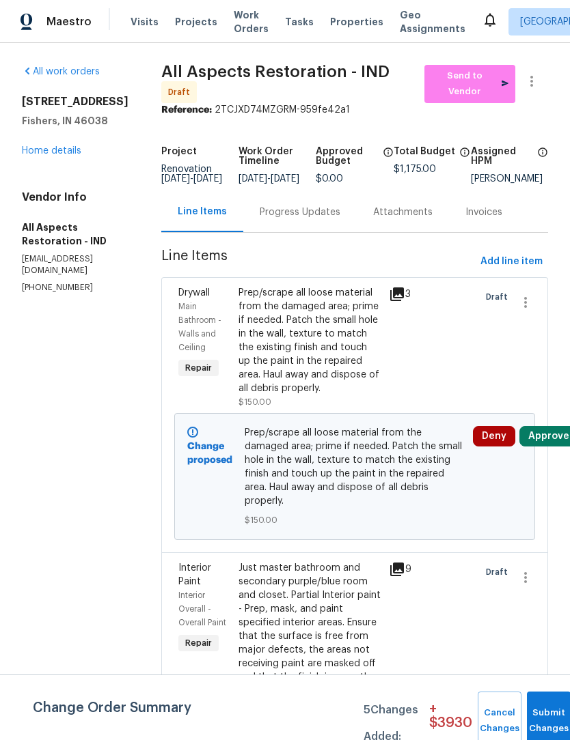
click at [64, 156] on link "Home details" at bounding box center [51, 151] width 59 height 10
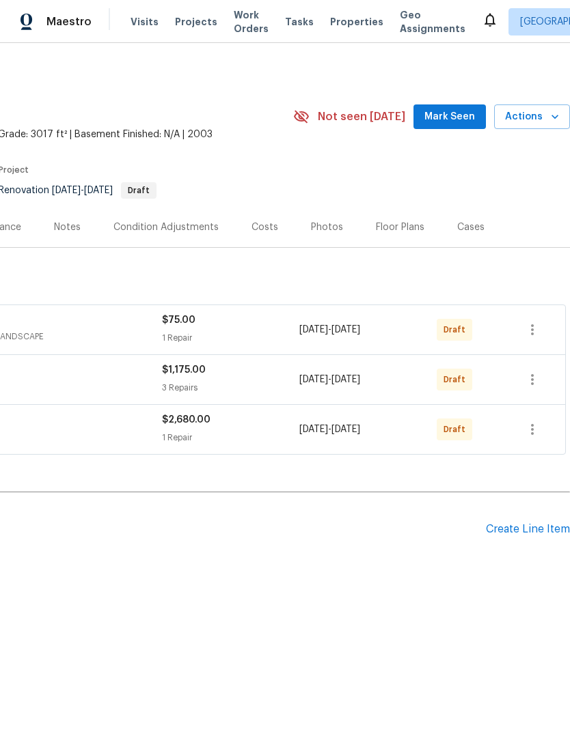
scroll to position [0, 202]
click at [519, 529] on div "Create Line Item" at bounding box center [528, 529] width 84 height 13
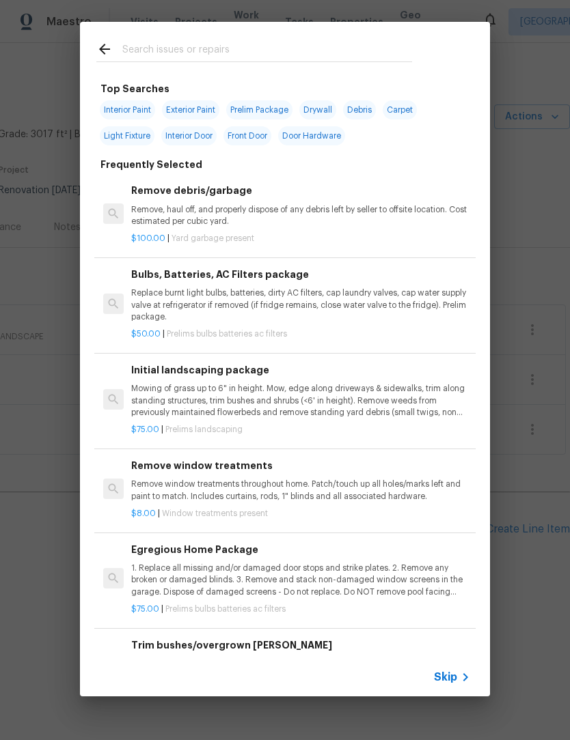
click at [227, 46] on input "text" at bounding box center [267, 51] width 290 height 20
type input "Clean"
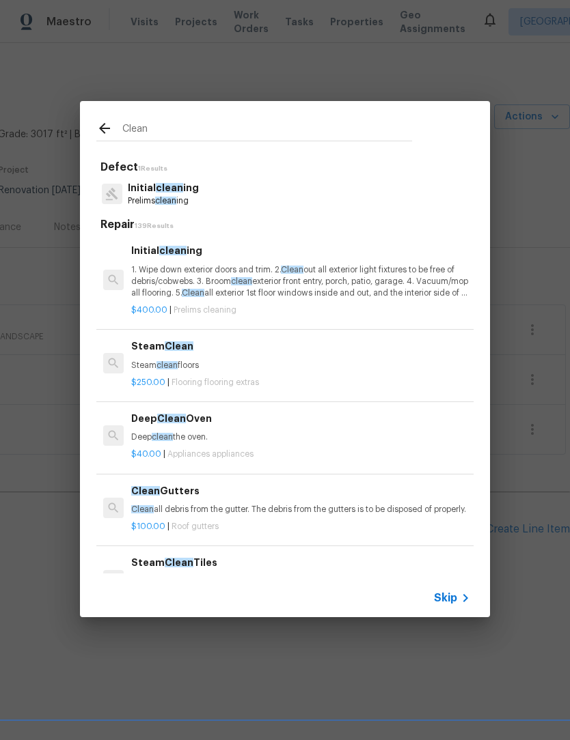
click at [227, 269] on p "1. Wipe down exterior doors and trim. 2. Clean out all exterior light fixtures …" at bounding box center [300, 281] width 339 height 35
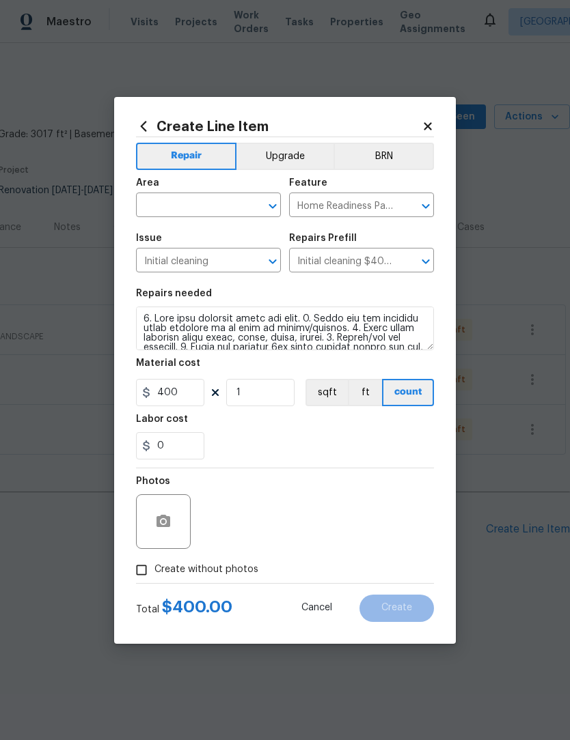
click at [169, 203] on input "text" at bounding box center [189, 206] width 107 height 21
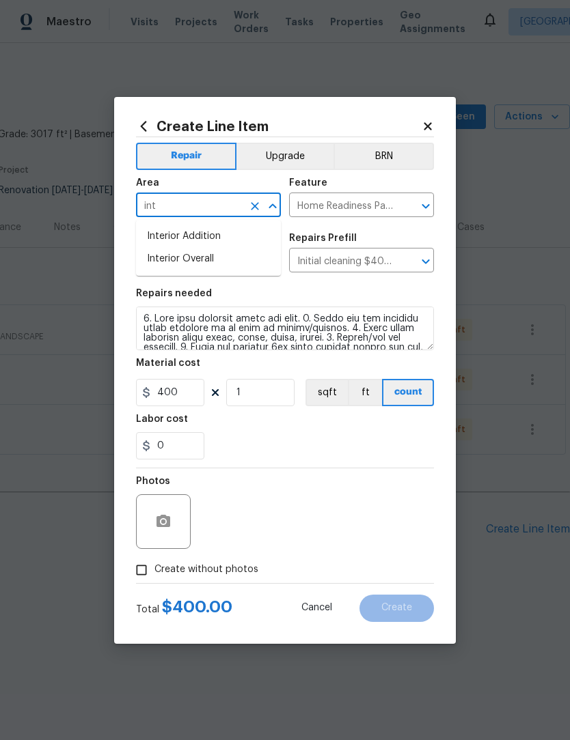
click at [232, 265] on li "Interior Overall" at bounding box center [208, 259] width 145 height 23
type input "Interior Overall"
click at [348, 284] on section "Repairs needed Material cost 400 1 sqft ft count Labor cost 0" at bounding box center [285, 374] width 298 height 187
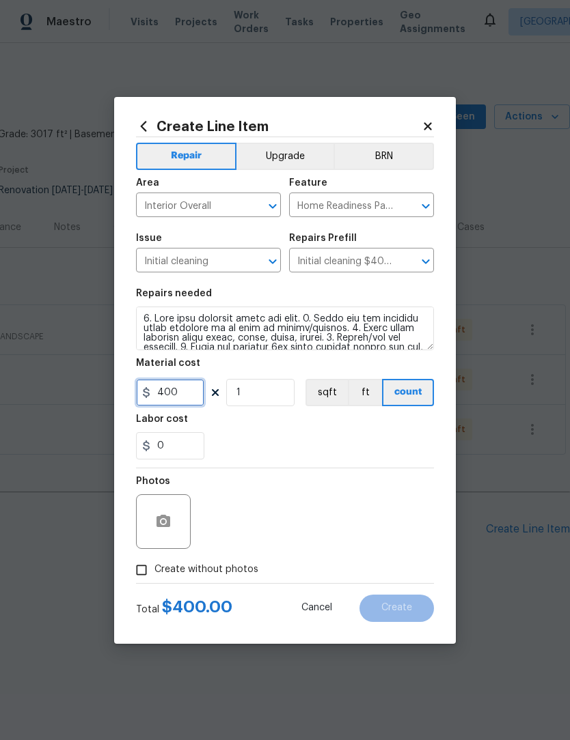
click at [187, 400] on input "400" at bounding box center [170, 392] width 68 height 27
type input "455"
click at [318, 430] on div "Labor cost" at bounding box center [285, 424] width 298 height 18
click at [224, 579] on label "Create without photos" at bounding box center [193, 570] width 130 height 26
click at [154, 579] on input "Create without photos" at bounding box center [141, 570] width 26 height 26
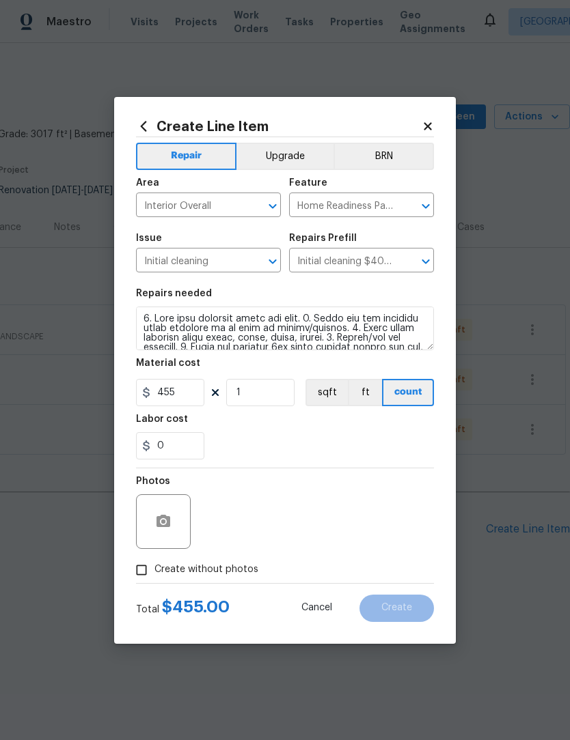
checkbox input "true"
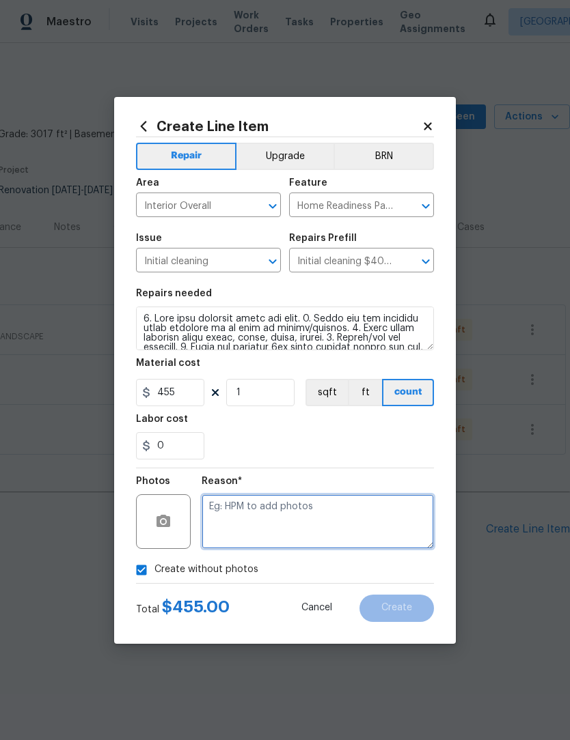
click at [268, 518] on textarea at bounding box center [317, 521] width 232 height 55
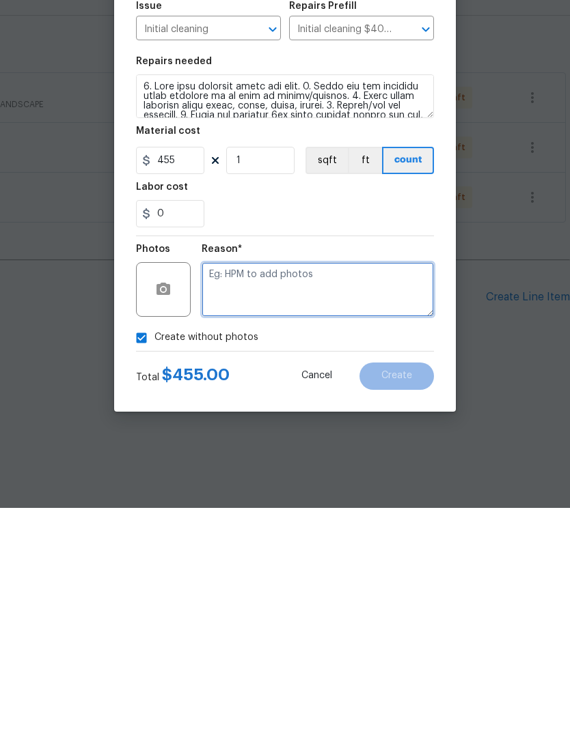
type textarea "."
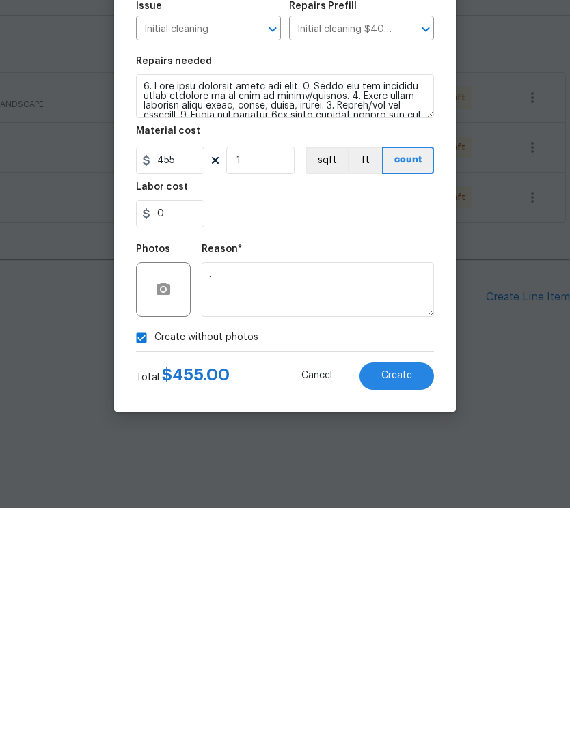
click at [206, 563] on span "Create without photos" at bounding box center [206, 570] width 104 height 14
click at [154, 557] on input "Create without photos" at bounding box center [141, 570] width 26 height 26
checkbox input "false"
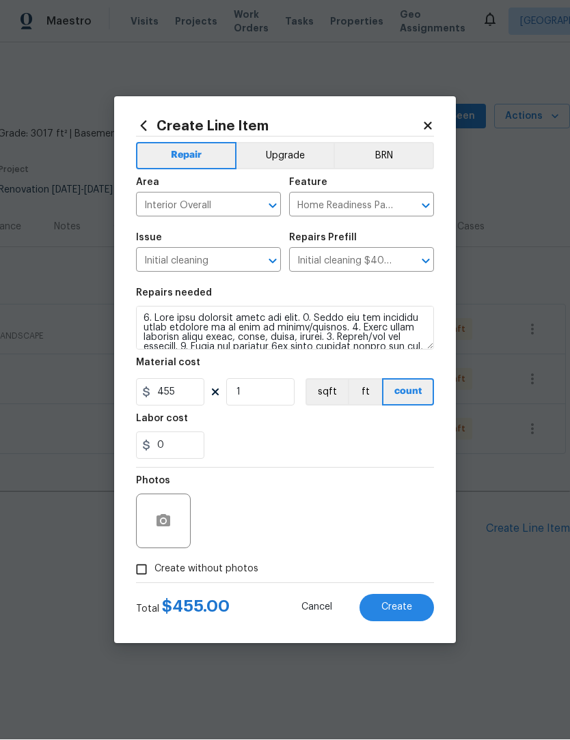
click at [415, 608] on button "Create" at bounding box center [396, 608] width 74 height 27
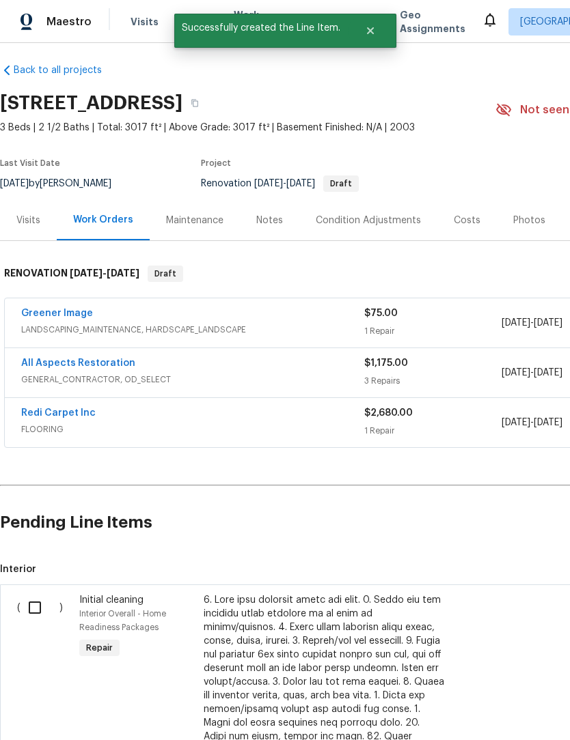
scroll to position [7, 0]
click at [37, 607] on input "checkbox" at bounding box center [39, 607] width 39 height 29
checkbox input "true"
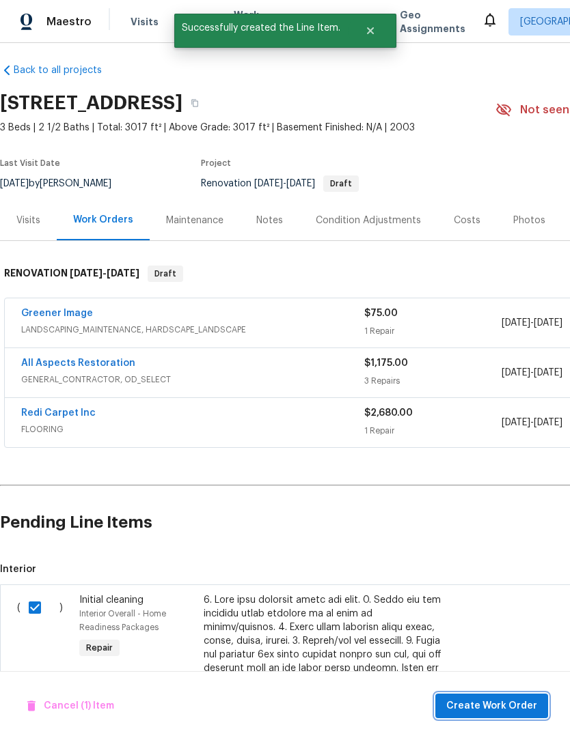
click at [512, 711] on span "Create Work Order" at bounding box center [491, 706] width 91 height 17
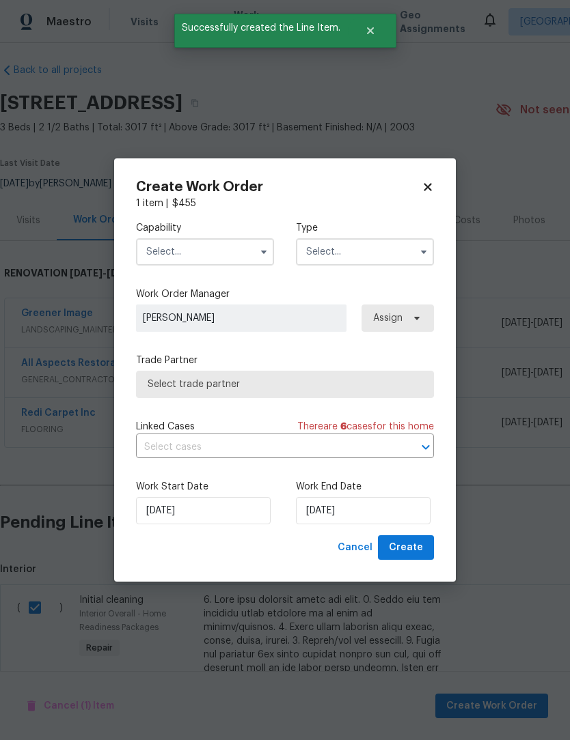
click at [222, 248] on input "text" at bounding box center [205, 251] width 138 height 27
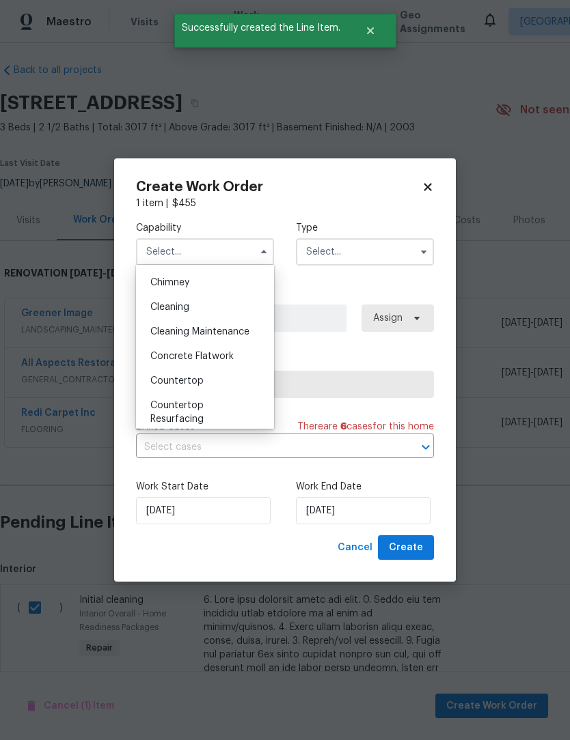
scroll to position [169, 0]
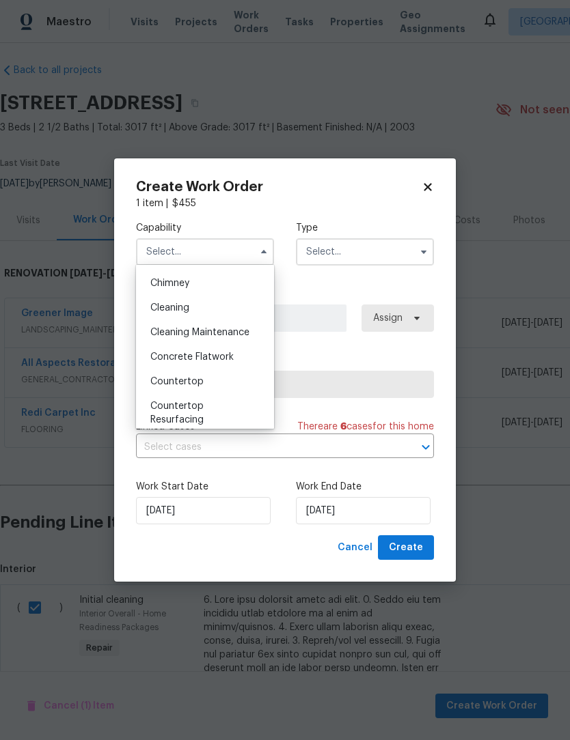
click at [187, 305] on span "Cleaning" at bounding box center [169, 308] width 39 height 10
type input "Cleaning"
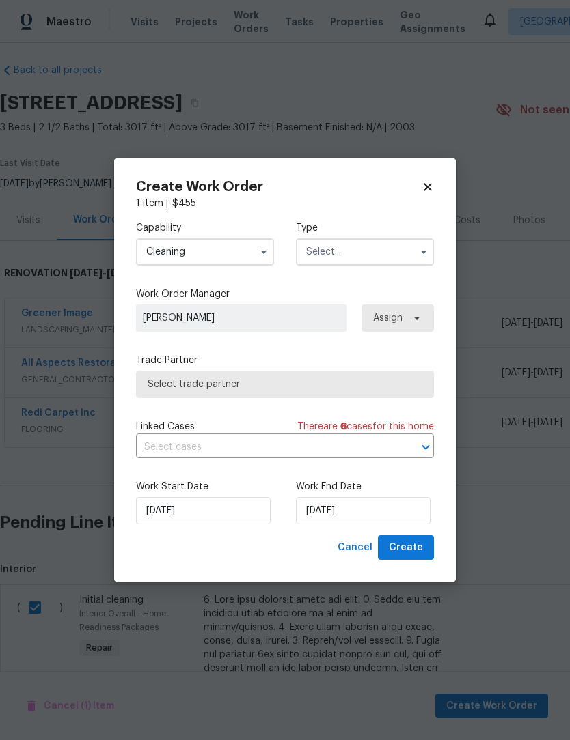
click at [361, 255] on input "text" at bounding box center [365, 251] width 138 height 27
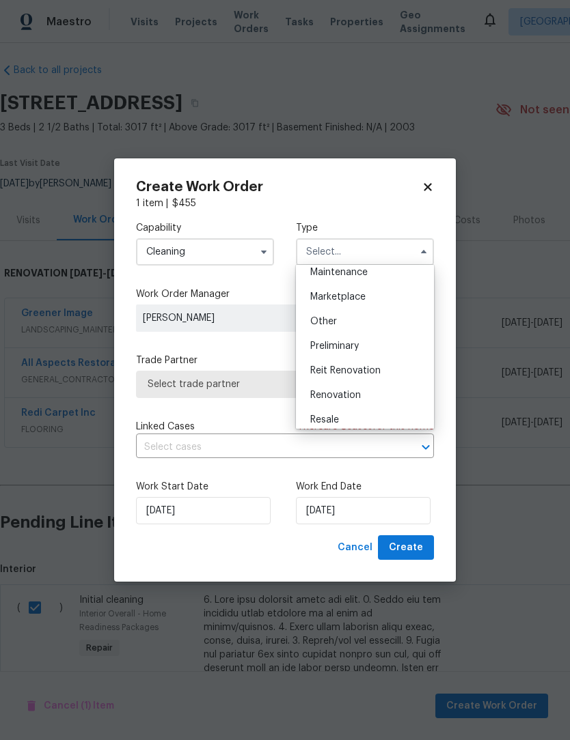
scroll to position [285, 0]
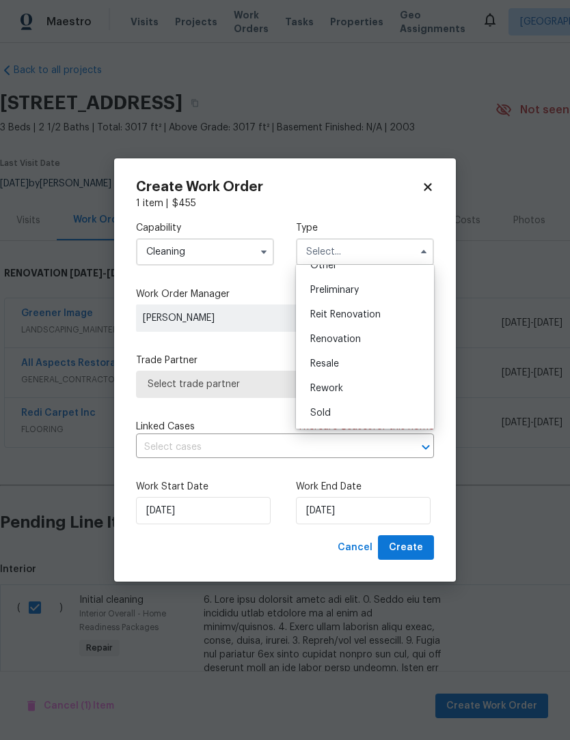
click at [363, 343] on div "Renovation" at bounding box center [364, 339] width 131 height 25
type input "Renovation"
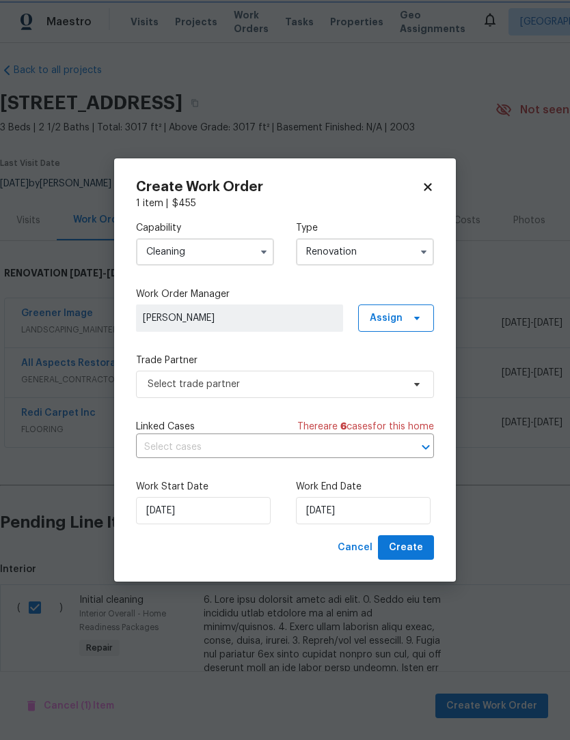
scroll to position [0, 0]
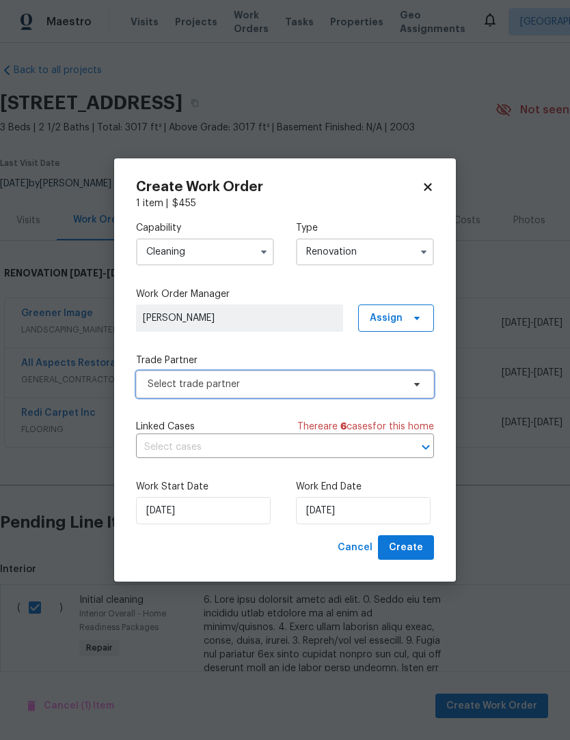
click at [292, 388] on span "Select trade partner" at bounding box center [275, 385] width 255 height 14
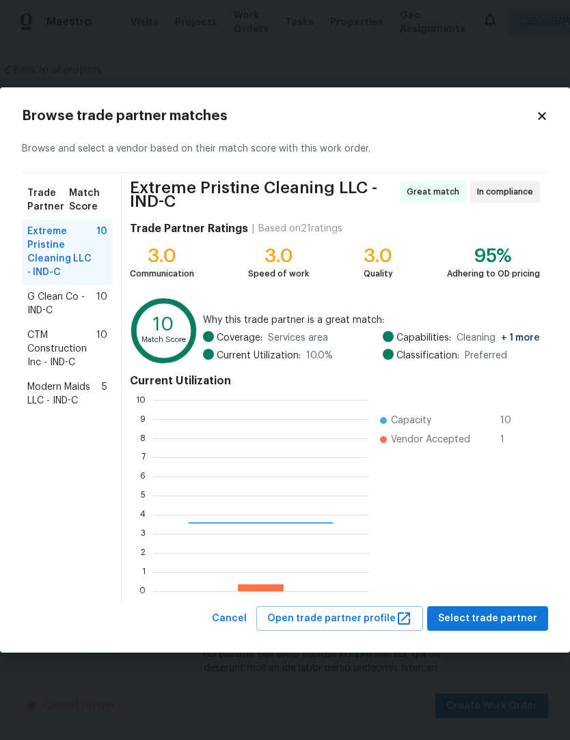
scroll to position [191, 216]
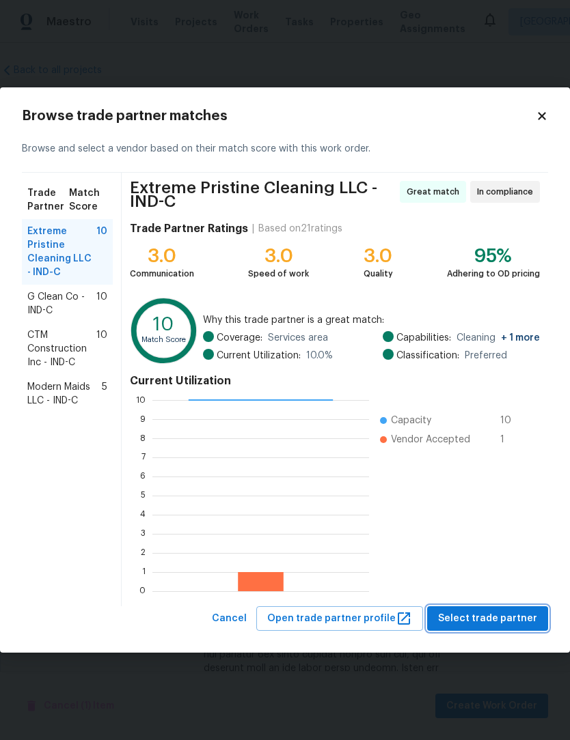
click at [514, 619] on span "Select trade partner" at bounding box center [487, 619] width 99 height 17
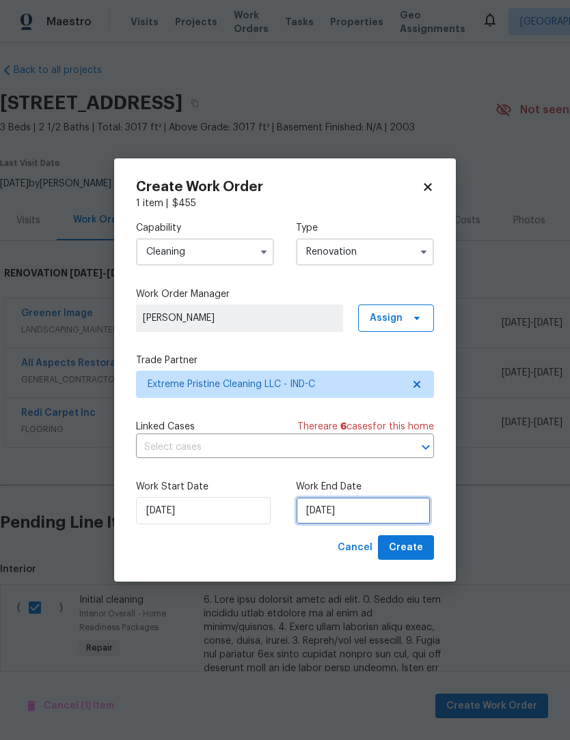
click at [371, 507] on input "[DATE]" at bounding box center [363, 510] width 135 height 27
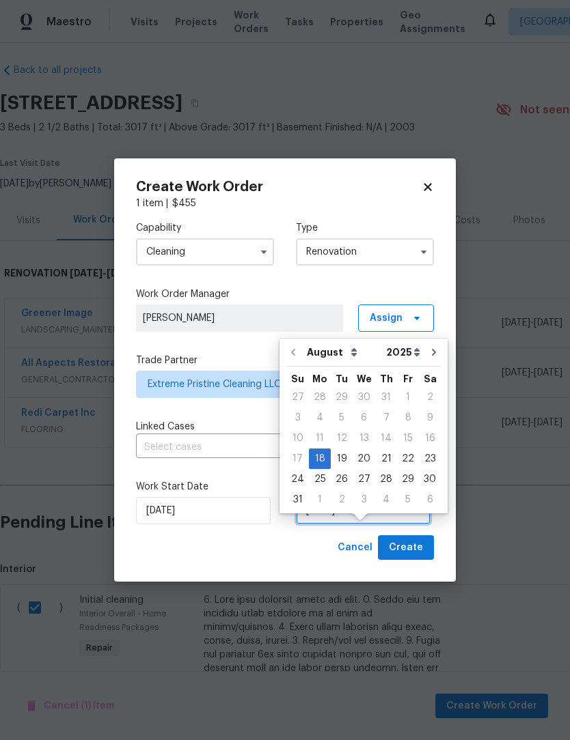
scroll to position [25, 0]
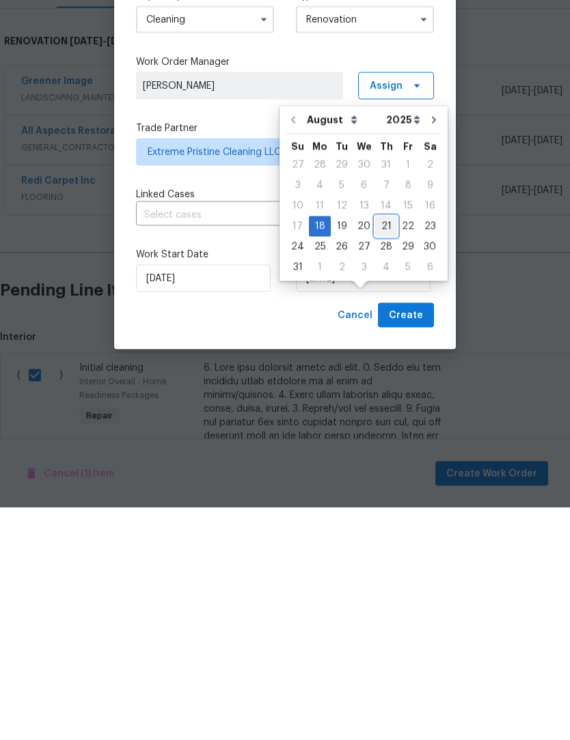
click at [378, 449] on div "21" at bounding box center [386, 458] width 22 height 19
type input "[DATE]"
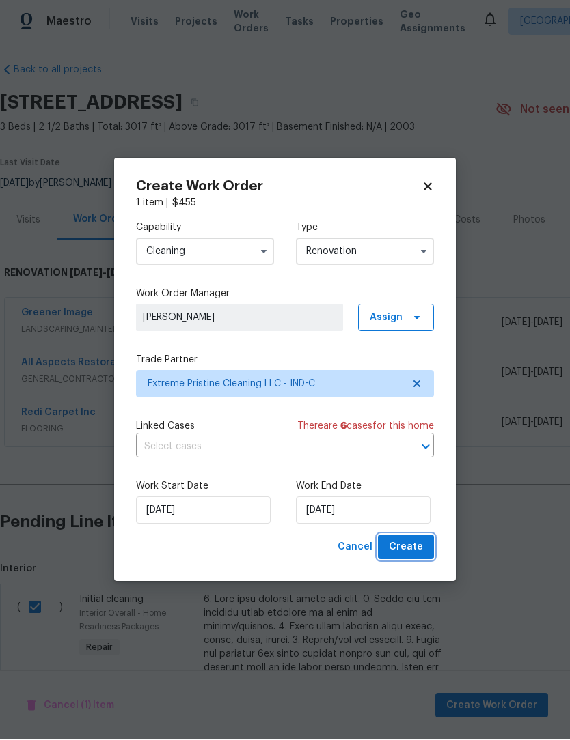
click at [415, 543] on span "Create" at bounding box center [406, 547] width 34 height 17
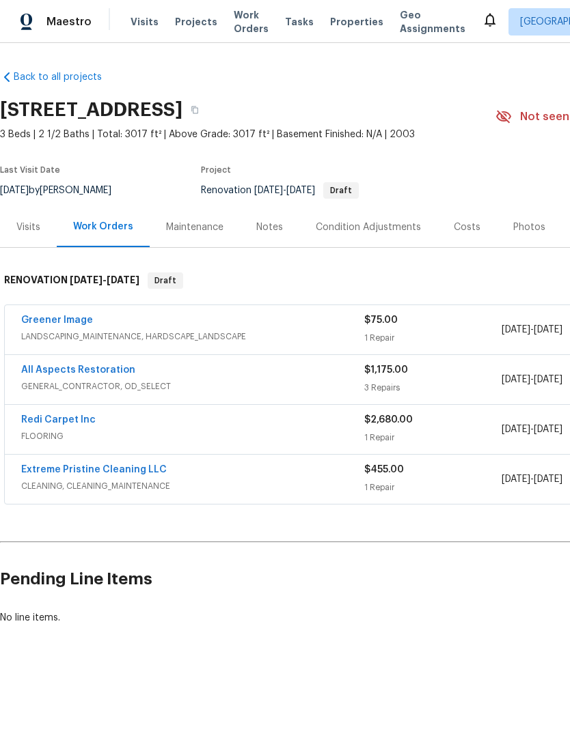
click at [42, 318] on link "Greener Image" at bounding box center [57, 320] width 72 height 10
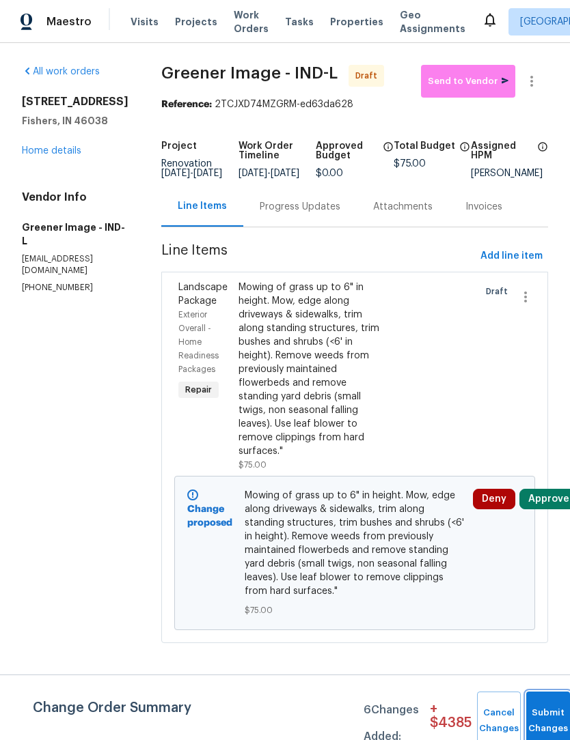
click at [543, 718] on button "Submit Changes" at bounding box center [548, 721] width 44 height 59
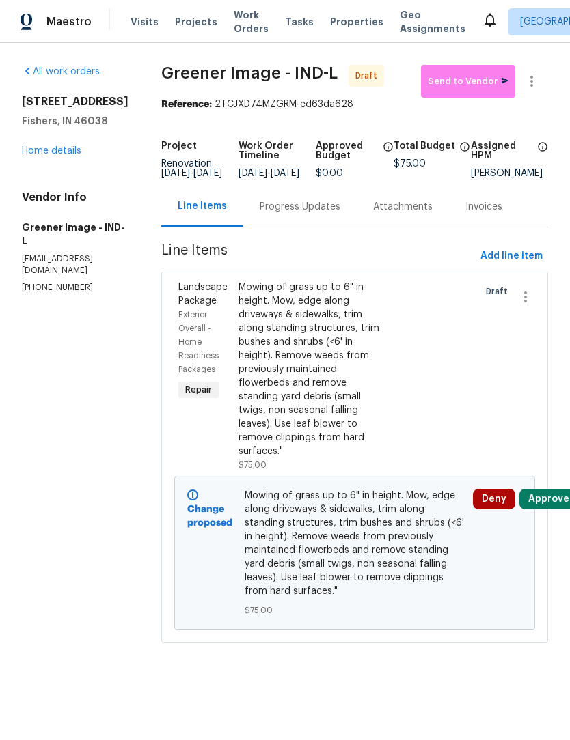
click at [34, 179] on div "All work orders [STREET_ADDRESS][PERSON_NAME] Home details Vendor Info Greener …" at bounding box center [75, 179] width 107 height 229
click at [39, 156] on link "Home details" at bounding box center [51, 151] width 59 height 10
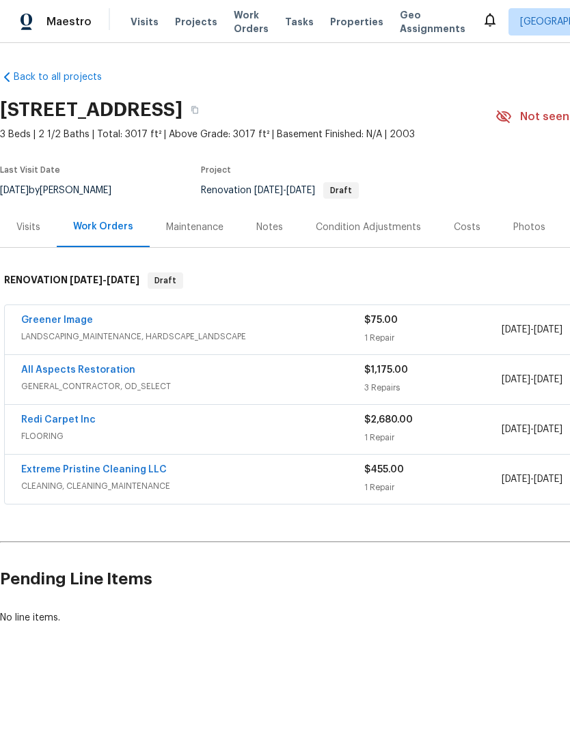
click at [29, 321] on link "Greener Image" at bounding box center [57, 320] width 72 height 10
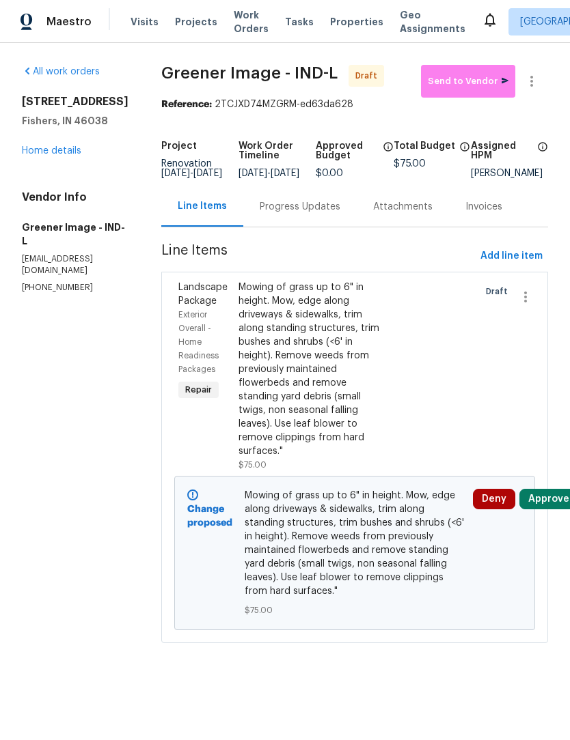
click at [32, 156] on link "Home details" at bounding box center [51, 151] width 59 height 10
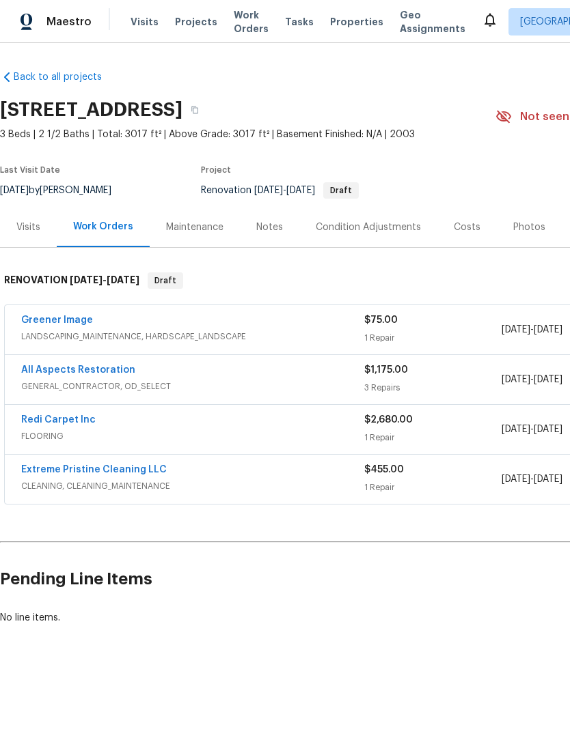
click at [50, 367] on link "All Aspects Restoration" at bounding box center [78, 370] width 114 height 10
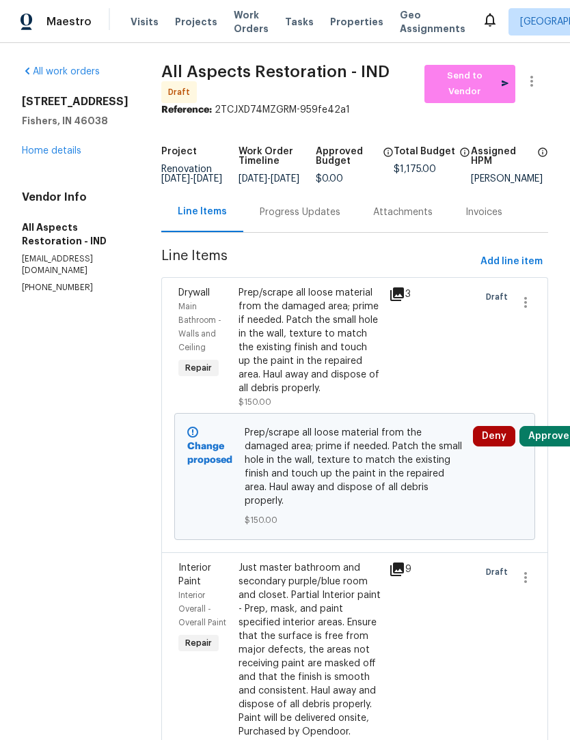
click at [402, 563] on icon at bounding box center [397, 570] width 14 height 14
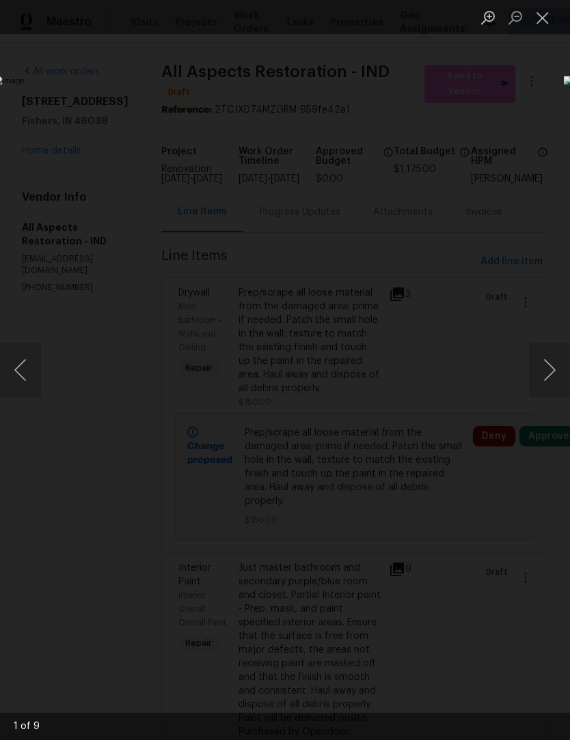
click at [552, 359] on button "Next image" at bounding box center [549, 370] width 41 height 55
click at [544, 370] on button "Next image" at bounding box center [549, 370] width 41 height 55
click at [543, 372] on button "Next image" at bounding box center [549, 370] width 41 height 55
click at [546, 373] on button "Next image" at bounding box center [549, 370] width 41 height 55
click at [549, 376] on button "Next image" at bounding box center [549, 370] width 41 height 55
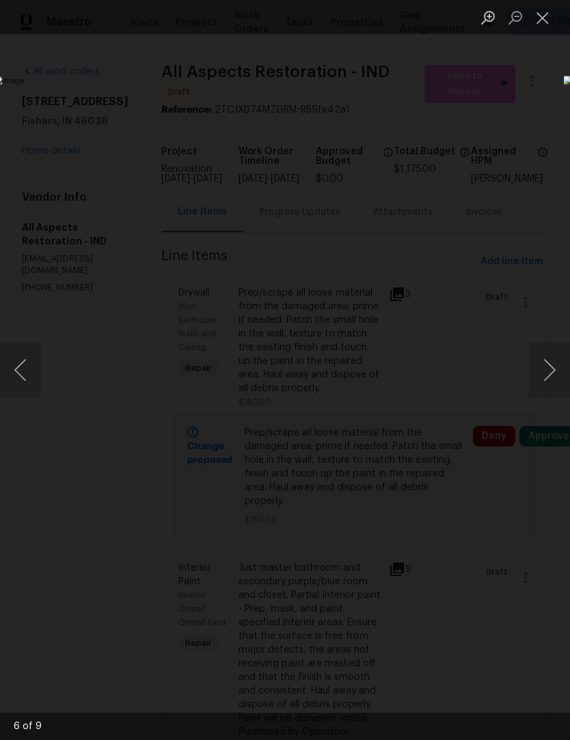
click at [548, 374] on button "Next image" at bounding box center [549, 370] width 41 height 55
click at [546, 373] on button "Next image" at bounding box center [549, 370] width 41 height 55
click at [544, 19] on button "Close lightbox" at bounding box center [542, 17] width 27 height 24
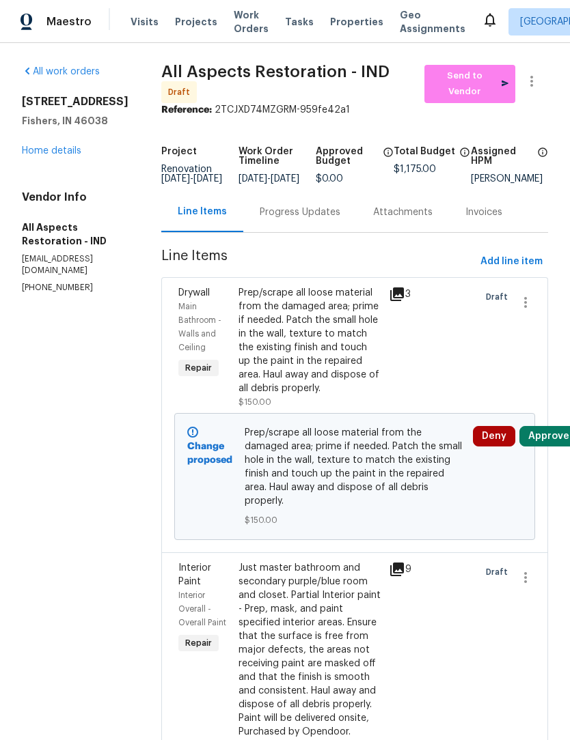
click at [70, 156] on link "Home details" at bounding box center [51, 151] width 59 height 10
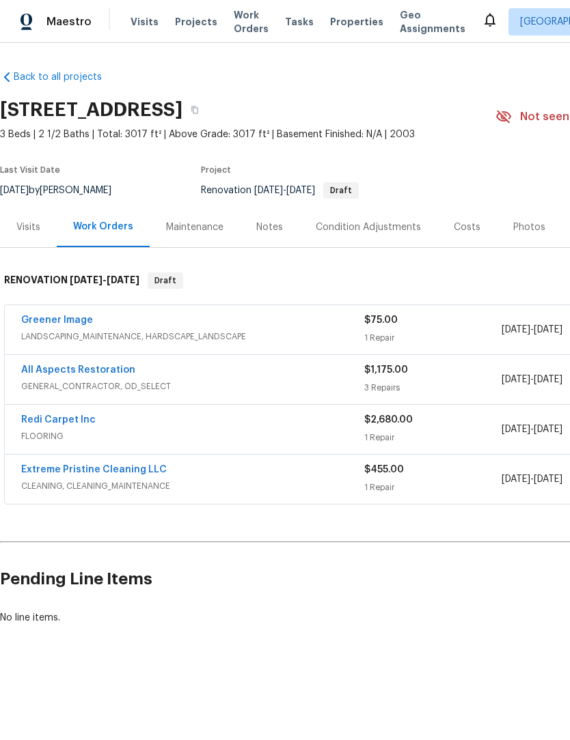
click at [394, 237] on div "Condition Adjustments" at bounding box center [368, 227] width 138 height 40
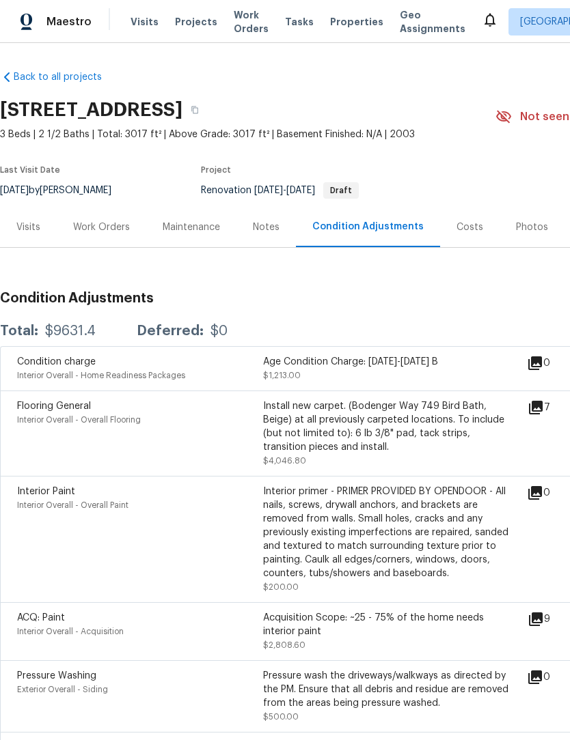
click at [542, 410] on icon at bounding box center [536, 408] width 14 height 14
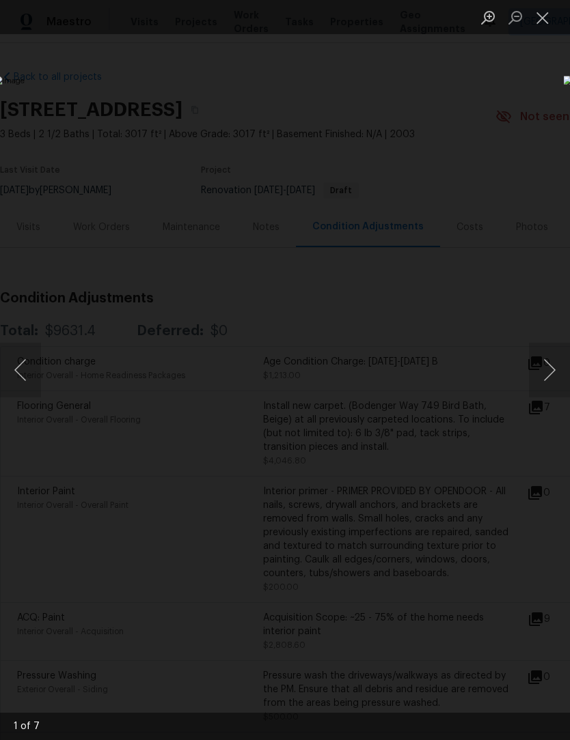
click at [537, 369] on button "Next image" at bounding box center [549, 370] width 41 height 55
click at [551, 374] on button "Next image" at bounding box center [549, 370] width 41 height 55
click at [105, 397] on img "Lightbox" at bounding box center [220, 370] width 453 height 589
click at [549, 378] on button "Next image" at bounding box center [549, 370] width 41 height 55
click at [553, 374] on button "Next image" at bounding box center [549, 370] width 41 height 55
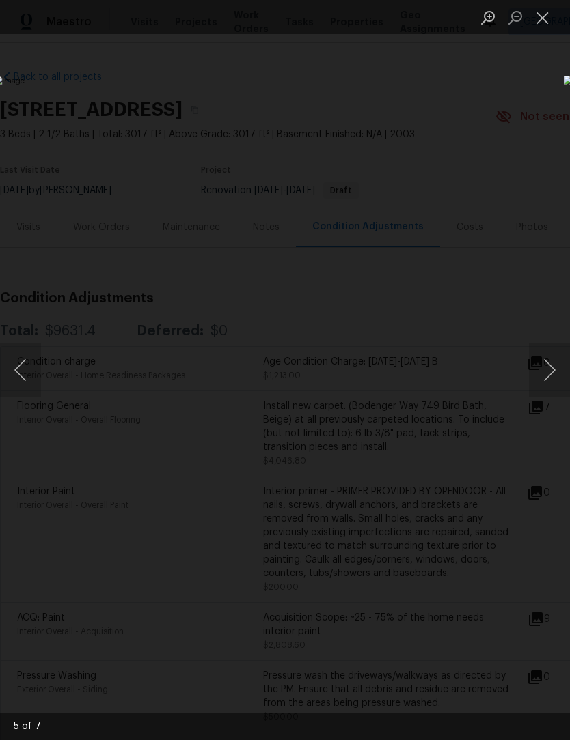
click at [541, 366] on button "Next image" at bounding box center [549, 370] width 41 height 55
click at [550, 367] on button "Next image" at bounding box center [549, 370] width 41 height 55
click at [545, 18] on button "Close lightbox" at bounding box center [542, 17] width 27 height 24
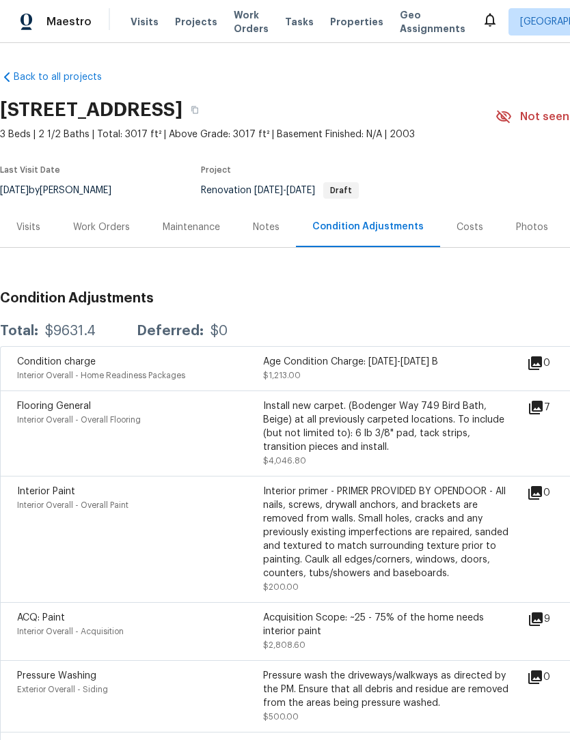
click at [23, 229] on div "Visits" at bounding box center [28, 228] width 24 height 14
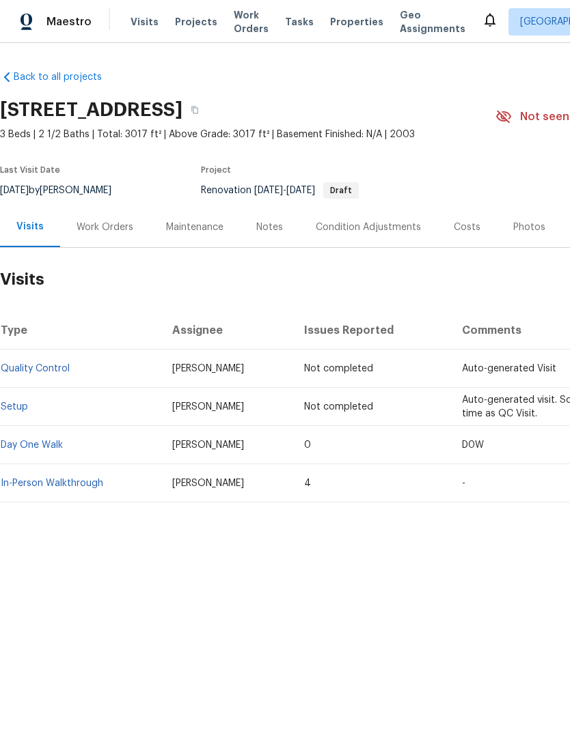
click at [387, 235] on div "Condition Adjustments" at bounding box center [368, 227] width 138 height 40
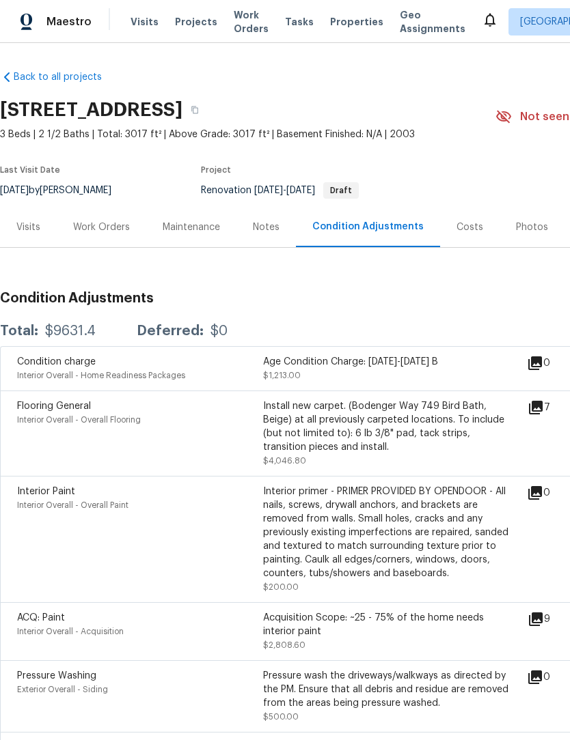
click at [542, 411] on icon at bounding box center [536, 408] width 14 height 14
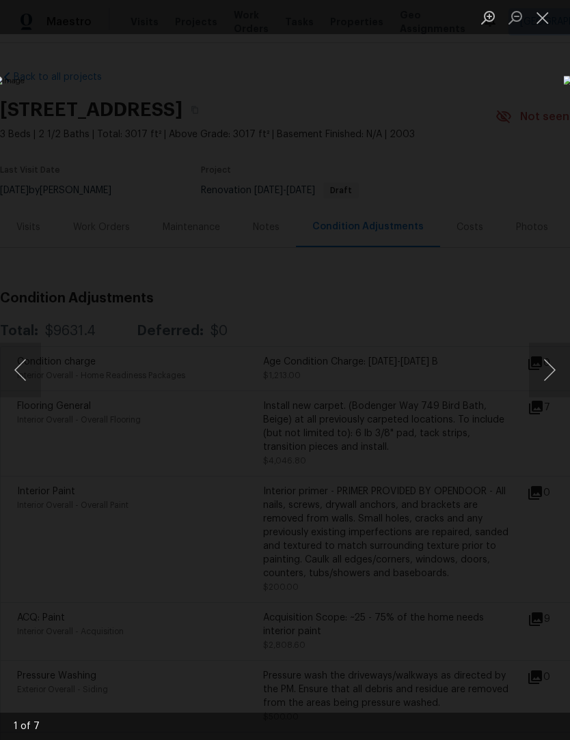
click at [33, 350] on button "Previous image" at bounding box center [20, 370] width 41 height 55
click at [16, 376] on button "Previous image" at bounding box center [20, 370] width 41 height 55
click at [21, 376] on button "Previous image" at bounding box center [20, 370] width 41 height 55
click at [475, 156] on div "Lightbox" at bounding box center [285, 370] width 570 height 740
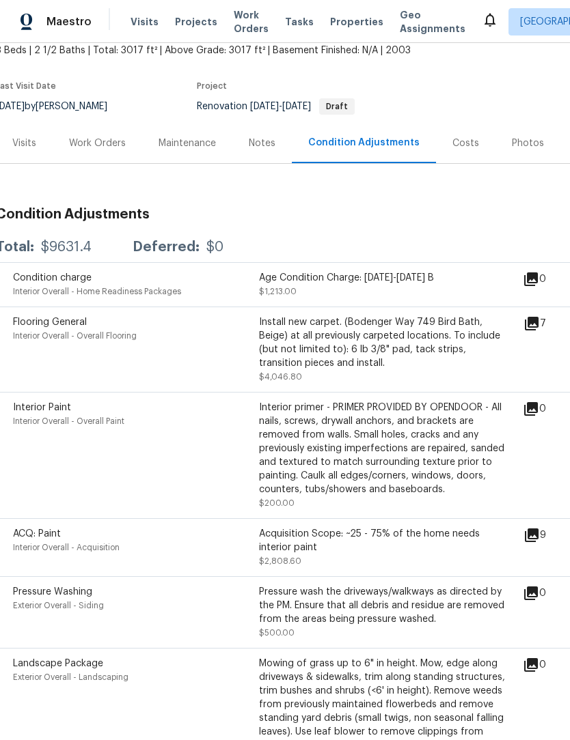
scroll to position [87, 3]
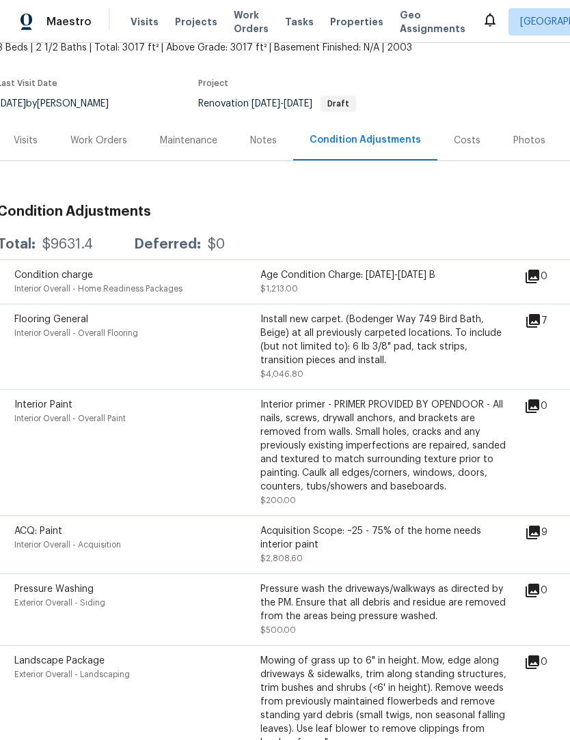
click at [539, 533] on icon at bounding box center [533, 533] width 14 height 14
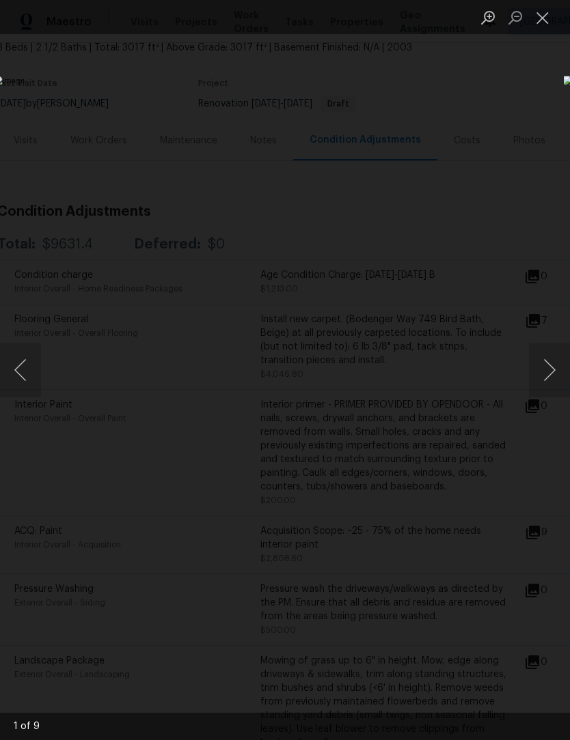
click at [547, 361] on button "Next image" at bounding box center [549, 370] width 41 height 55
click at [548, 378] on button "Next image" at bounding box center [549, 370] width 41 height 55
click at [548, 375] on button "Next image" at bounding box center [549, 370] width 41 height 55
click at [548, 374] on button "Next image" at bounding box center [549, 370] width 41 height 55
click at [545, 376] on button "Next image" at bounding box center [549, 370] width 41 height 55
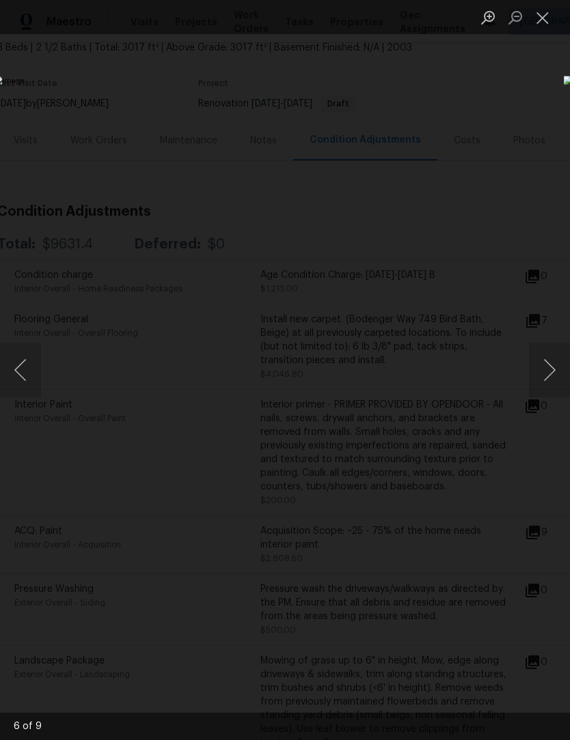
click at [545, 379] on button "Next image" at bounding box center [549, 370] width 41 height 55
click at [544, 378] on button "Next image" at bounding box center [549, 370] width 41 height 55
click at [546, 375] on button "Next image" at bounding box center [549, 370] width 41 height 55
click at [543, 21] on button "Close lightbox" at bounding box center [542, 17] width 27 height 24
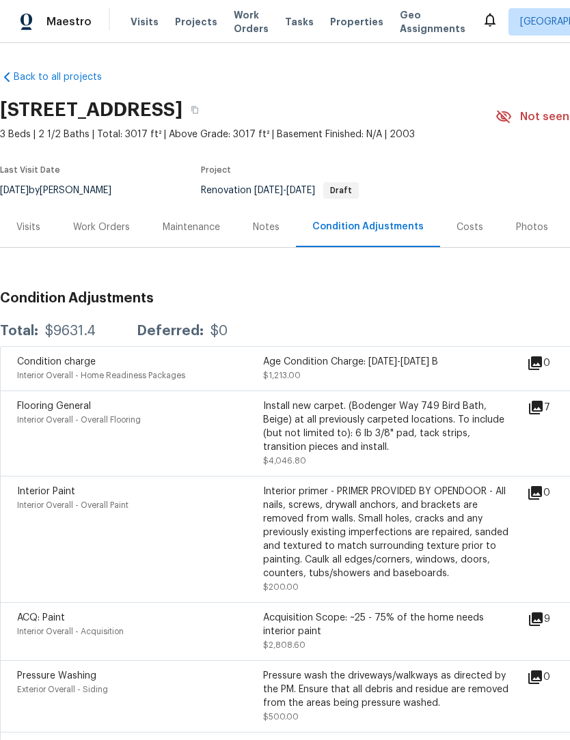
scroll to position [0, 0]
